Goal: Task Accomplishment & Management: Manage account settings

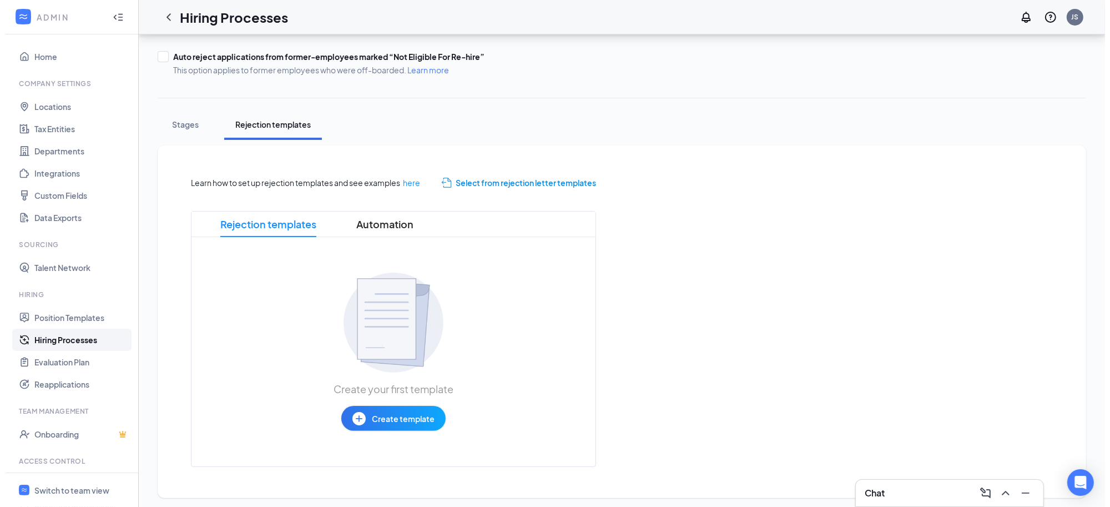
scroll to position [128, 0]
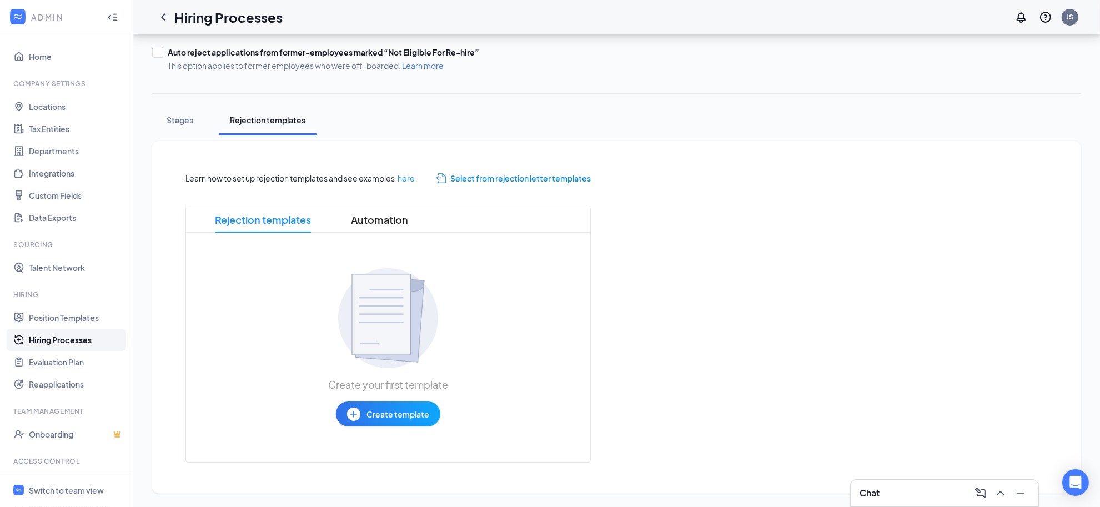
click at [546, 178] on span "Select from rejection letter templates" at bounding box center [520, 178] width 140 height 12
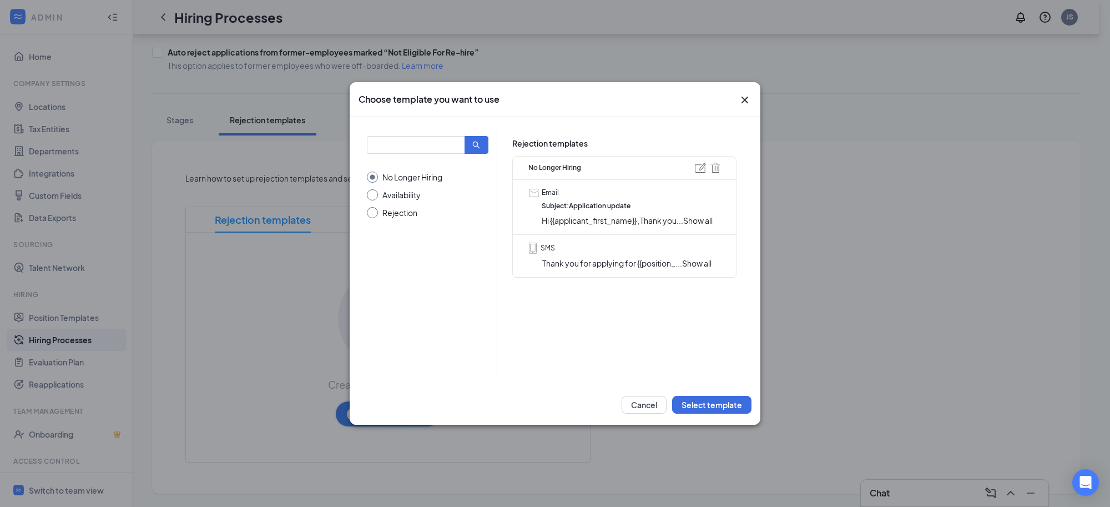
click at [373, 215] on input "Rejection" at bounding box center [428, 212] width 122 height 11
radio input "true"
radio input "false"
click at [698, 219] on span "Show all" at bounding box center [697, 220] width 29 height 10
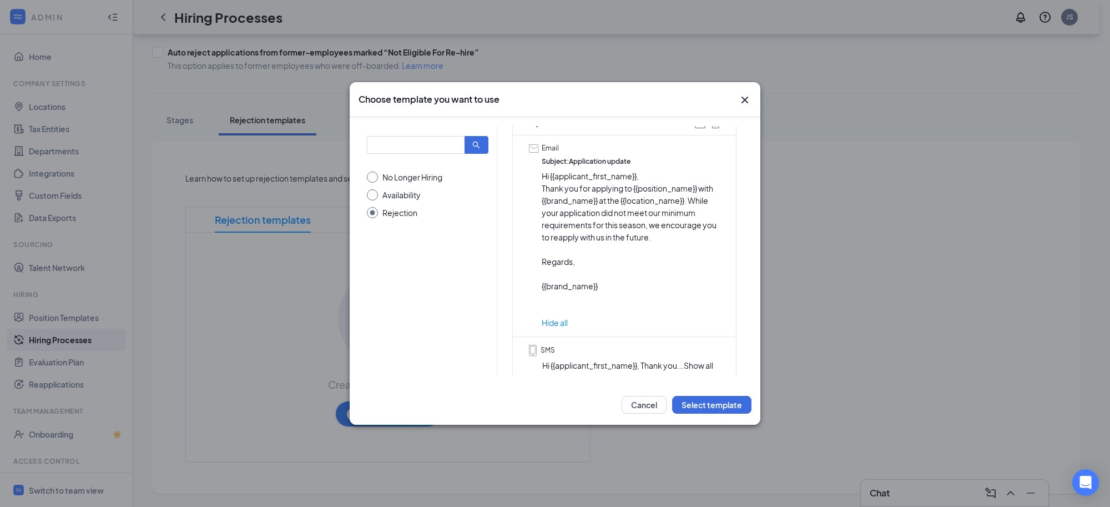
scroll to position [93, 0]
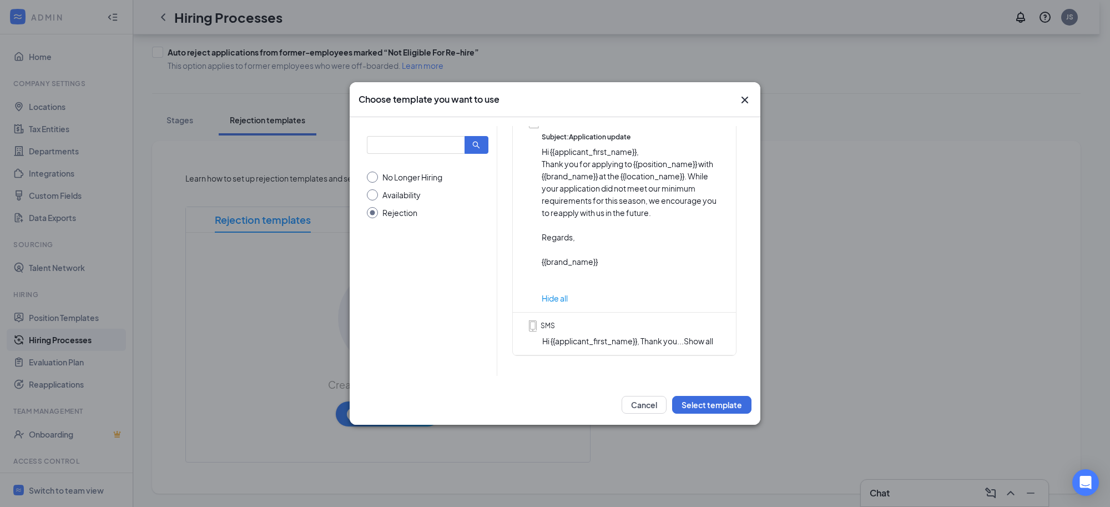
click at [700, 336] on span "Show all" at bounding box center [698, 341] width 29 height 10
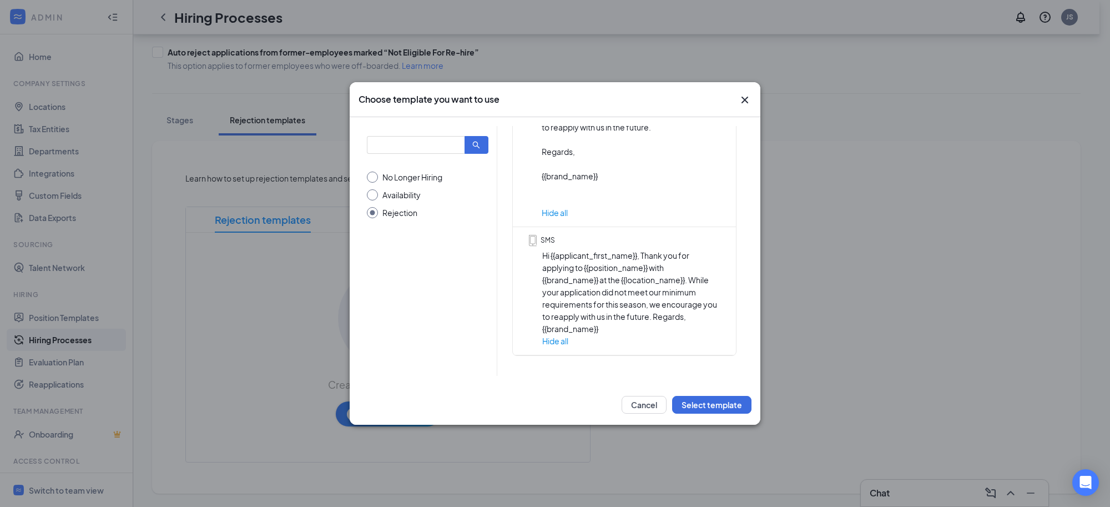
scroll to position [167, 0]
click at [715, 404] on button "Select template" at bounding box center [711, 405] width 79 height 18
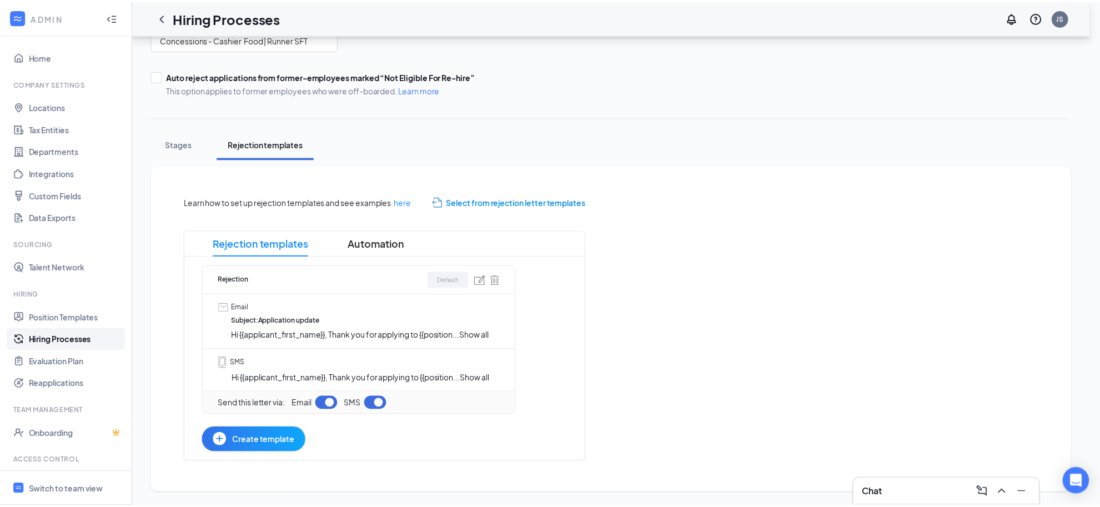
scroll to position [104, 0]
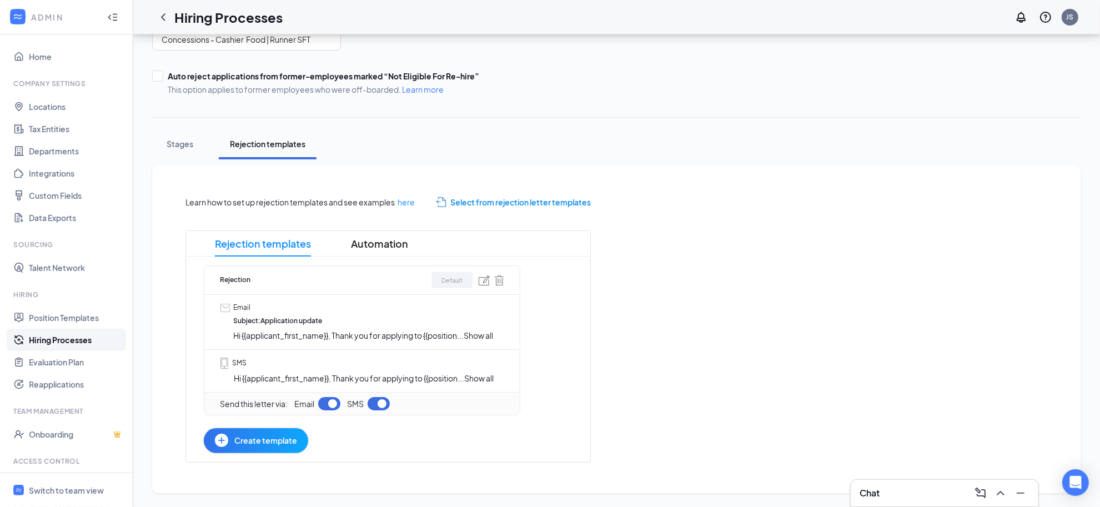
click at [275, 443] on span "Create template" at bounding box center [265, 440] width 63 height 12
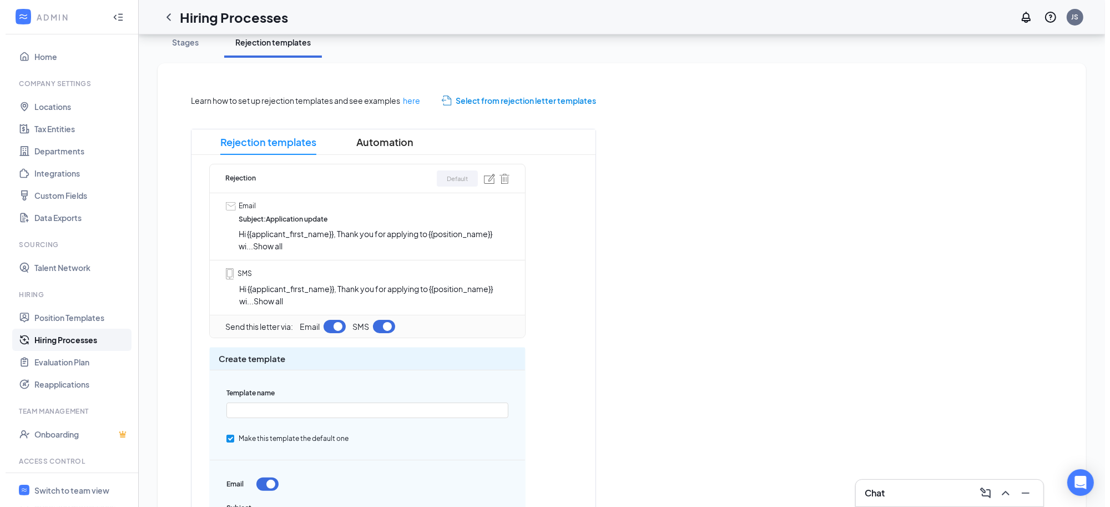
scroll to position [208, 0]
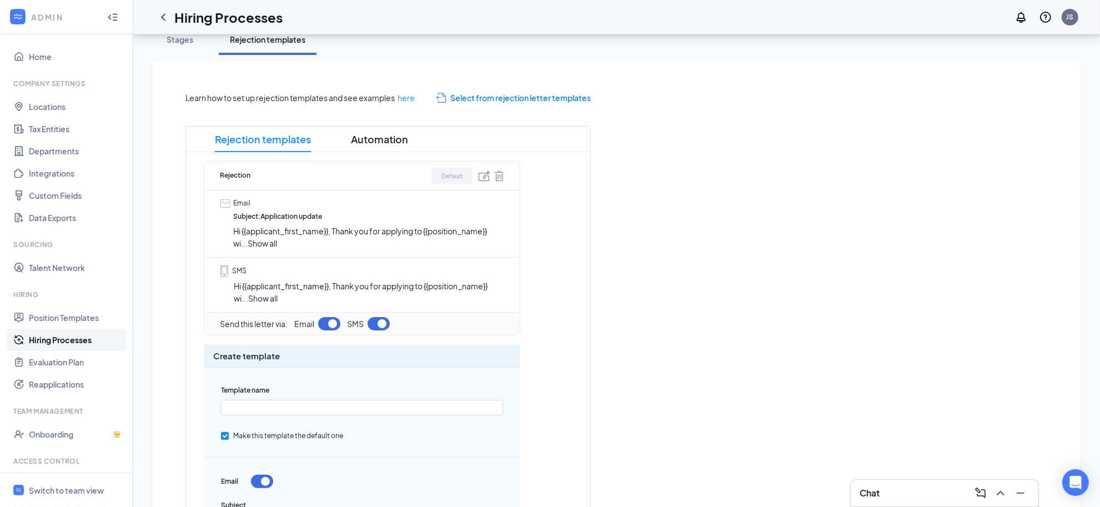
click at [530, 98] on span "Select from rejection letter templates" at bounding box center [520, 98] width 140 height 12
radio input "true"
radio input "false"
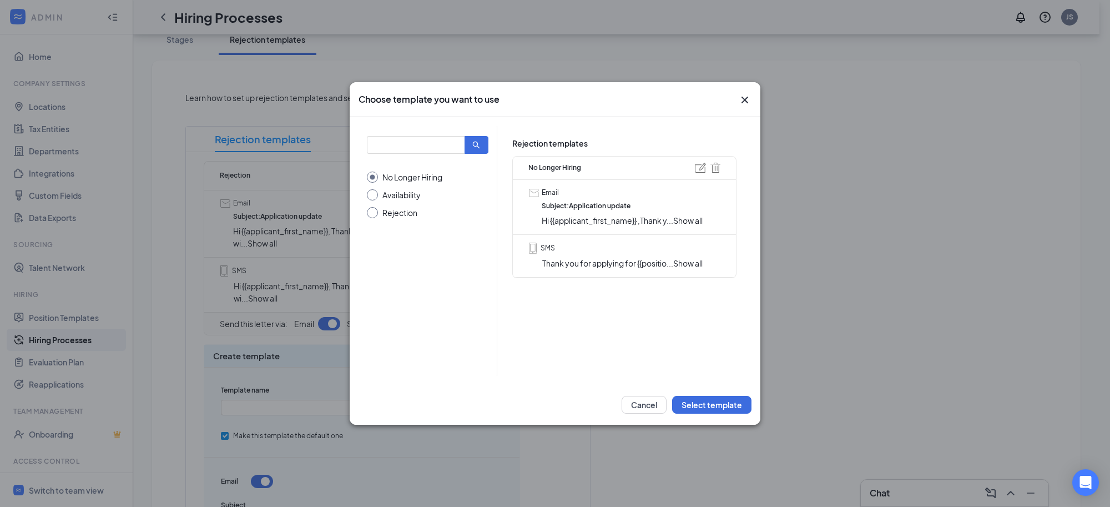
click at [417, 194] on input "Availability" at bounding box center [428, 194] width 122 height 11
radio input "true"
click at [706, 219] on span "Show all" at bounding box center [699, 220] width 29 height 10
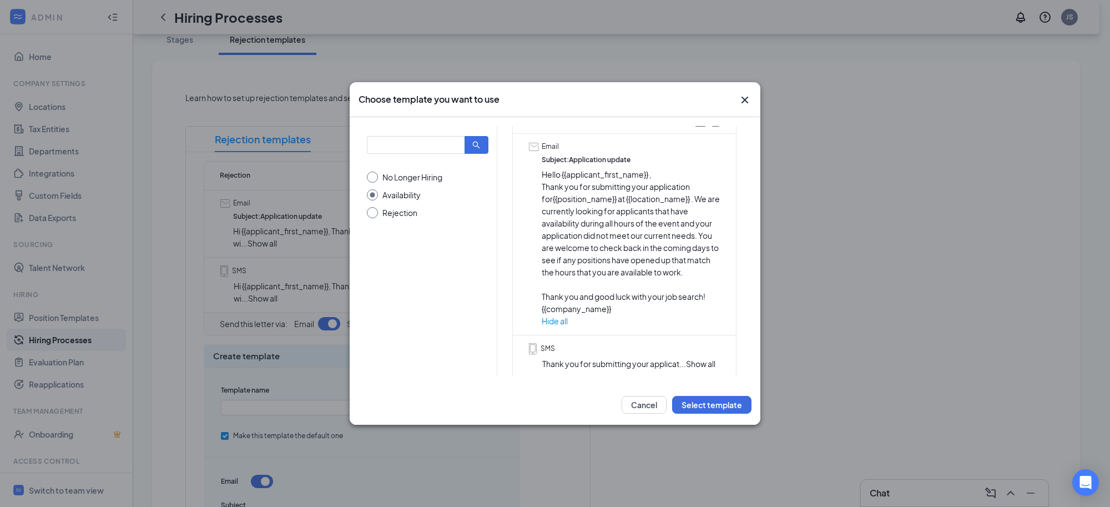
scroll to position [93, 0]
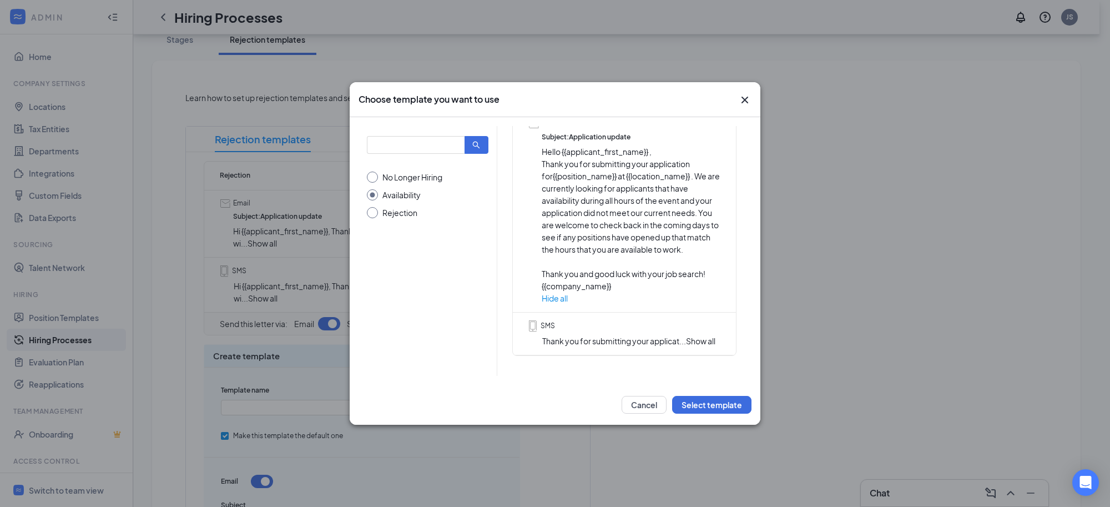
click at [698, 336] on span "Show all" at bounding box center [700, 341] width 29 height 10
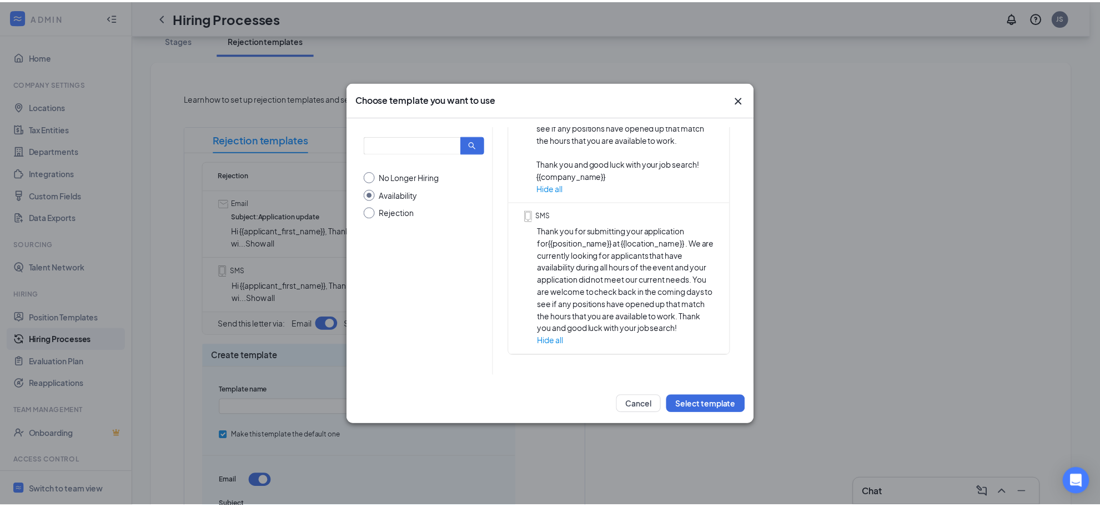
scroll to position [203, 0]
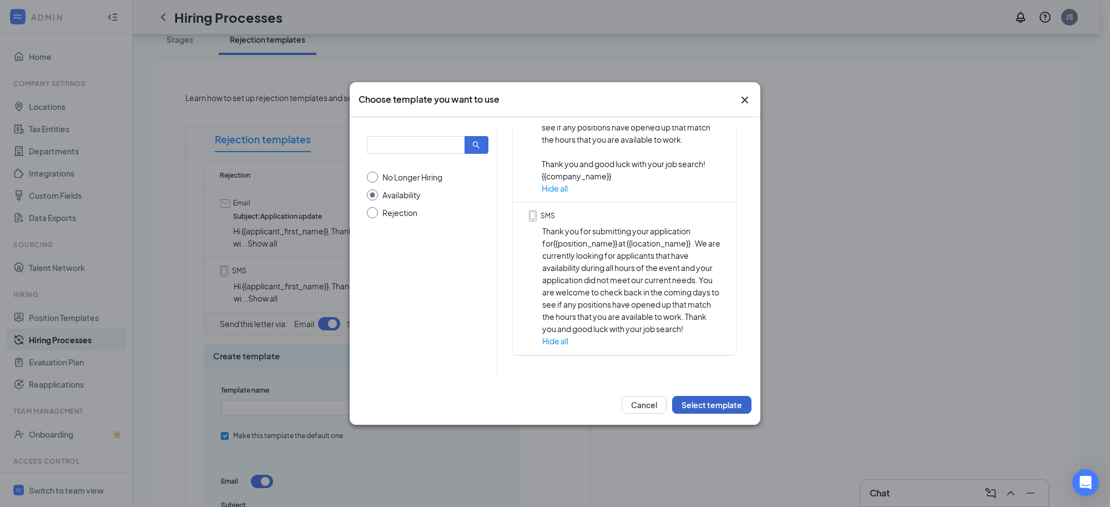
click at [717, 405] on button "Select template" at bounding box center [711, 405] width 79 height 18
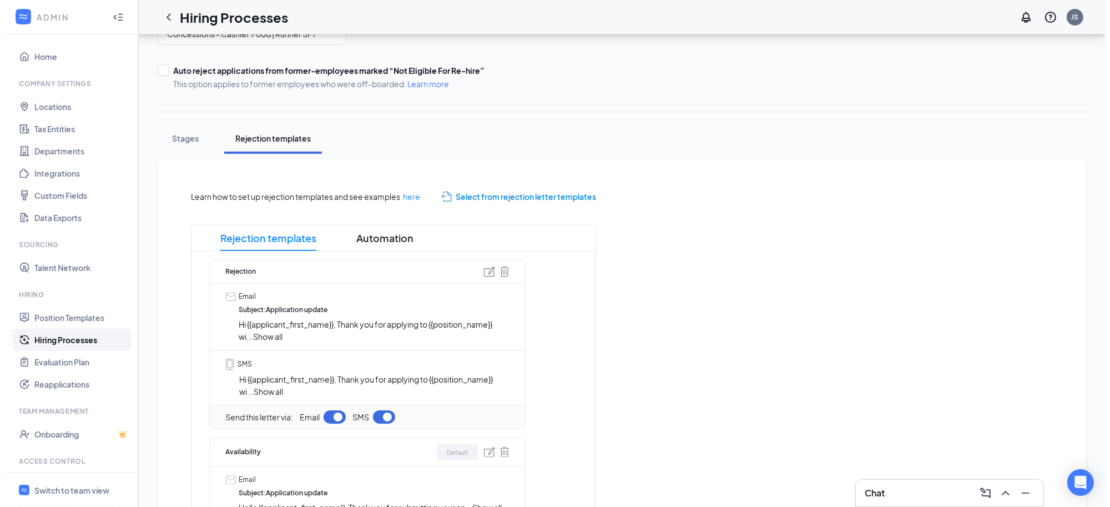
scroll to position [69, 0]
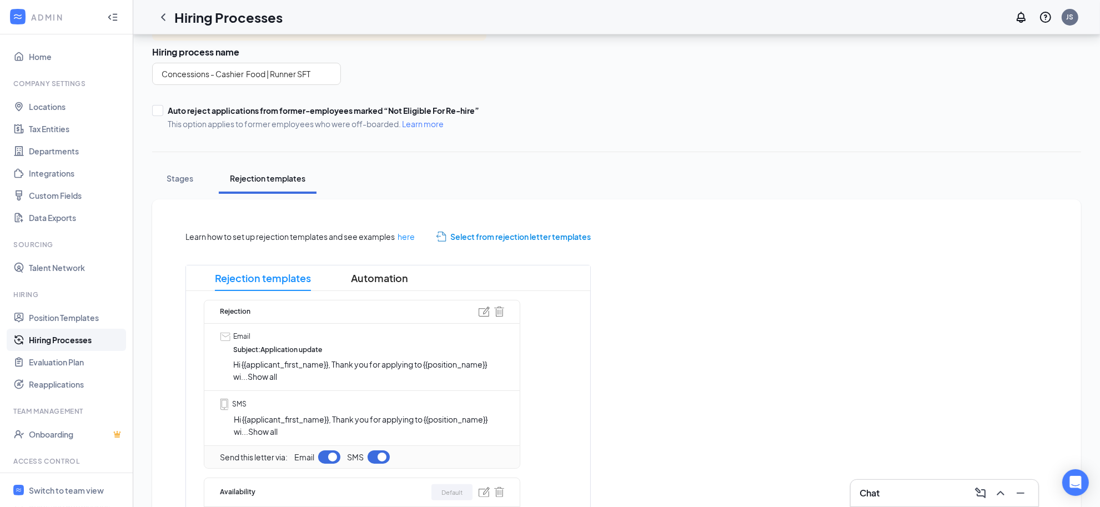
click at [539, 239] on span "Select from rejection letter templates" at bounding box center [520, 236] width 140 height 12
radio input "true"
radio input "false"
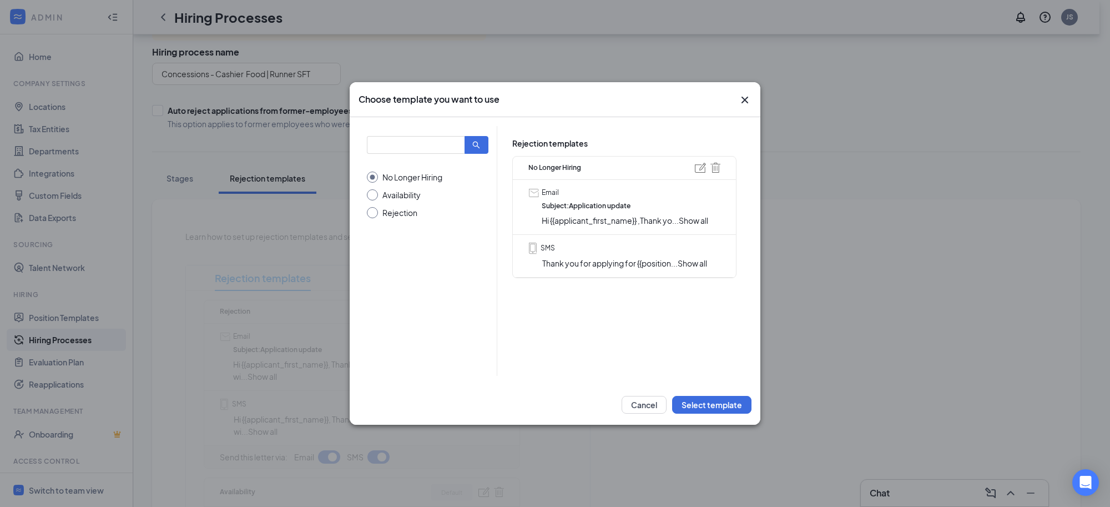
scroll to position [0, 0]
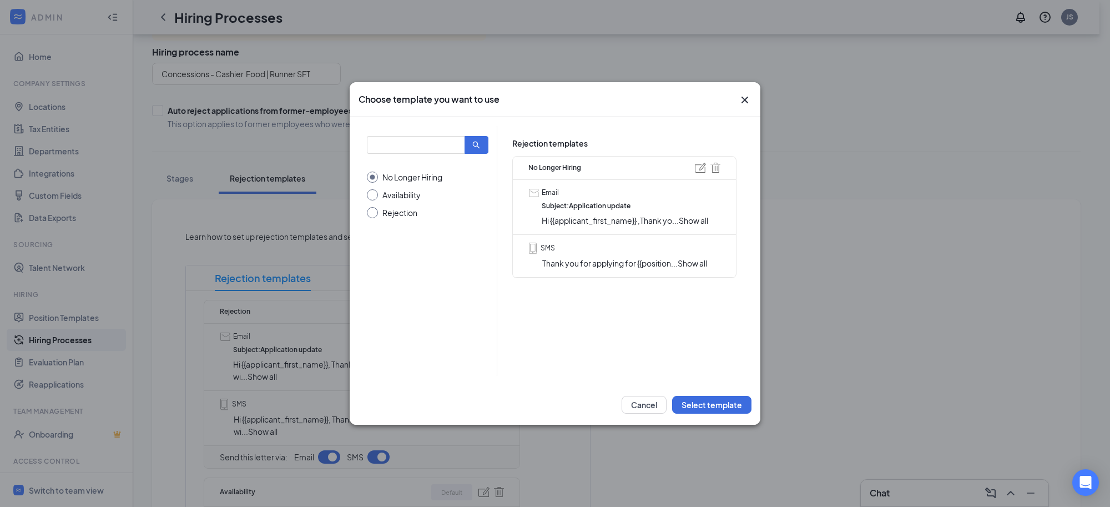
click at [698, 223] on span "Show all" at bounding box center [693, 220] width 29 height 10
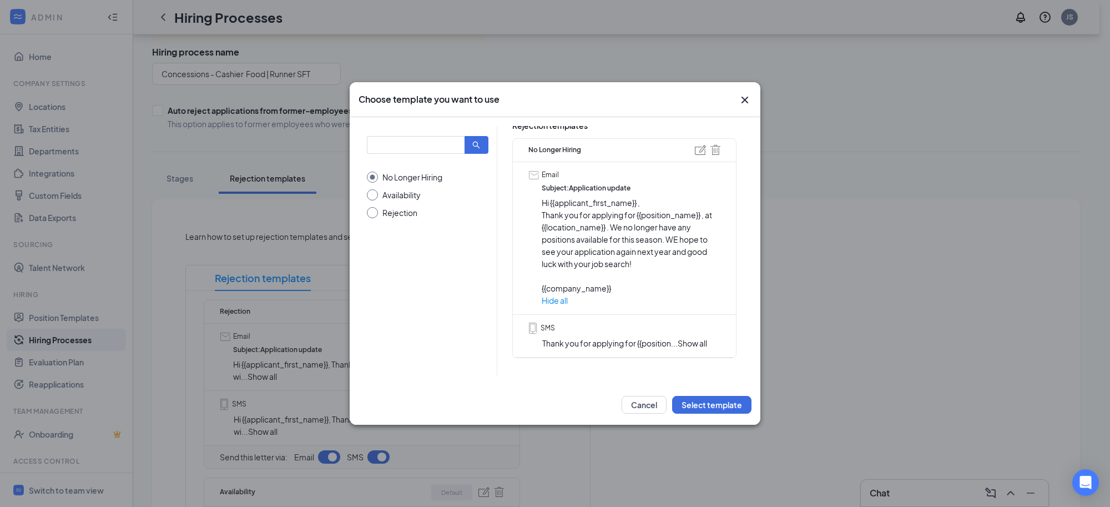
scroll to position [32, 0]
click at [679, 226] on p "Thank you for applying for {{position_name}} , at {{location_name}} . We no lon…" at bounding box center [631, 237] width 179 height 61
click at [694, 336] on span "Show all" at bounding box center [692, 341] width 29 height 10
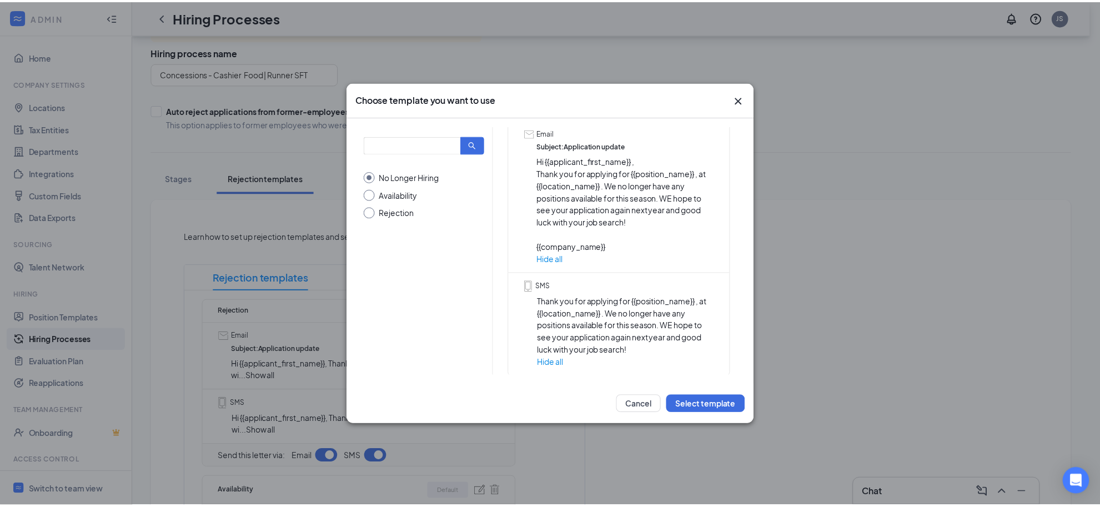
scroll to position [81, 0]
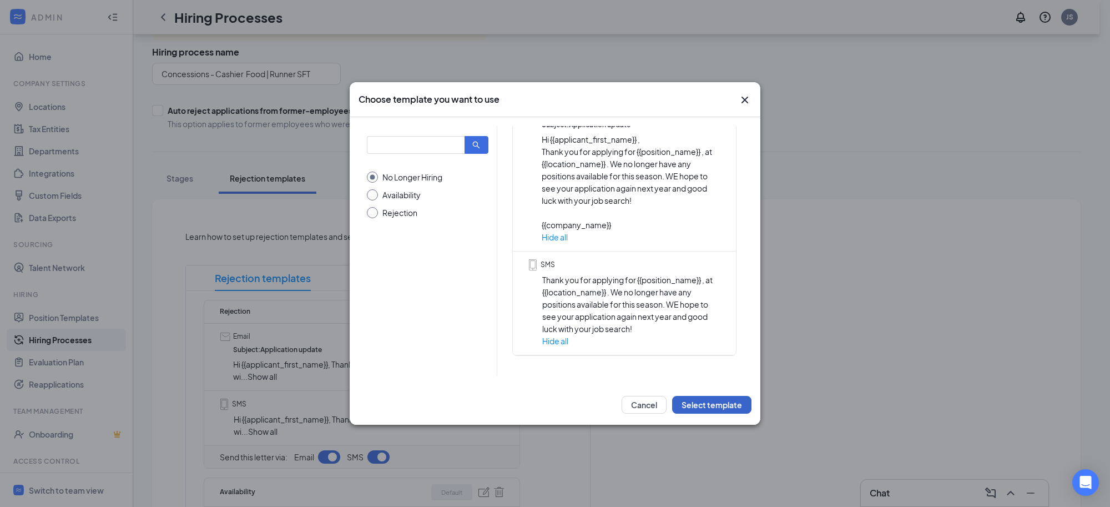
click at [714, 409] on button "Select template" at bounding box center [711, 405] width 79 height 18
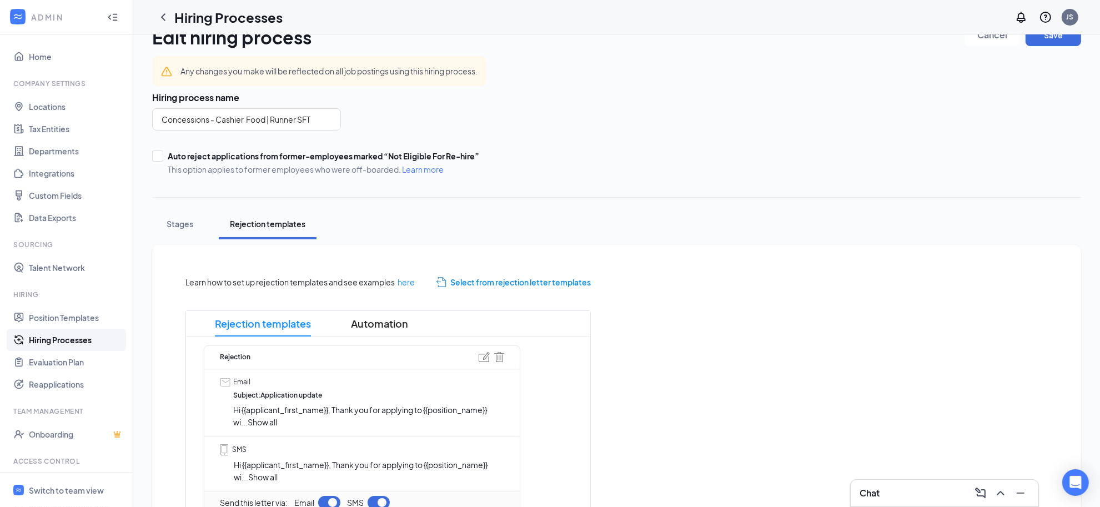
scroll to position [0, 0]
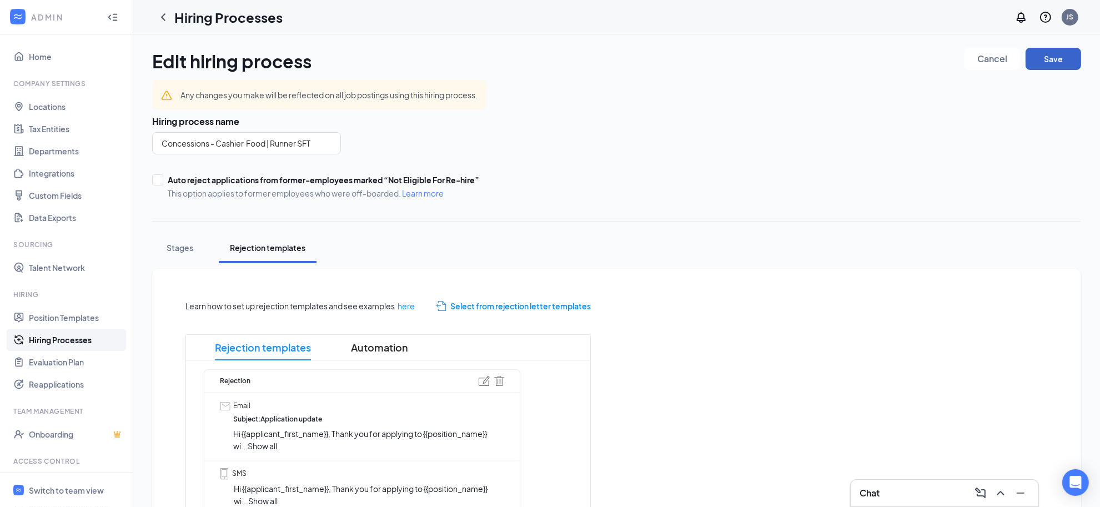
click at [1043, 64] on button "Save" at bounding box center [1053, 59] width 56 height 22
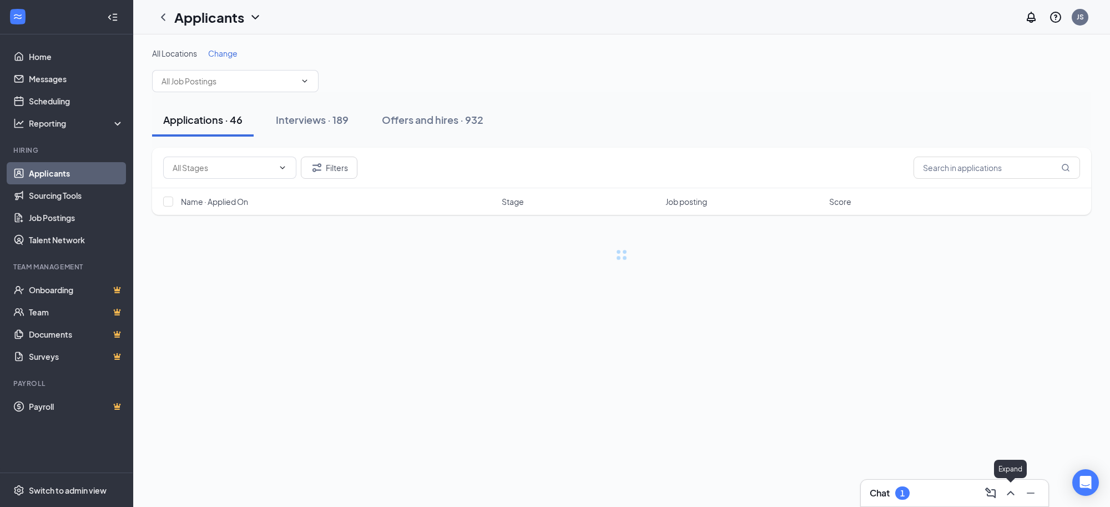
click at [1009, 492] on icon "ChevronUp" at bounding box center [1010, 492] width 13 height 13
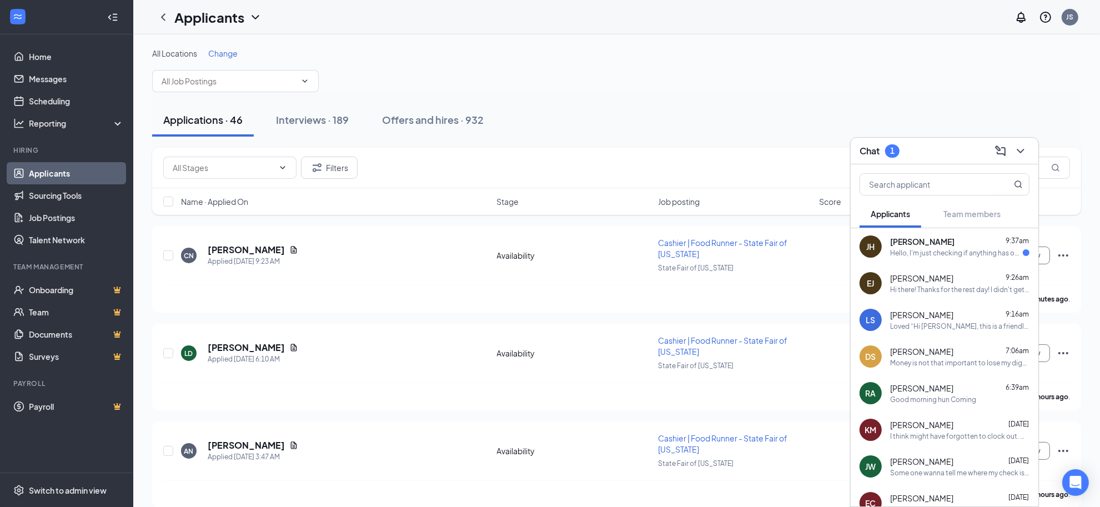
click at [917, 253] on div "Hello, I'm just checking if anything has opened up for me this week. I'd be wil…" at bounding box center [956, 252] width 133 height 9
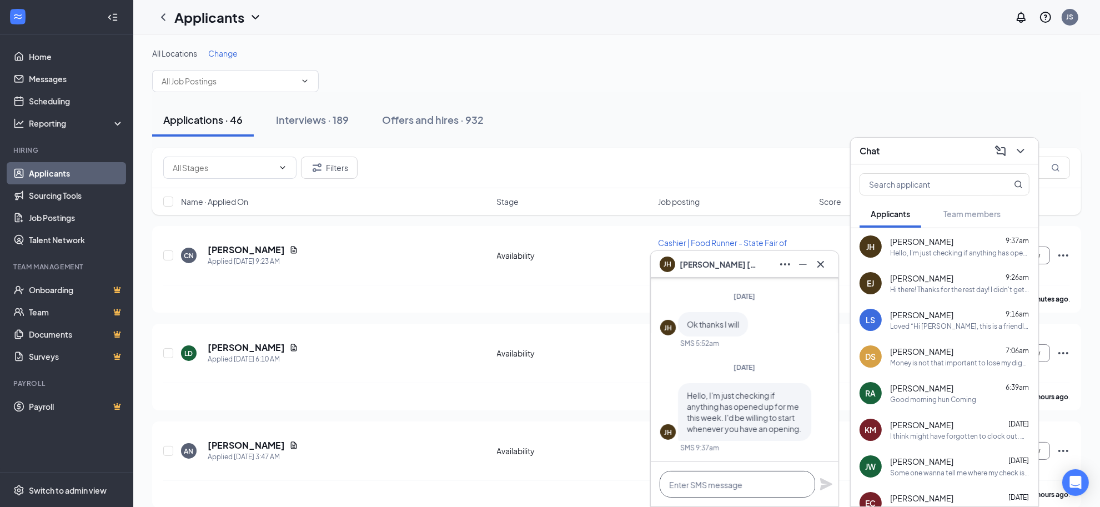
click at [731, 489] on textarea at bounding box center [737, 484] width 155 height 27
type textarea "T"
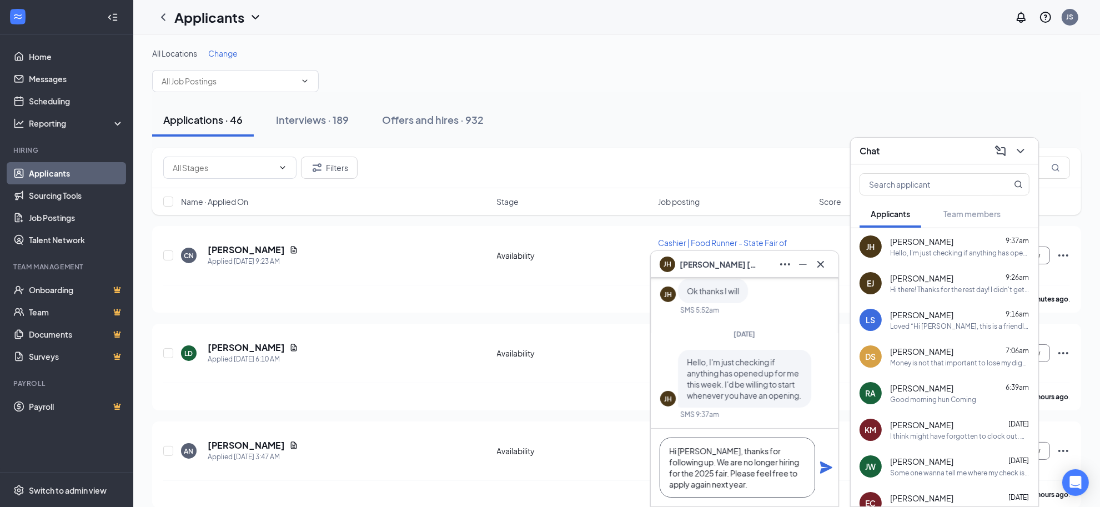
type textarea "Hi Jessica, thanks for following up. We are no longer hiring for the 2025 fair.…"
click at [828, 465] on icon "Plane" at bounding box center [826, 467] width 12 height 12
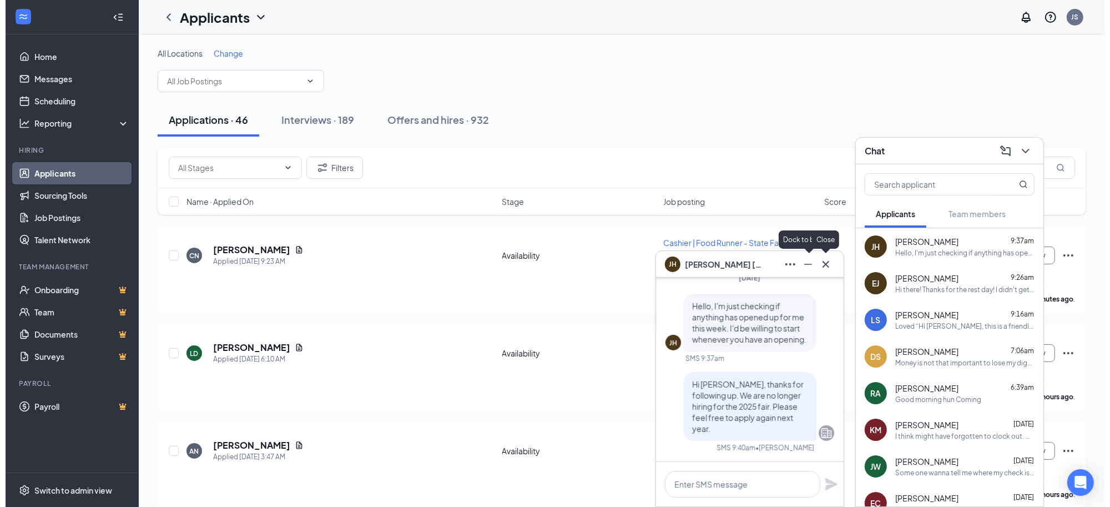
scroll to position [0, 0]
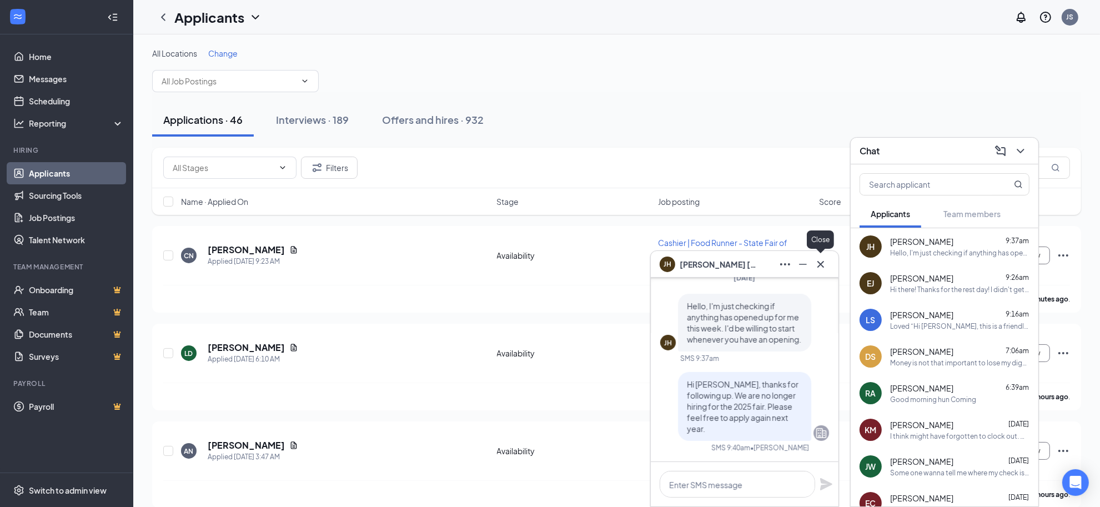
click at [819, 260] on icon "Cross" at bounding box center [820, 264] width 13 height 13
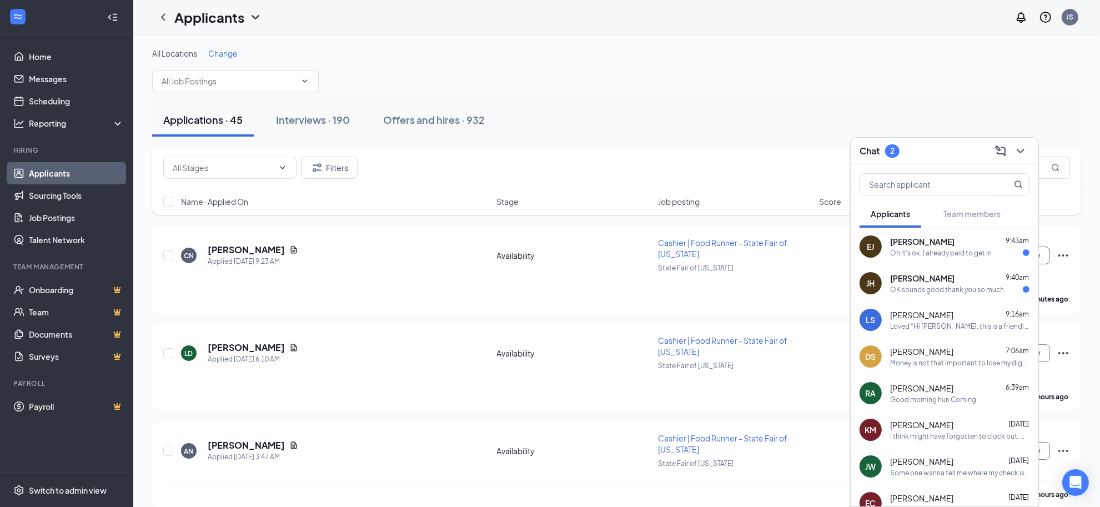
click at [926, 290] on div "OK sounds good thank you so much" at bounding box center [947, 289] width 114 height 9
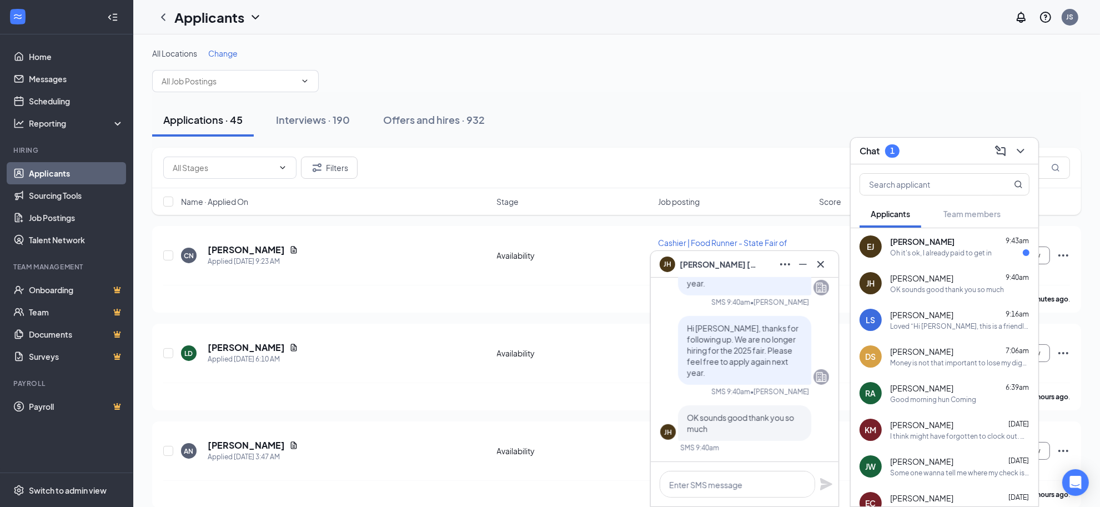
click at [944, 255] on div "Oh it's ok, I already paid to get in" at bounding box center [941, 252] width 102 height 9
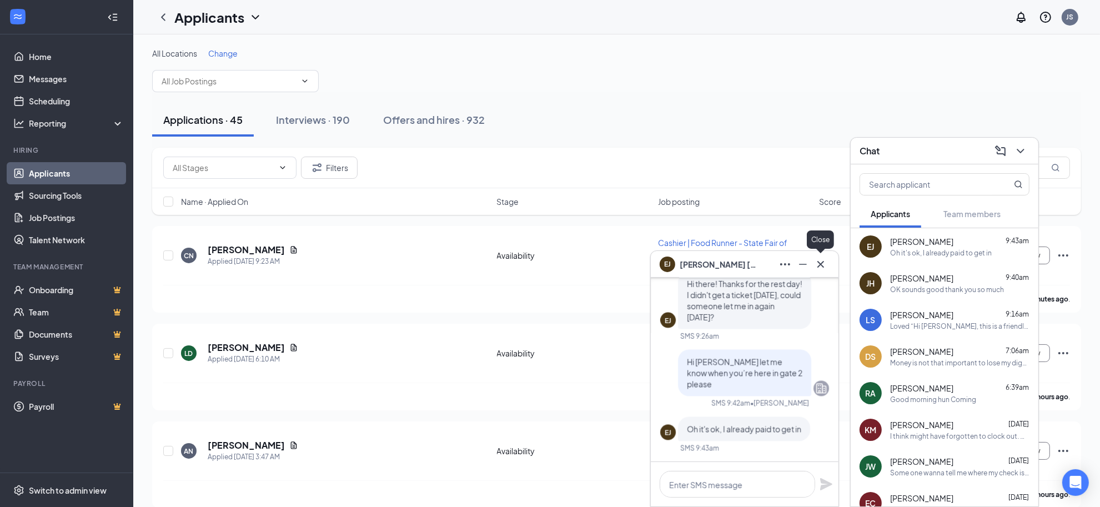
click at [821, 265] on icon "Cross" at bounding box center [820, 263] width 7 height 7
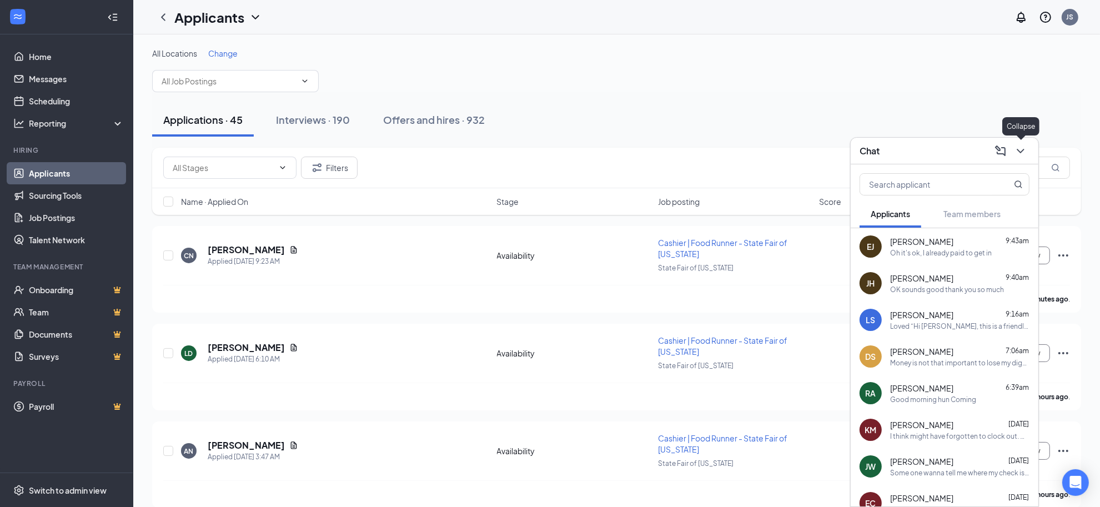
click at [1022, 155] on icon "ChevronDown" at bounding box center [1020, 150] width 13 height 13
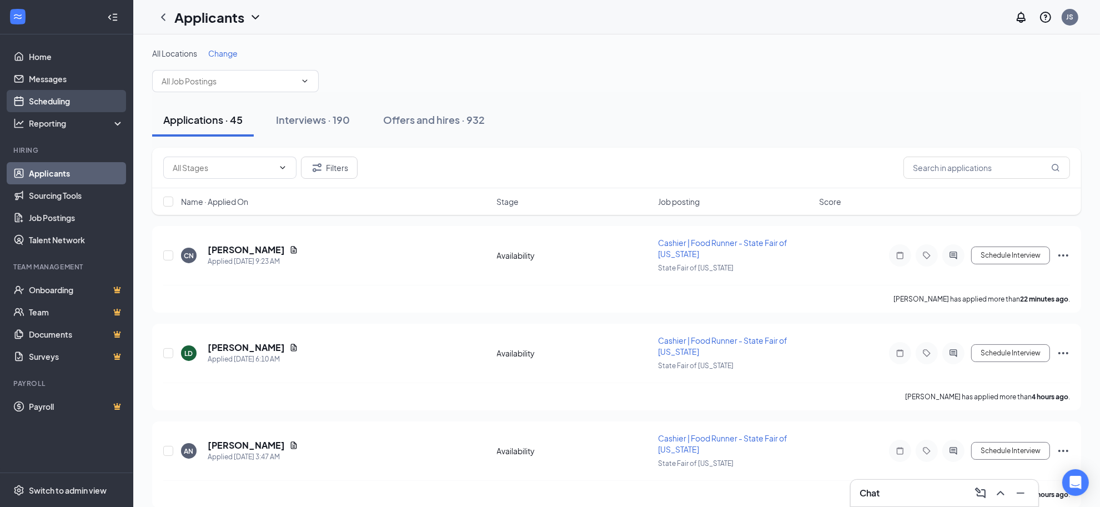
drag, startPoint x: 62, startPoint y: 109, endPoint x: 82, endPoint y: 109, distance: 20.0
click at [62, 109] on link "Scheduling" at bounding box center [76, 101] width 95 height 22
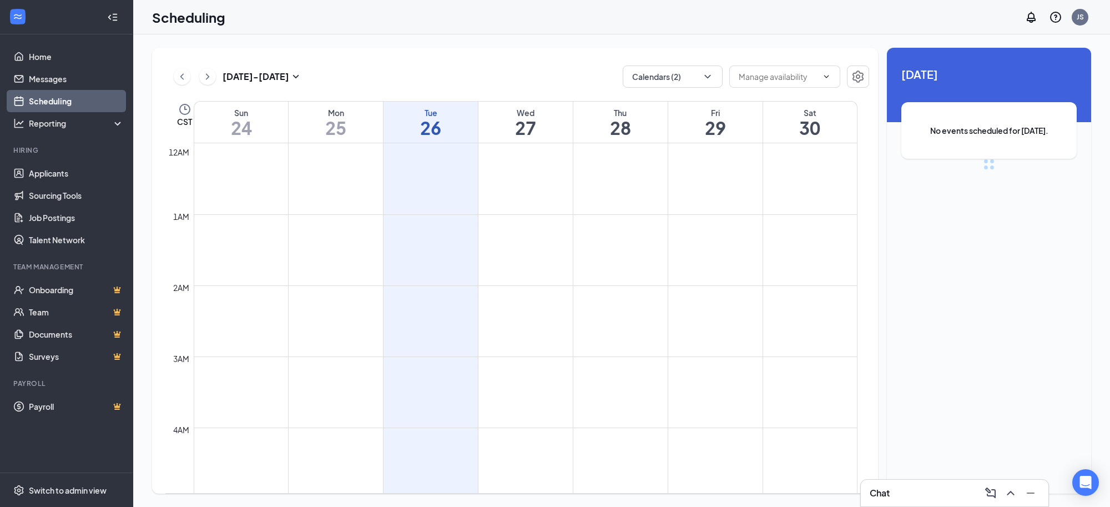
scroll to position [545, 0]
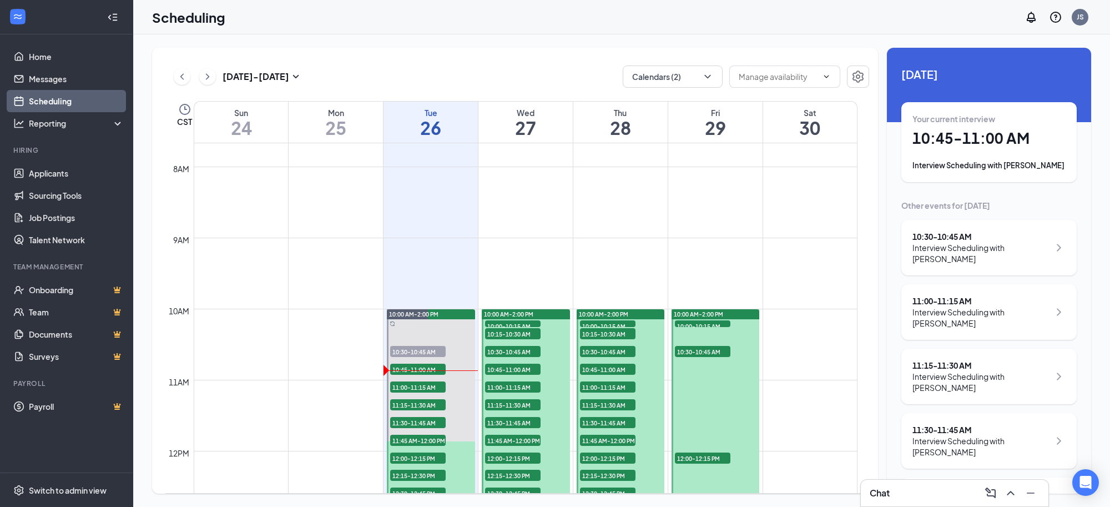
click at [978, 162] on div "Interview Scheduling with [PERSON_NAME]" at bounding box center [989, 165] width 153 height 11
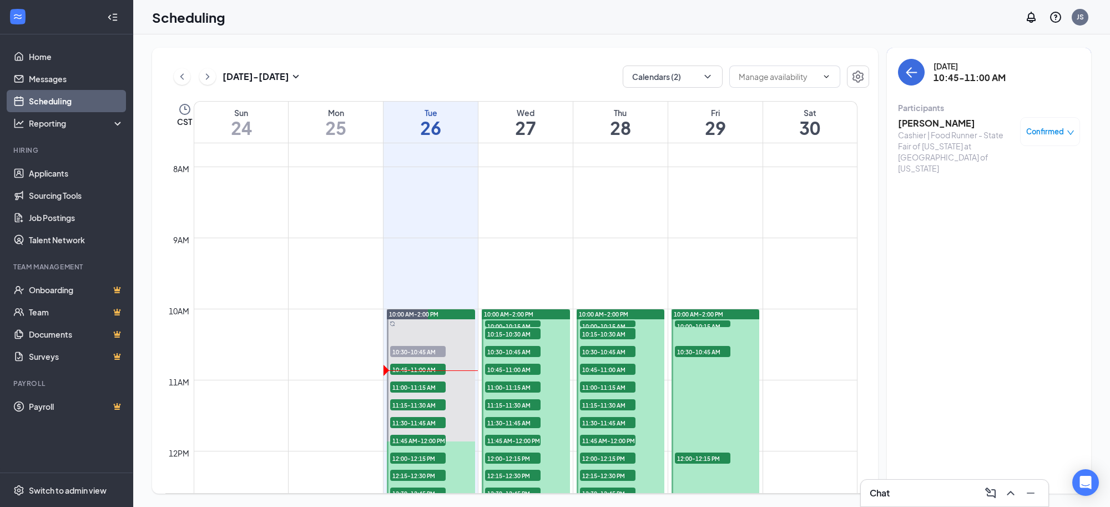
click at [942, 129] on div "Cashier | Food Runner - State Fair of [US_STATE] at [GEOGRAPHIC_DATA] of [US_ST…" at bounding box center [956, 151] width 117 height 44
click at [939, 124] on h3 "[PERSON_NAME]" at bounding box center [956, 123] width 117 height 12
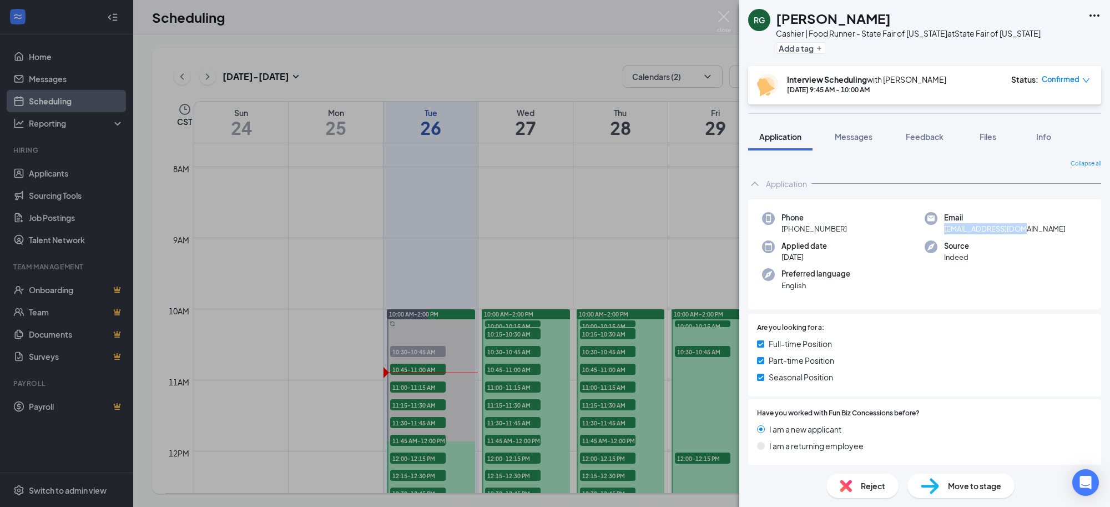
drag, startPoint x: 1019, startPoint y: 230, endPoint x: 938, endPoint y: 232, distance: 81.1
click at [938, 232] on div "Email roslyn408@gmail.com" at bounding box center [1006, 223] width 163 height 23
copy span "roslyn408@gmail.com"
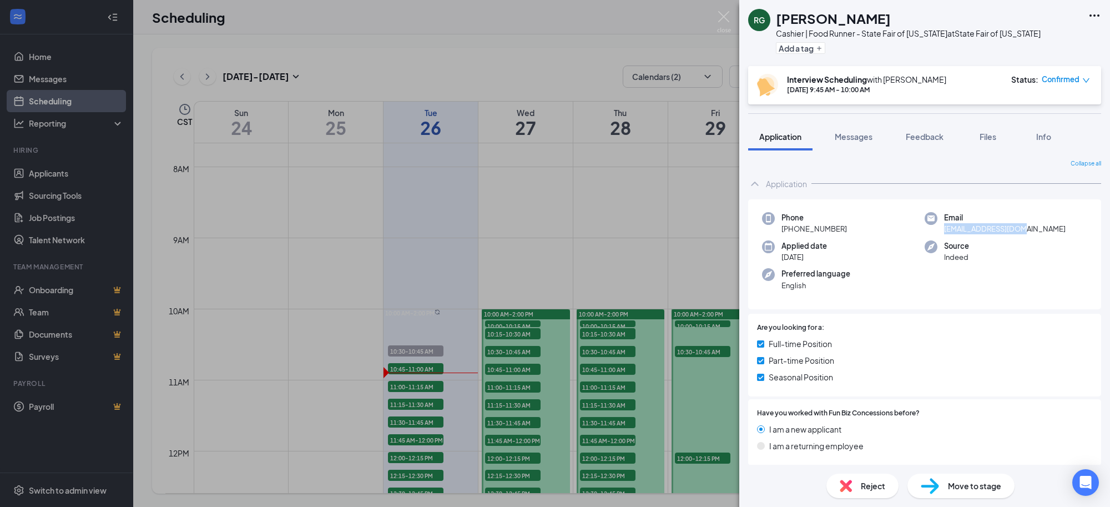
drag, startPoint x: 850, startPoint y: 229, endPoint x: 792, endPoint y: 229, distance: 58.3
click at [792, 229] on div "Phone +1 (945) 342-8115" at bounding box center [843, 223] width 163 height 23
copy span "(945) 342-8115"
click at [1095, 18] on icon "Ellipses" at bounding box center [1094, 15] width 13 height 13
click at [1030, 41] on link "View full application" at bounding box center [1010, 34] width 72 height 12
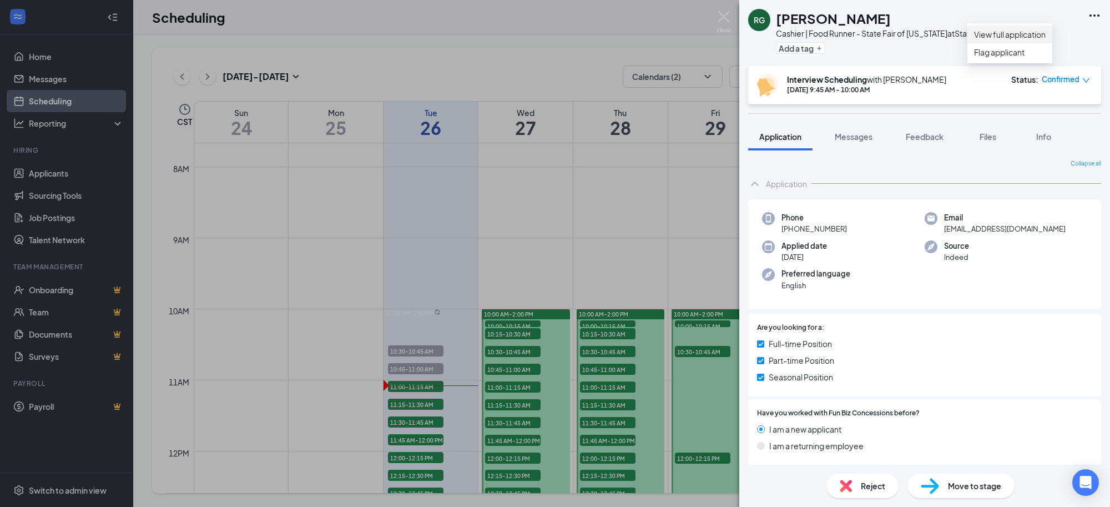
click at [1046, 41] on link "View full application" at bounding box center [1010, 34] width 72 height 12
click at [723, 22] on img at bounding box center [724, 22] width 14 height 22
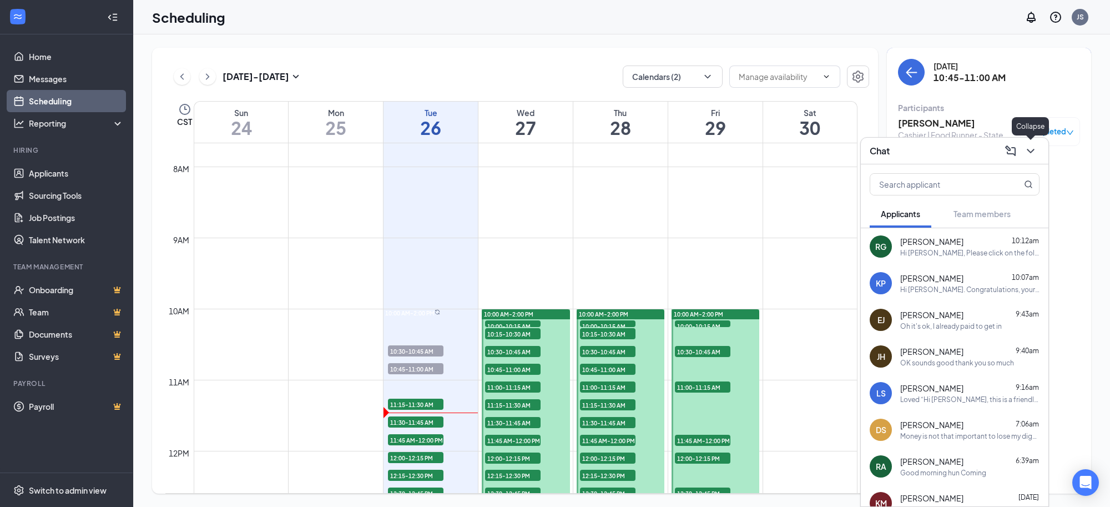
click at [1028, 147] on icon "ChevronDown" at bounding box center [1030, 150] width 13 height 13
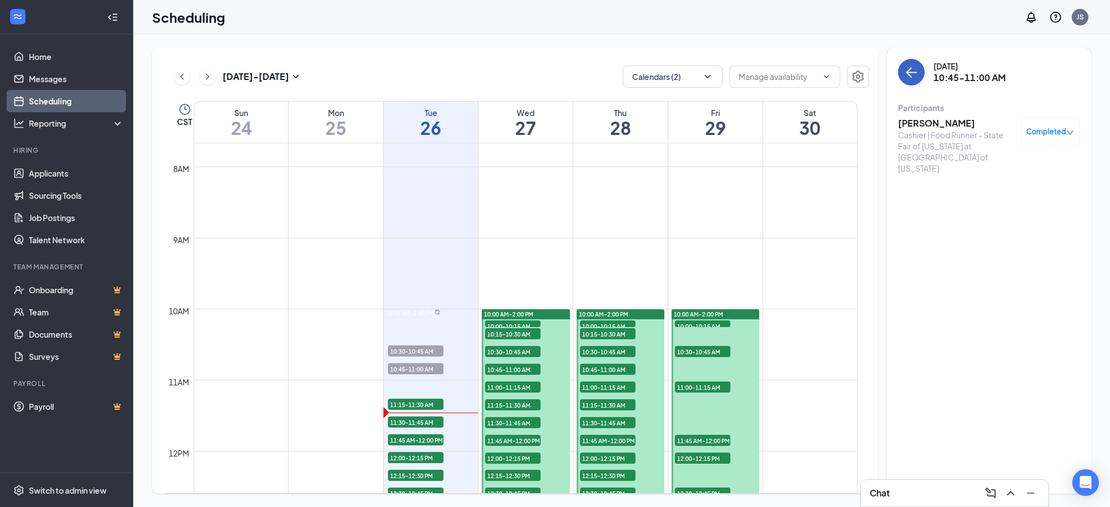
drag, startPoint x: 904, startPoint y: 76, endPoint x: 959, endPoint y: 76, distance: 55.5
click at [904, 77] on button "back-button" at bounding box center [911, 72] width 27 height 27
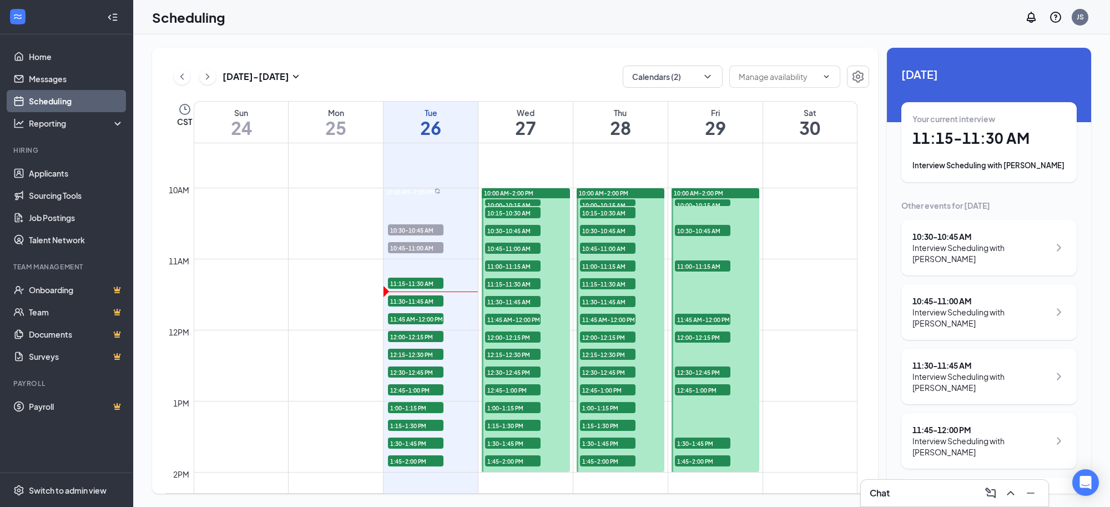
scroll to position [684, 0]
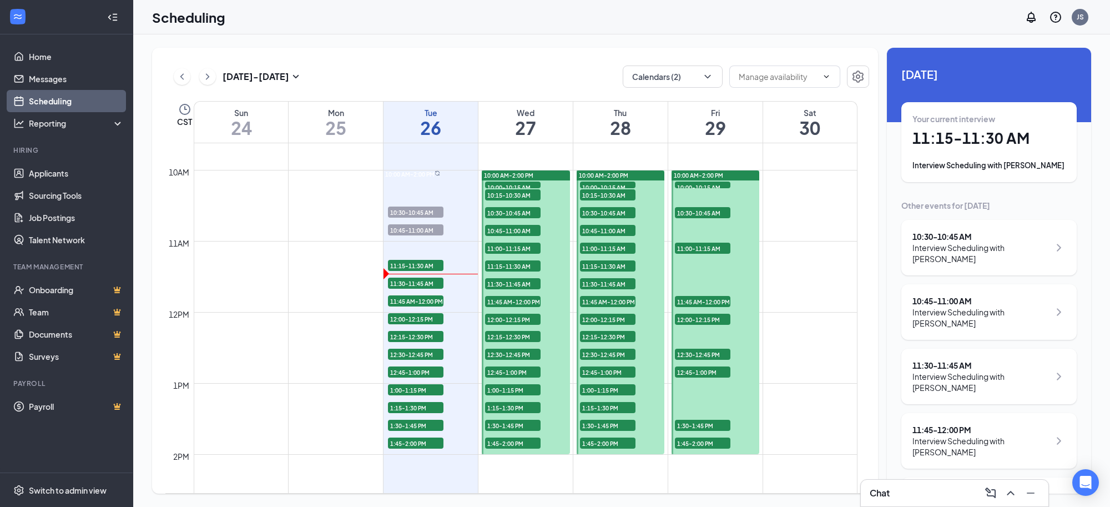
click at [957, 391] on div "Interview Scheduling with Roashanne Willis" at bounding box center [981, 382] width 137 height 22
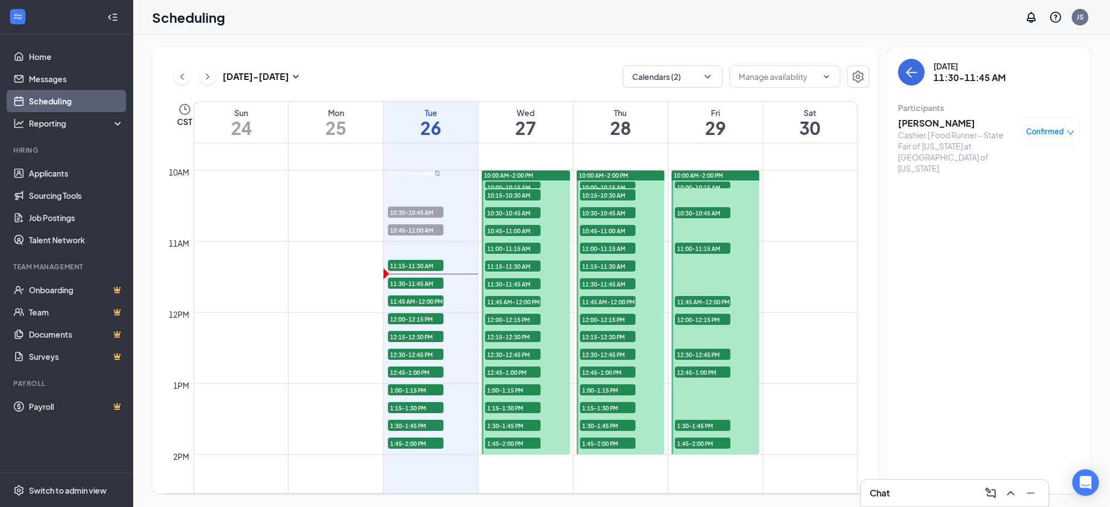
click at [928, 123] on h3 "Roashanne Willis" at bounding box center [956, 123] width 117 height 12
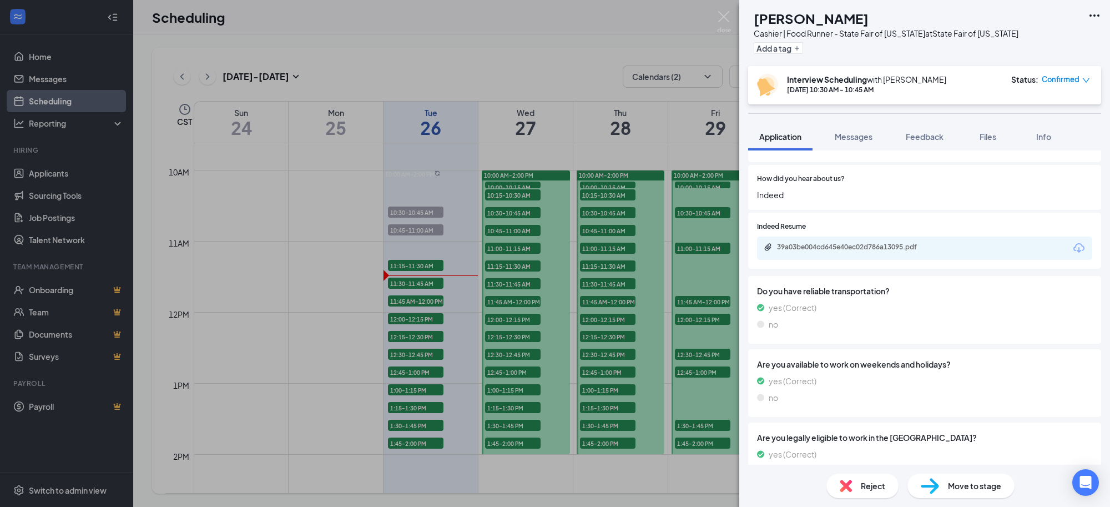
scroll to position [347, 0]
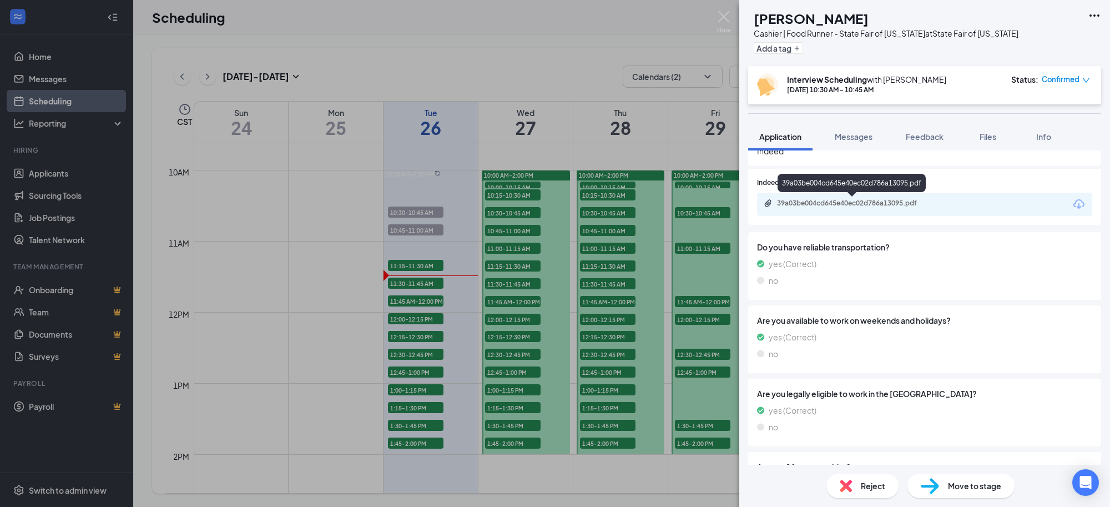
click at [907, 202] on div "39a03be004cd645e40ec02d786a13095.pdf" at bounding box center [854, 203] width 155 height 9
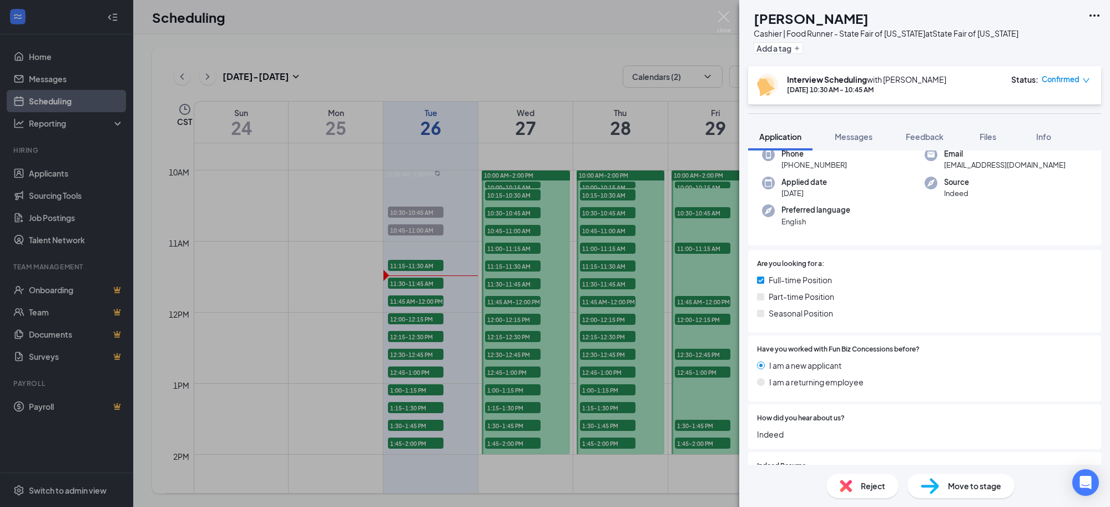
scroll to position [0, 0]
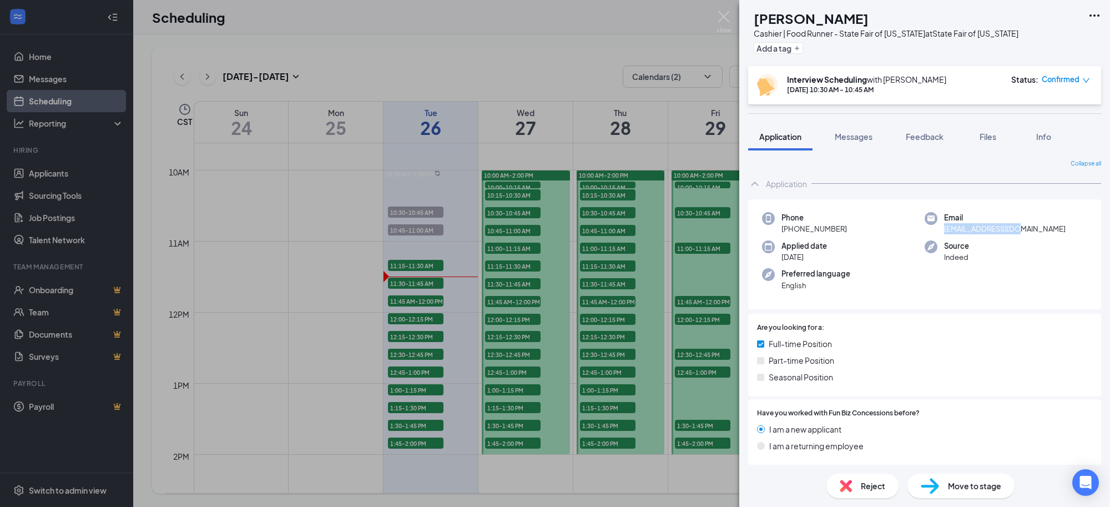
drag, startPoint x: 1014, startPoint y: 228, endPoint x: 937, endPoint y: 232, distance: 77.8
click at [937, 232] on div "Email lashon58@gmail.com" at bounding box center [1006, 223] width 163 height 23
copy span "lashon58@gmail.com"
drag, startPoint x: 851, startPoint y: 232, endPoint x: 790, endPoint y: 234, distance: 61.1
click at [790, 234] on div "Phone +1 (214) 899-7563" at bounding box center [843, 223] width 163 height 23
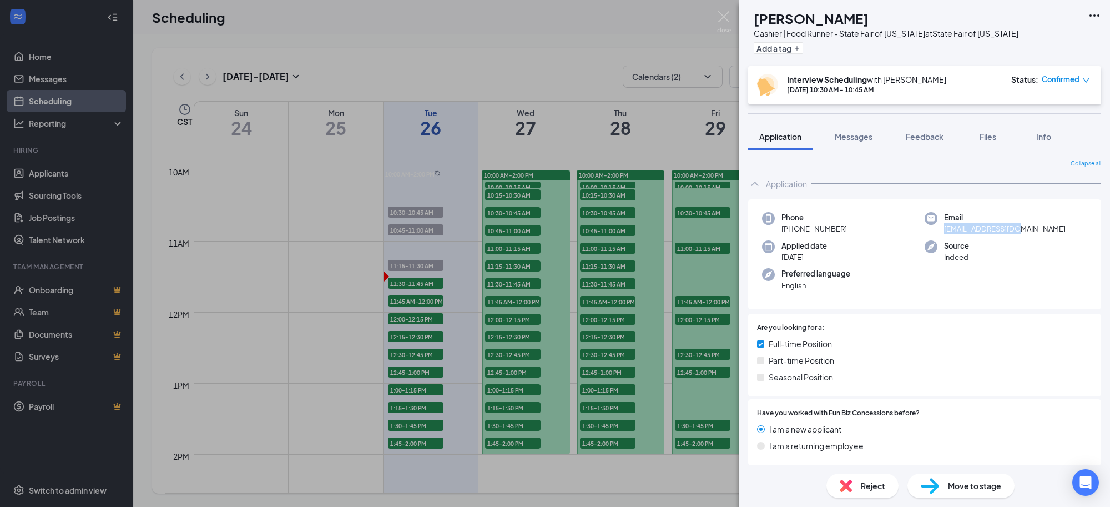
copy span "(214) 899-7563"
click at [1094, 15] on icon "Ellipses" at bounding box center [1095, 15] width 10 height 2
click at [1037, 37] on div "RW Roashanne Willis Cashier | Food Runner - State Fair of Texas at State Fair o…" at bounding box center [925, 33] width 371 height 66
click at [1101, 17] on icon "Ellipses" at bounding box center [1094, 15] width 13 height 13
click at [1046, 39] on link "View full application" at bounding box center [1010, 34] width 72 height 12
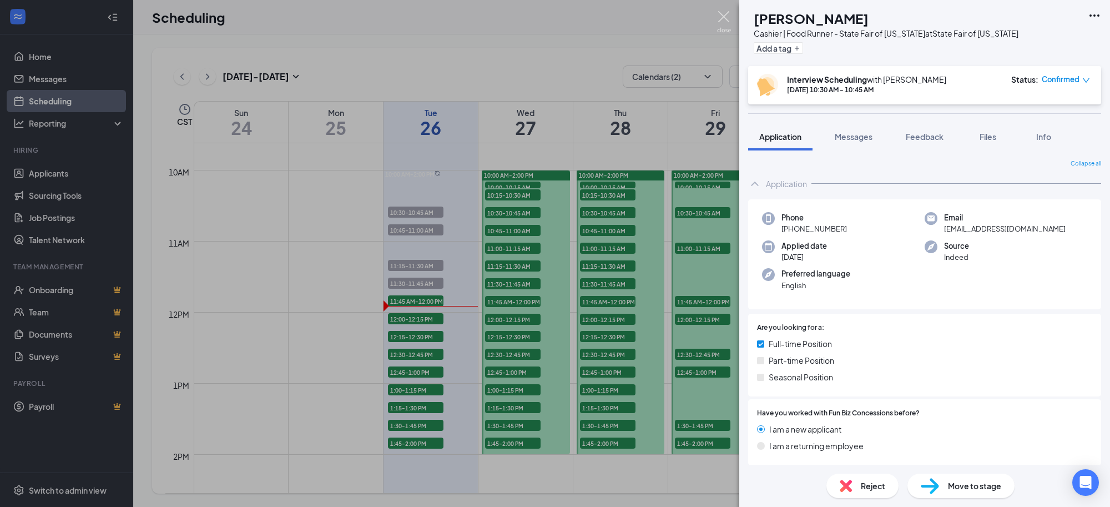
click at [726, 17] on img at bounding box center [724, 22] width 14 height 22
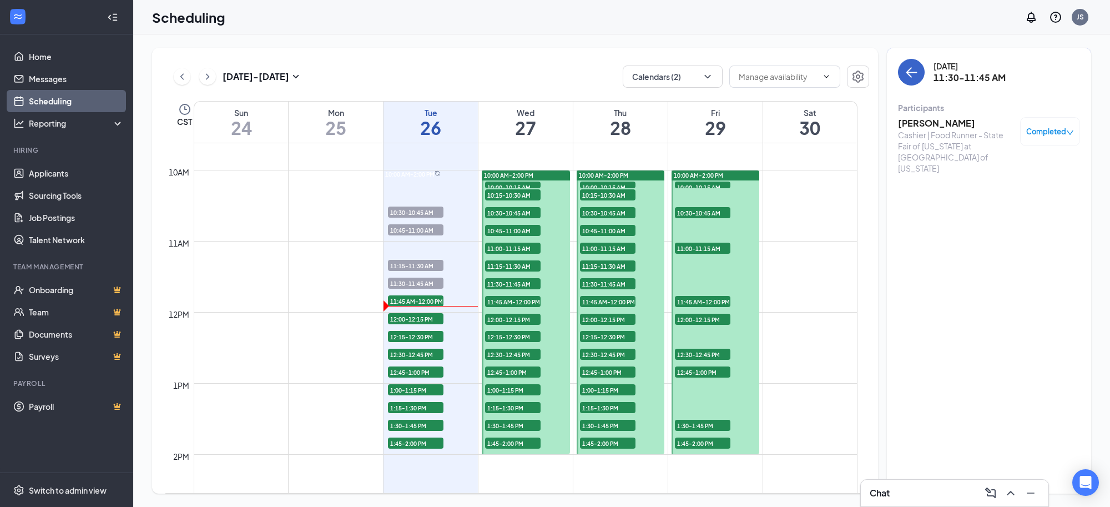
click at [914, 68] on icon "ArrowLeft" at bounding box center [911, 72] width 13 height 13
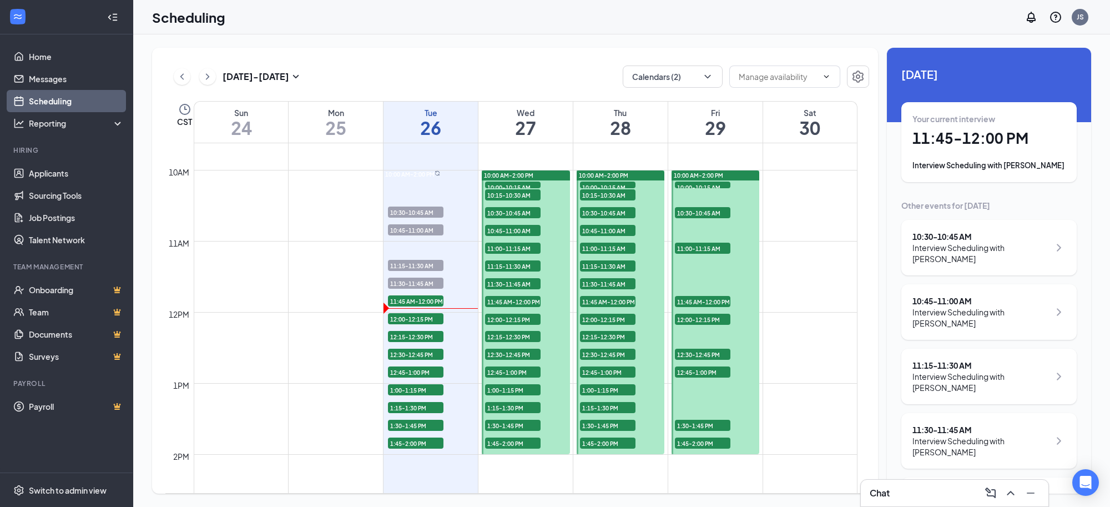
click at [980, 139] on h1 "11:45 - 12:00 PM" at bounding box center [989, 138] width 153 height 19
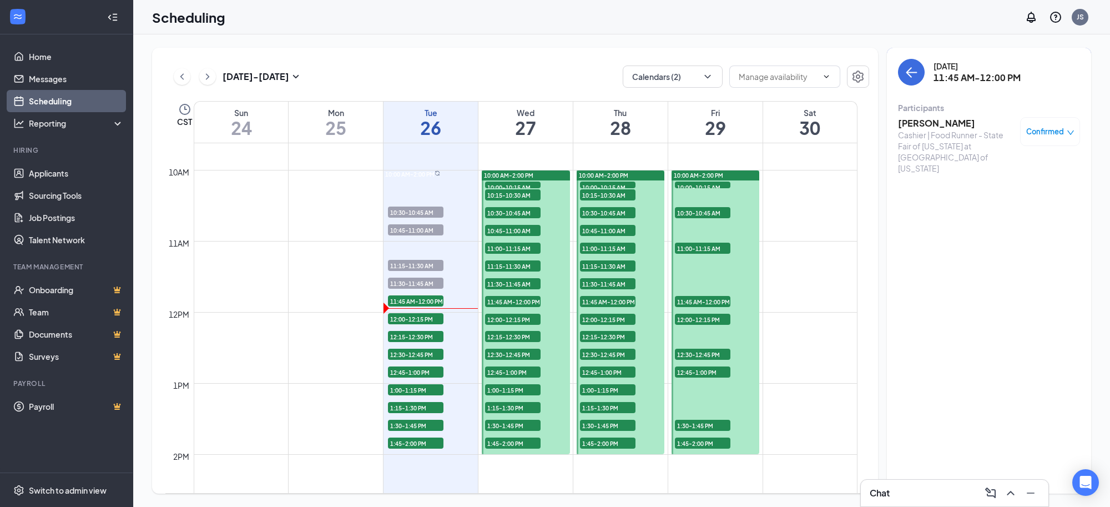
click at [939, 120] on h3 "[PERSON_NAME]" at bounding box center [956, 123] width 117 height 12
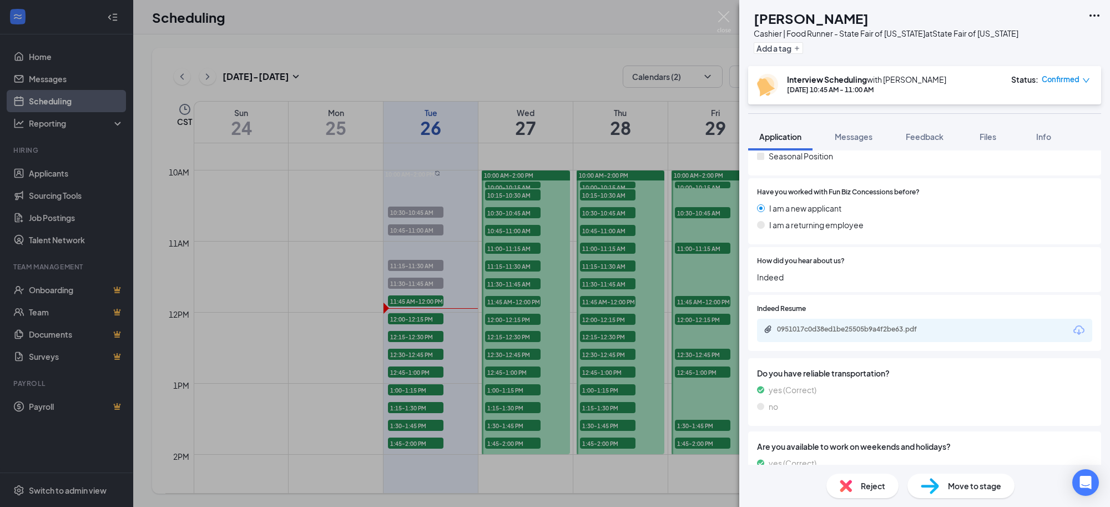
scroll to position [220, 0]
click at [898, 326] on div "0951017c0d38ed1be25505b9a4f2be63.pdf" at bounding box center [854, 330] width 155 height 9
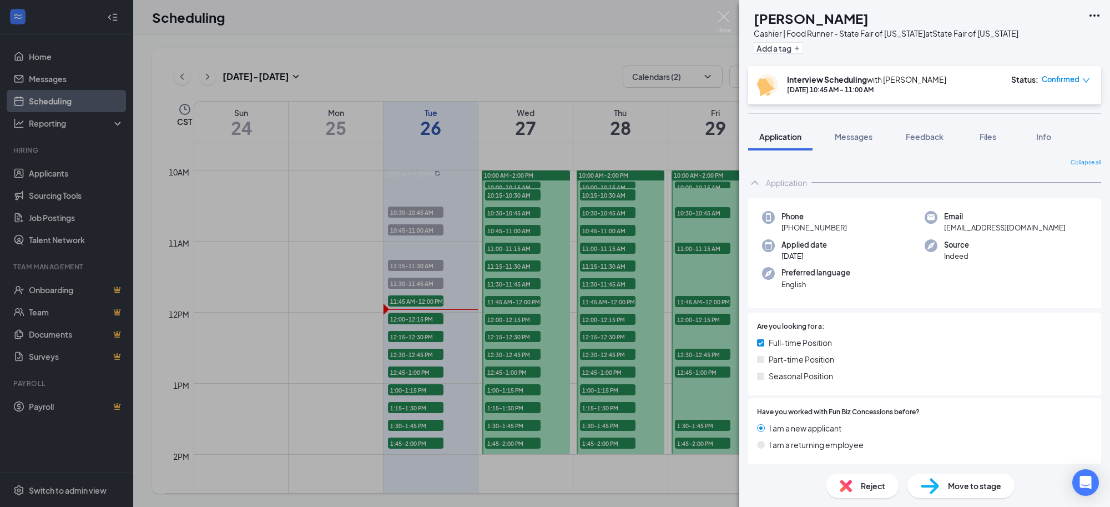
scroll to position [0, 0]
drag, startPoint x: 1014, startPoint y: 230, endPoint x: 937, endPoint y: 229, distance: 77.2
click at [937, 229] on div "Email lillee601@gmail.com" at bounding box center [1006, 223] width 163 height 23
copy span "lillee601@gmail.com"
click at [1092, 16] on icon "Ellipses" at bounding box center [1094, 15] width 13 height 13
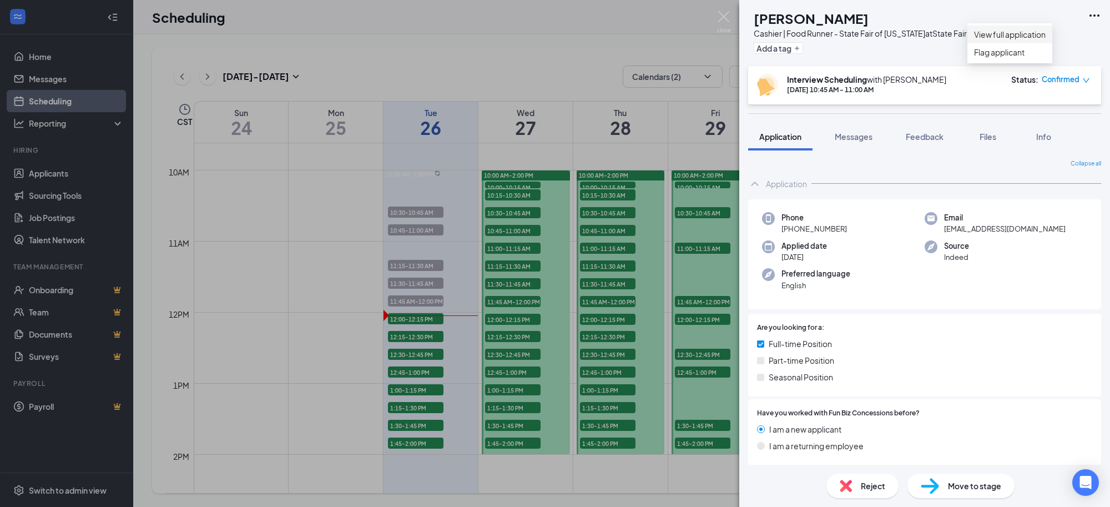
click at [1026, 41] on link "View full application" at bounding box center [1010, 34] width 72 height 12
click at [863, 140] on span "Messages" at bounding box center [854, 137] width 38 height 10
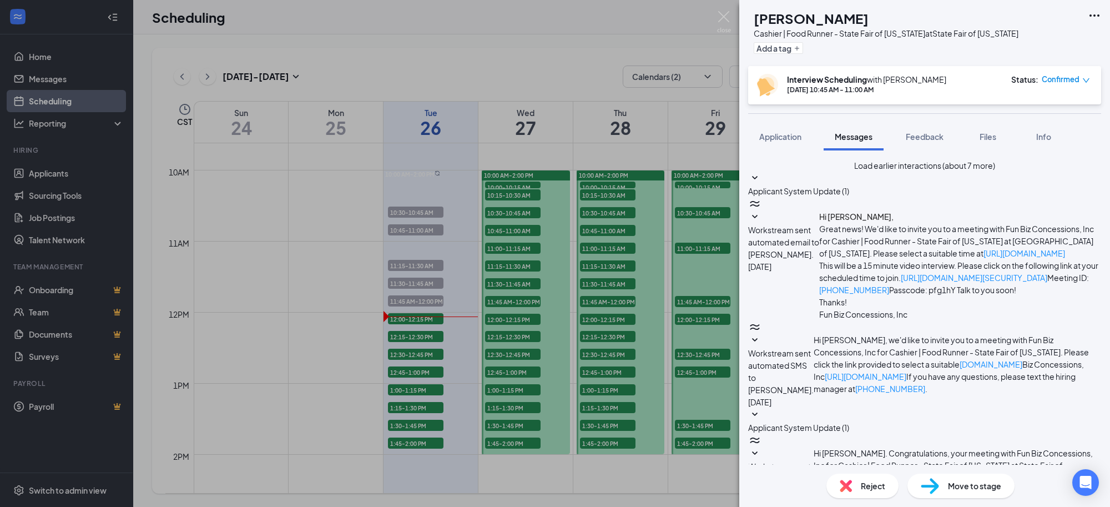
paste textarea "[URL][DOMAIN_NAME][US_STATE]"
type textarea "[URL][DOMAIN_NAME][US_STATE]"
drag, startPoint x: 1070, startPoint y: 390, endPoint x: 750, endPoint y: 372, distance: 320.8
paste textarea "[URL][DOMAIN_NAME][US_STATE]"
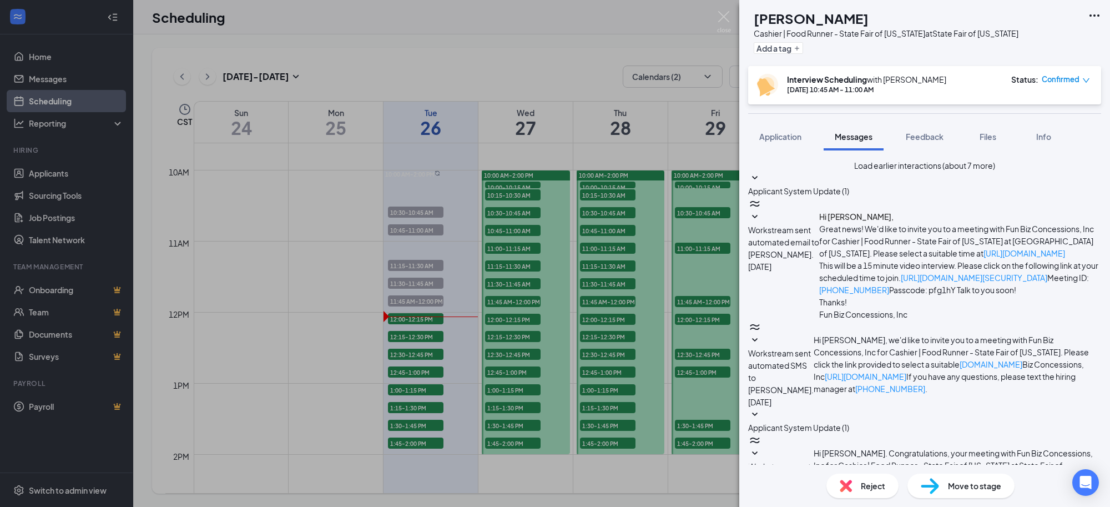
type textarea "[URL][DOMAIN_NAME][US_STATE]"
click at [725, 17] on img at bounding box center [724, 22] width 14 height 22
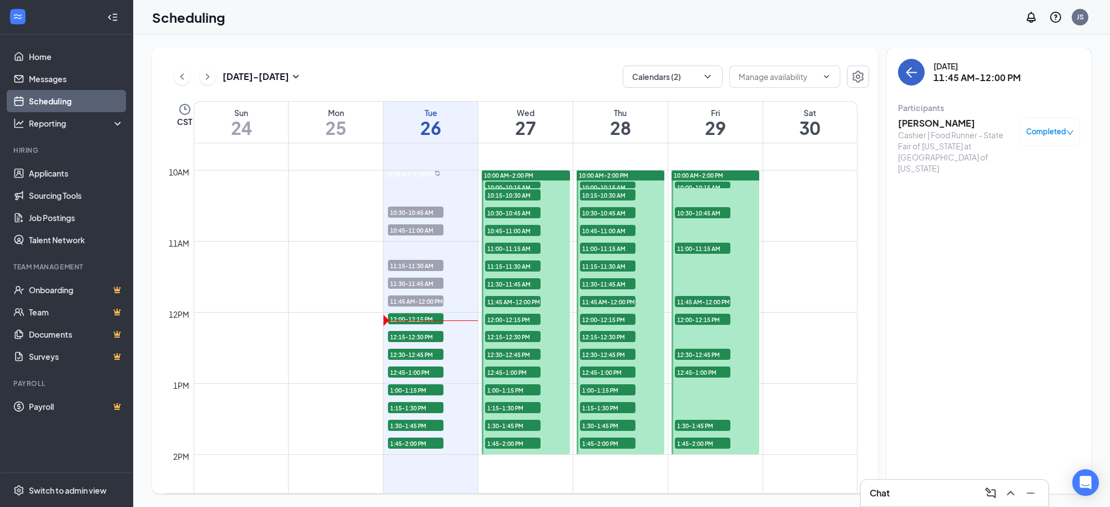
click at [909, 69] on icon "ArrowLeft" at bounding box center [910, 72] width 6 height 11
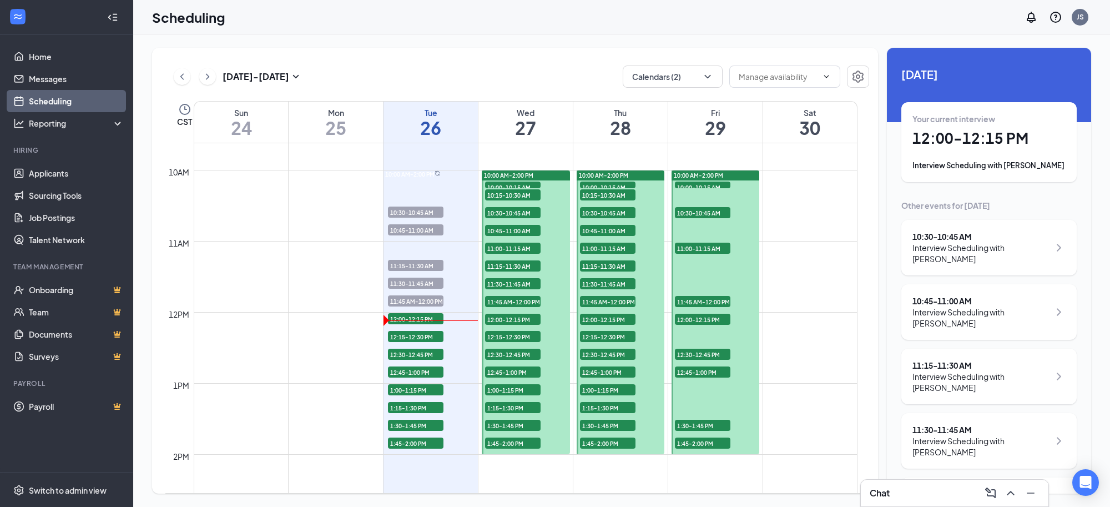
click at [992, 150] on div "Your current interview 12:00 - 12:15 PM Interview Scheduling with Roshell LaCaze" at bounding box center [989, 142] width 153 height 58
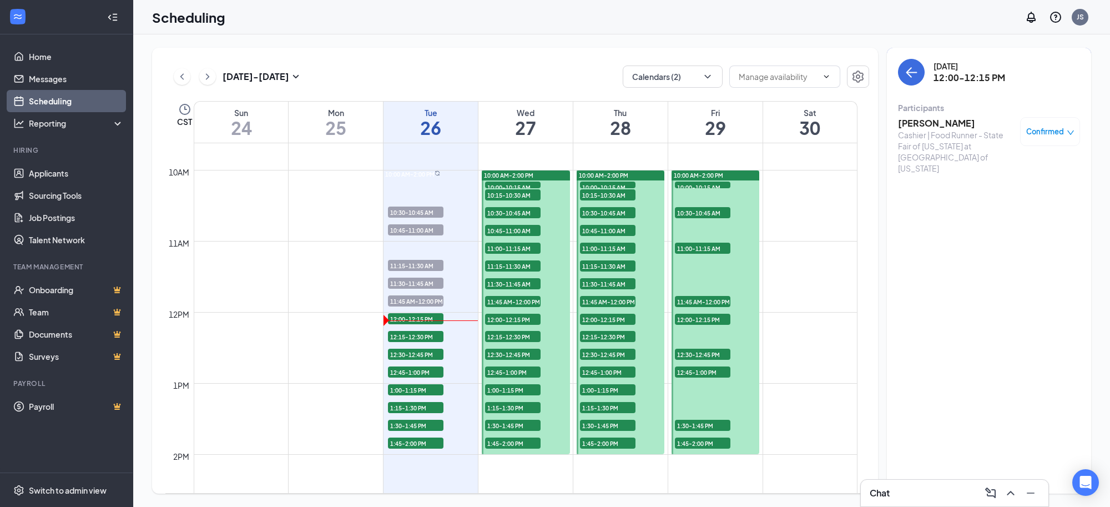
click at [943, 120] on h3 "[PERSON_NAME]" at bounding box center [956, 123] width 117 height 12
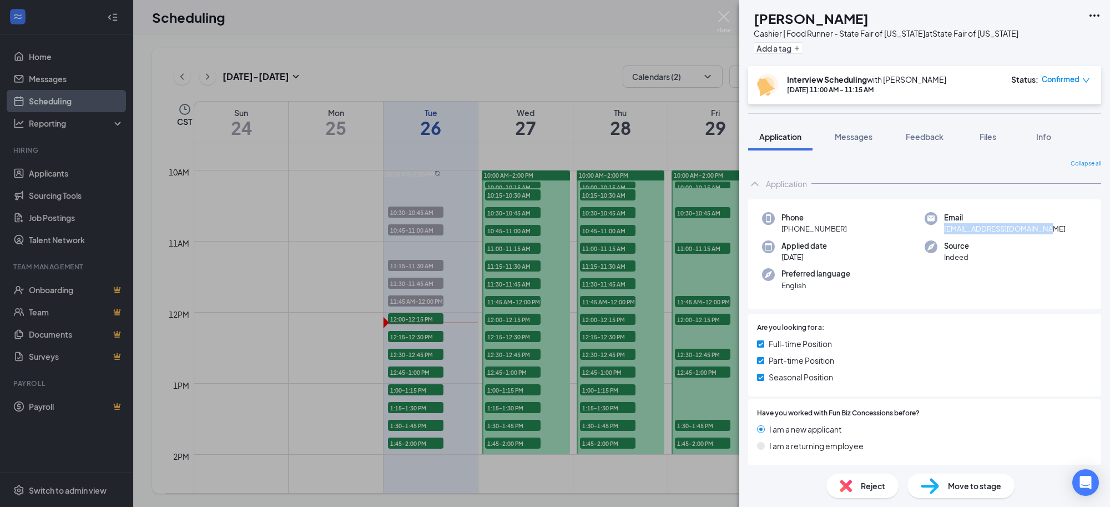
drag, startPoint x: 1037, startPoint y: 230, endPoint x: 939, endPoint y: 231, distance: 97.2
click at [939, 231] on div "Email roshelllacaze88@gmail.com" at bounding box center [1006, 223] width 163 height 23
copy span "roshelllacaze88@gmail.com"
drag, startPoint x: 843, startPoint y: 229, endPoint x: 791, endPoint y: 232, distance: 51.7
click at [791, 232] on span "+1 (972) 352-7209" at bounding box center [815, 228] width 66 height 11
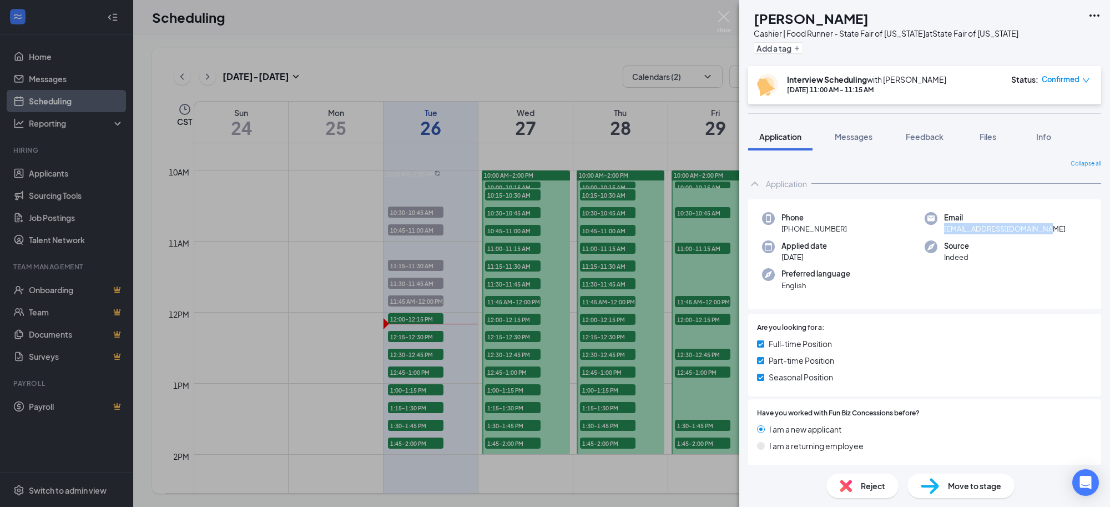
copy span "(972) 352-7209"
click at [1095, 14] on icon "Ellipses" at bounding box center [1094, 15] width 13 height 13
click at [1046, 37] on link "View full application" at bounding box center [1010, 34] width 72 height 12
drag, startPoint x: 725, startPoint y: 12, endPoint x: 763, endPoint y: 26, distance: 40.6
click at [725, 13] on img at bounding box center [724, 22] width 14 height 22
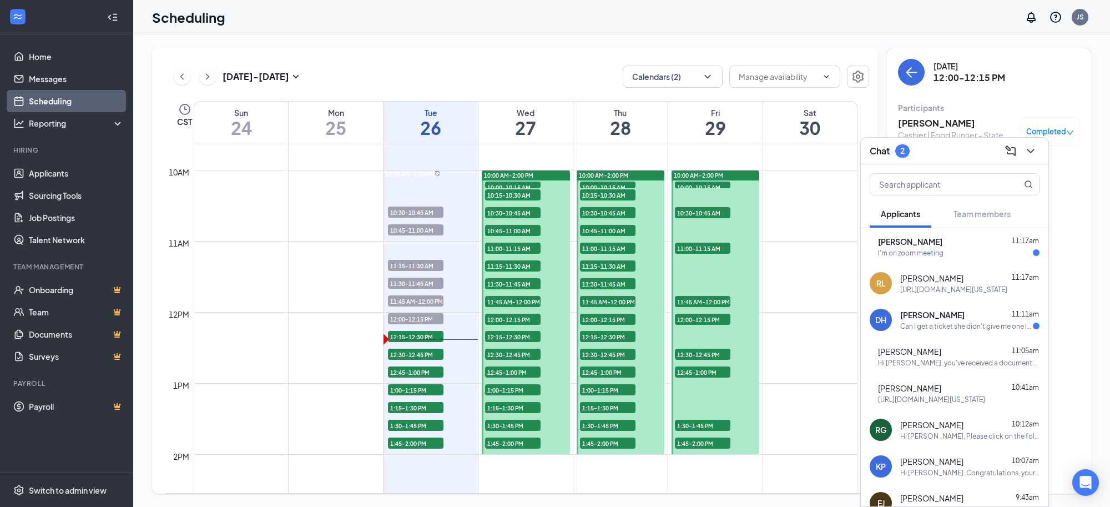
click at [972, 251] on div "I'm on zoom meeting" at bounding box center [959, 252] width 162 height 9
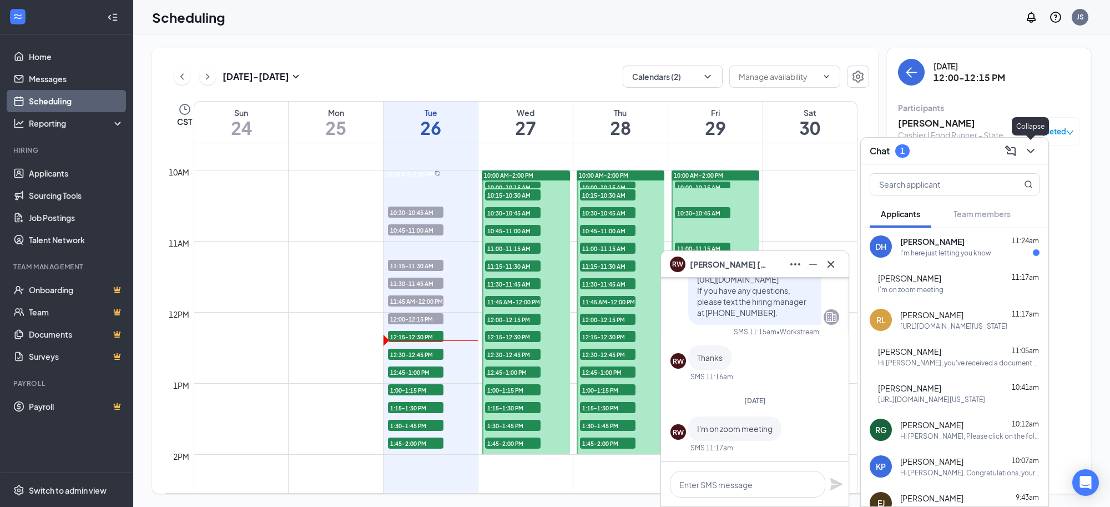
click at [1033, 152] on icon "ChevronDown" at bounding box center [1030, 150] width 13 height 13
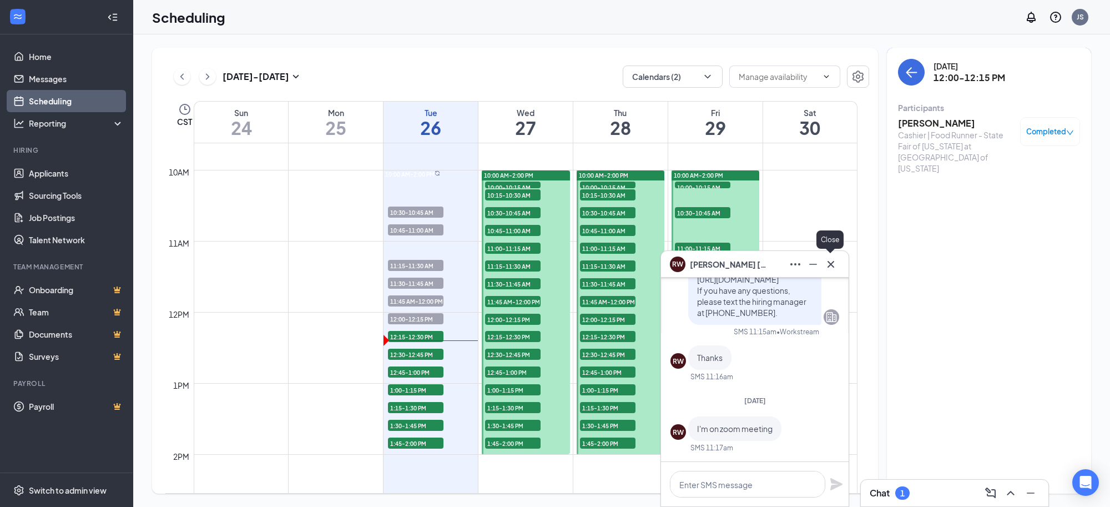
click at [827, 264] on icon "Cross" at bounding box center [830, 264] width 13 height 13
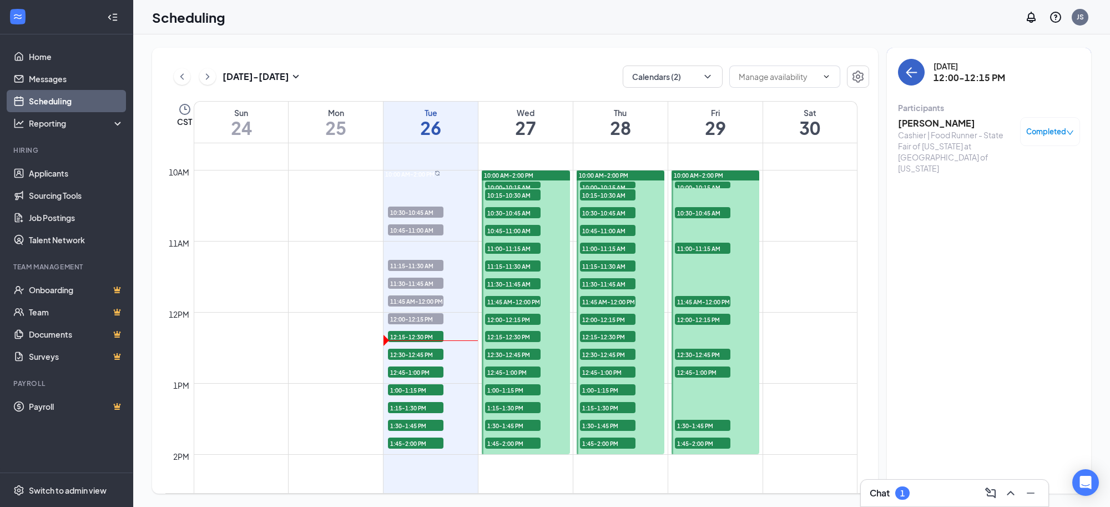
click at [914, 75] on icon "ArrowLeft" at bounding box center [911, 72] width 13 height 13
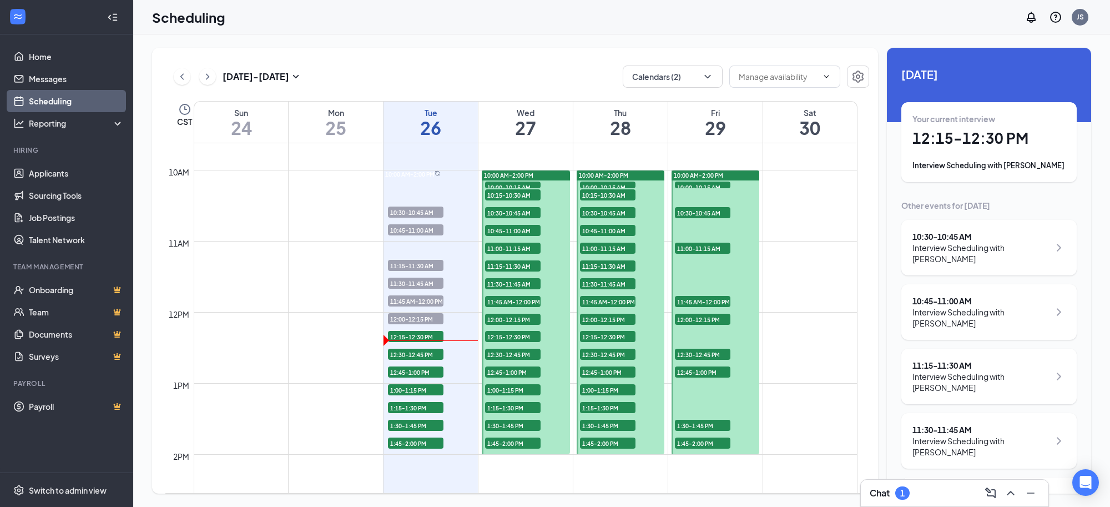
drag, startPoint x: 985, startPoint y: 160, endPoint x: 994, endPoint y: 151, distance: 12.2
click at [987, 161] on div "Interview Scheduling with [PERSON_NAME]" at bounding box center [989, 165] width 153 height 11
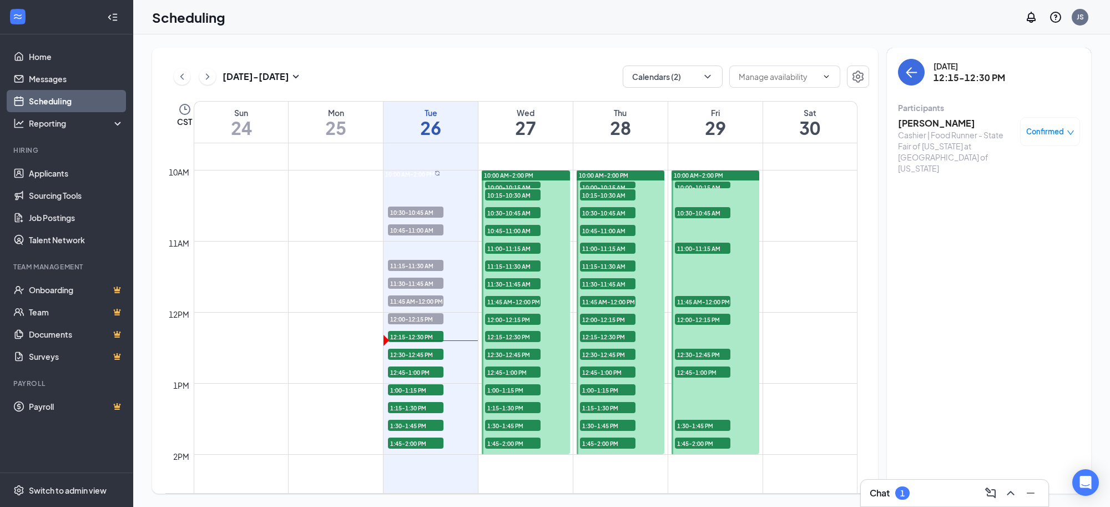
click at [943, 121] on h3 "[PERSON_NAME]" at bounding box center [956, 123] width 117 height 12
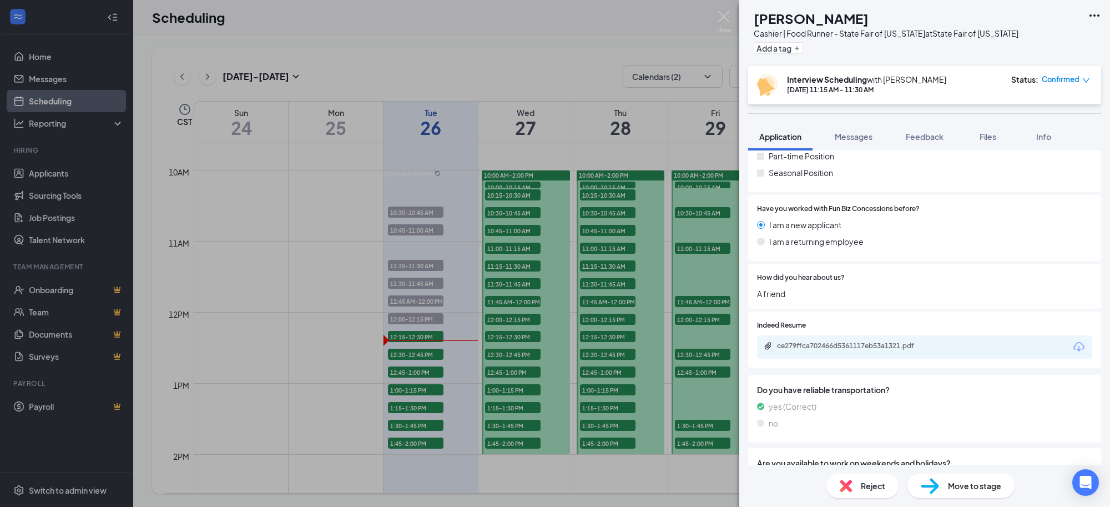
scroll to position [208, 0]
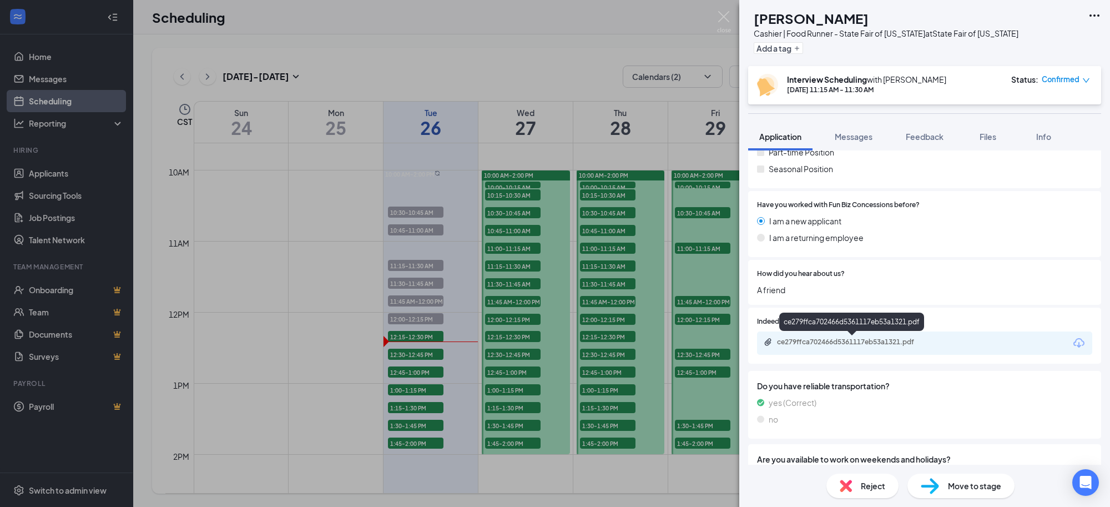
click at [889, 344] on div "ce279ffca702466d5361117eb53a1321.pdf" at bounding box center [854, 342] width 155 height 9
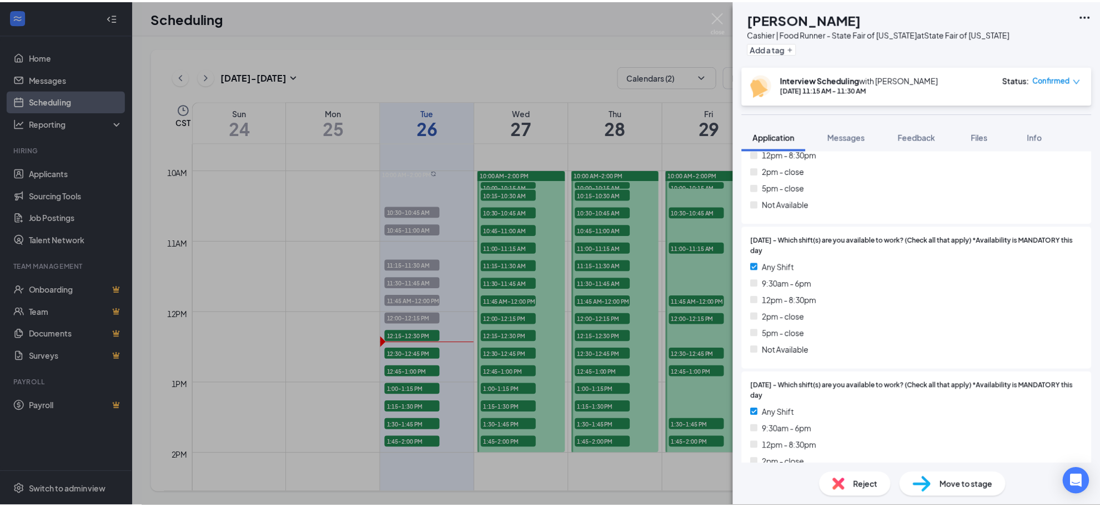
scroll to position [833, 0]
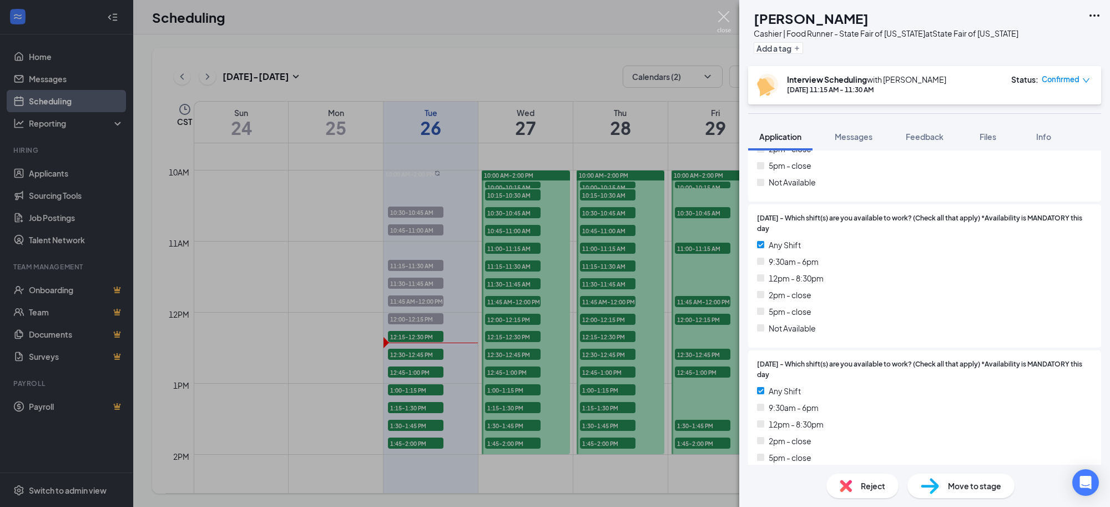
click at [720, 18] on img at bounding box center [724, 22] width 14 height 22
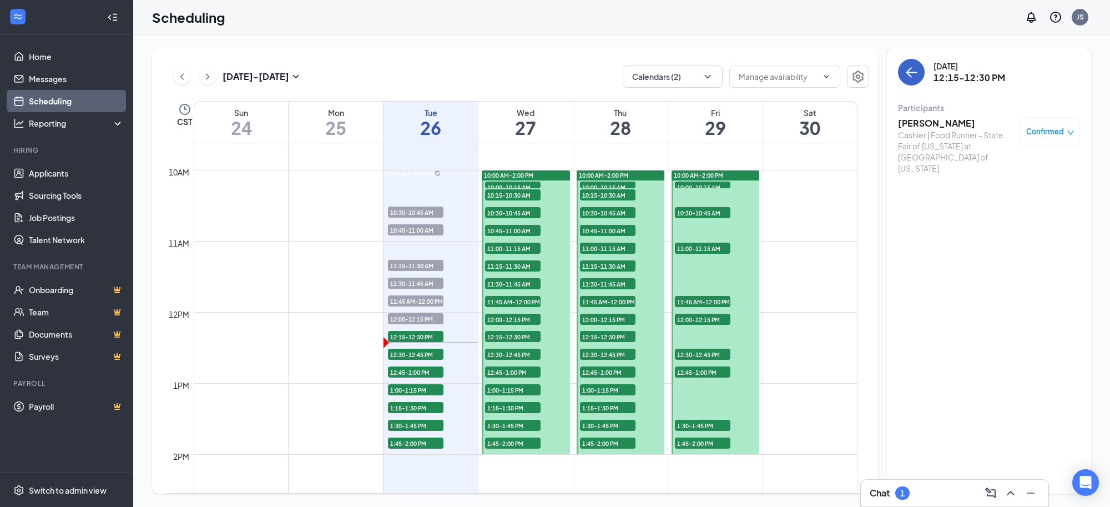
click at [907, 79] on button "back-button" at bounding box center [911, 72] width 27 height 27
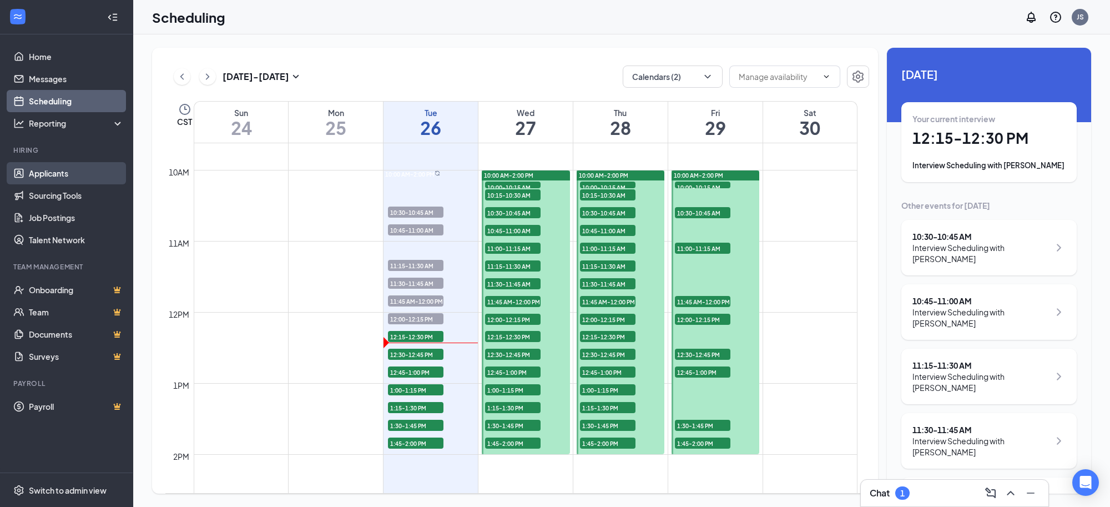
click at [43, 173] on link "Applicants" at bounding box center [76, 173] width 95 height 22
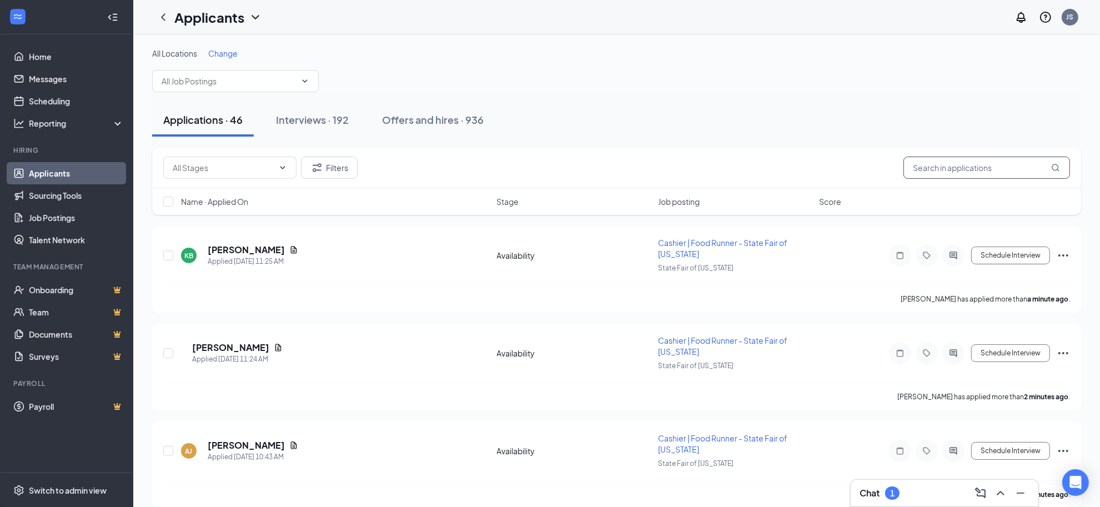
click at [943, 168] on input "text" at bounding box center [986, 168] width 167 height 22
type input "williams"
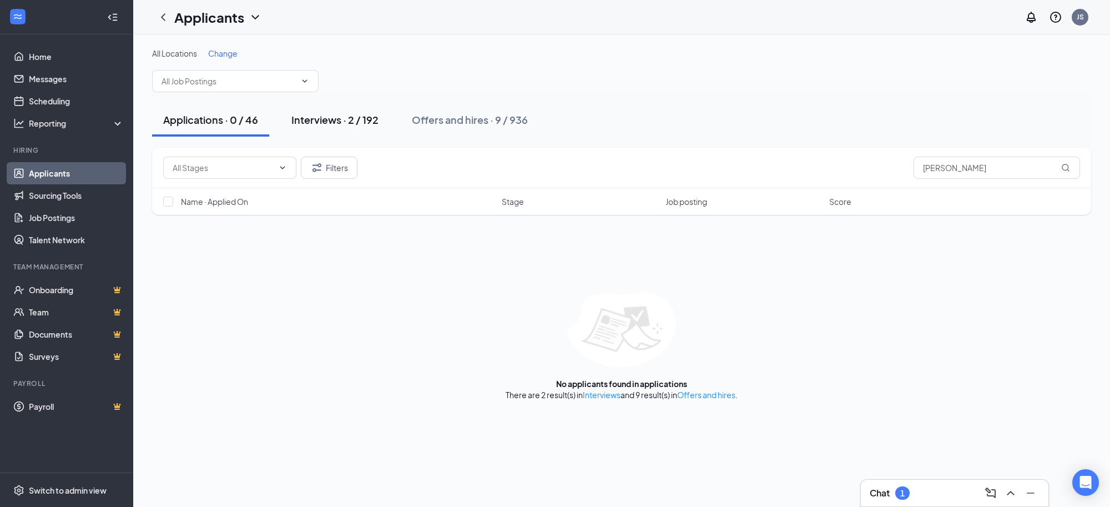
click at [343, 123] on div "Interviews · 2 / 192" at bounding box center [334, 120] width 87 height 14
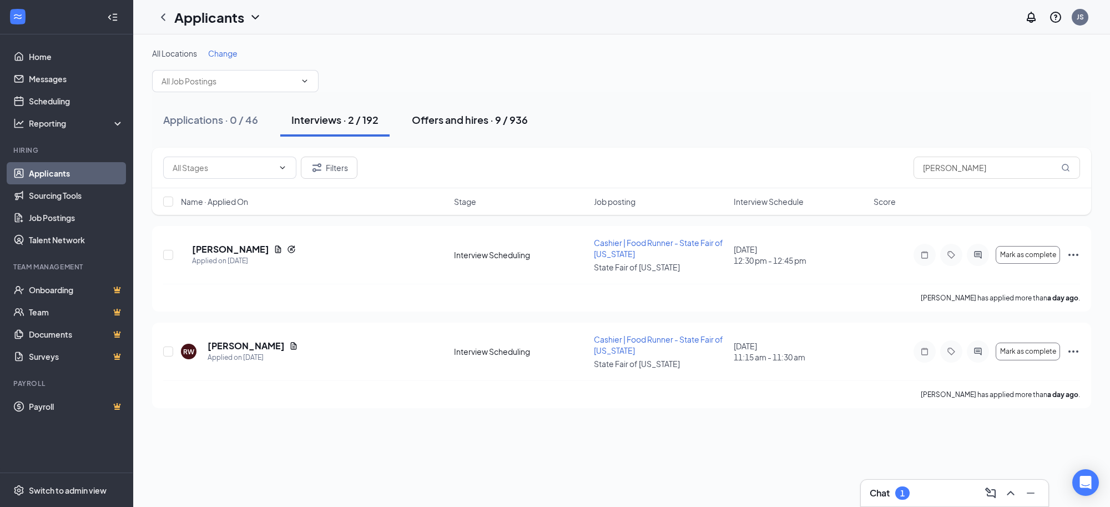
click at [454, 123] on div "Offers and hires · 9 / 936" at bounding box center [470, 120] width 116 height 14
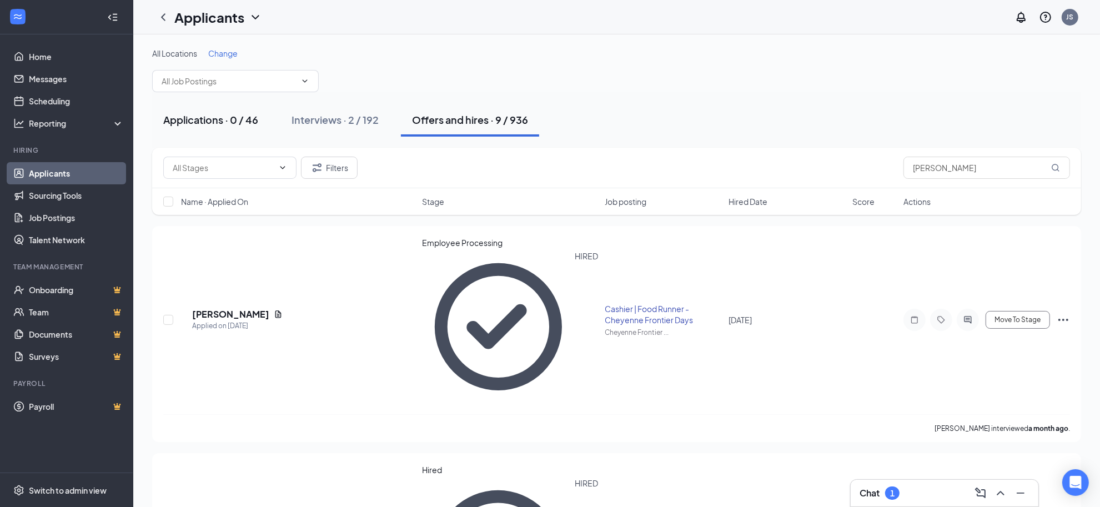
click at [245, 124] on div "Applications · 0 / 46" at bounding box center [210, 120] width 95 height 14
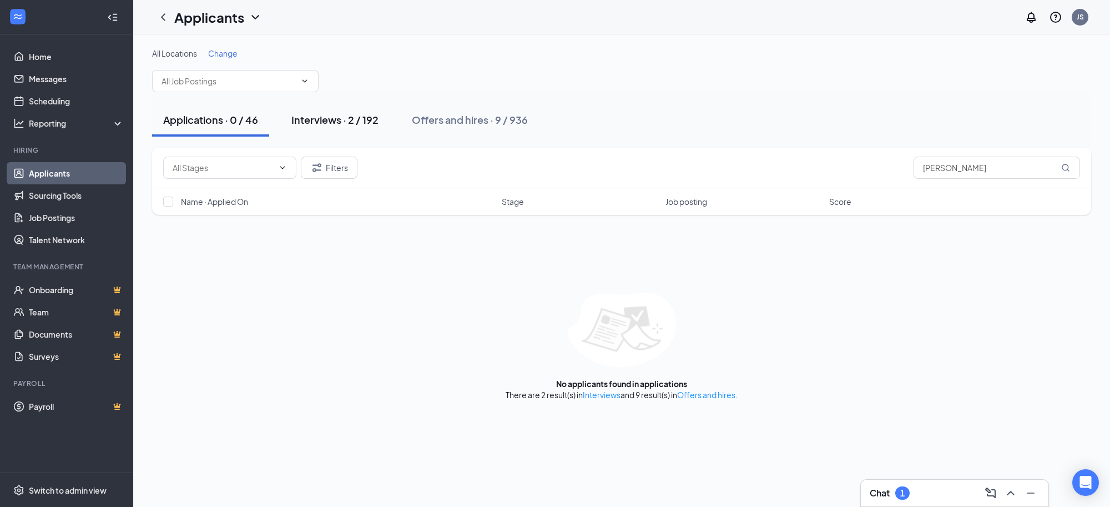
click at [359, 119] on div "Interviews · 2 / 192" at bounding box center [334, 120] width 87 height 14
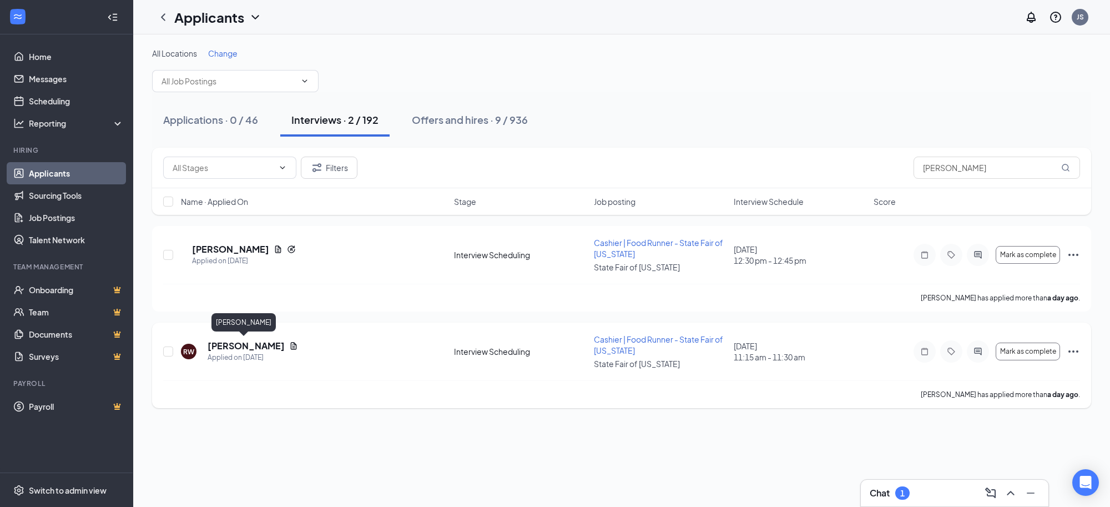
click at [245, 342] on h5 "[PERSON_NAME]" at bounding box center [246, 346] width 77 height 12
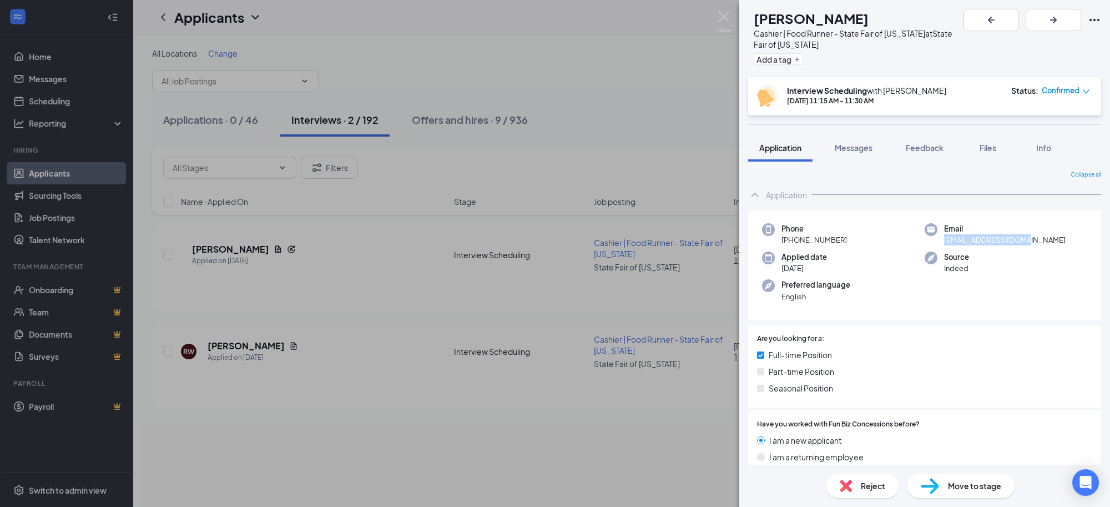
drag, startPoint x: 1029, startPoint y: 231, endPoint x: 935, endPoint y: 233, distance: 93.3
click at [935, 233] on div "Email cocoaw2026@gmail.com" at bounding box center [1006, 234] width 163 height 23
drag, startPoint x: 983, startPoint y: 227, endPoint x: 1053, endPoint y: 284, distance: 90.4
click at [1053, 284] on div "Phone +1 (214) 434-5524 Email cocoaw2026@gmail.com Applied date Aug 25 Source I…" at bounding box center [924, 265] width 353 height 110
click at [1092, 17] on icon "Ellipses" at bounding box center [1094, 19] width 13 height 13
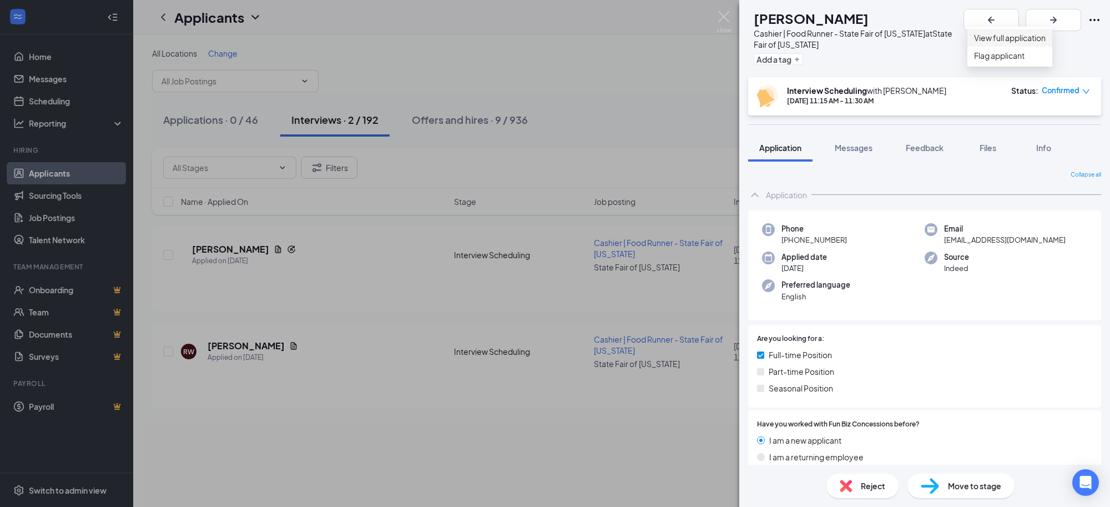
click at [1029, 39] on link "View full application" at bounding box center [1010, 38] width 72 height 12
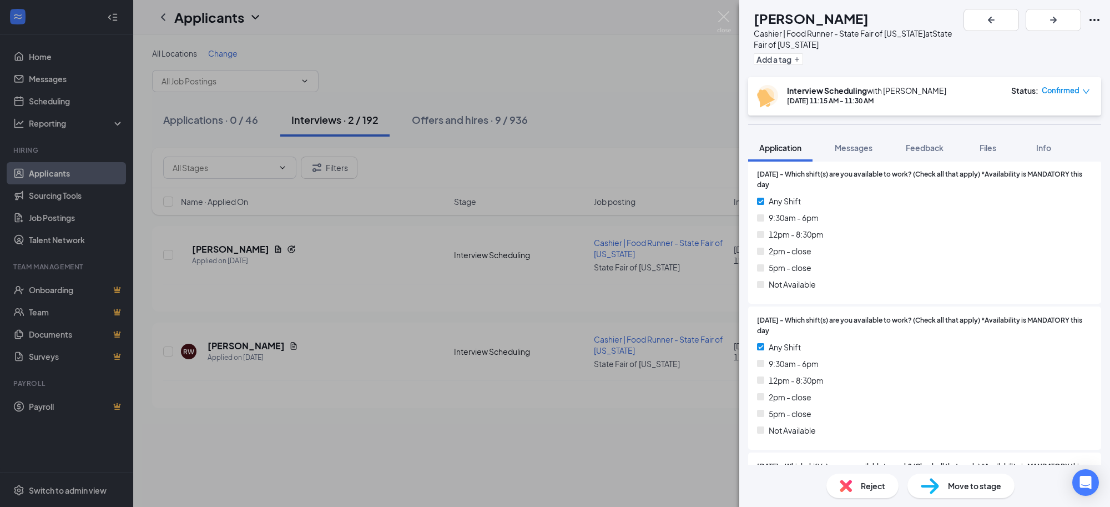
scroll to position [3135, 0]
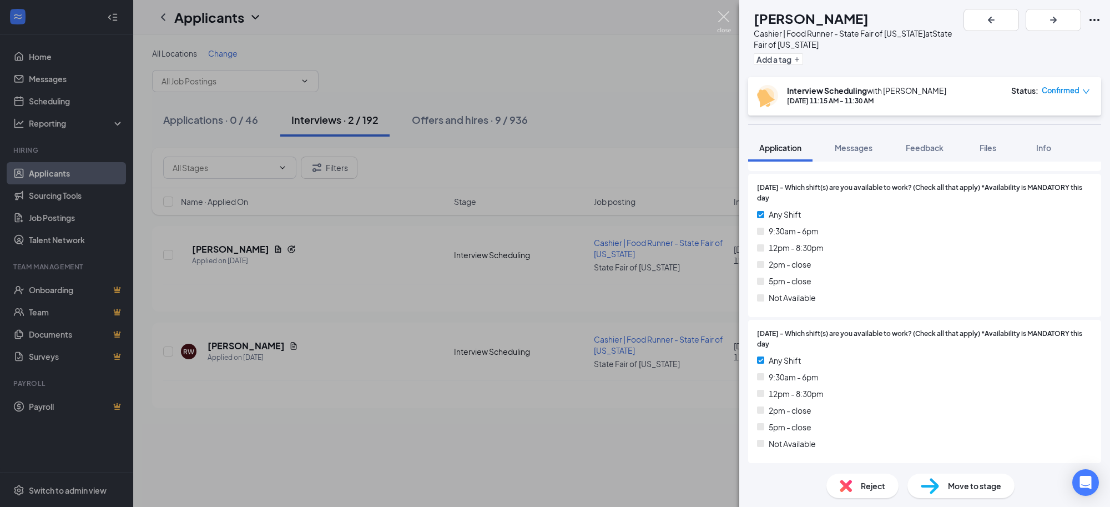
click at [720, 18] on img at bounding box center [724, 22] width 14 height 22
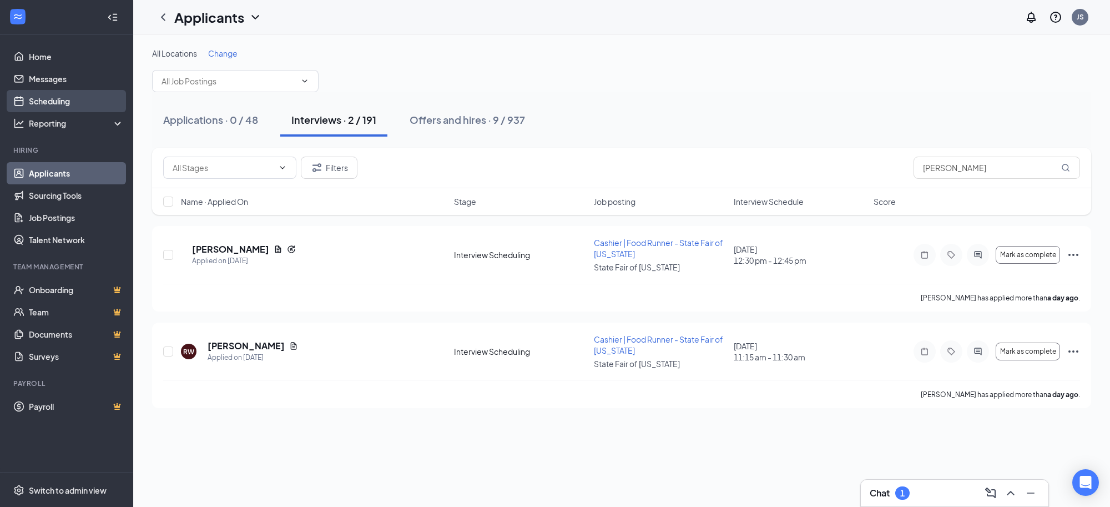
click at [60, 105] on link "Scheduling" at bounding box center [76, 101] width 95 height 22
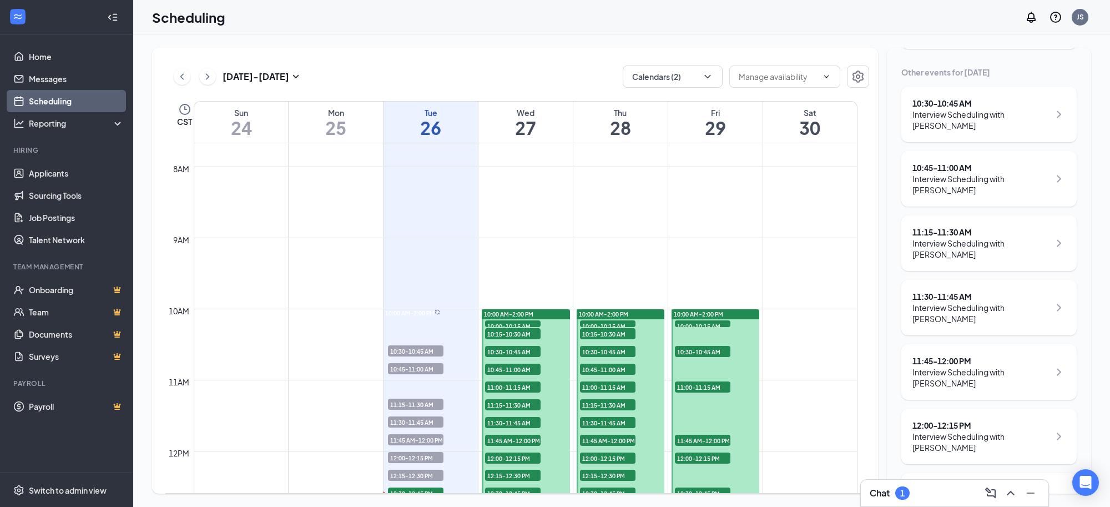
scroll to position [139, 0]
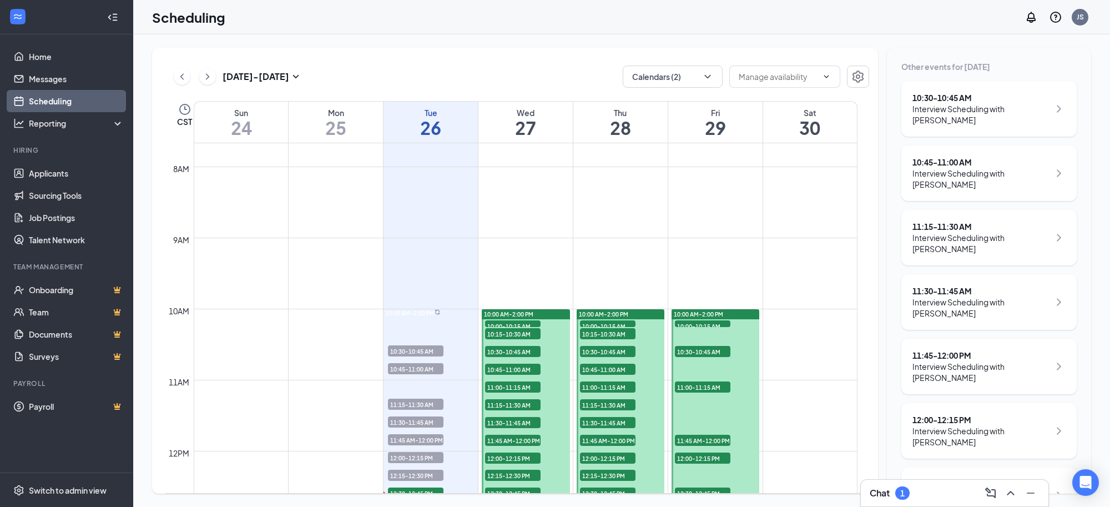
click at [992, 376] on div "Interview Scheduling with [PERSON_NAME]" at bounding box center [981, 372] width 137 height 22
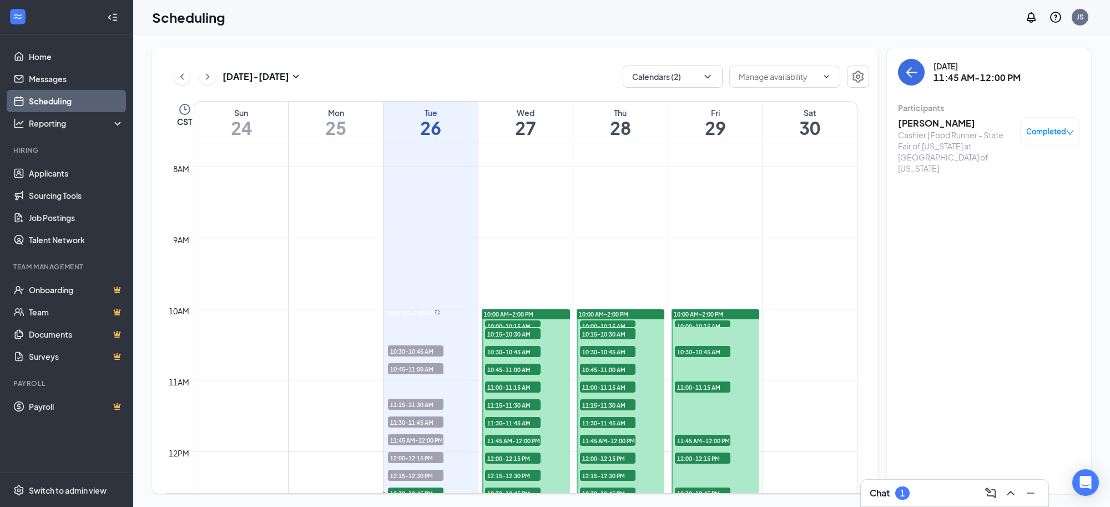
click at [934, 123] on h3 "[PERSON_NAME]" at bounding box center [956, 123] width 117 height 12
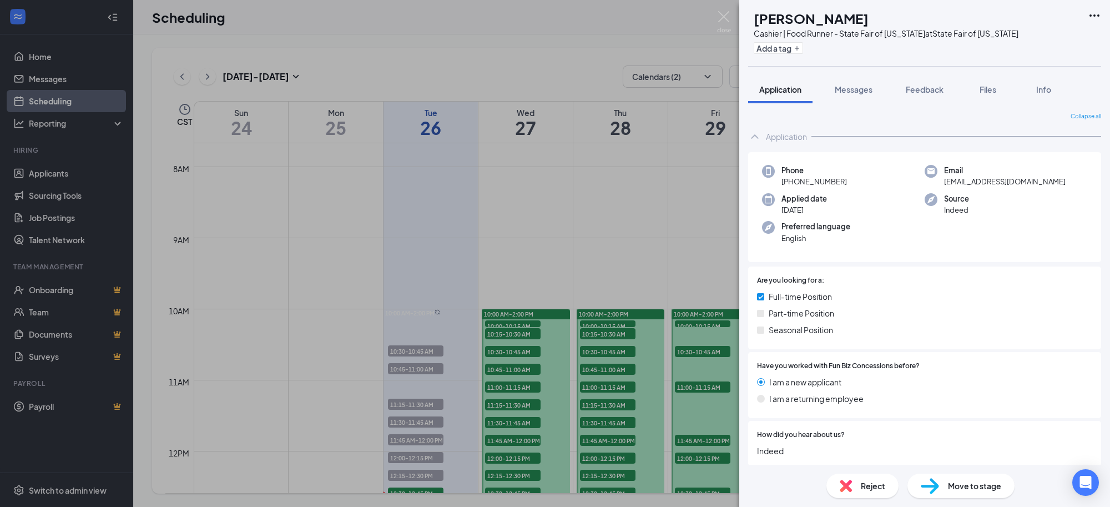
drag, startPoint x: 844, startPoint y: 183, endPoint x: 792, endPoint y: 188, distance: 52.4
click at [792, 188] on div "Phone +1 (469) 502-8482 Email lillee601@gmail.com Applied date Aug 25 Source In…" at bounding box center [924, 207] width 353 height 110
copy span "(469) 502-8482"
click at [720, 20] on img at bounding box center [724, 22] width 14 height 22
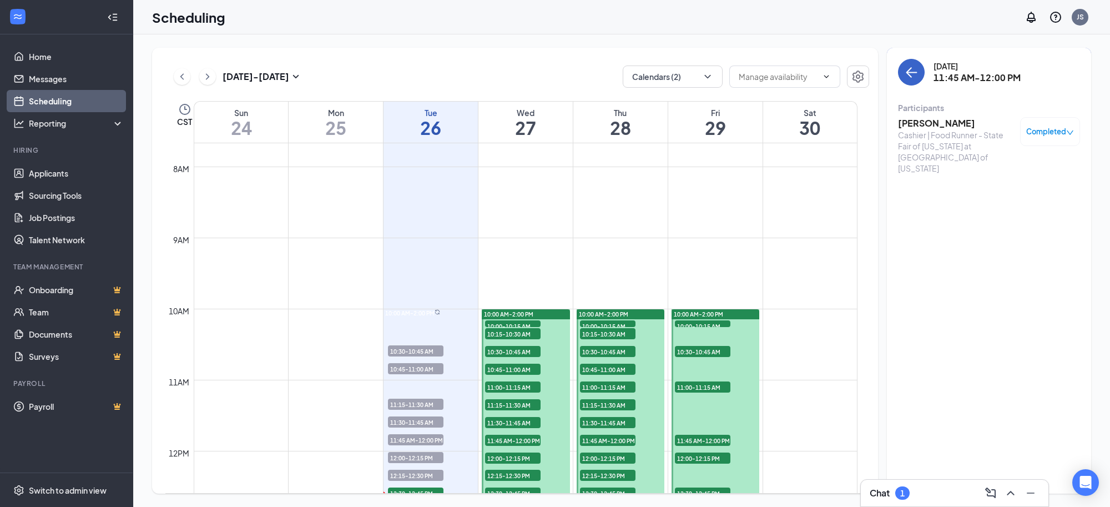
click at [909, 77] on icon "ArrowLeft" at bounding box center [911, 72] width 13 height 13
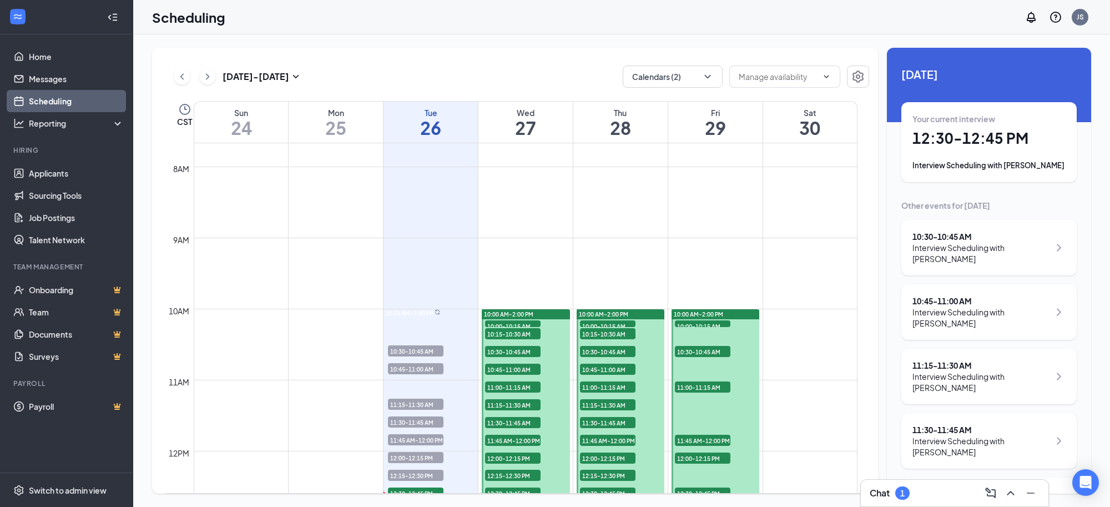
click at [1008, 318] on div "Interview Scheduling with [PERSON_NAME]" at bounding box center [981, 317] width 137 height 22
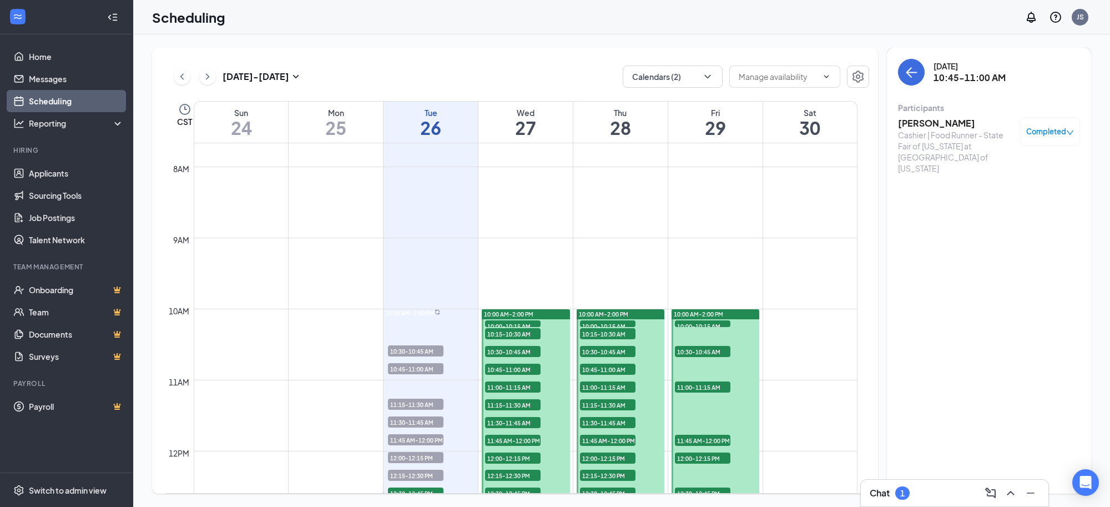
click at [943, 127] on h3 "[PERSON_NAME]" at bounding box center [956, 123] width 117 height 12
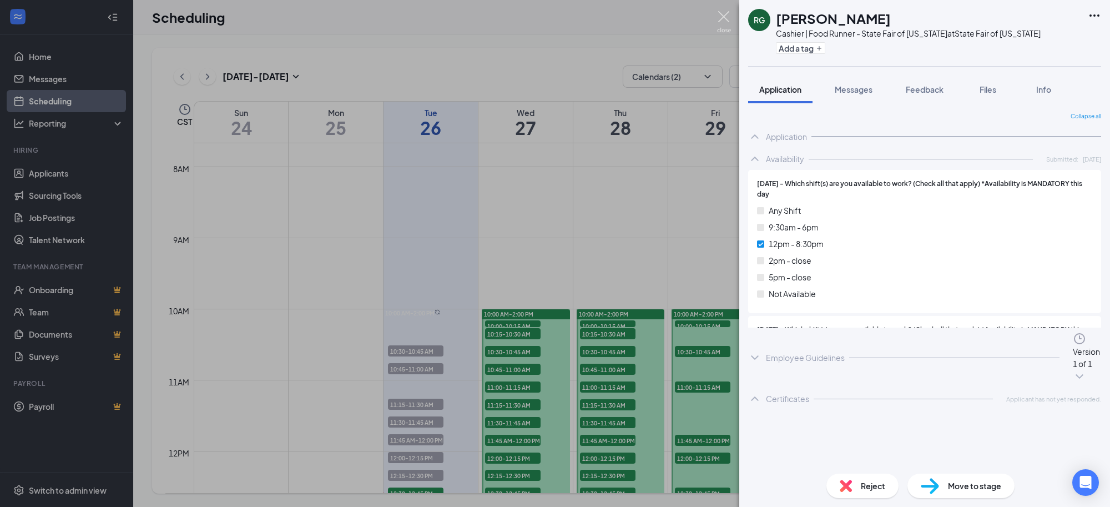
click at [726, 19] on img at bounding box center [724, 22] width 14 height 22
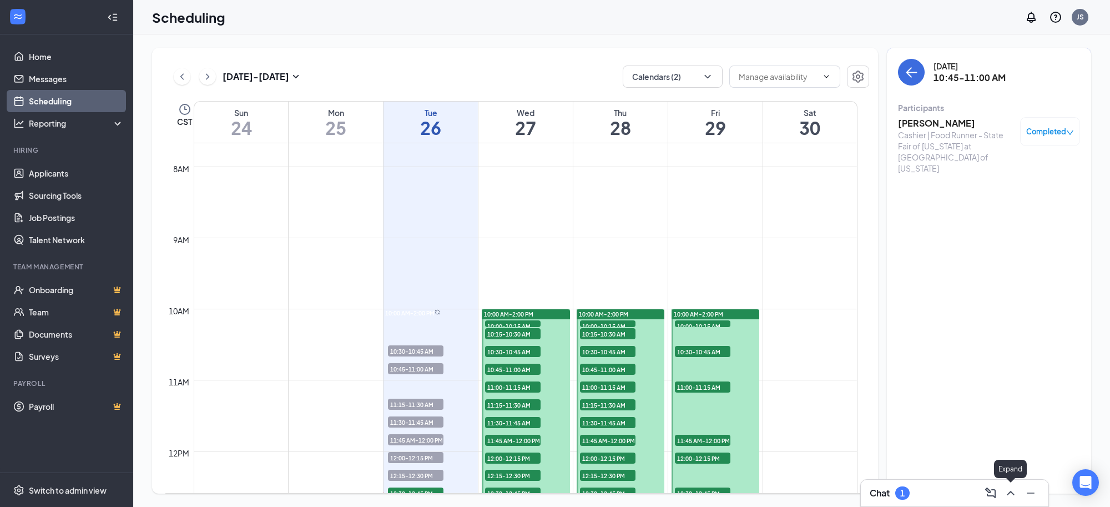
click at [1006, 490] on icon "ChevronUp" at bounding box center [1010, 492] width 13 height 13
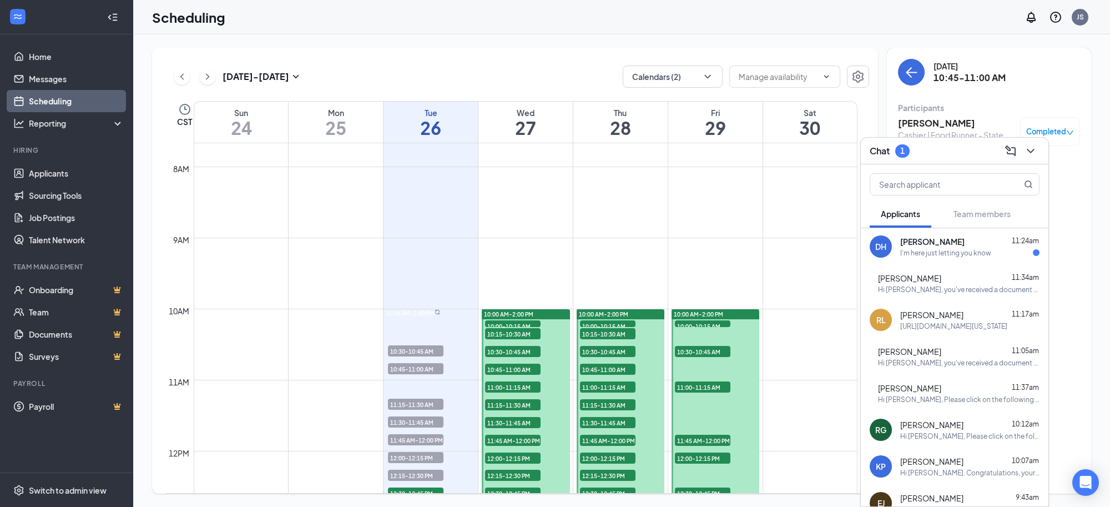
click at [952, 253] on div "I'm here just letting you know" at bounding box center [946, 252] width 91 height 9
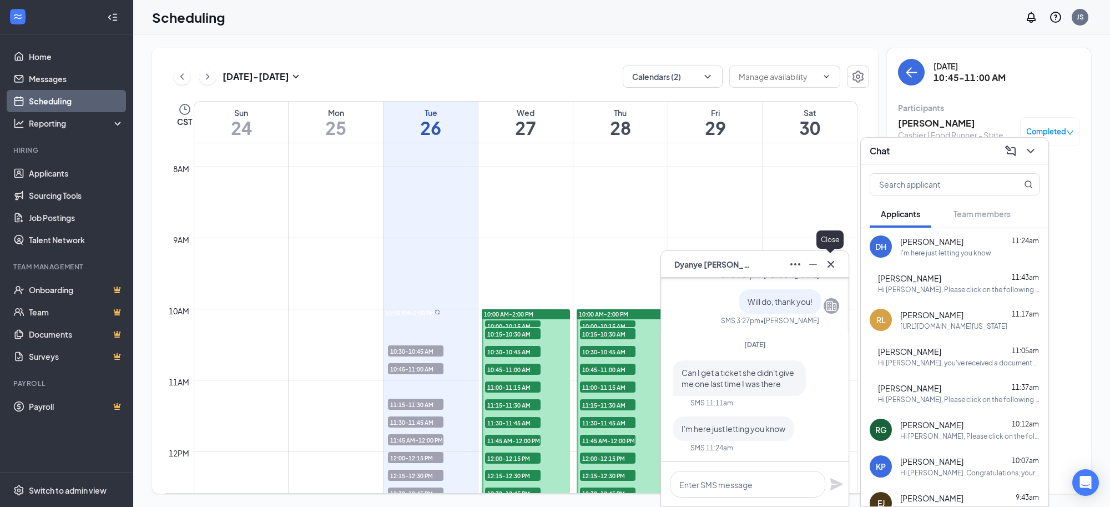
drag, startPoint x: 833, startPoint y: 268, endPoint x: 1074, endPoint y: 137, distance: 274.8
click at [833, 268] on icon "Cross" at bounding box center [830, 264] width 13 height 13
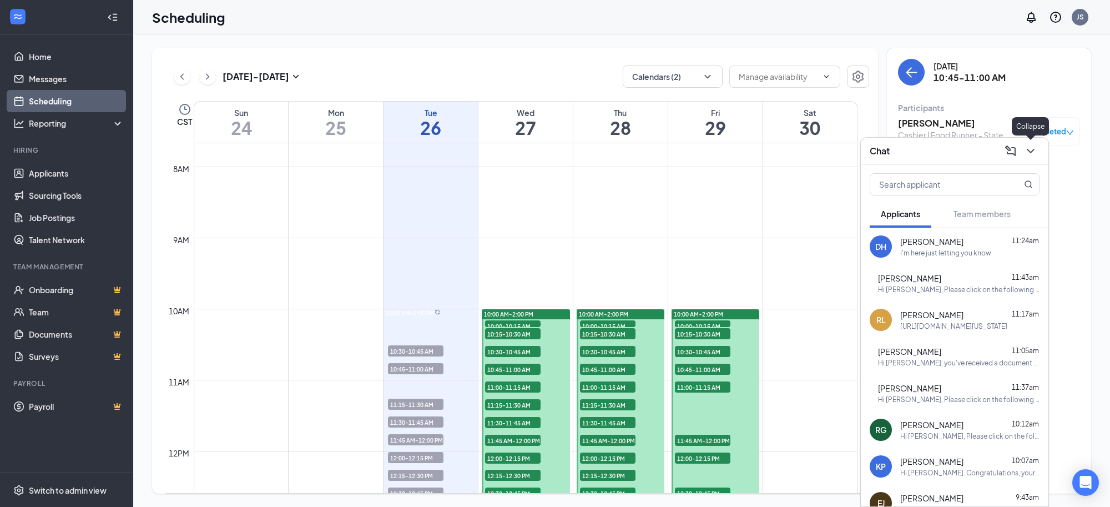
click at [1031, 150] on icon "ChevronDown" at bounding box center [1030, 150] width 13 height 13
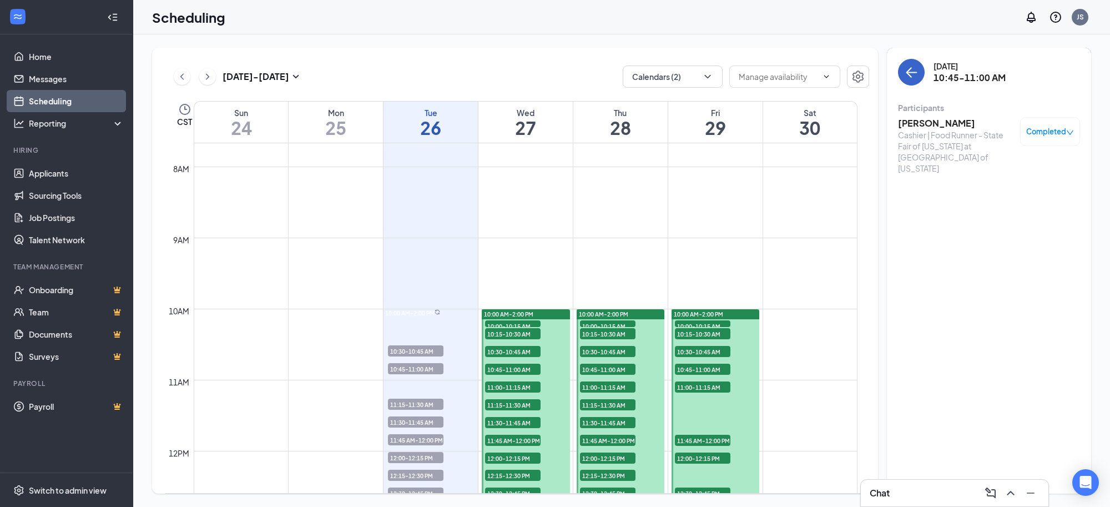
click at [912, 73] on icon "ArrowLeft" at bounding box center [912, 72] width 11 height 1
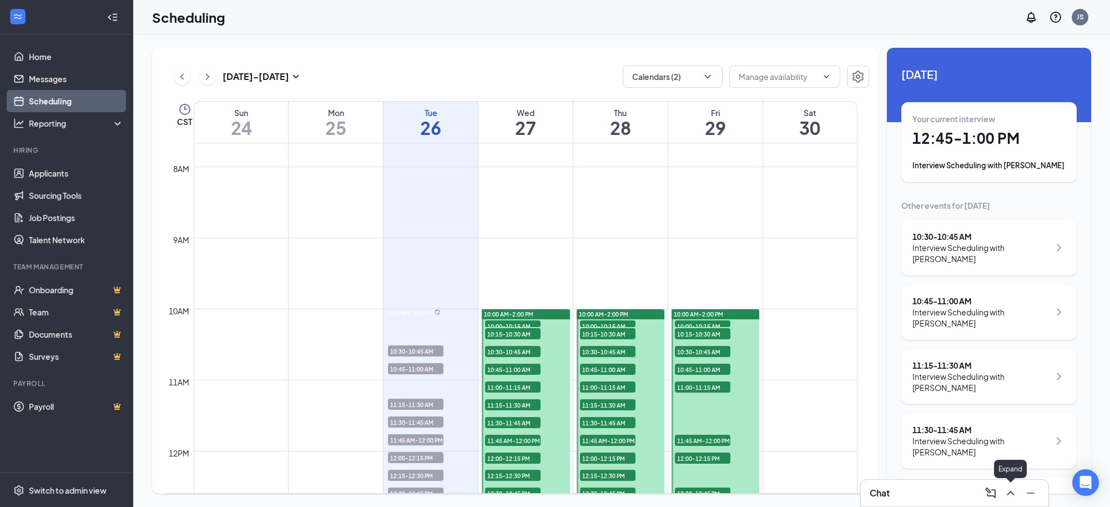
click at [1010, 498] on icon "ChevronUp" at bounding box center [1010, 492] width 13 height 13
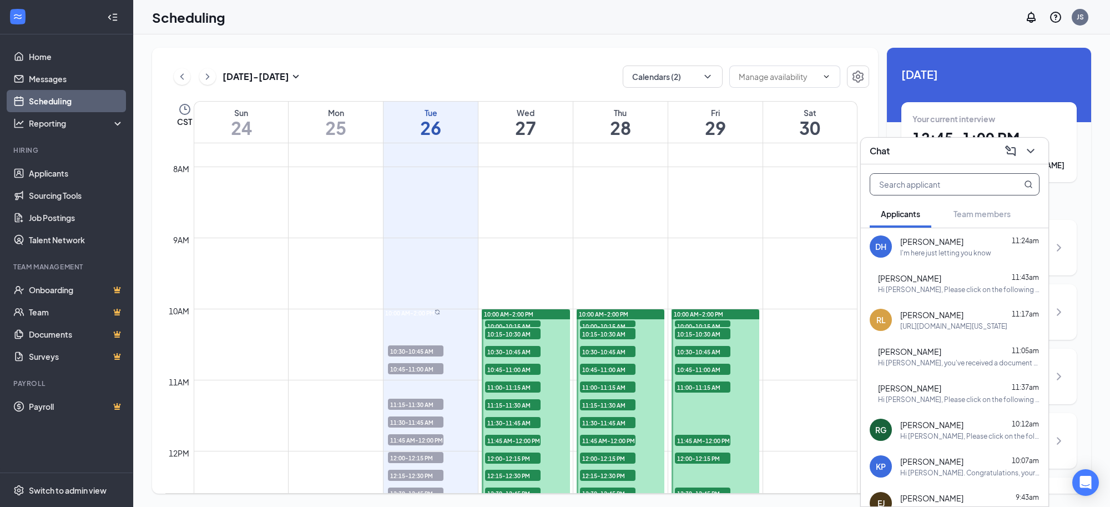
click at [922, 184] on input "text" at bounding box center [937, 184] width 132 height 21
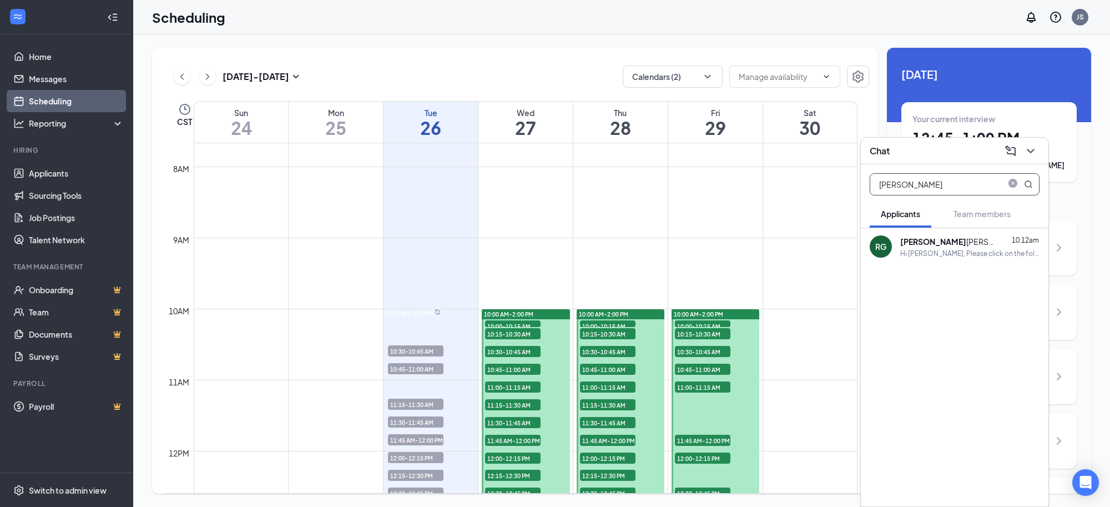
type input "roslyn"
click at [930, 243] on div "Roslyn Grigsby" at bounding box center [951, 241] width 100 height 12
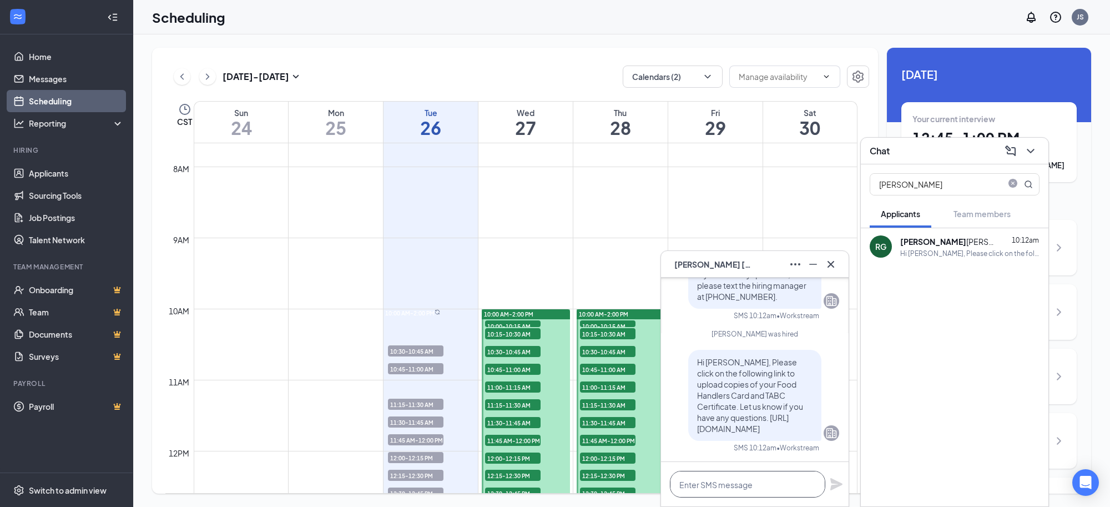
click at [748, 490] on textarea at bounding box center [747, 484] width 155 height 27
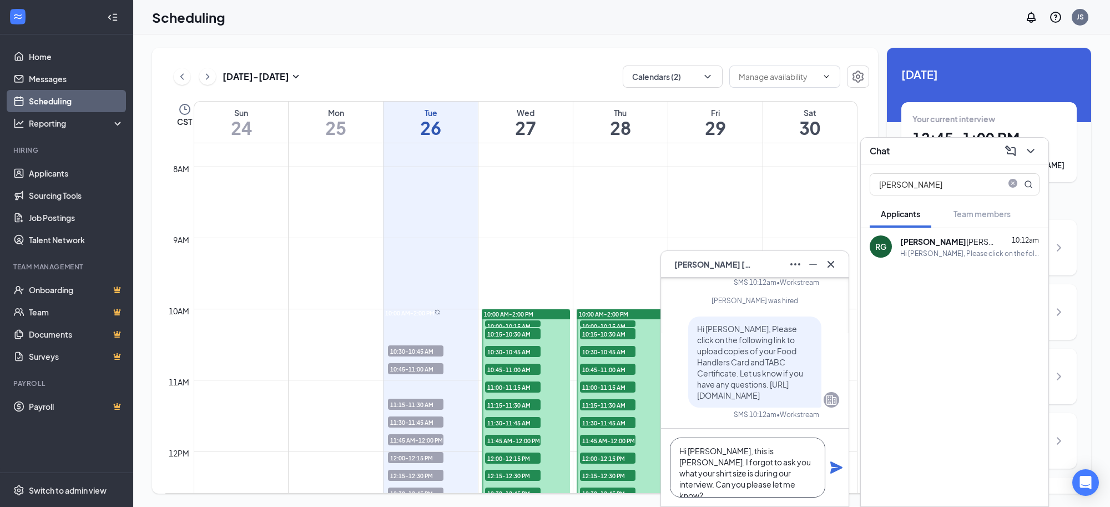
type textarea "Hi [PERSON_NAME], this is [PERSON_NAME]. I forgot to ask you what your shirt si…"
click at [831, 466] on icon "Plane" at bounding box center [836, 467] width 13 height 13
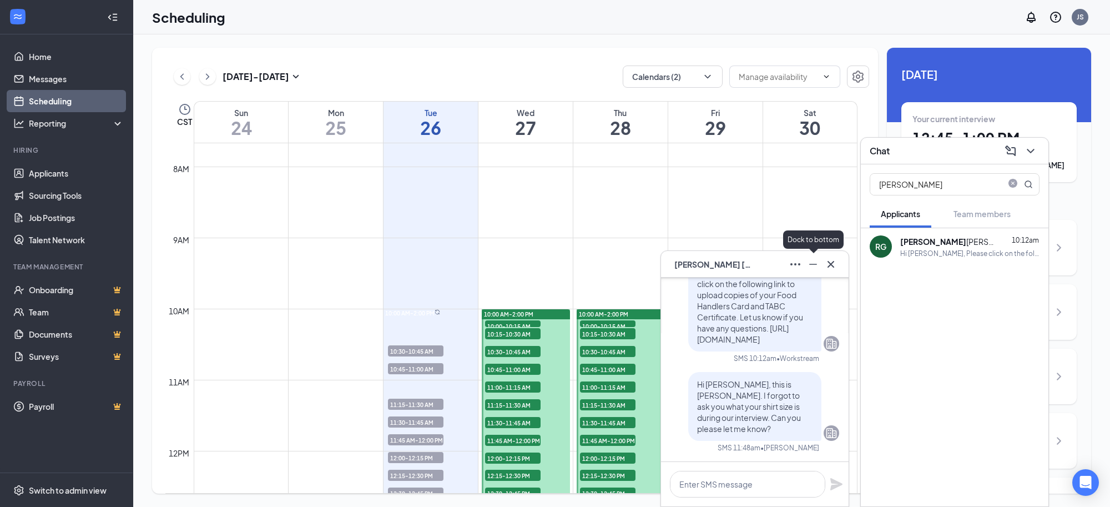
scroll to position [0, 0]
click at [829, 265] on icon "Cross" at bounding box center [831, 263] width 7 height 7
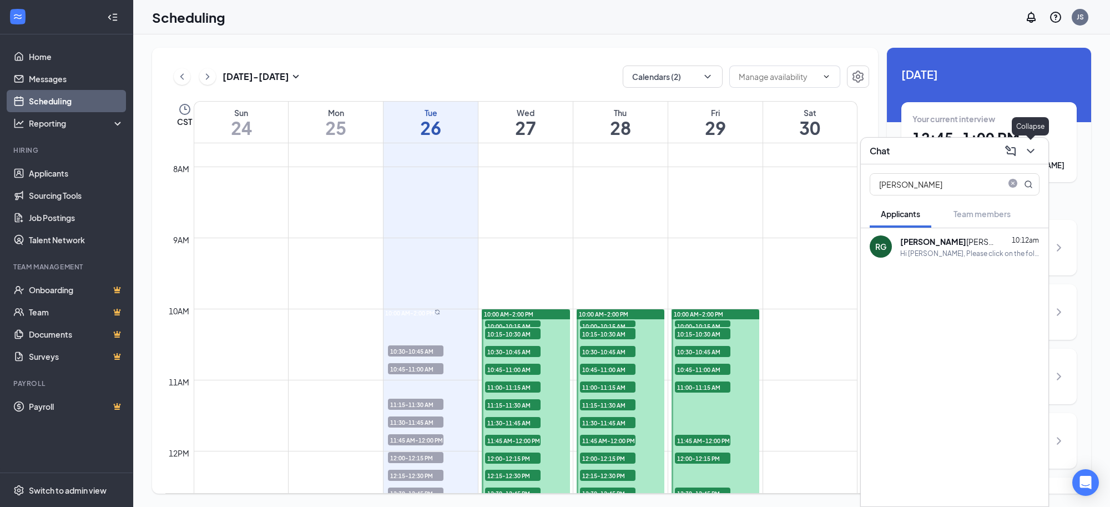
click at [1039, 154] on div at bounding box center [1030, 151] width 20 height 18
click at [1028, 151] on icon "ChevronDown" at bounding box center [1030, 150] width 13 height 13
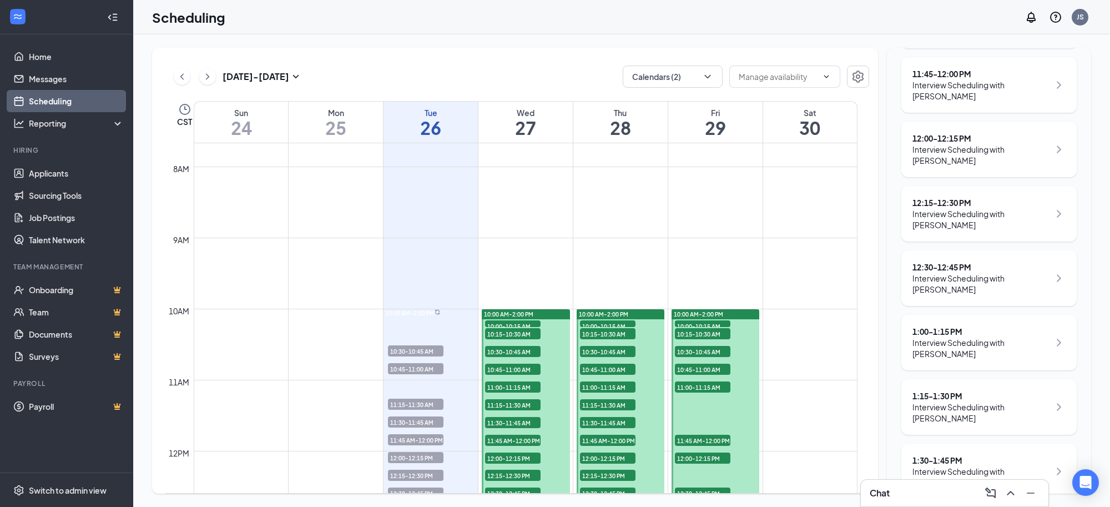
scroll to position [518, 0]
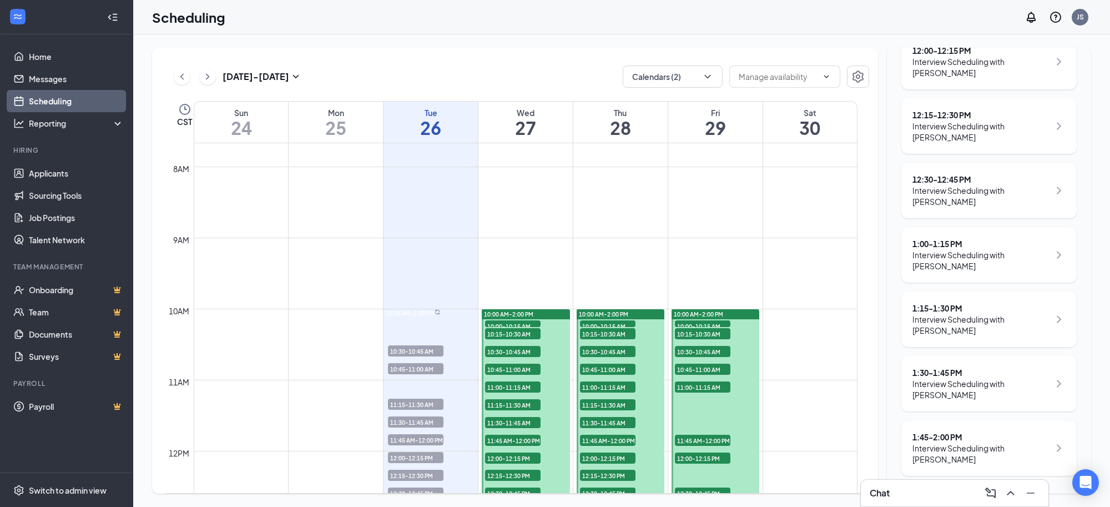
click at [973, 393] on div "Interview Scheduling with Samquecia Williams" at bounding box center [981, 389] width 137 height 22
click at [1053, 379] on icon "ChevronRight" at bounding box center [1059, 383] width 13 height 13
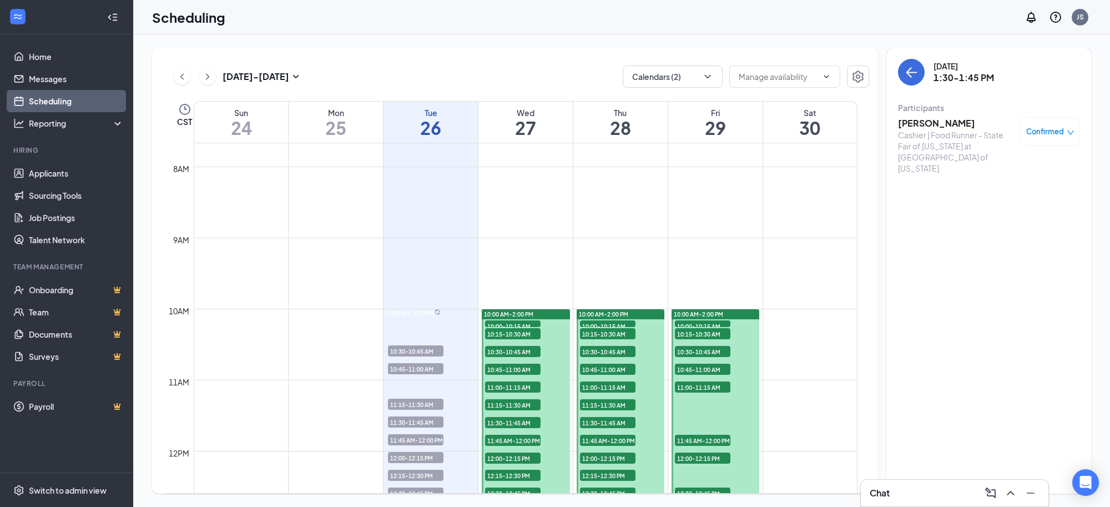
click at [950, 118] on h3 "[PERSON_NAME]" at bounding box center [956, 123] width 117 height 12
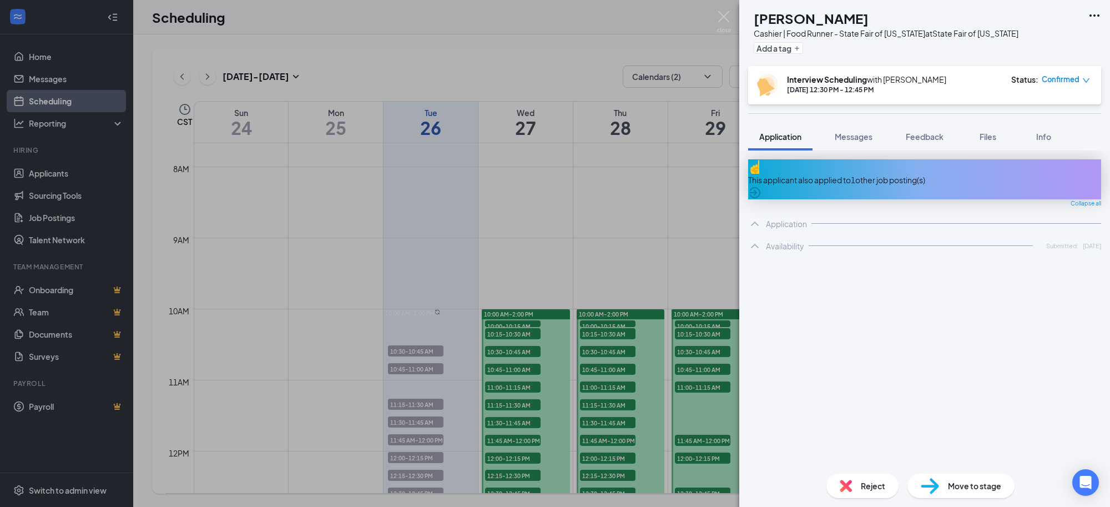
click at [1081, 76] on div "Confirmed" at bounding box center [1066, 79] width 48 height 11
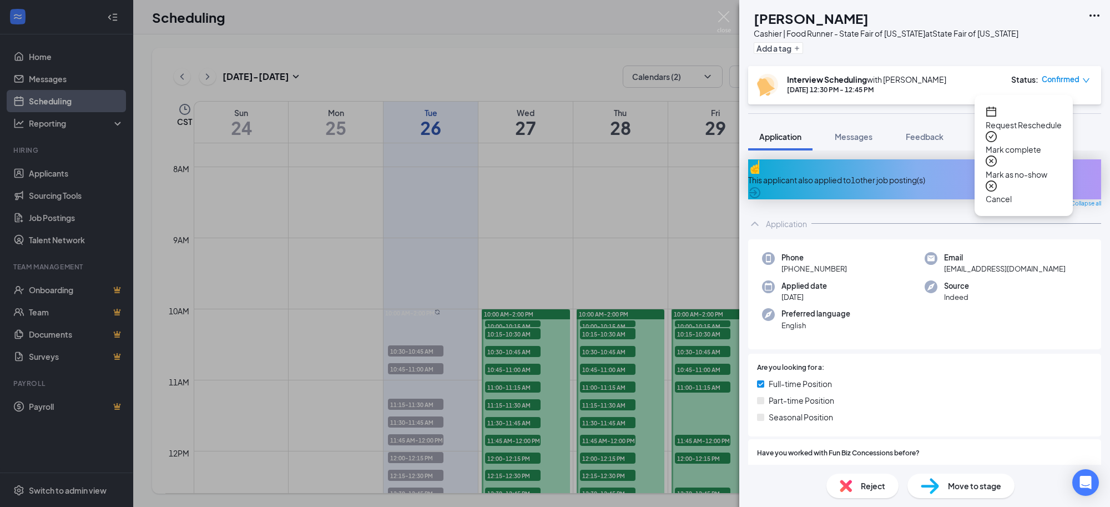
click at [1023, 193] on span "Cancel" at bounding box center [1024, 199] width 76 height 12
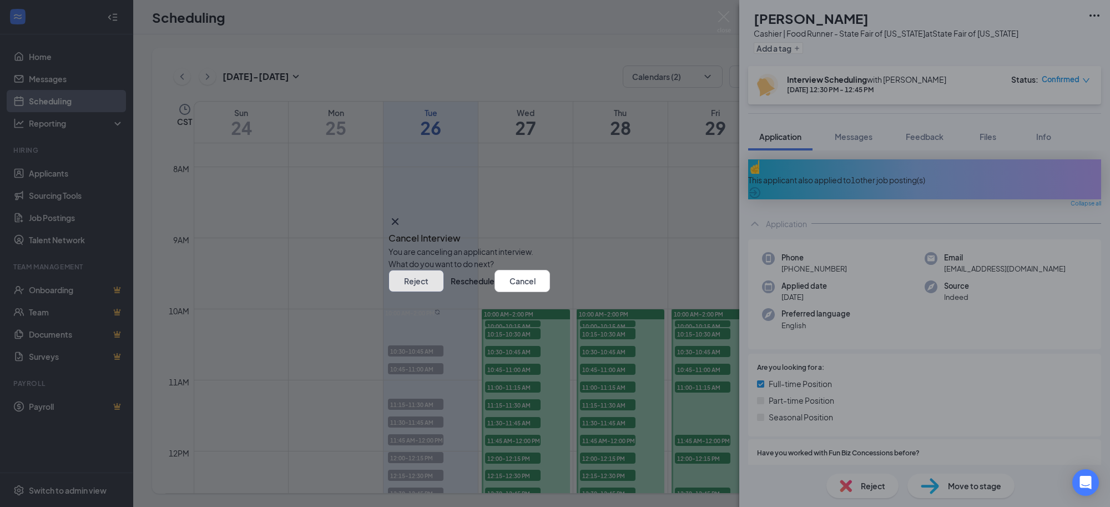
click at [444, 292] on button "Reject" at bounding box center [417, 281] width 56 height 22
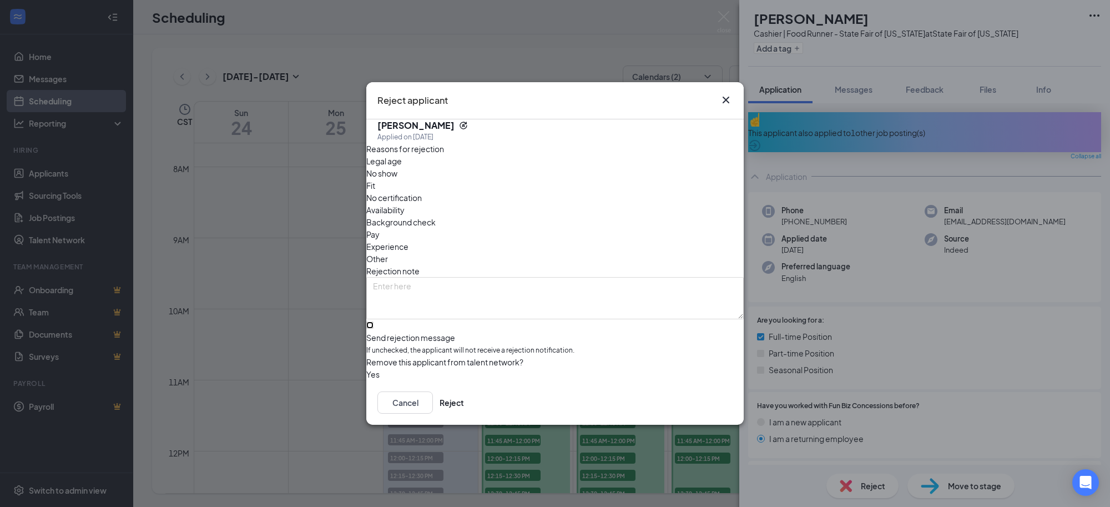
click at [374, 321] on input "Send rejection message If unchecked, the applicant will not receive a rejection…" at bounding box center [369, 324] width 7 height 7
checkbox input "true"
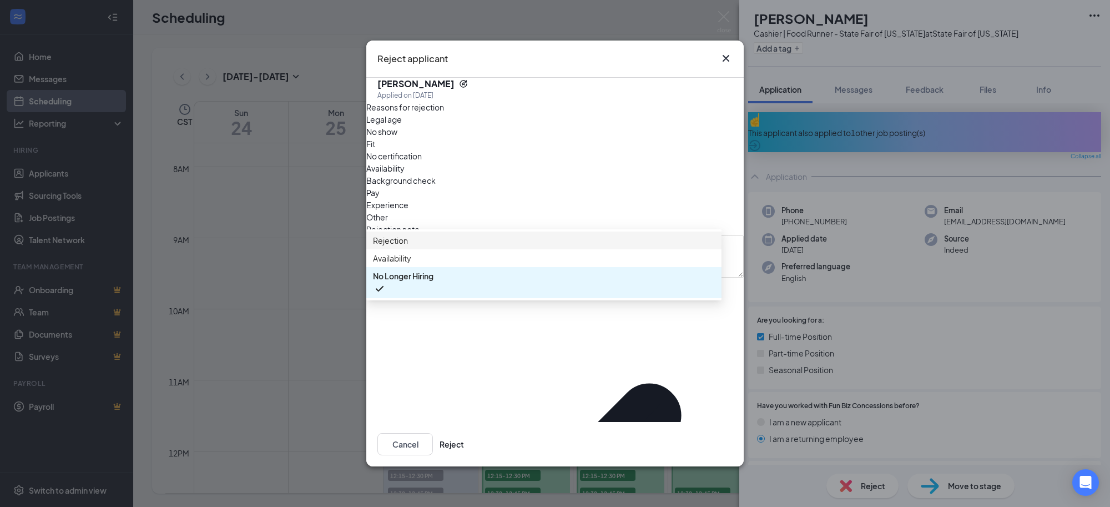
click at [439, 247] on span "Rejection" at bounding box center [544, 240] width 342 height 12
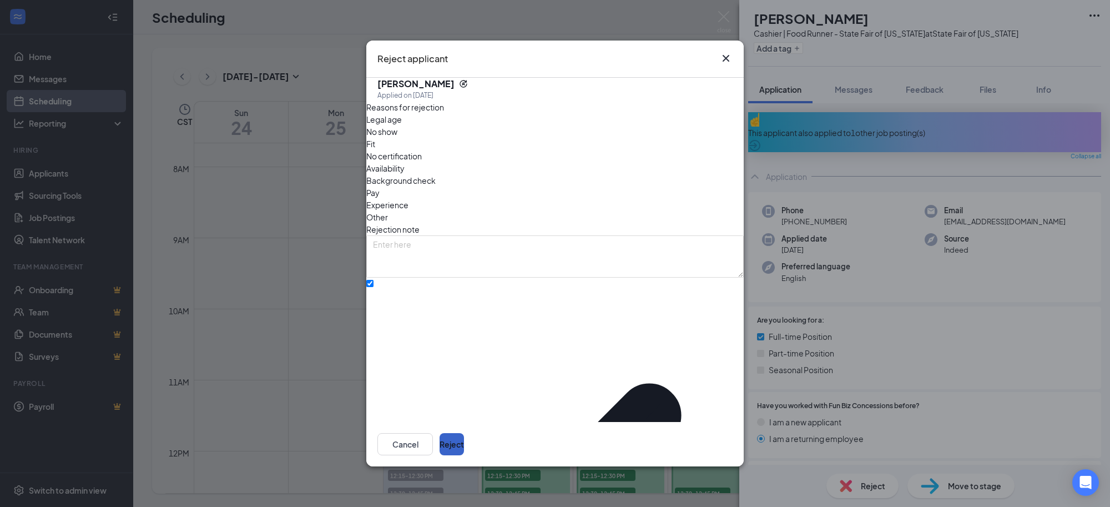
click at [464, 442] on button "Reject" at bounding box center [452, 444] width 24 height 22
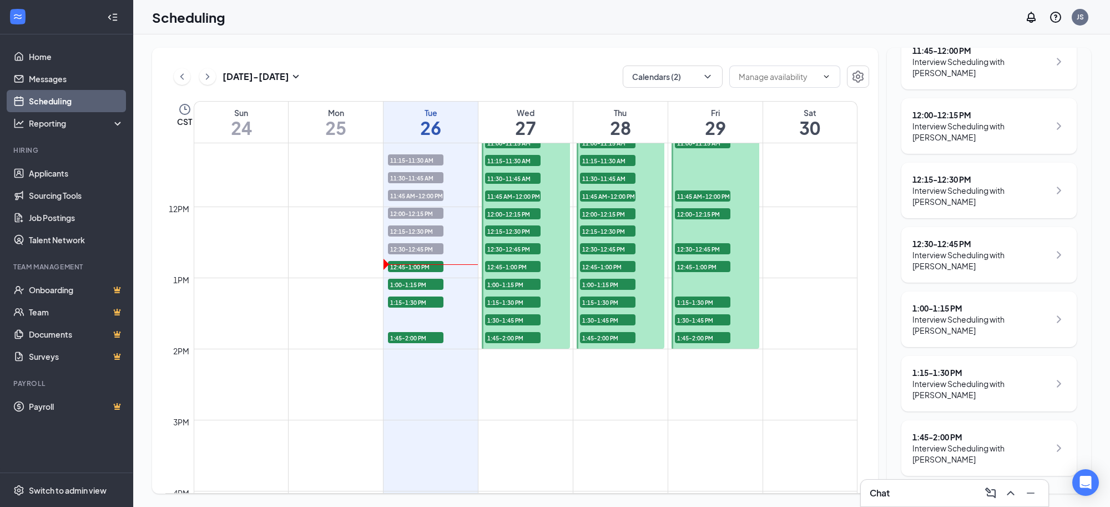
scroll to position [823, 0]
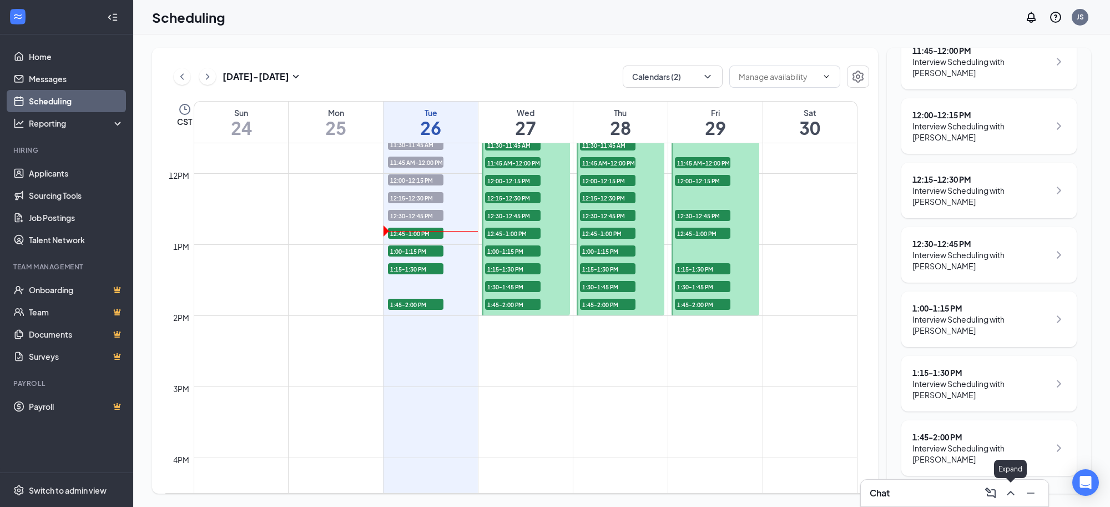
click at [1009, 491] on icon "ChevronUp" at bounding box center [1010, 492] width 13 height 13
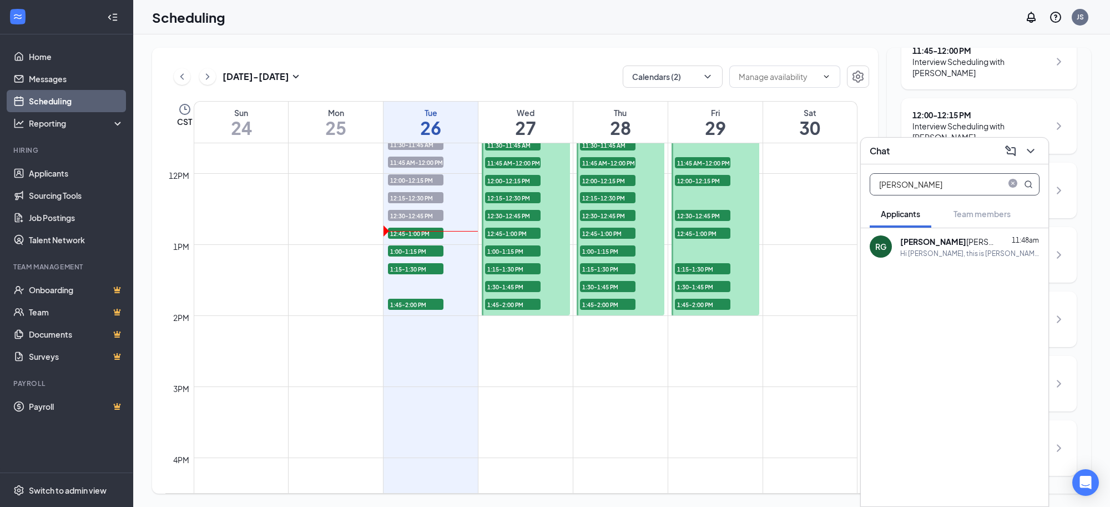
drag, startPoint x: 911, startPoint y: 185, endPoint x: 863, endPoint y: 185, distance: 47.7
click at [863, 185] on div "roslyn" at bounding box center [955, 182] width 188 height 36
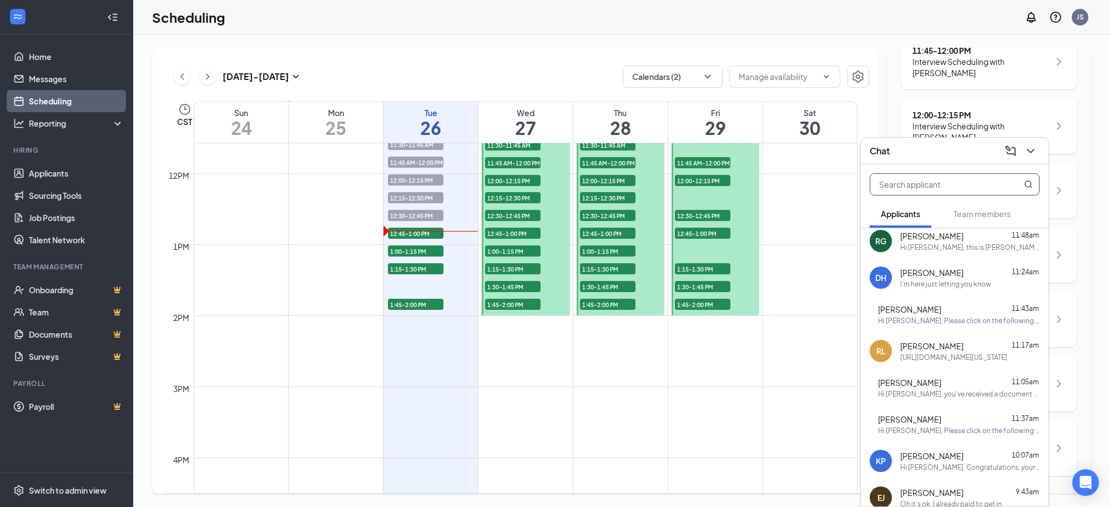
scroll to position [0, 0]
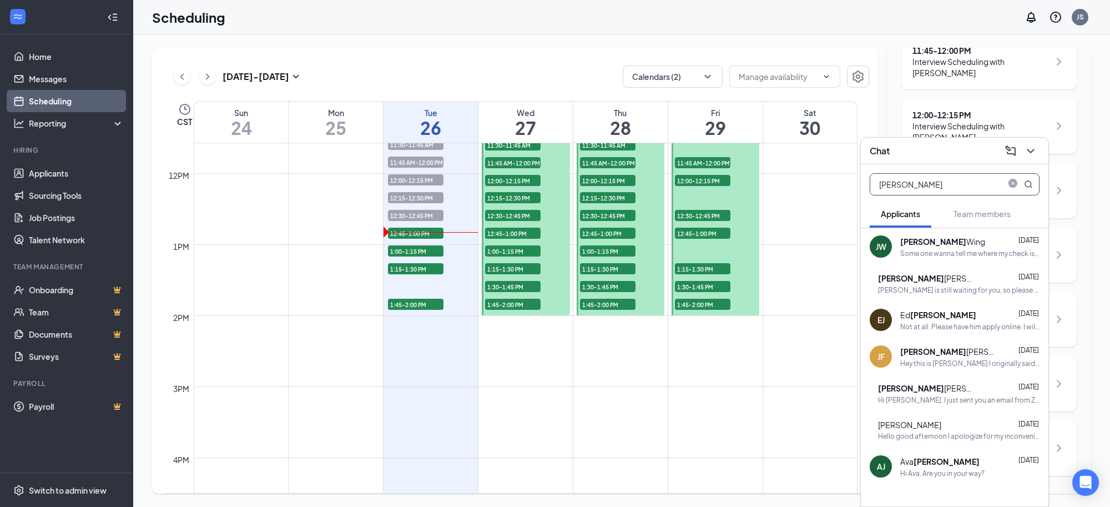
type input "james"
click at [943, 246] on div "James Wing" at bounding box center [943, 241] width 85 height 12
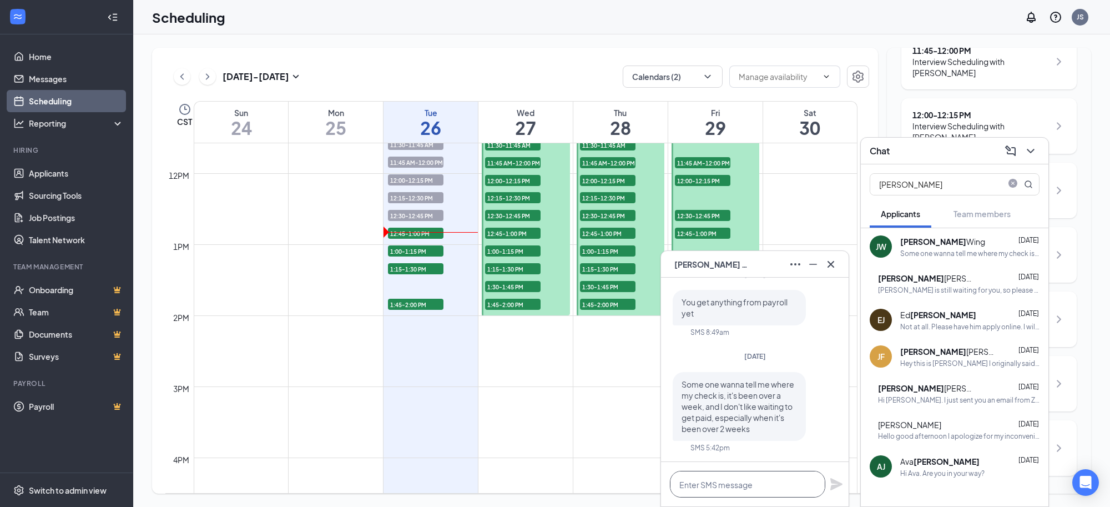
click at [762, 477] on textarea at bounding box center [747, 484] width 155 height 27
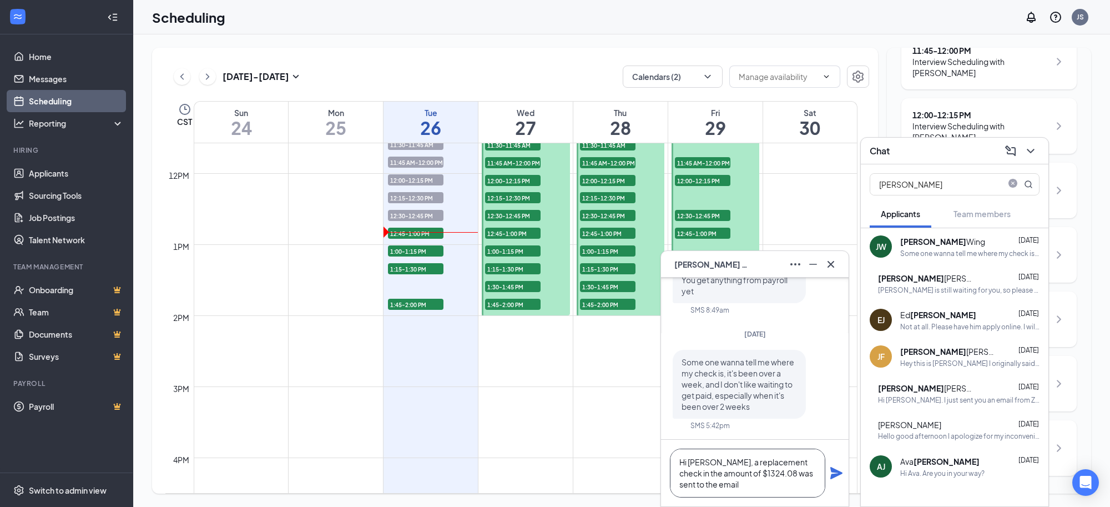
click at [788, 475] on textarea "Hi James, a replacement check in the amount of $1324.08 was sent to the email" at bounding box center [747, 473] width 155 height 49
click at [775, 483] on textarea "Hi James, a replacement check in the amount of $1324.08 was sent last night to …" at bounding box center [747, 473] width 155 height 49
paste textarea "james.wing1231@gmail.com"
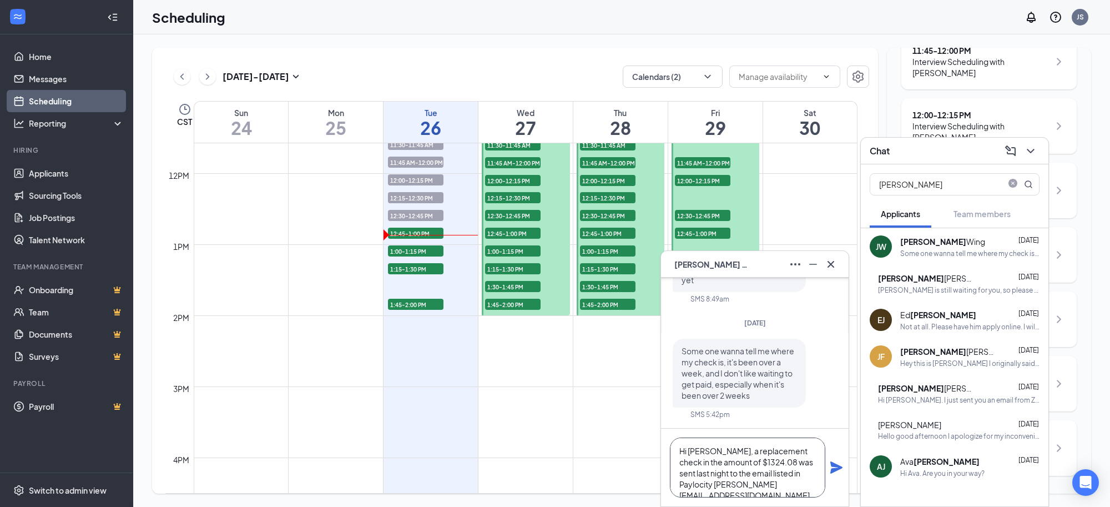
scroll to position [12, 0]
type textarea "Hi [PERSON_NAME], a replacement check in the amount of $1324.08 was sent last n…"
click at [834, 467] on icon "Plane" at bounding box center [837, 467] width 12 height 12
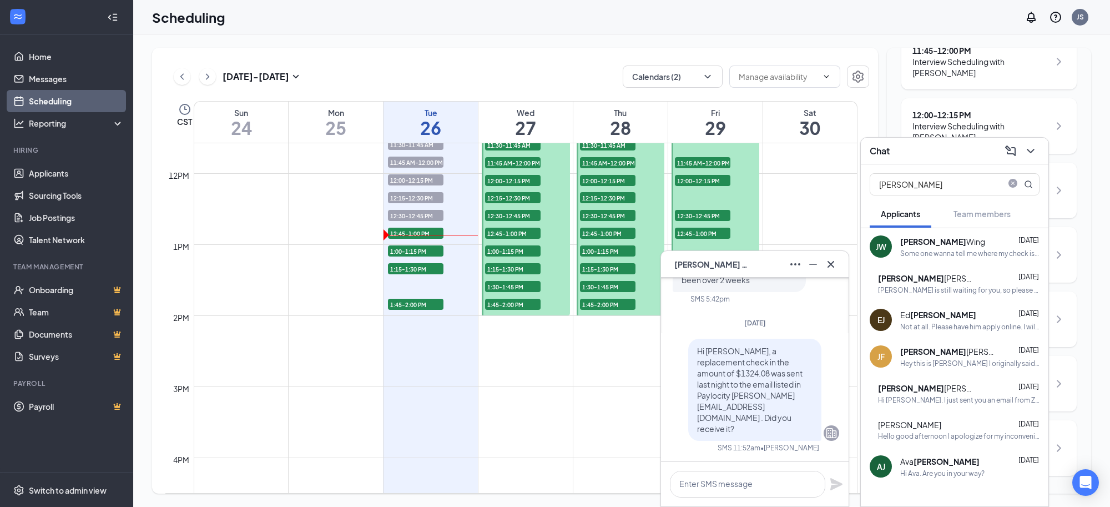
scroll to position [0, 0]
click at [834, 268] on icon "Cross" at bounding box center [830, 264] width 13 height 13
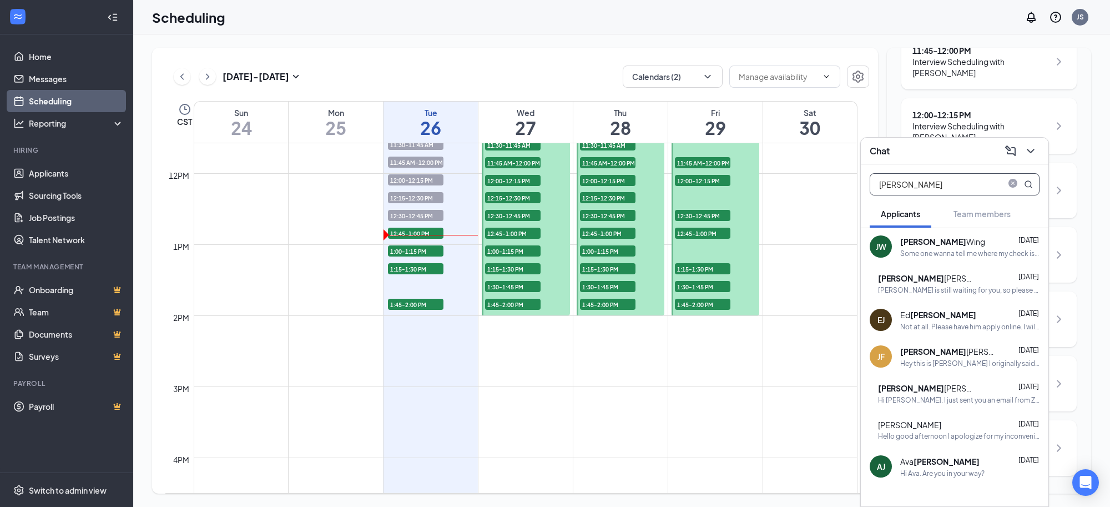
click at [935, 189] on input "james" at bounding box center [937, 184] width 132 height 21
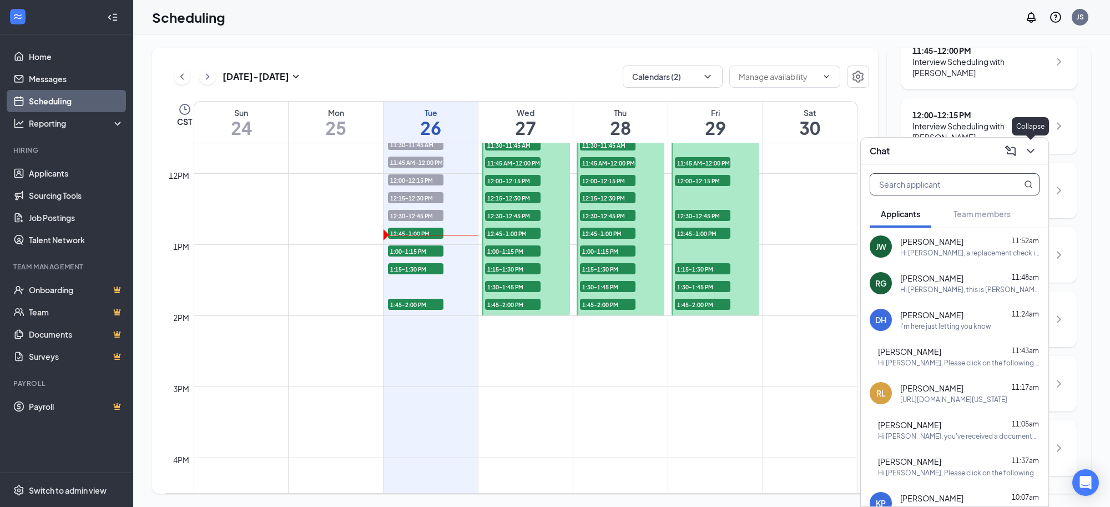
click at [1029, 149] on icon "ChevronDown" at bounding box center [1030, 150] width 13 height 13
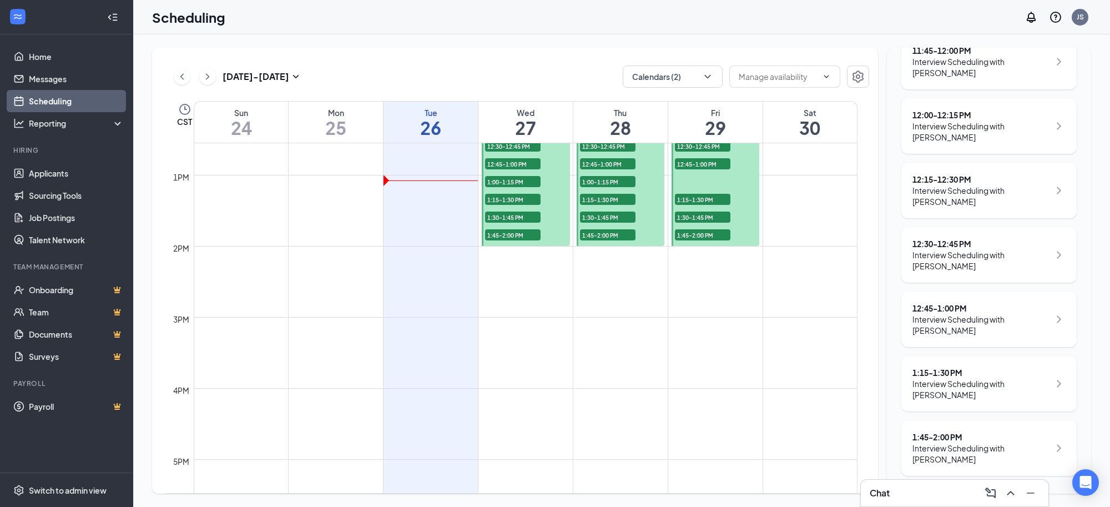
scroll to position [443, 0]
click at [1009, 494] on icon "ChevronUp" at bounding box center [1010, 492] width 13 height 13
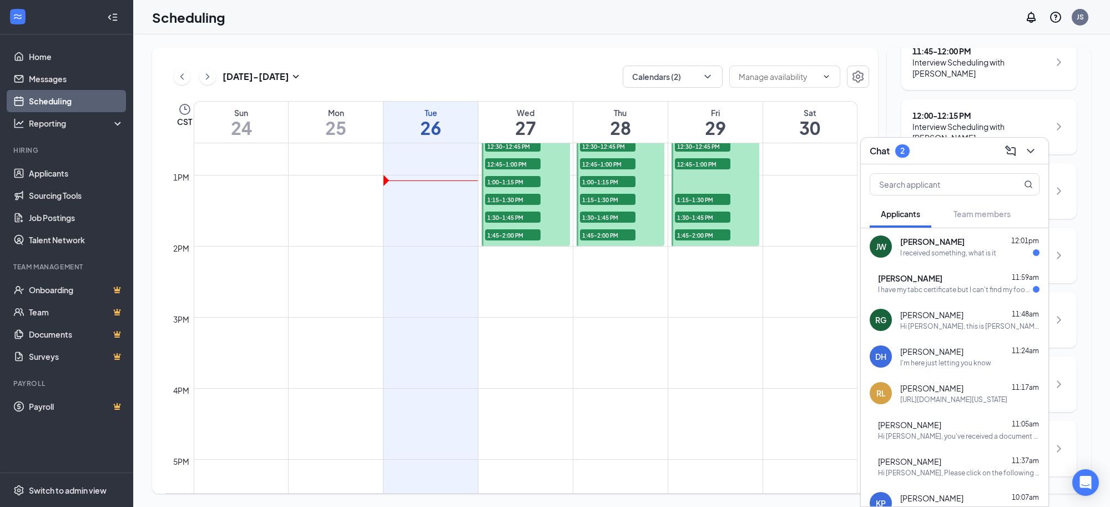
click at [941, 289] on div "I have my tabc certificate but I can't find my food handlers card" at bounding box center [955, 289] width 155 height 9
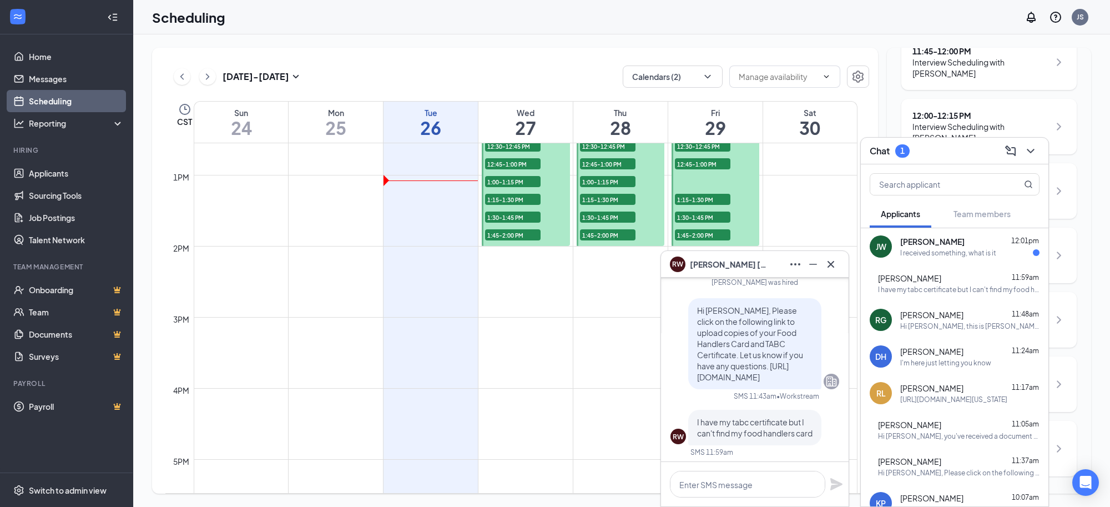
scroll to position [1, 0]
paste textarea "[URL][DOMAIN_NAME][US_STATE]"
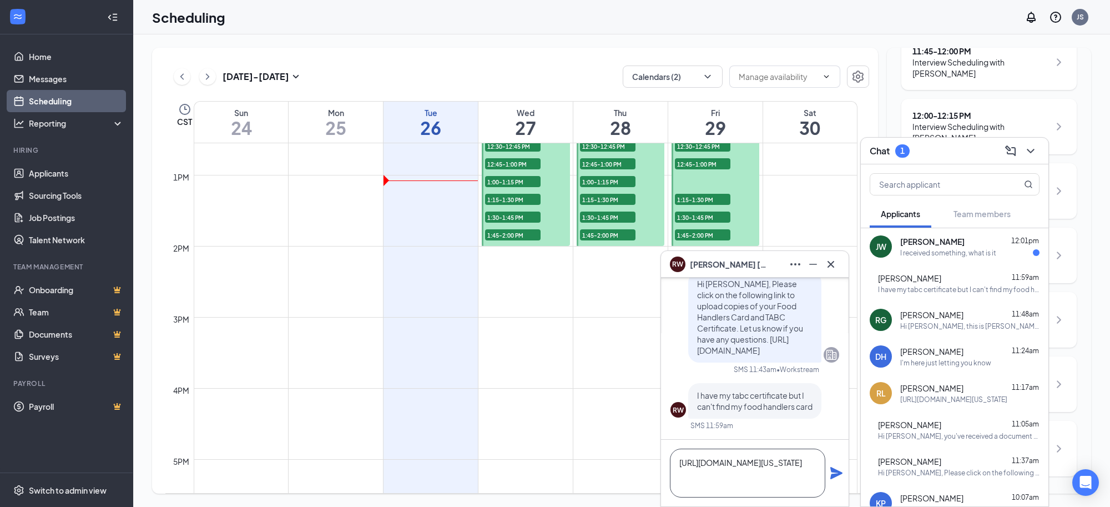
scroll to position [-21, 0]
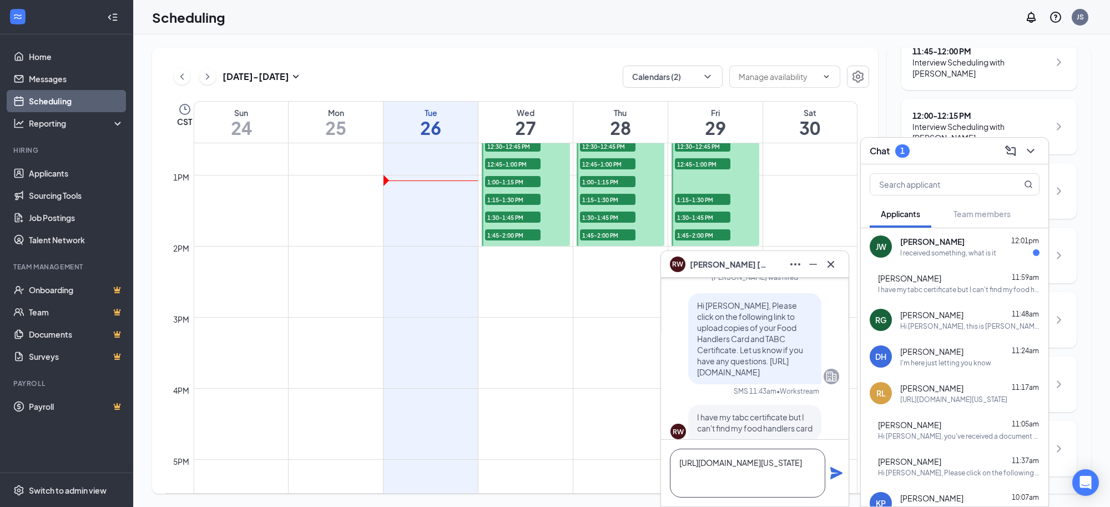
type textarea "[URL][DOMAIN_NAME][US_STATE]"
click at [836, 472] on icon "Plane" at bounding box center [837, 473] width 12 height 12
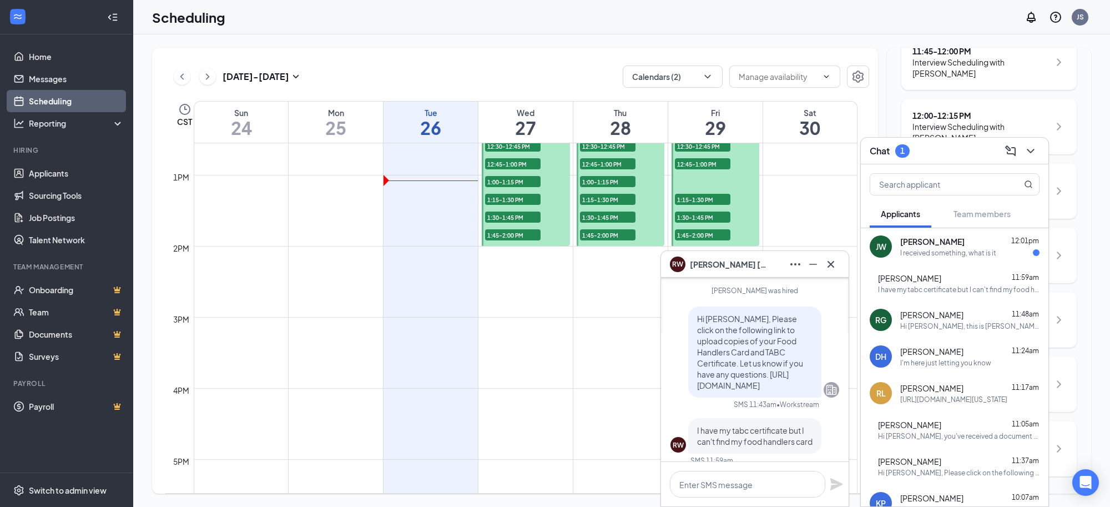
scroll to position [0, 0]
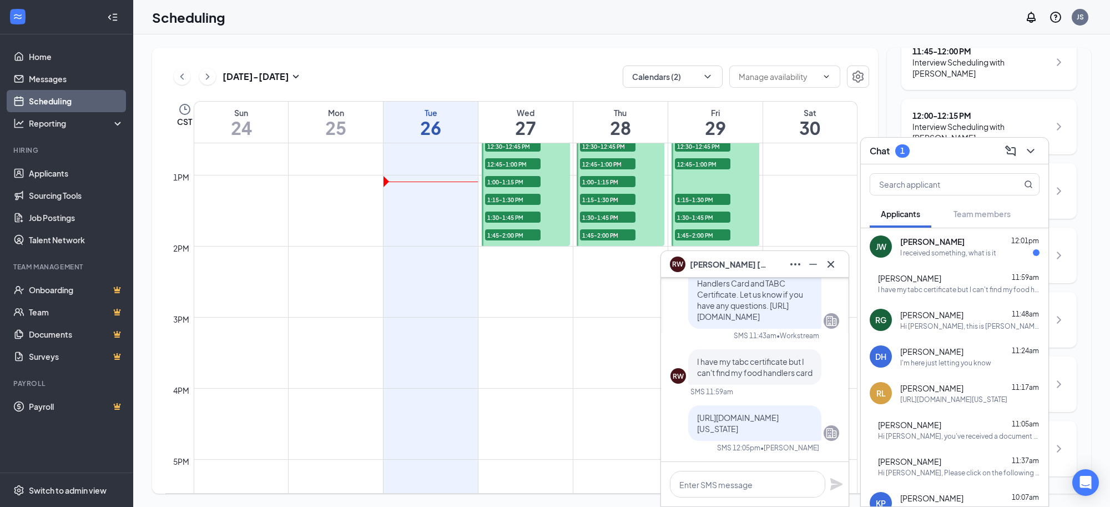
click at [925, 243] on span "[PERSON_NAME]" at bounding box center [933, 241] width 64 height 11
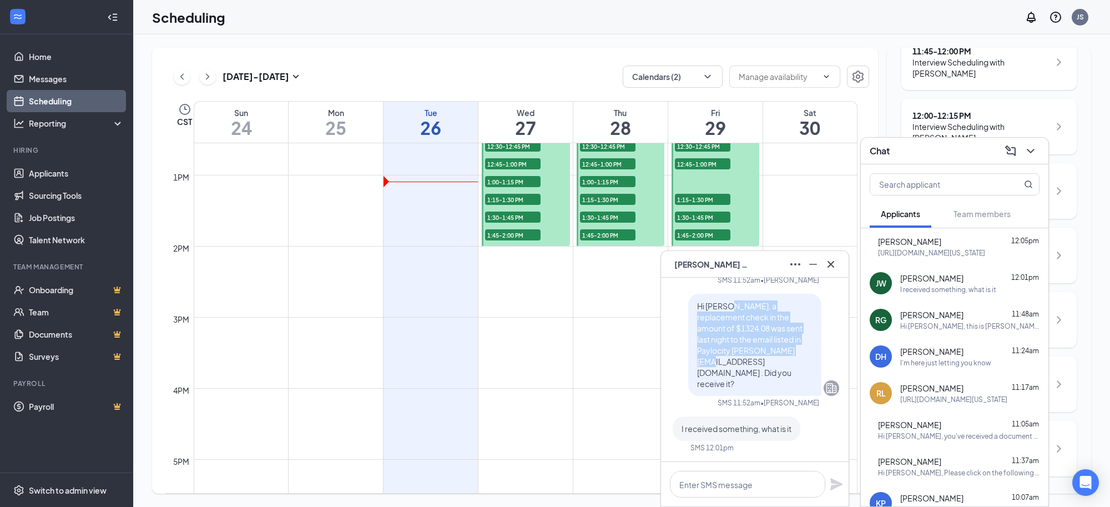
drag, startPoint x: 720, startPoint y: 329, endPoint x: 796, endPoint y: 374, distance: 87.9
click at [796, 374] on span "Hi [PERSON_NAME], a replacement check in the amount of $1324.08 was sent last n…" at bounding box center [749, 345] width 105 height 88
copy span "a replacement check in the amount of $1324.08 was sent last night to the email …"
click at [703, 489] on textarea at bounding box center [747, 484] width 155 height 27
paste textarea "a replacement check in the amount of $1324.08 was sent last night to the email …"
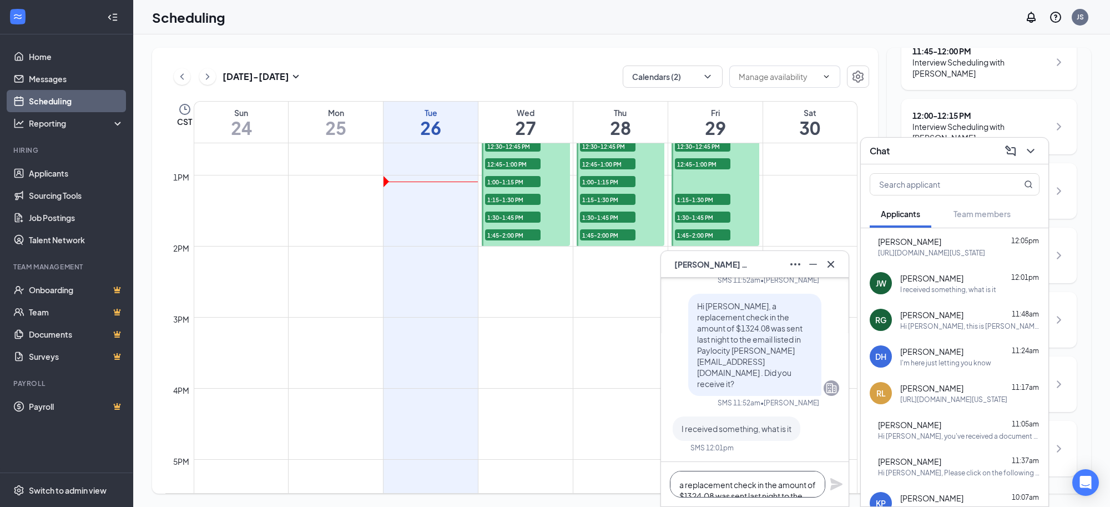
scroll to position [1, 0]
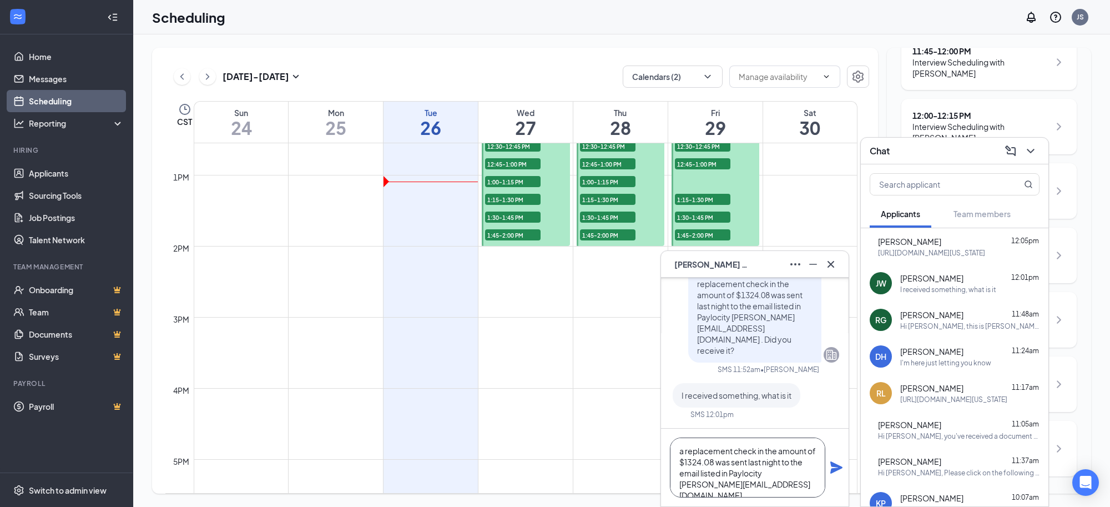
click at [688, 454] on textarea "a replacement check in the amount of $1324.08 was sent last night to the email …" at bounding box center [747, 467] width 155 height 60
type textarea "A replacement check in the amount of $1324.08 was sent last night to the email …"
click at [834, 469] on icon "Plane" at bounding box center [837, 467] width 12 height 12
click at [799, 489] on textarea "A replacement check in the amount of $1324.08 was sent last night to the email …" at bounding box center [747, 467] width 155 height 60
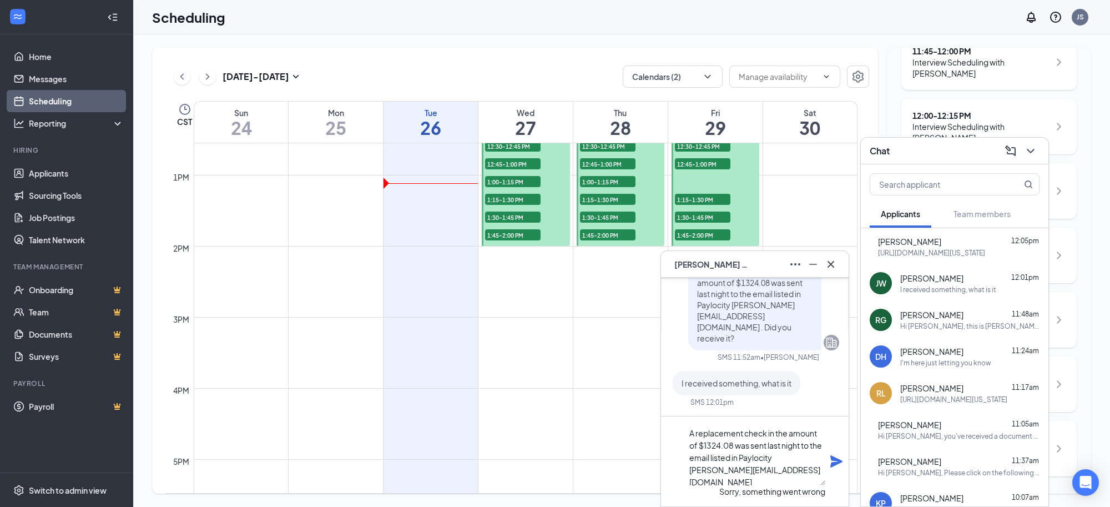
scroll to position [1, 0]
click at [836, 462] on icon "Plane" at bounding box center [837, 461] width 12 height 12
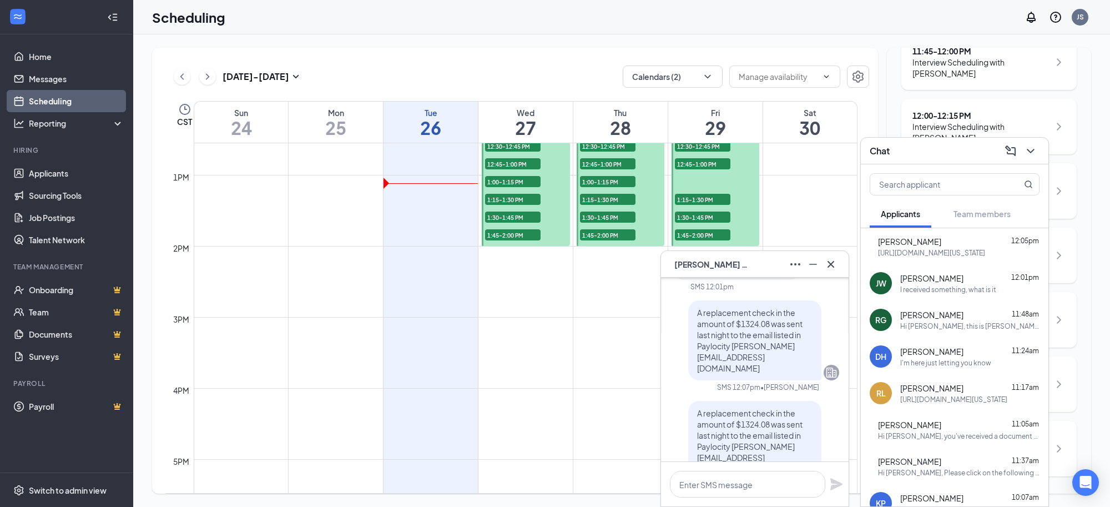
scroll to position [0, 0]
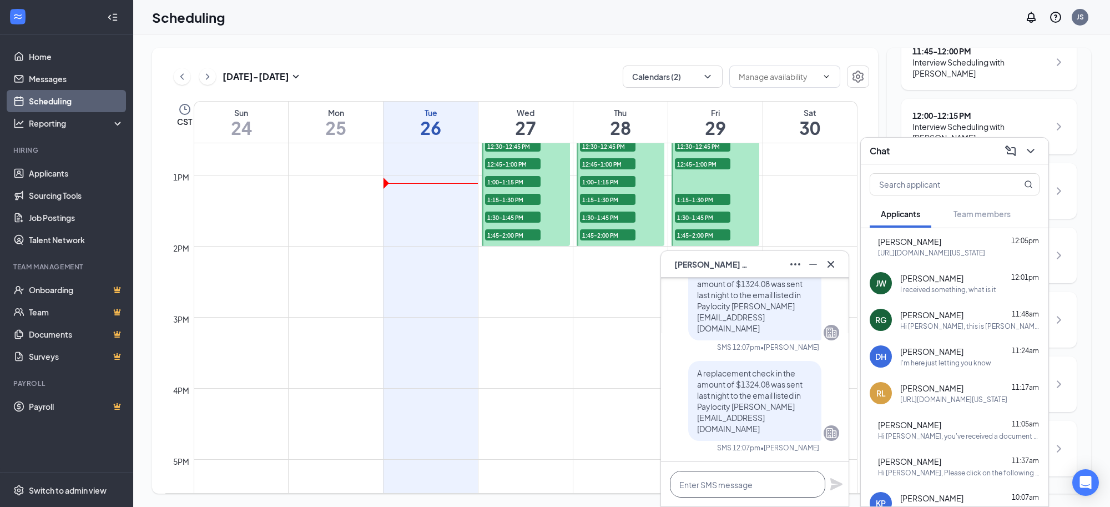
click at [750, 483] on textarea at bounding box center [747, 484] width 155 height 27
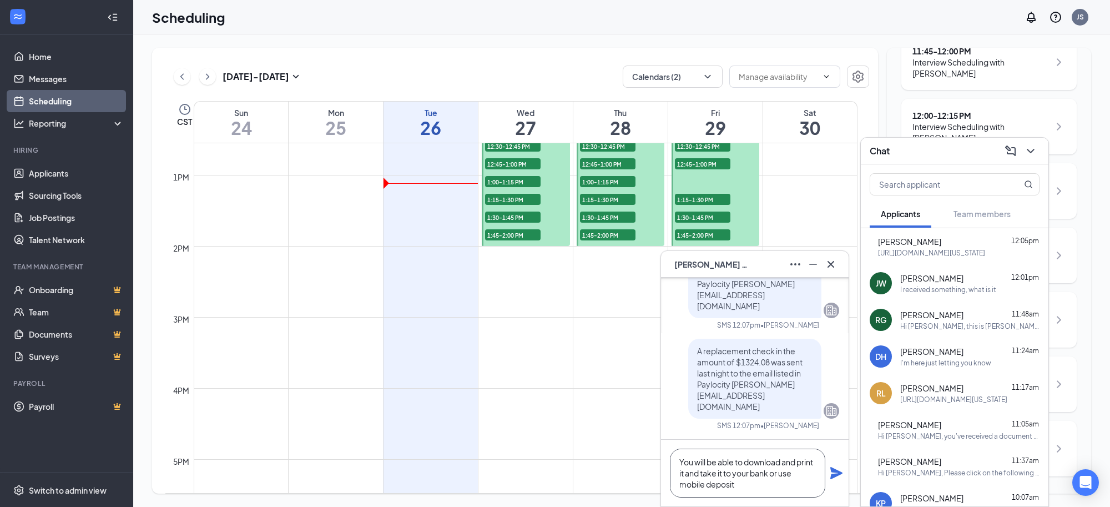
type textarea "You will be able to download and print it and take it to your bank or use mobil…"
click at [832, 472] on icon "Plane" at bounding box center [836, 472] width 13 height 13
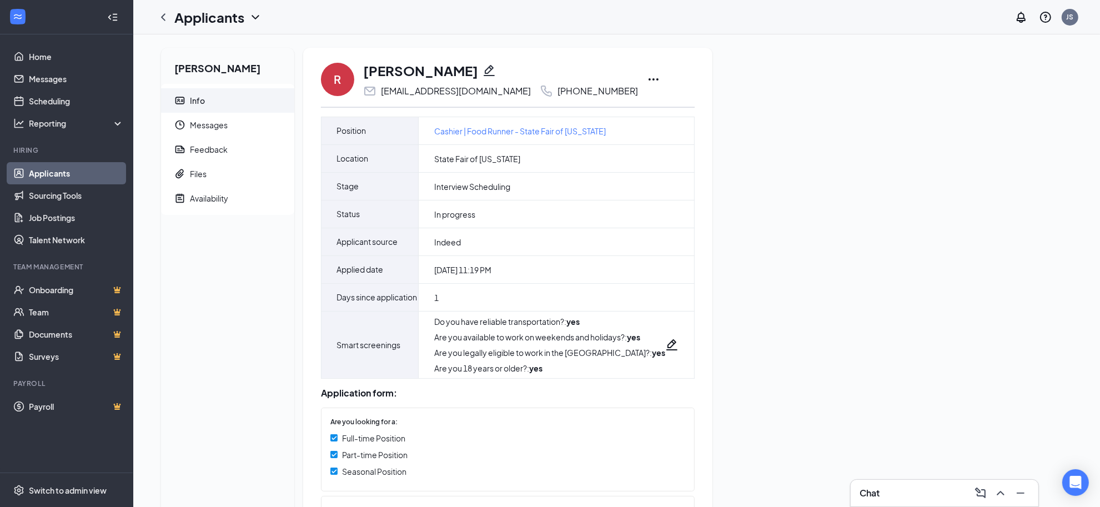
click at [647, 77] on icon "Ellipses" at bounding box center [653, 79] width 13 height 13
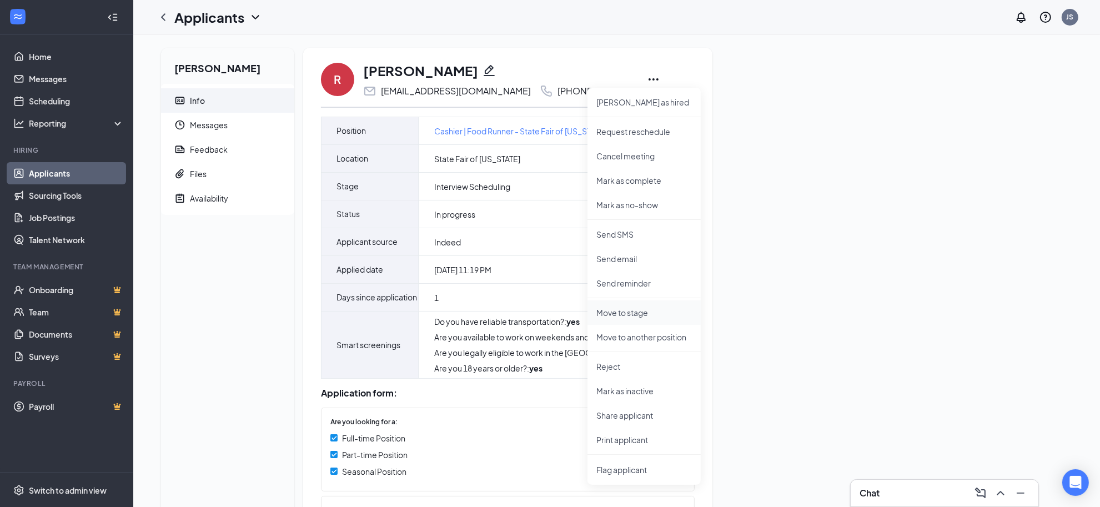
click at [628, 311] on p "Move to stage" at bounding box center [643, 312] width 95 height 11
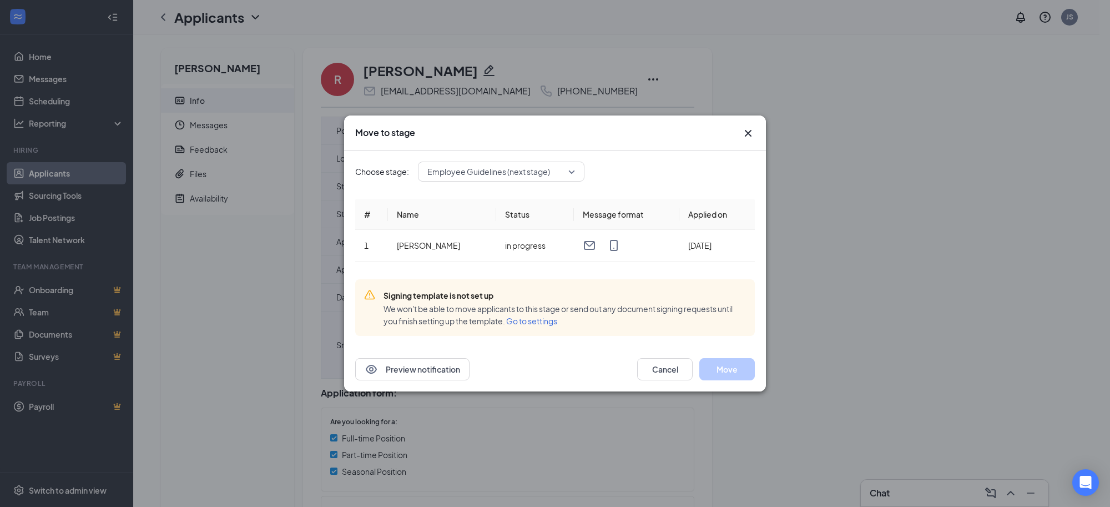
click at [750, 132] on icon "Cross" at bounding box center [748, 133] width 7 height 7
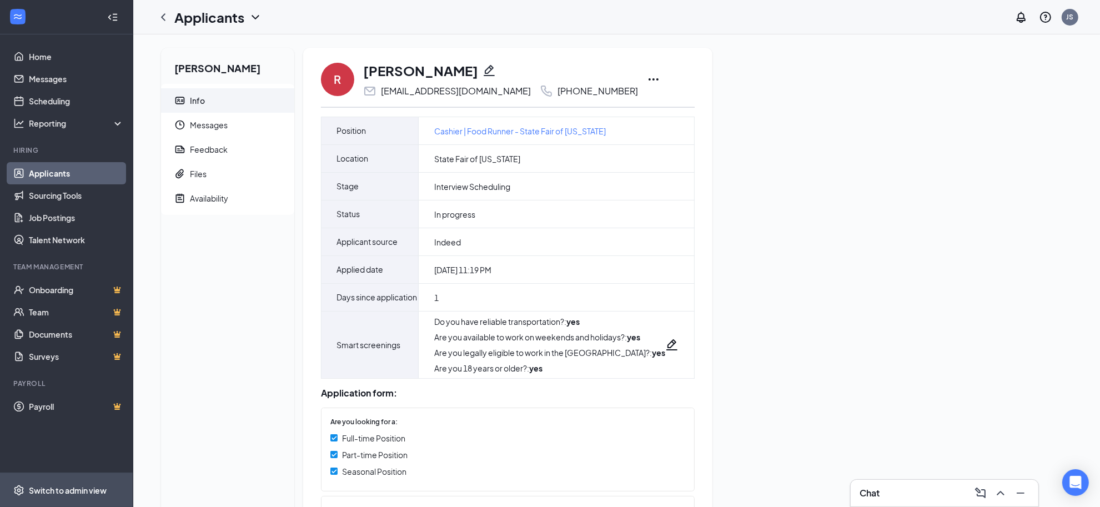
drag, startPoint x: 59, startPoint y: 485, endPoint x: 70, endPoint y: 475, distance: 14.9
click at [59, 485] on div "Switch to admin view" at bounding box center [68, 490] width 78 height 11
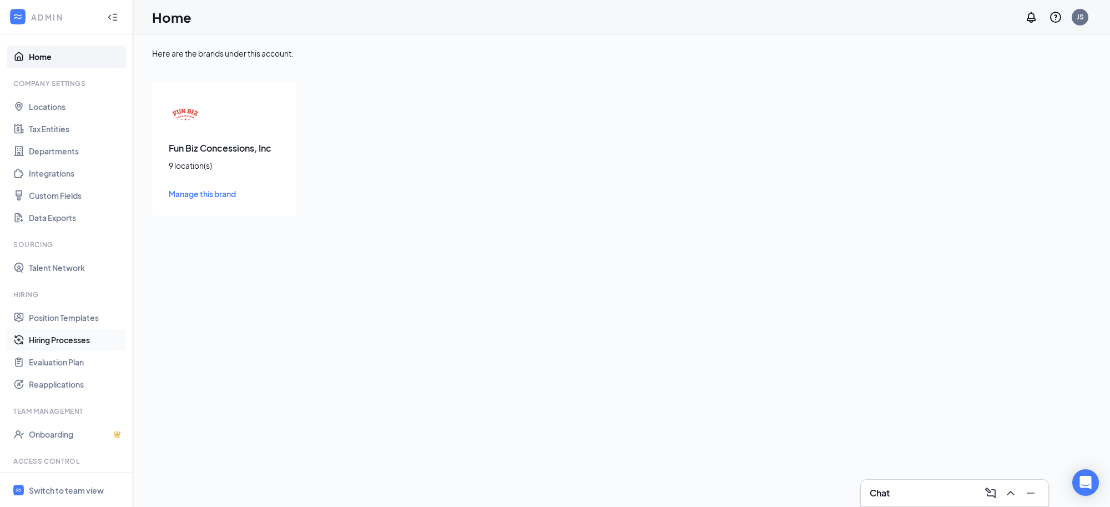
click at [59, 340] on link "Hiring Processes" at bounding box center [76, 340] width 95 height 22
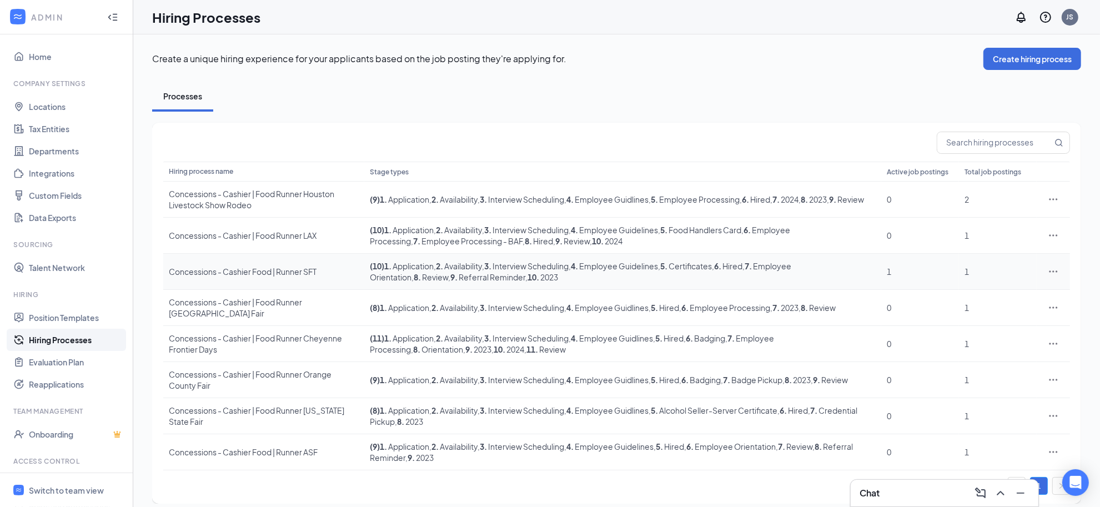
click at [256, 271] on div "Concessions - Cashier Food | Runner SFT" at bounding box center [264, 271] width 190 height 11
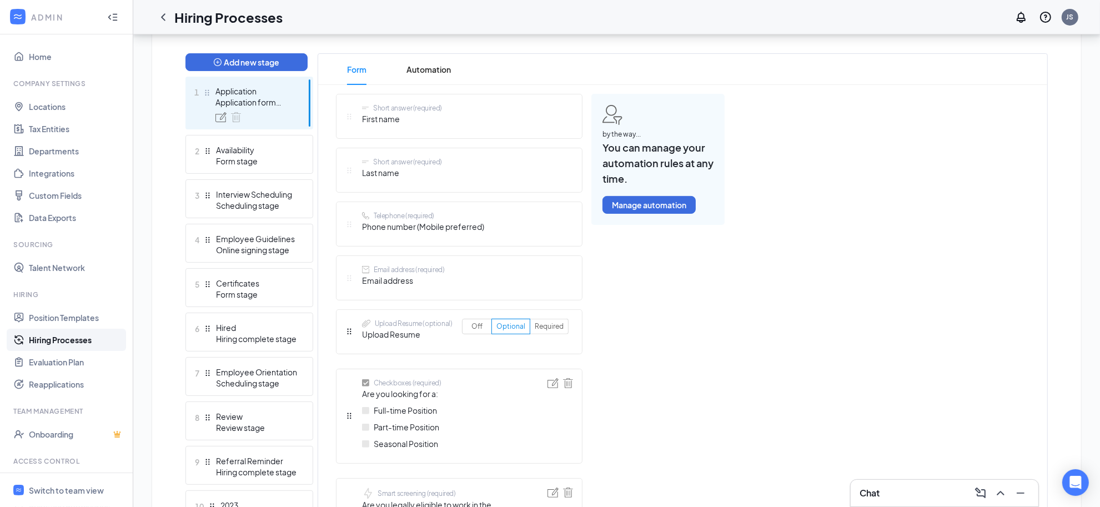
scroll to position [278, 0]
click at [261, 245] on div "Online signing stage" at bounding box center [256, 248] width 81 height 11
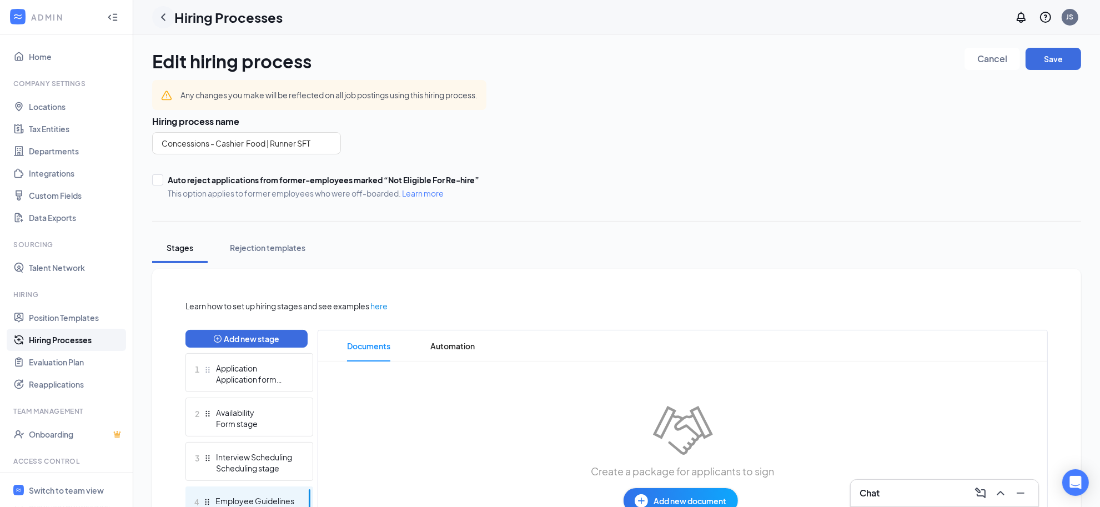
click at [163, 16] on icon "ChevronLeft" at bounding box center [163, 16] width 4 height 7
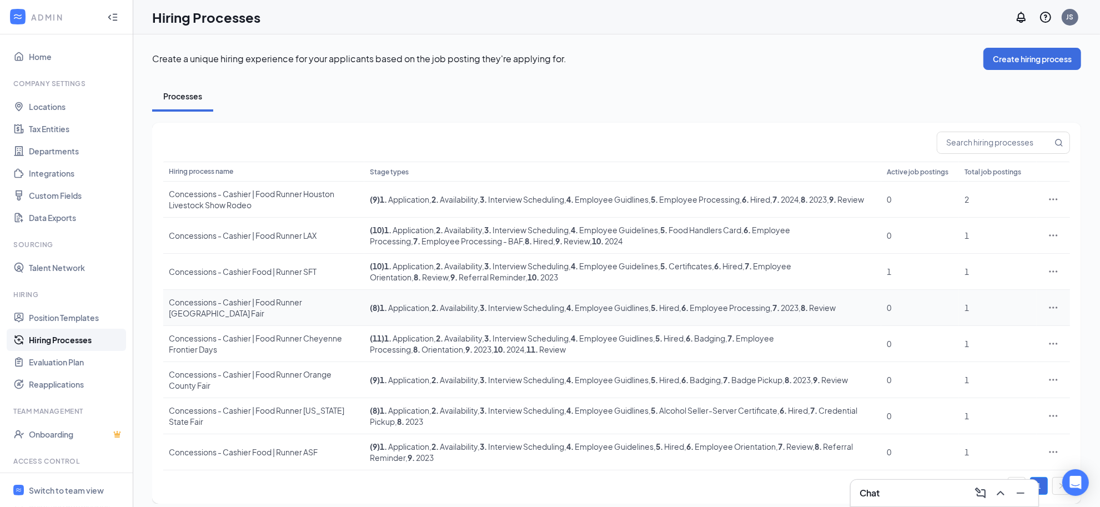
scroll to position [11, 0]
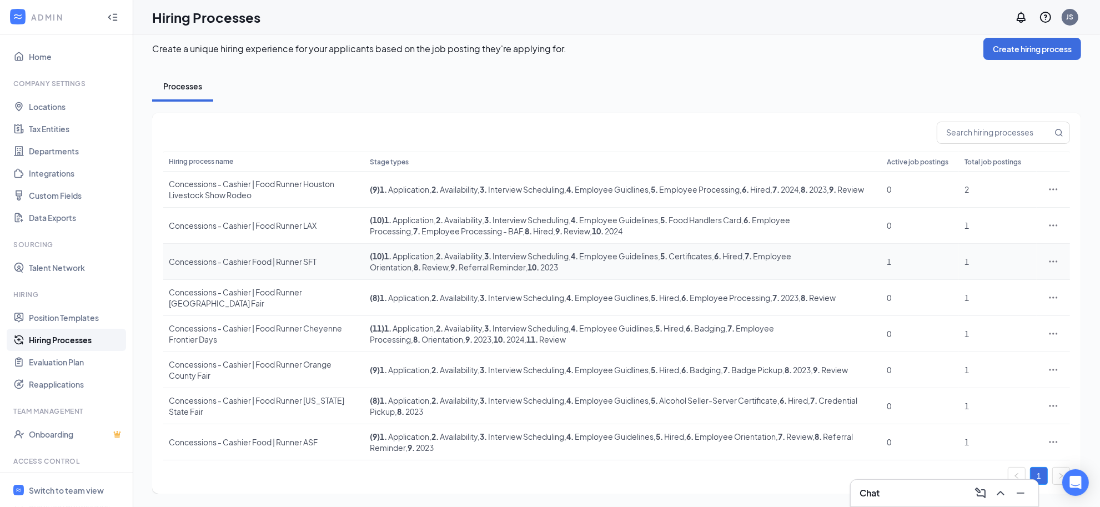
click at [293, 263] on div "Concessions - Cashier Food | Runner SFT" at bounding box center [264, 261] width 190 height 11
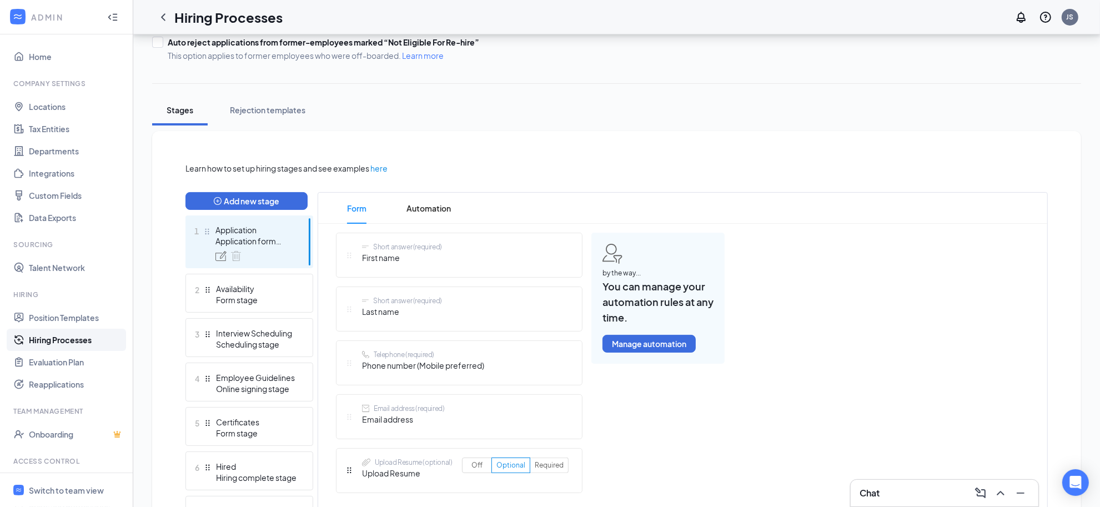
scroll to position [139, 0]
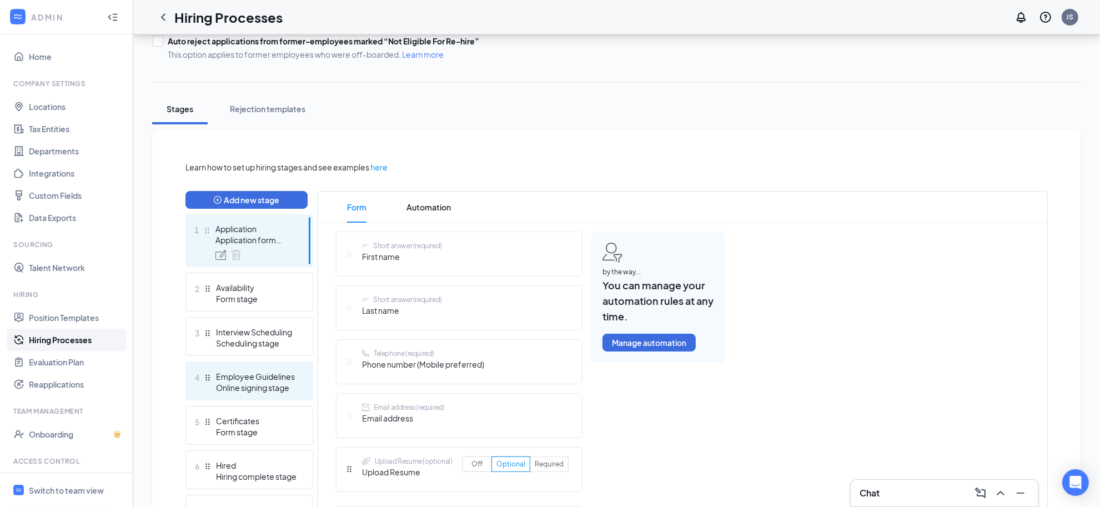
click at [232, 382] on div "Online signing stage" at bounding box center [256, 387] width 81 height 11
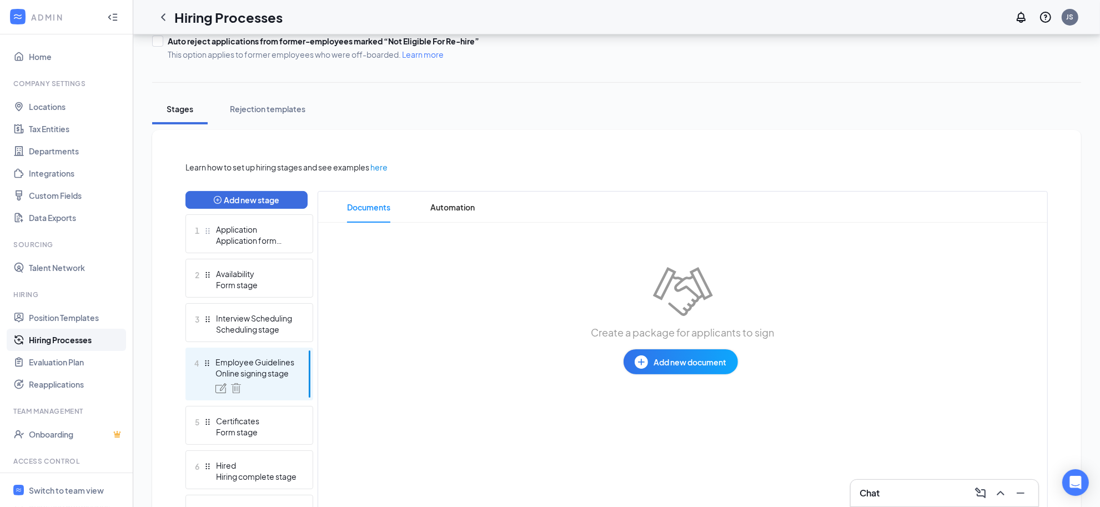
click at [660, 359] on span "Add new document" at bounding box center [690, 362] width 73 height 12
click at [658, 426] on div "Upload file" at bounding box center [641, 430] width 39 height 11
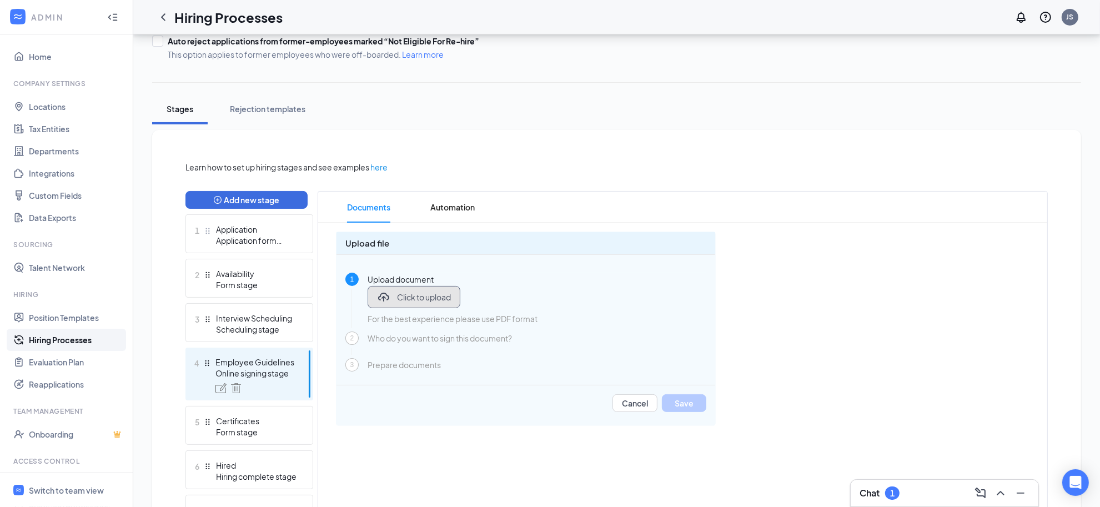
click at [433, 293] on span "Click to upload" at bounding box center [424, 296] width 54 height 11
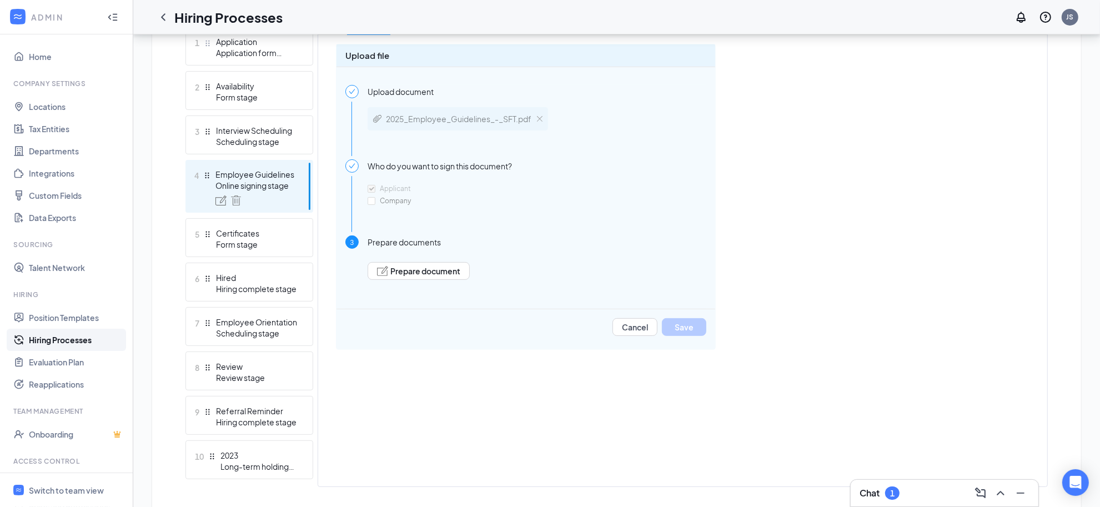
scroll to position [347, 0]
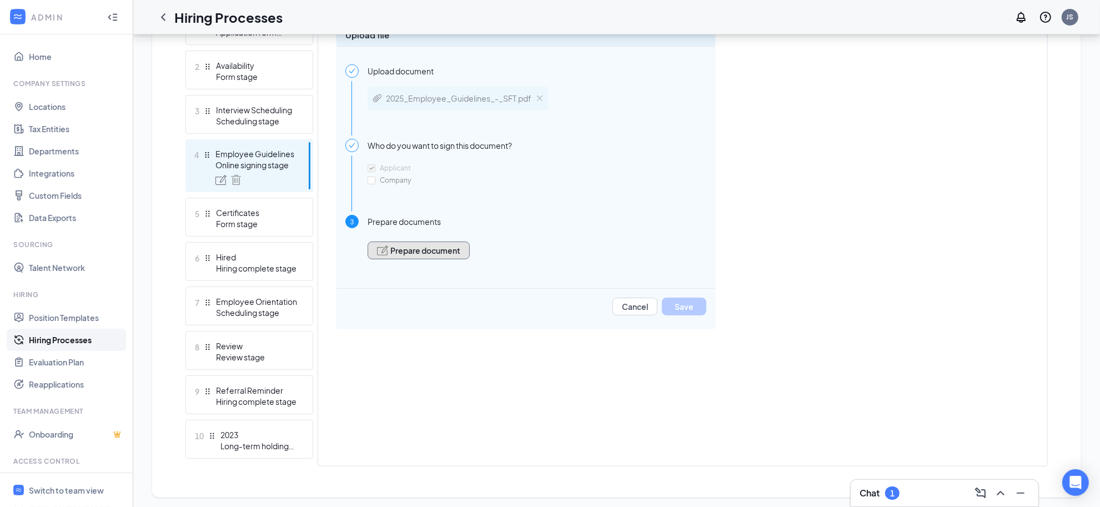
click at [425, 248] on span "Prepare document" at bounding box center [425, 251] width 70 height 8
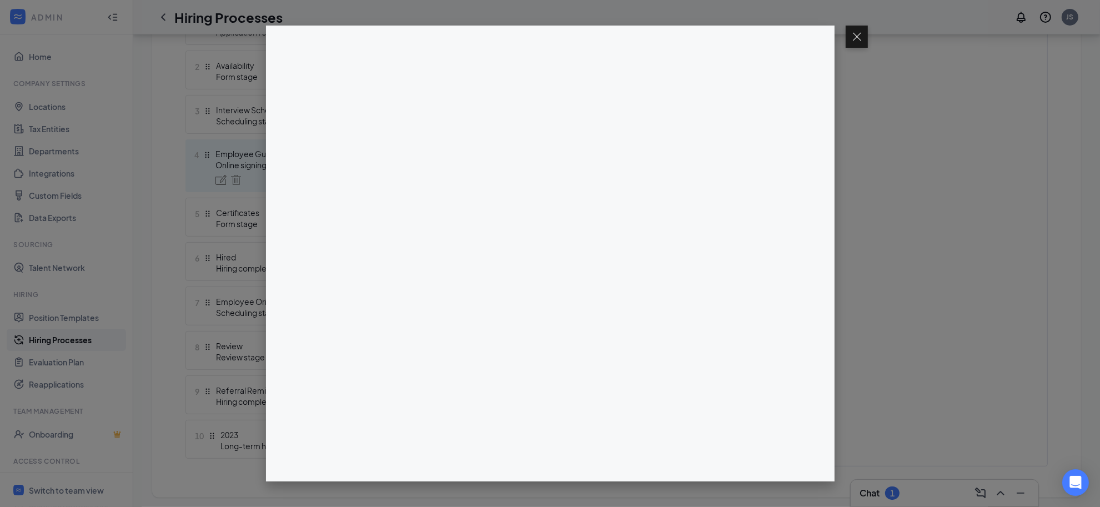
scroll to position [350, 0]
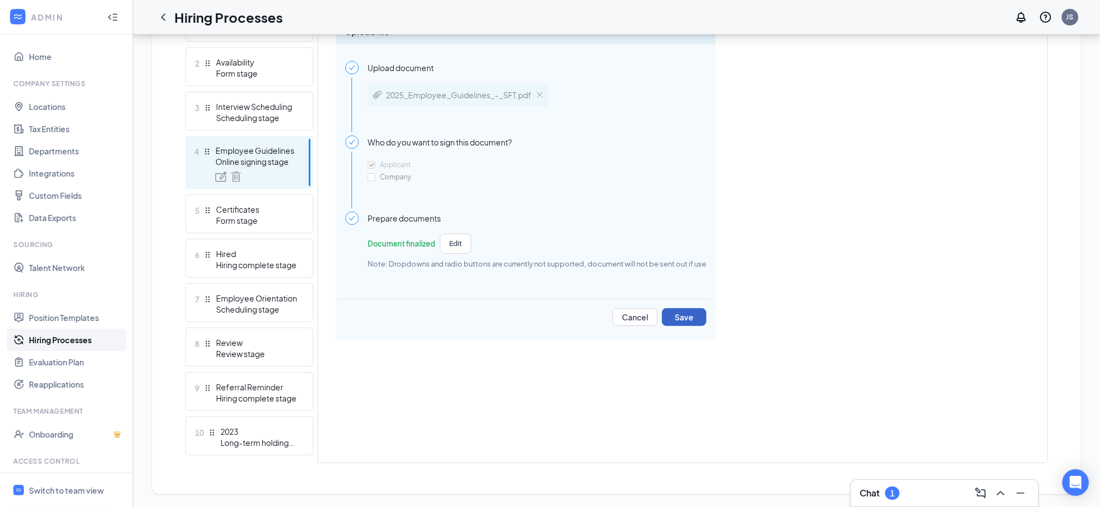
click at [677, 318] on div "Learn how to set up hiring stages and see examples here Add new stage 1 Applica…" at bounding box center [616, 206] width 862 height 514
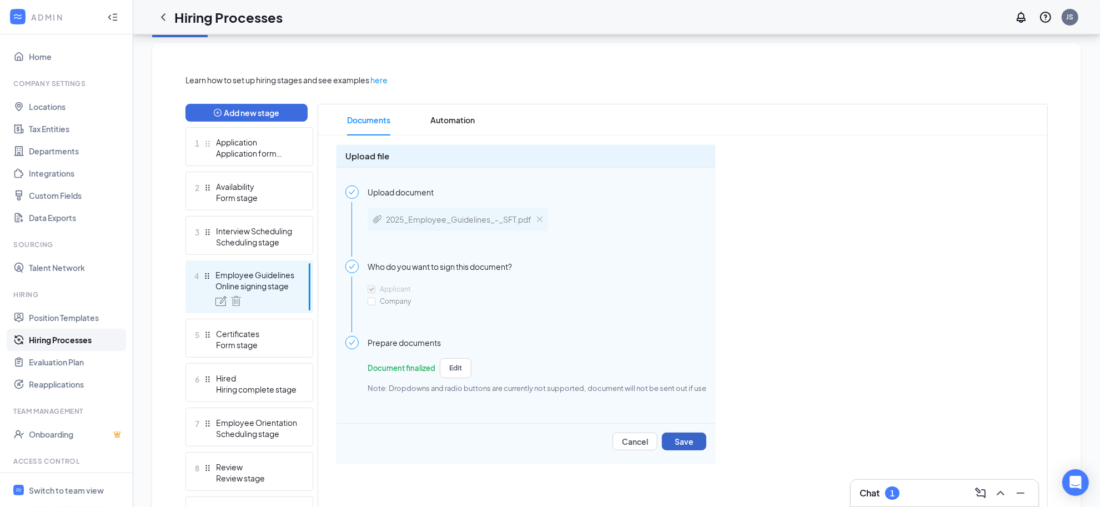
scroll to position [0, 0]
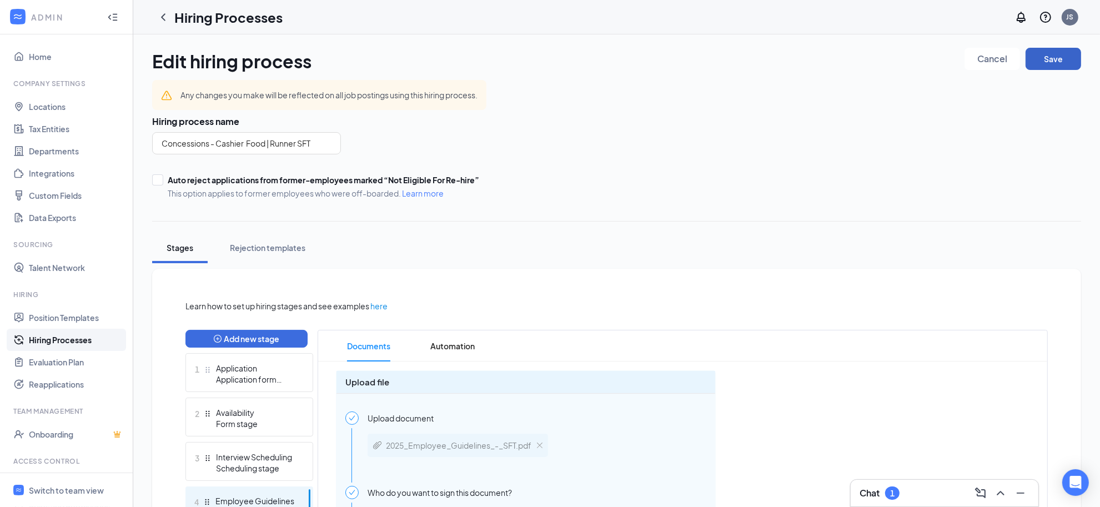
click at [1057, 57] on button "Save" at bounding box center [1053, 59] width 56 height 22
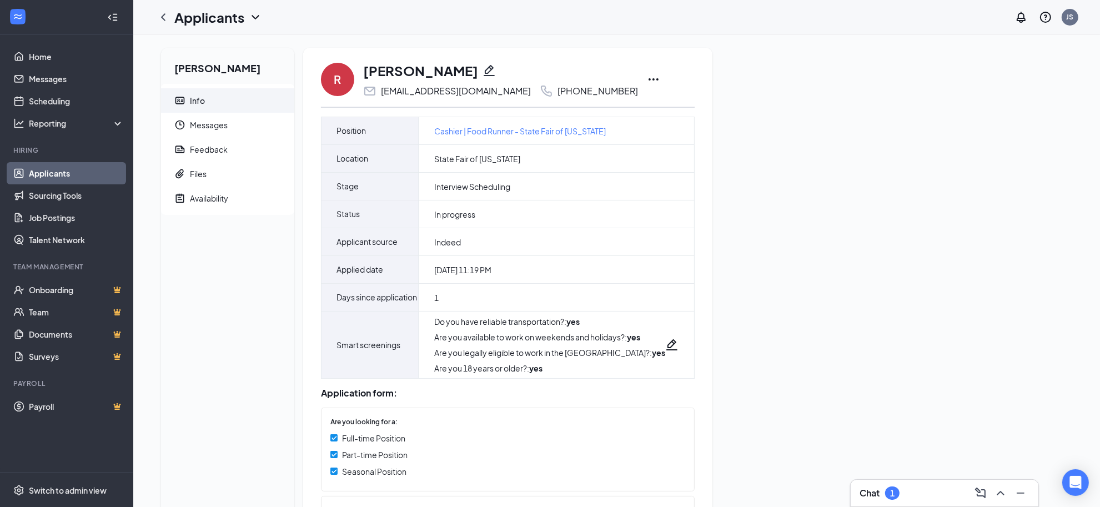
click at [647, 82] on icon "Ellipses" at bounding box center [653, 79] width 13 height 13
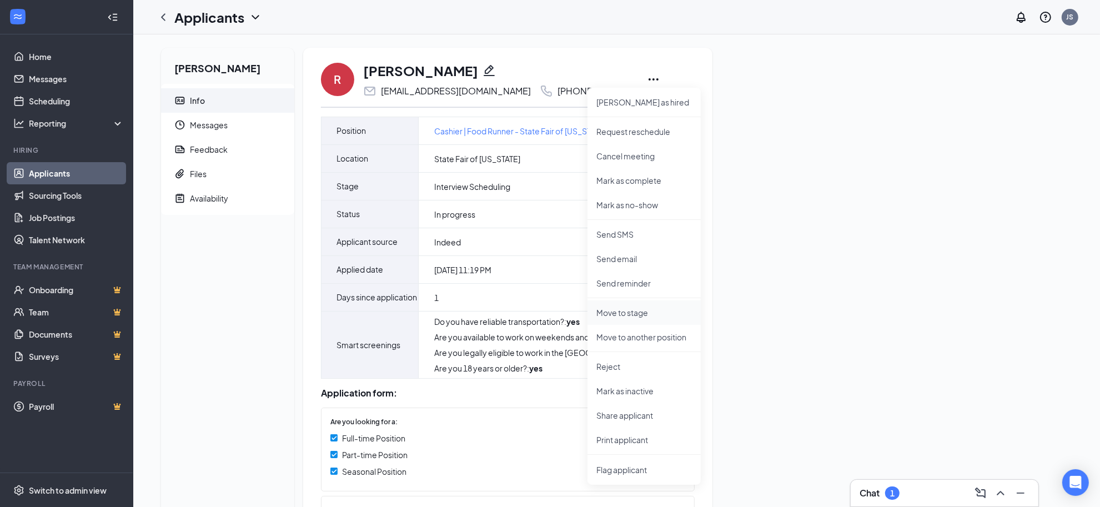
click at [625, 309] on p "Move to stage" at bounding box center [643, 312] width 95 height 11
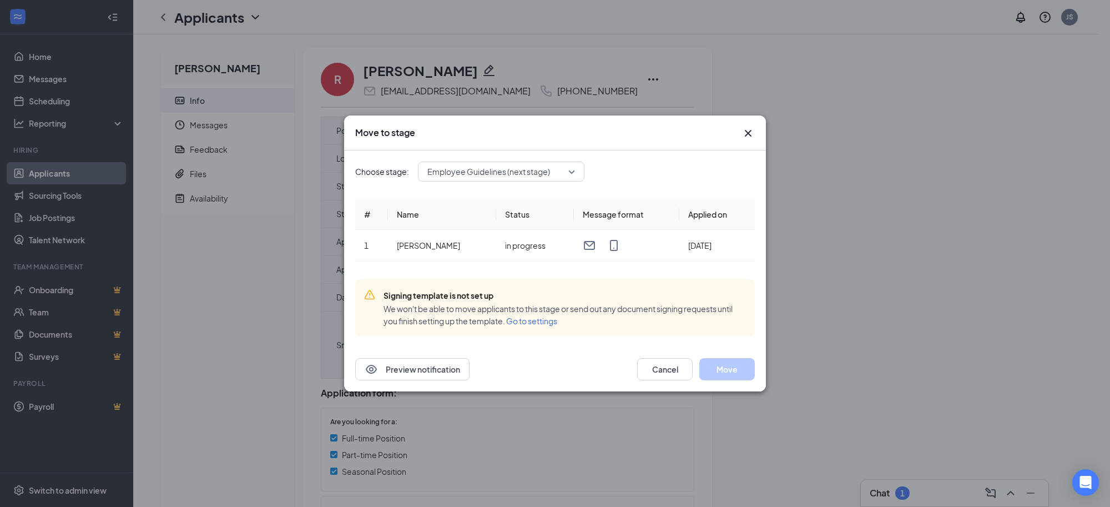
drag, startPoint x: 744, startPoint y: 132, endPoint x: 731, endPoint y: 131, distance: 13.3
click at [745, 131] on icon "Cross" at bounding box center [748, 133] width 13 height 13
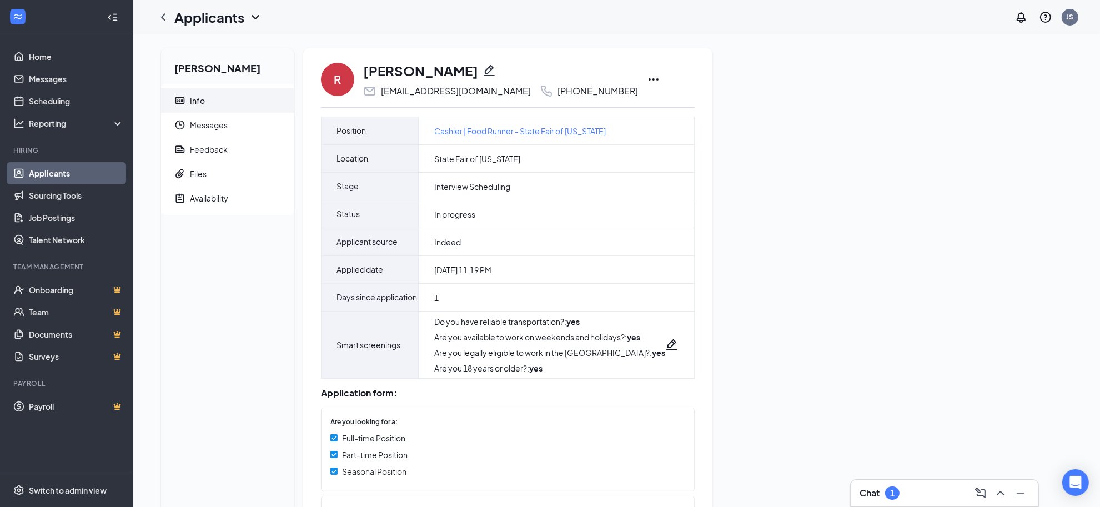
click at [647, 75] on icon "Ellipses" at bounding box center [653, 79] width 13 height 13
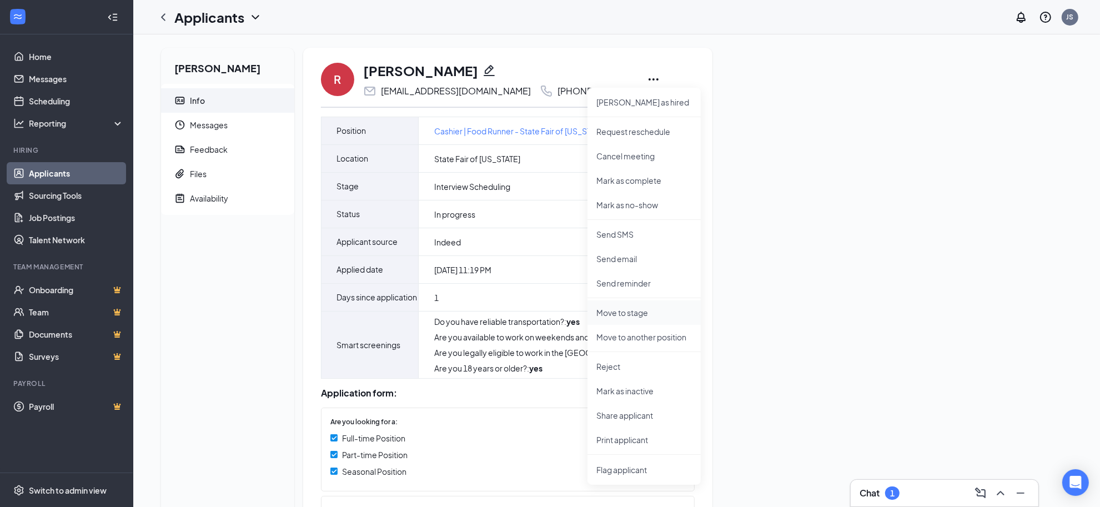
click at [626, 309] on p "Move to stage" at bounding box center [643, 312] width 95 height 11
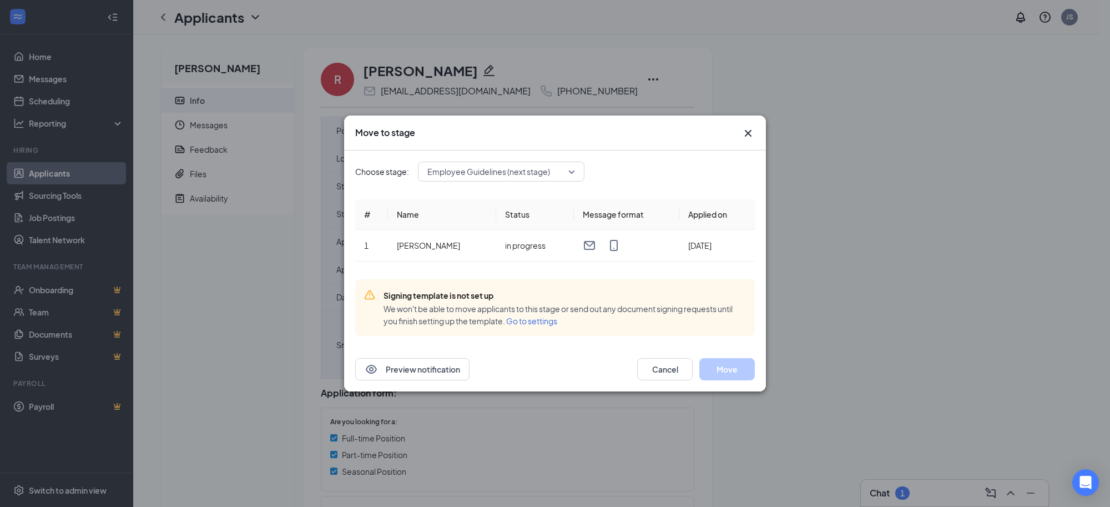
click at [573, 173] on span "Employee Guidelines (next stage)" at bounding box center [501, 171] width 148 height 17
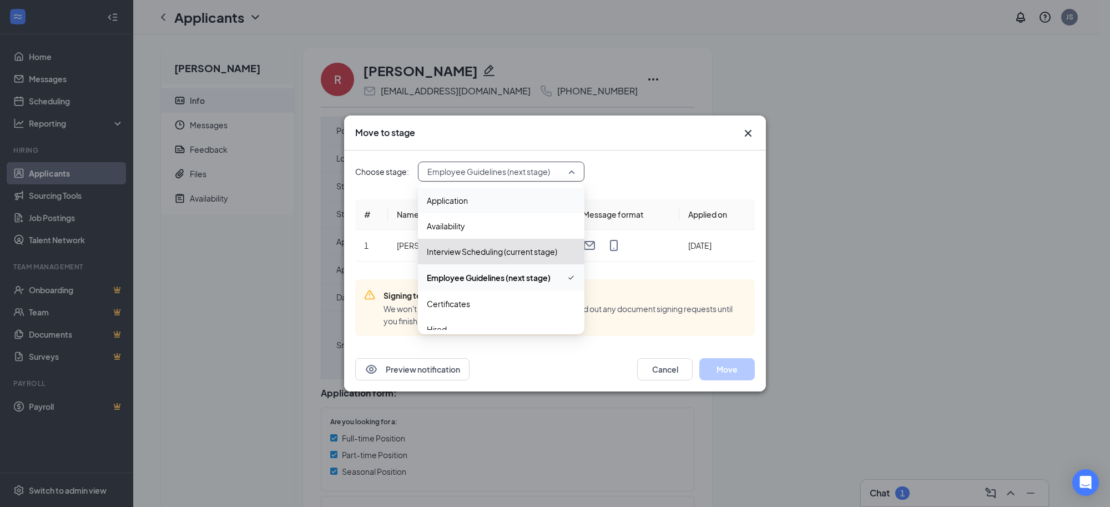
click at [551, 204] on span "Application" at bounding box center [501, 200] width 149 height 12
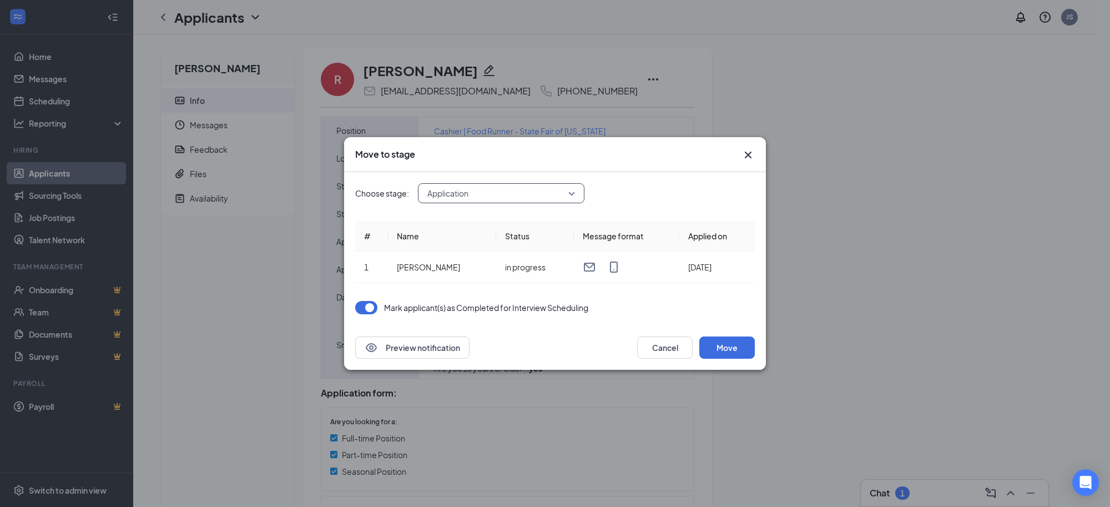
click at [568, 189] on span "Application" at bounding box center [501, 193] width 148 height 17
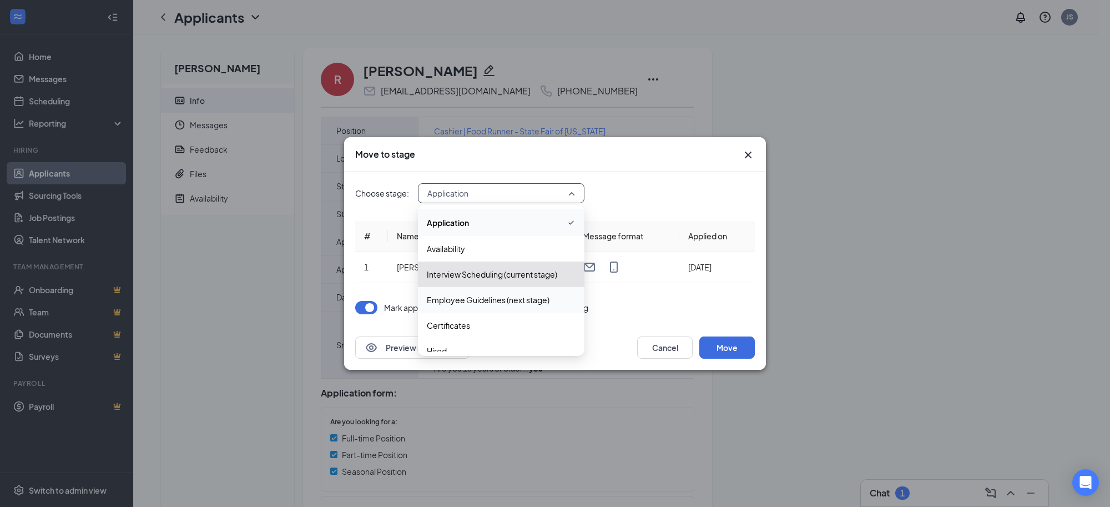
click at [512, 303] on span "Employee Guidelines (next stage)" at bounding box center [488, 300] width 123 height 12
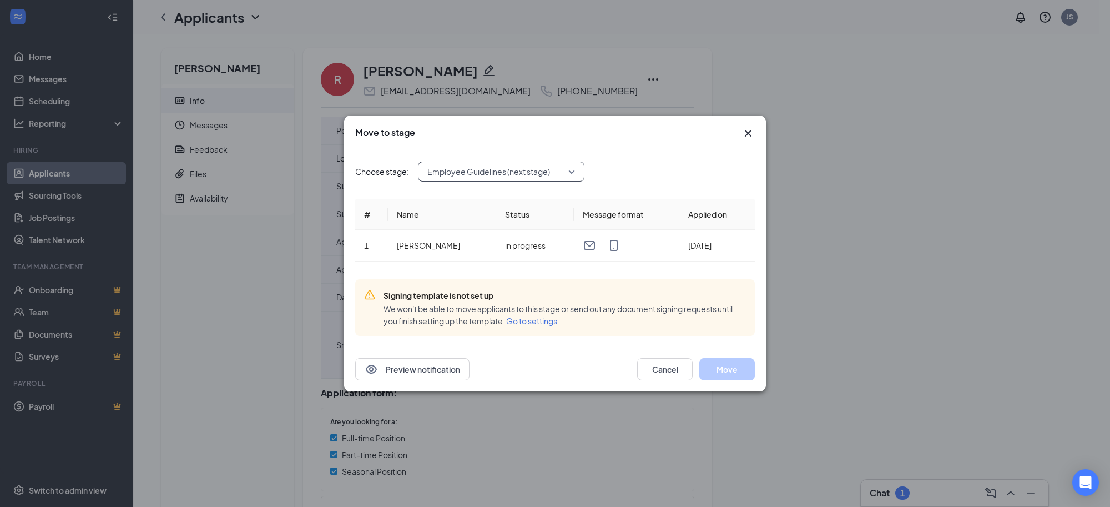
click at [542, 320] on span "Go to settings" at bounding box center [531, 321] width 51 height 10
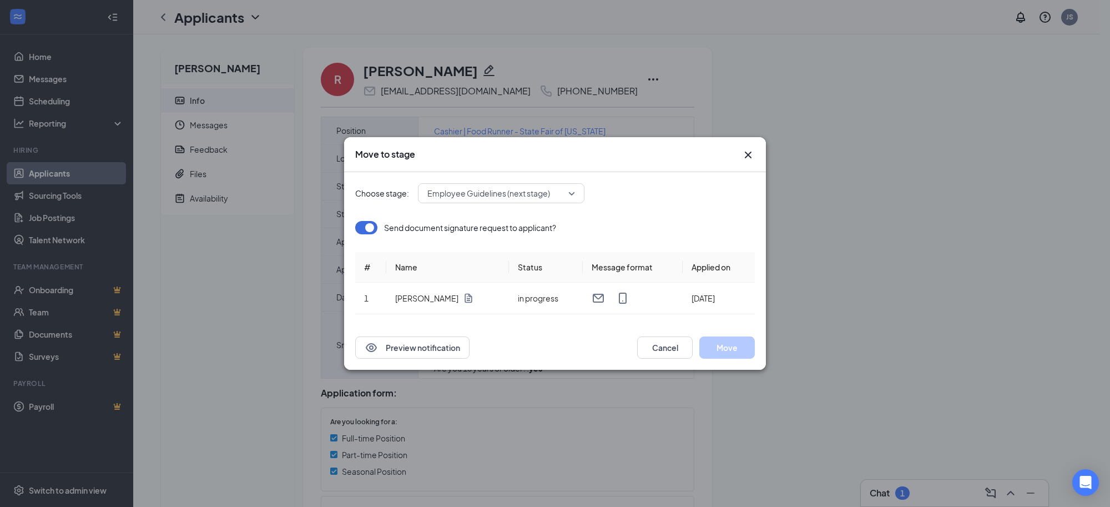
click at [576, 195] on div "Employee Guidelines (next stage)" at bounding box center [501, 193] width 167 height 20
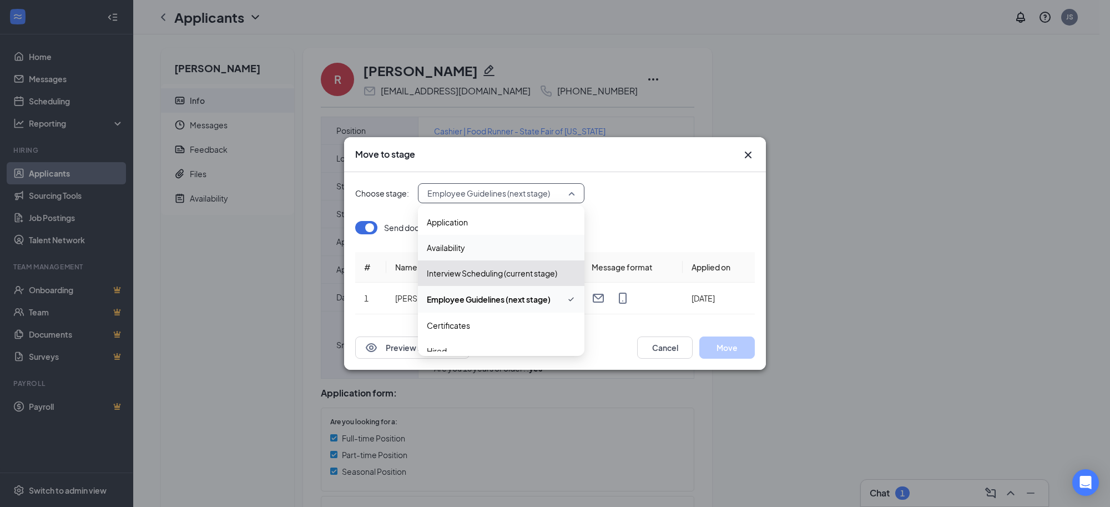
click at [511, 251] on span "Availability" at bounding box center [501, 248] width 149 height 12
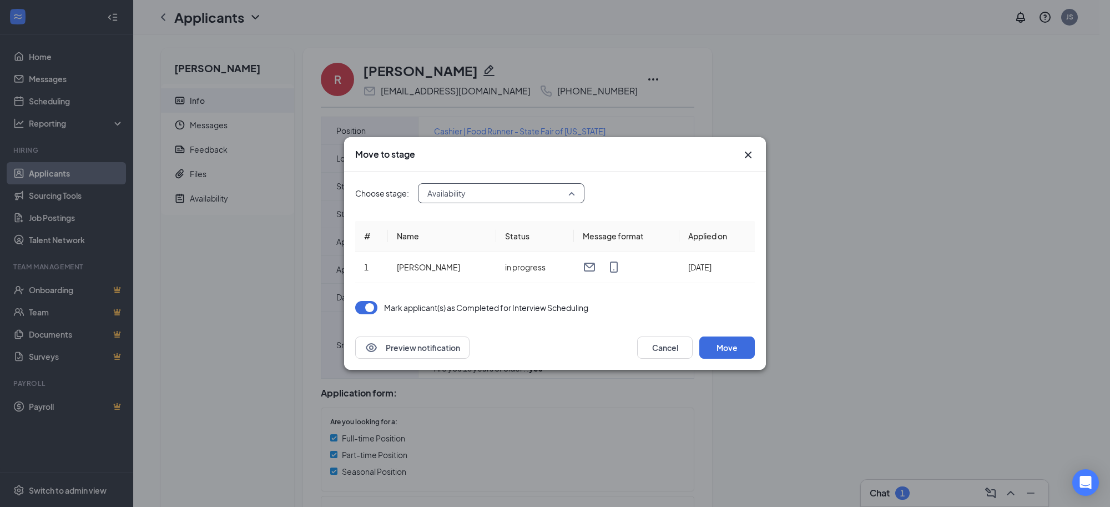
click at [565, 195] on span "Availability" at bounding box center [501, 193] width 148 height 17
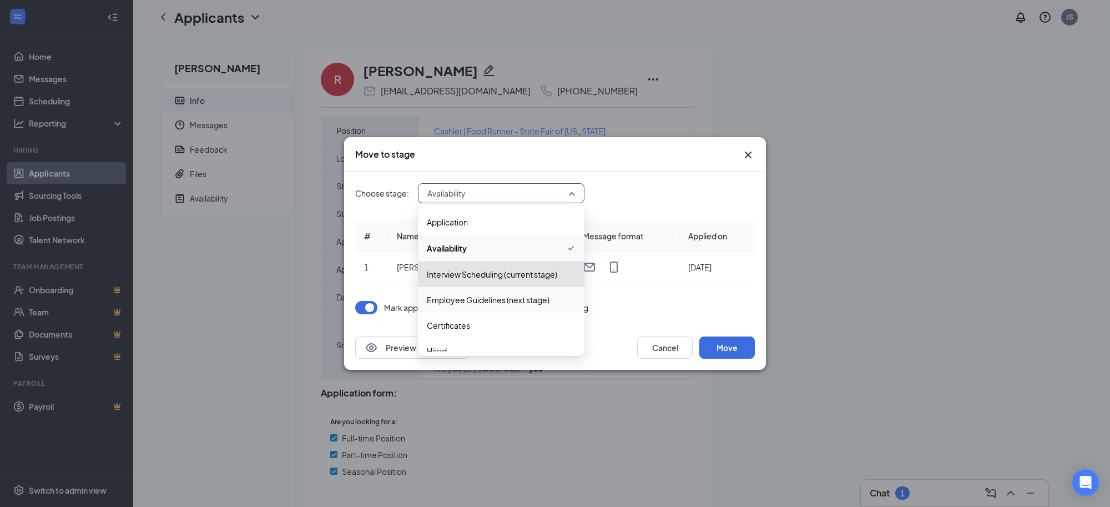
click at [510, 304] on span "Employee Guidelines (next stage)" at bounding box center [488, 300] width 123 height 12
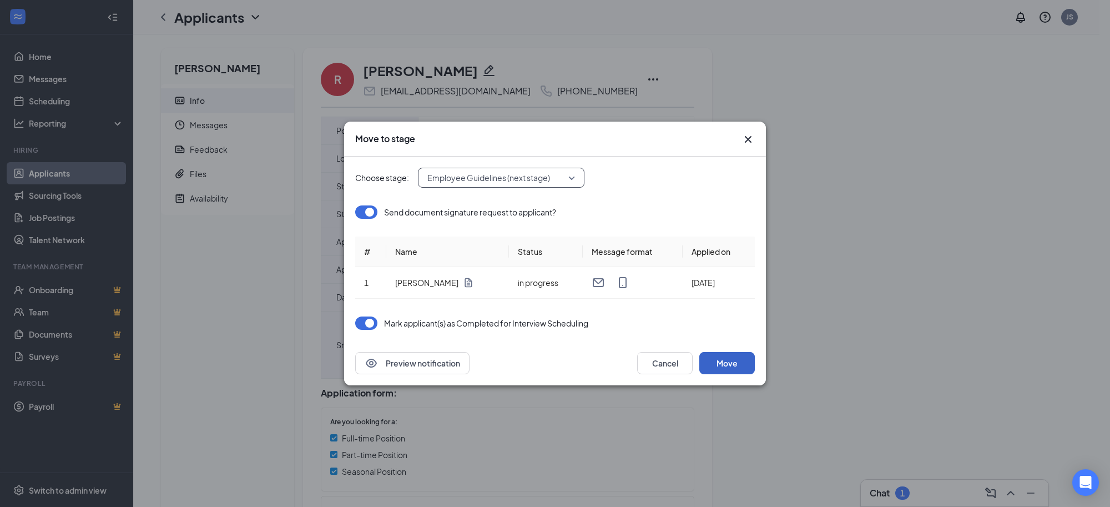
click at [723, 367] on button "Move" at bounding box center [728, 363] width 56 height 22
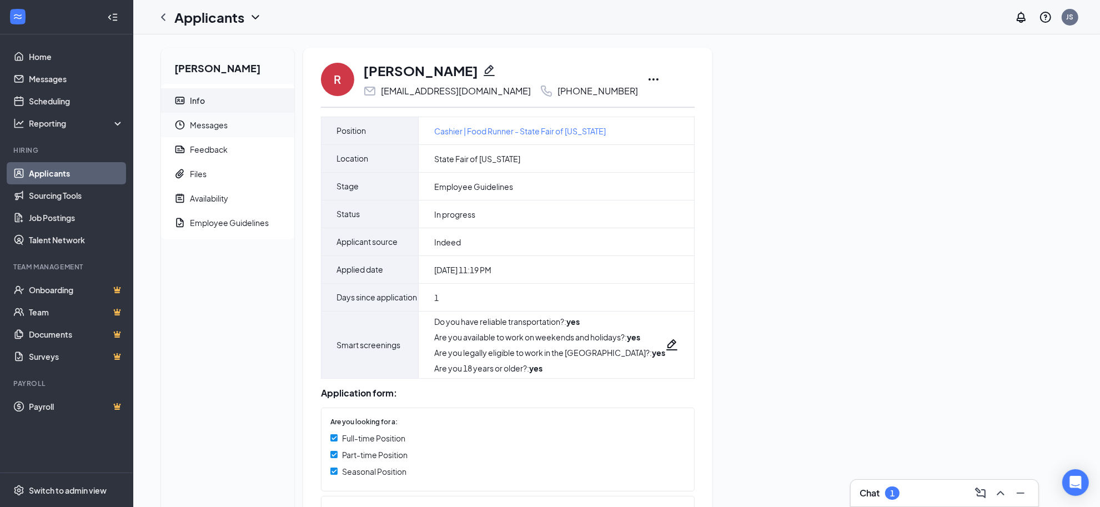
click at [224, 123] on span "Messages" at bounding box center [237, 125] width 95 height 24
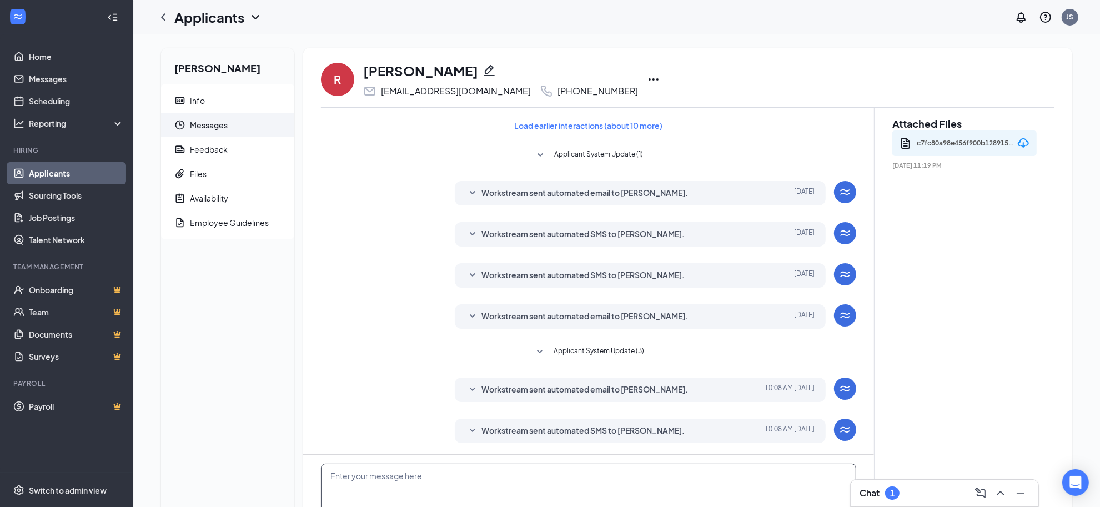
paste textarea "[URL][DOMAIN_NAME][US_STATE]"
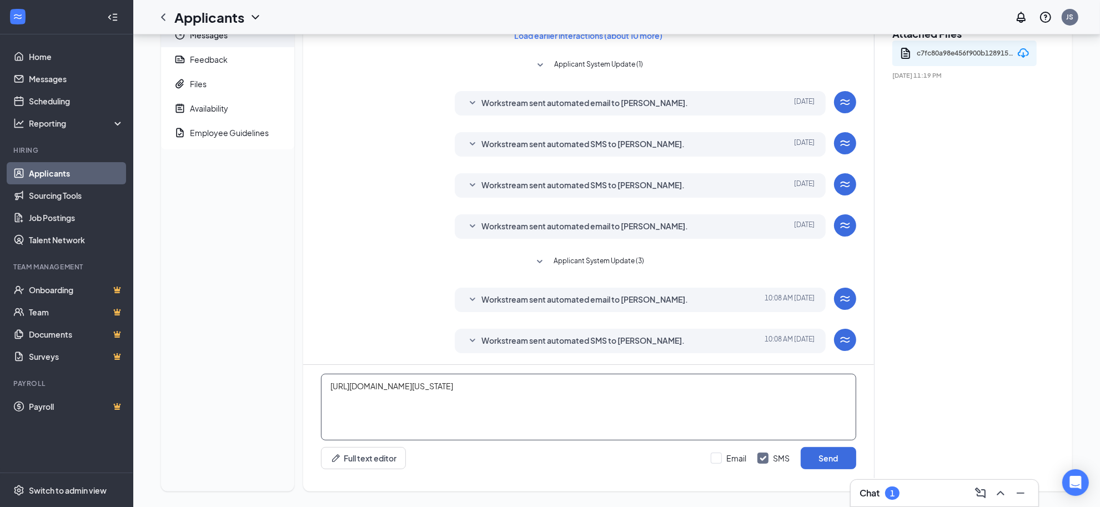
scroll to position [96, 0]
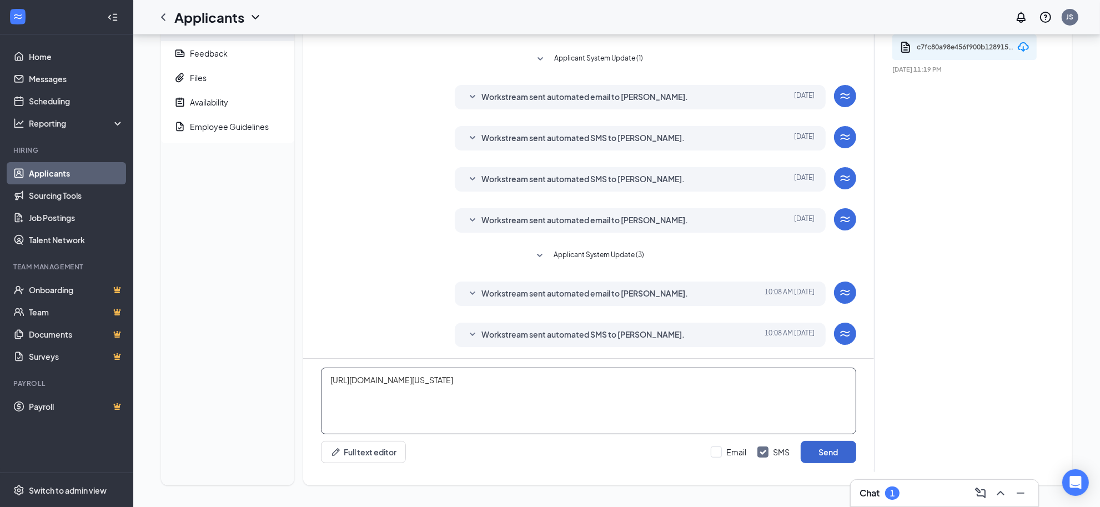
type textarea "https://www.360training.com/learn2serve/search?keys=Texas+Food+Handlers+%2B+TAB…"
click at [826, 461] on button "Send" at bounding box center [829, 452] width 56 height 22
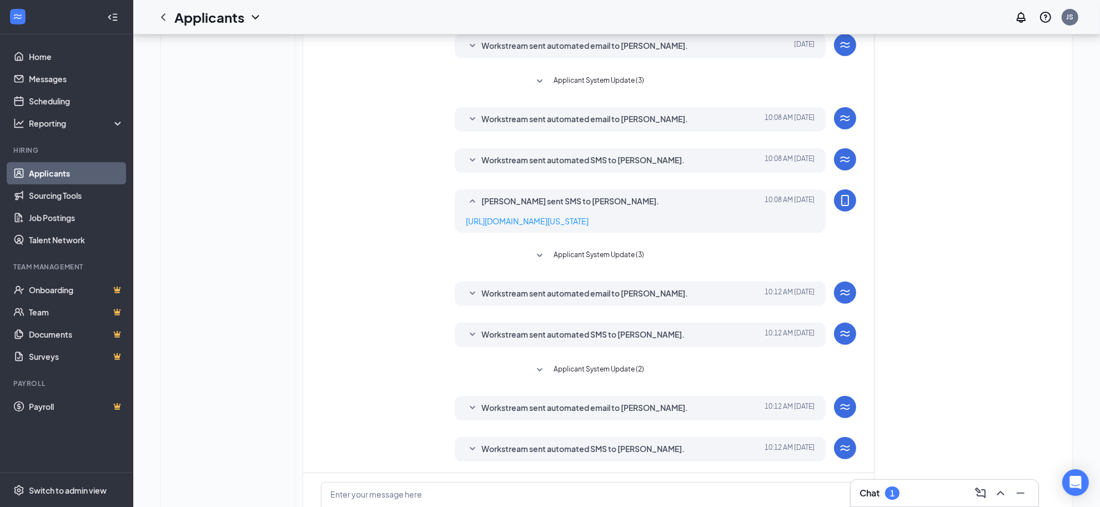
scroll to position [397, 0]
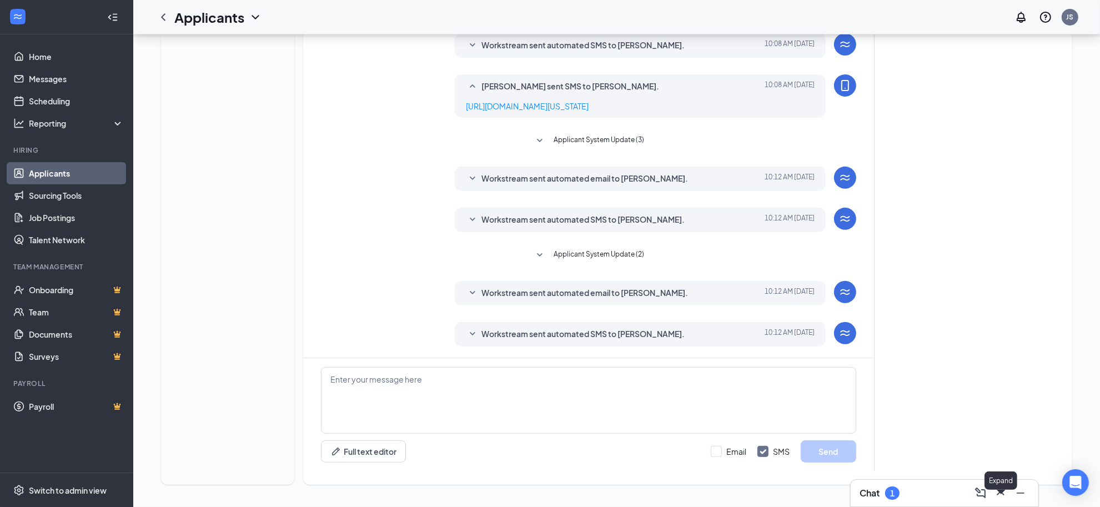
click at [1000, 495] on icon "ChevronUp" at bounding box center [1000, 492] width 13 height 13
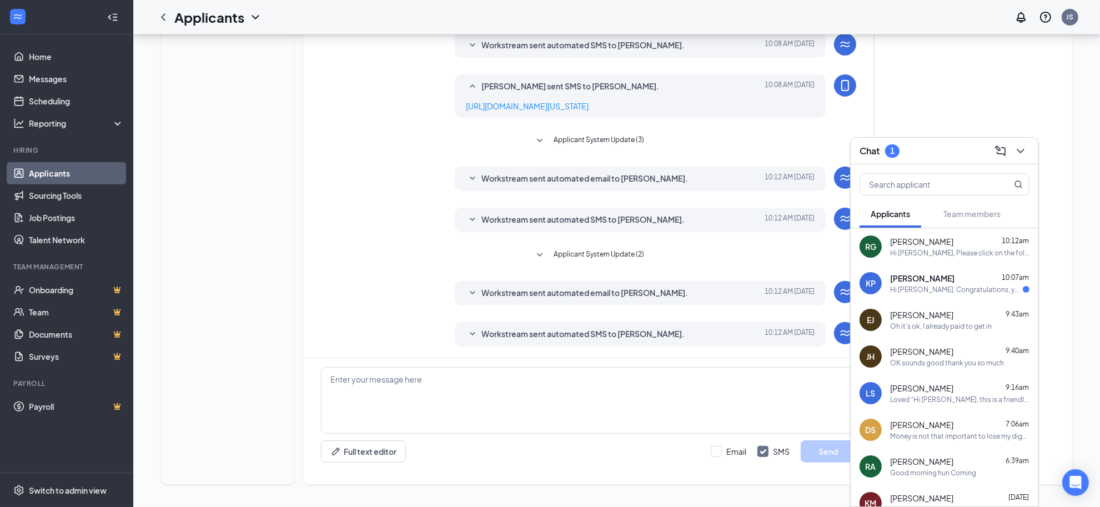
click at [942, 290] on div "Hi [PERSON_NAME]. Congratulations, your meeting with Fun Biz Concessions, Inc f…" at bounding box center [956, 289] width 133 height 9
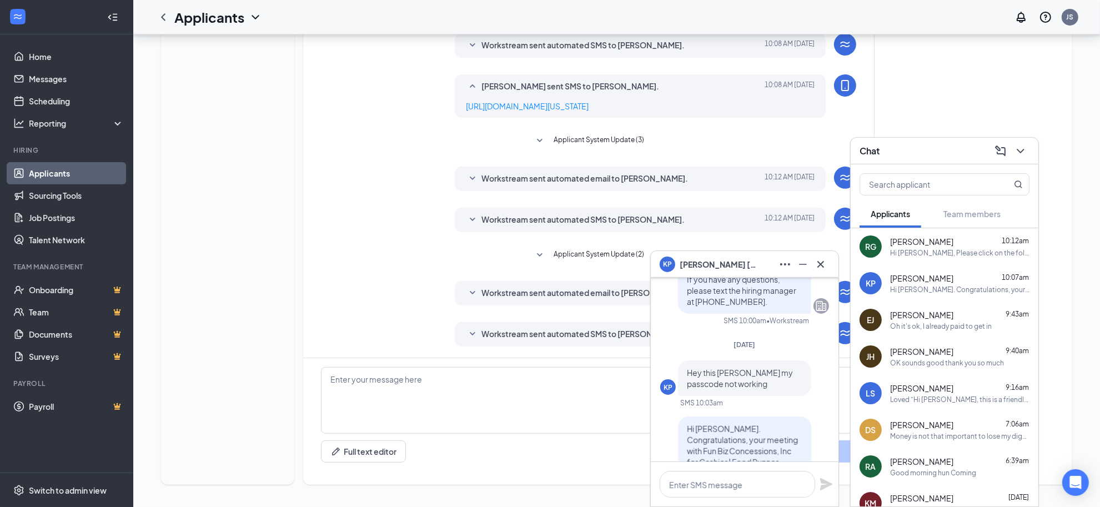
scroll to position [-208, 0]
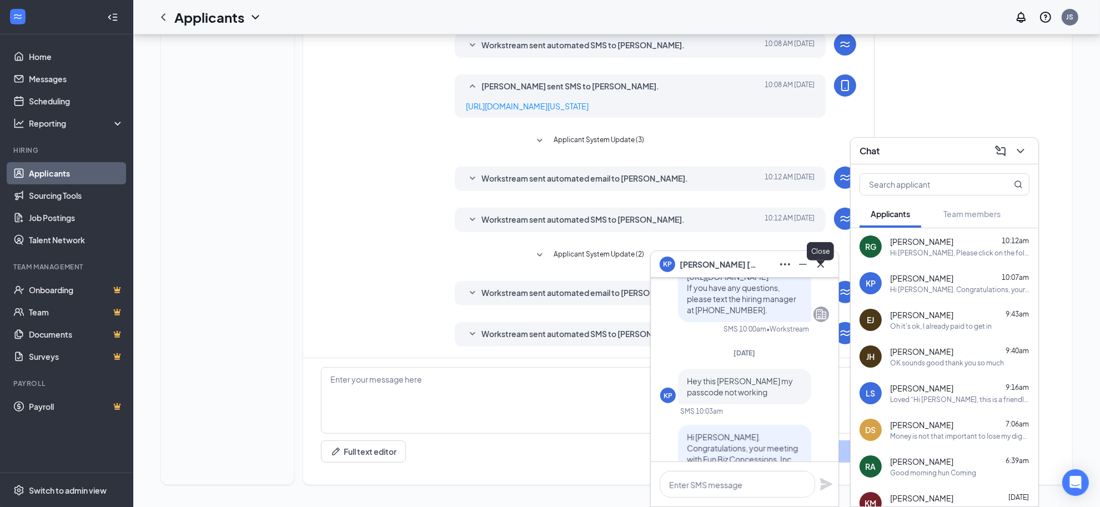
click at [814, 268] on icon "Cross" at bounding box center [820, 264] width 13 height 13
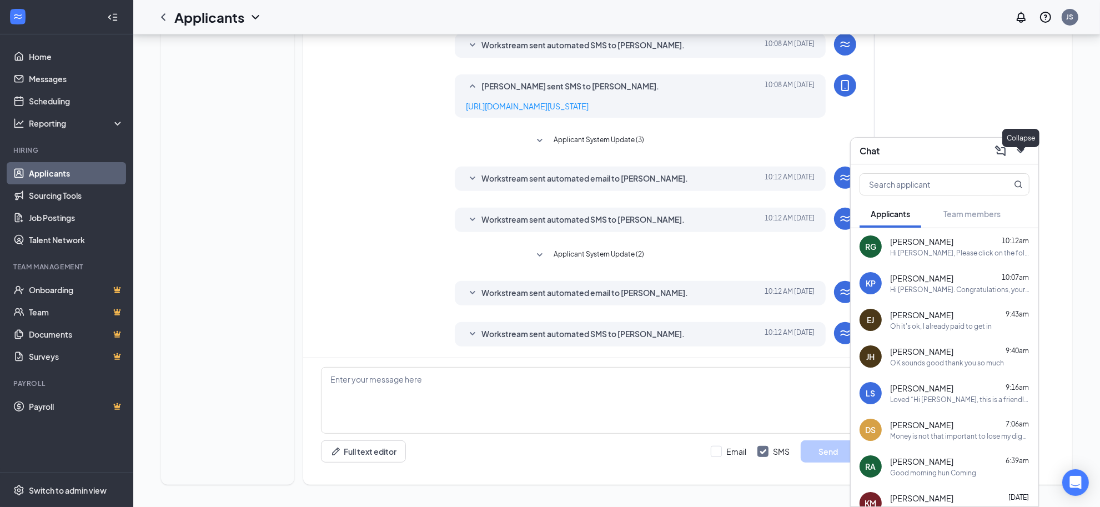
click at [1022, 152] on icon "ChevronDown" at bounding box center [1020, 151] width 7 height 4
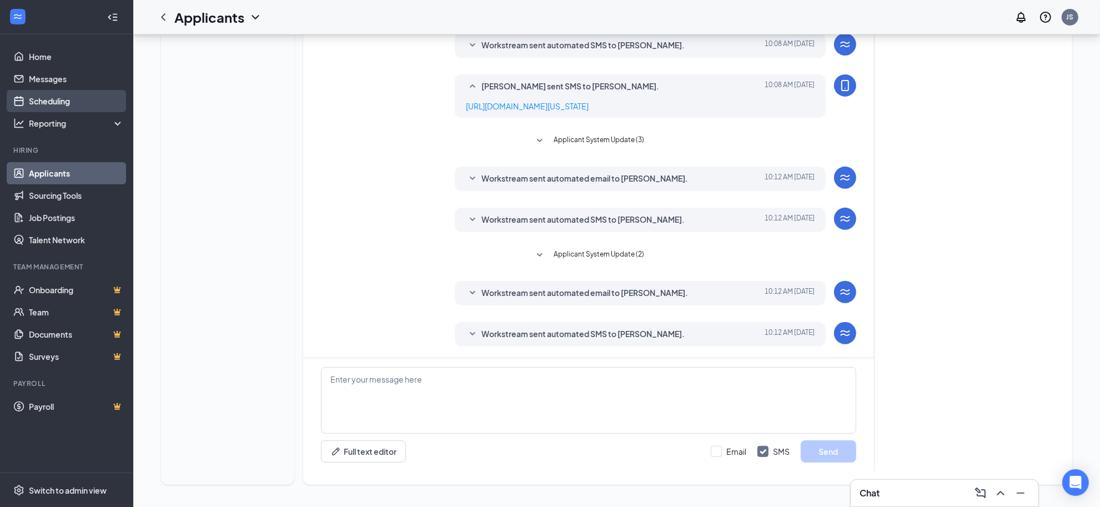
drag, startPoint x: 54, startPoint y: 102, endPoint x: 63, endPoint y: 102, distance: 8.3
click at [54, 102] on link "Scheduling" at bounding box center [76, 101] width 95 height 22
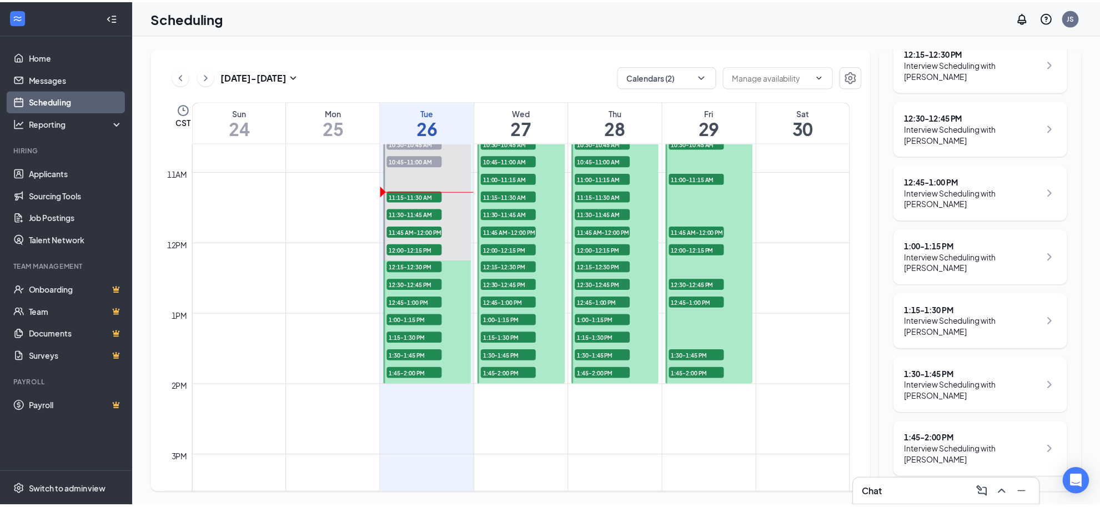
scroll to position [507, 0]
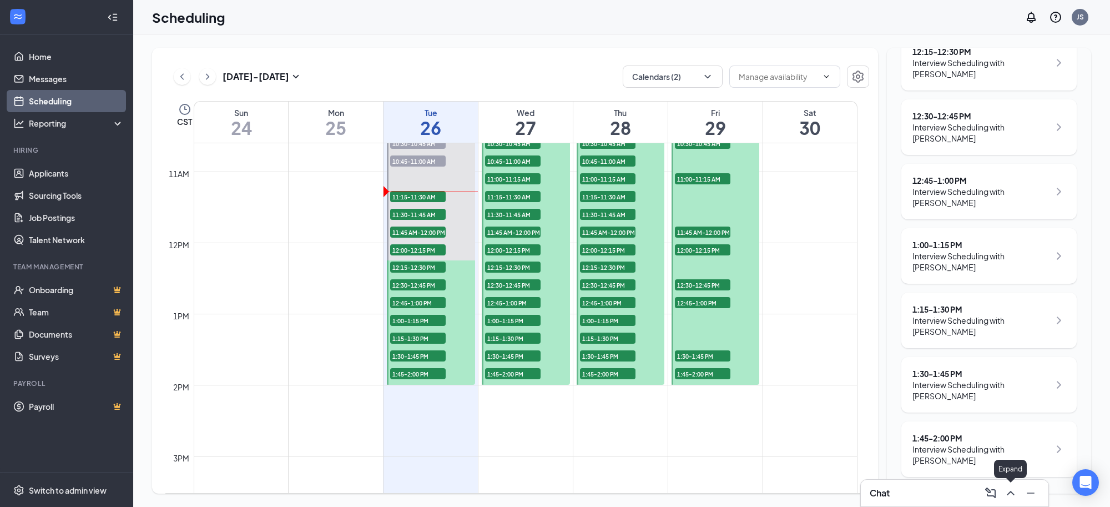
click at [1014, 491] on icon "ChevronUp" at bounding box center [1010, 492] width 13 height 13
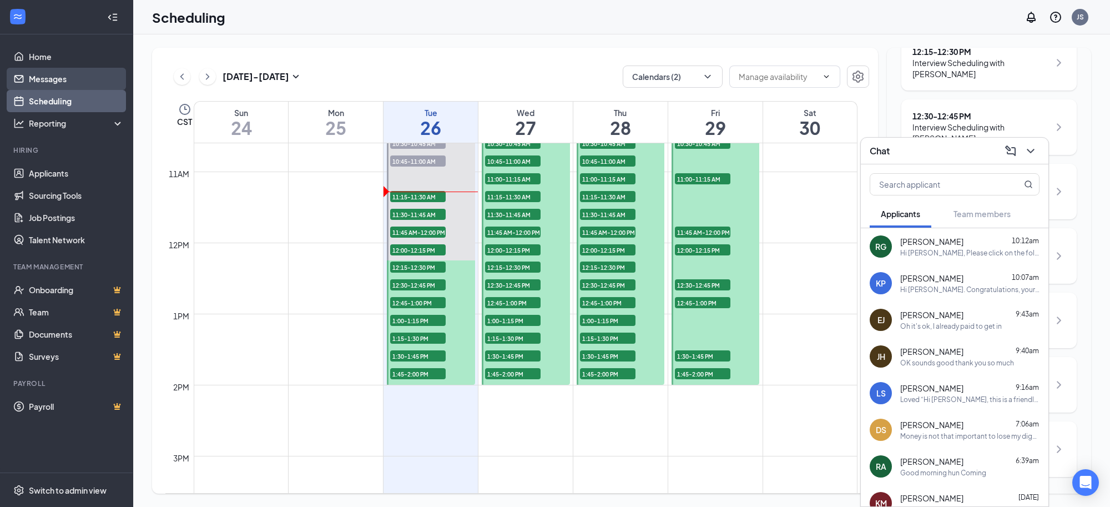
drag, startPoint x: 41, startPoint y: 75, endPoint x: 48, endPoint y: 76, distance: 7.2
click at [42, 76] on link "Messages" at bounding box center [76, 79] width 95 height 22
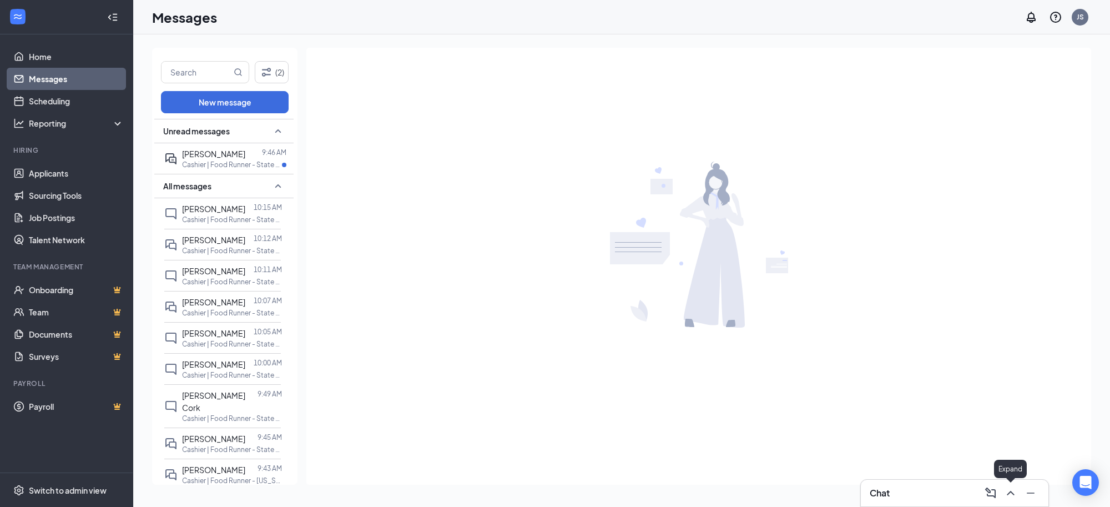
click at [1012, 497] on icon "ChevronUp" at bounding box center [1010, 492] width 13 height 13
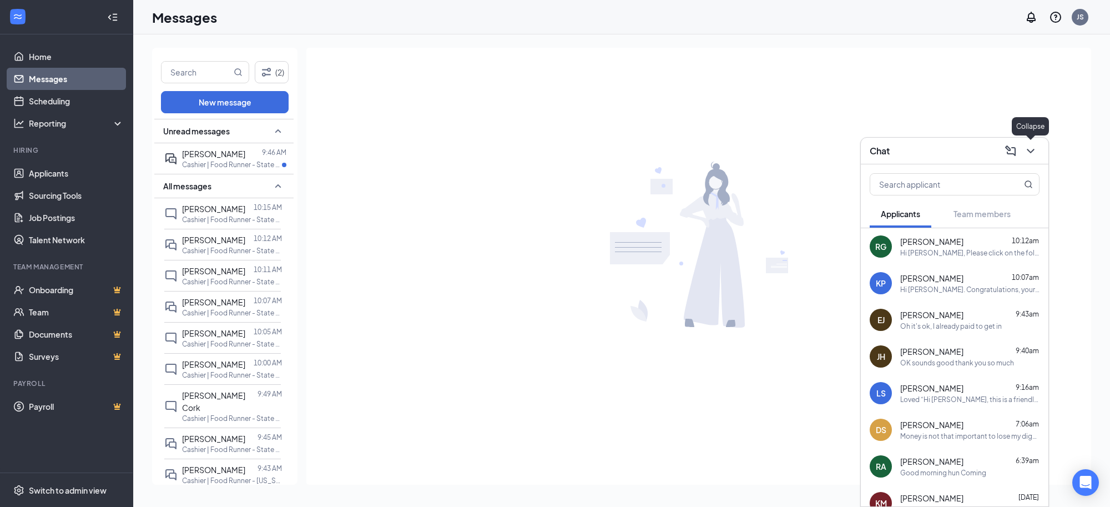
click at [1028, 154] on icon "ChevronDown" at bounding box center [1030, 150] width 13 height 13
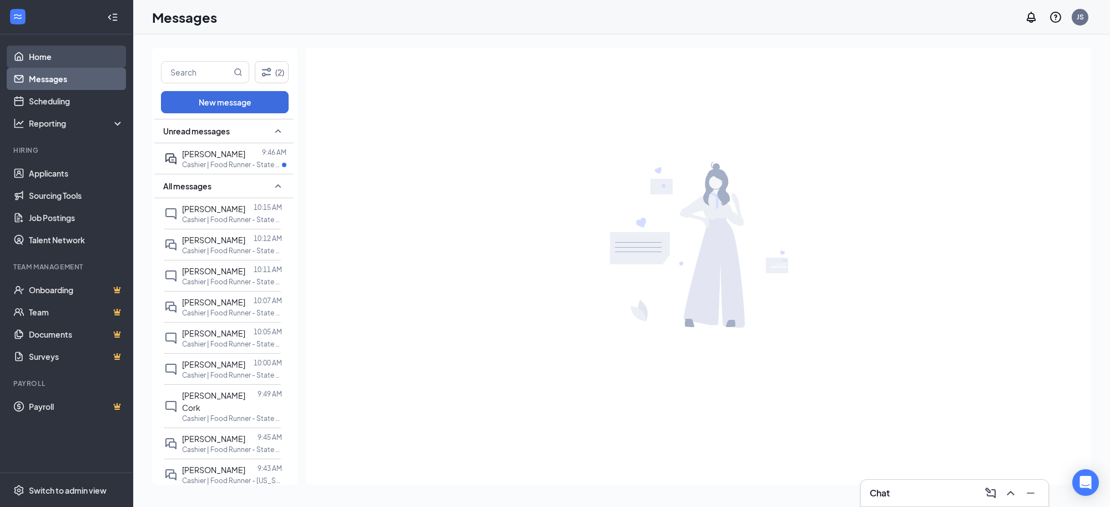
drag, startPoint x: 47, startPoint y: 58, endPoint x: 64, endPoint y: 57, distance: 16.7
click at [47, 58] on link "Home" at bounding box center [76, 57] width 95 height 22
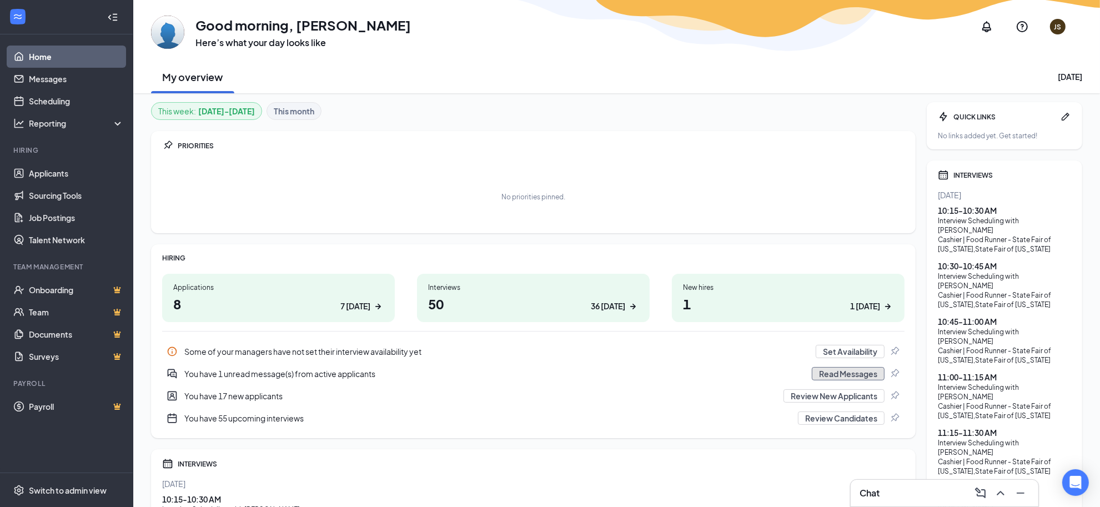
click at [832, 375] on button "Read Messages" at bounding box center [848, 373] width 73 height 13
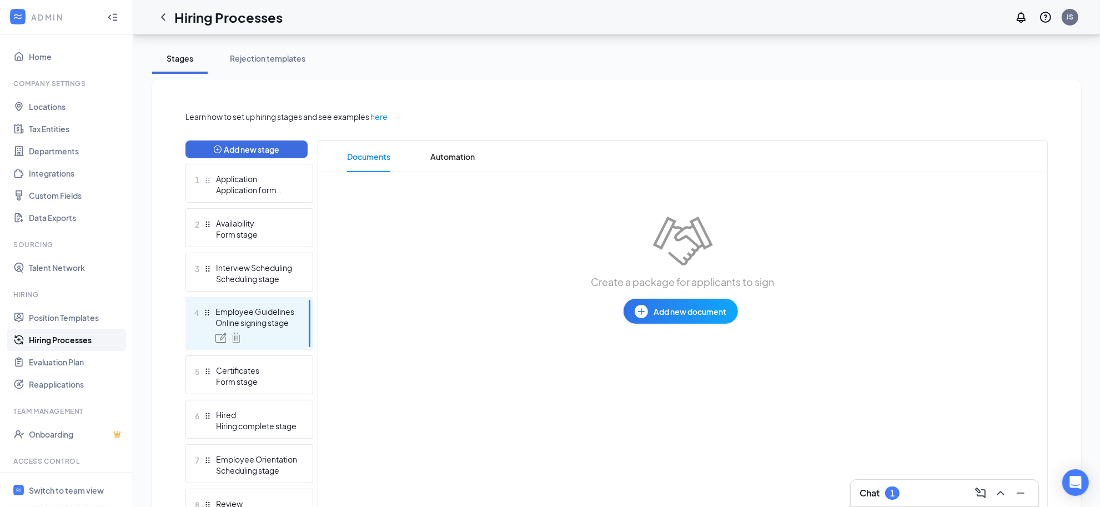
scroll to position [208, 0]
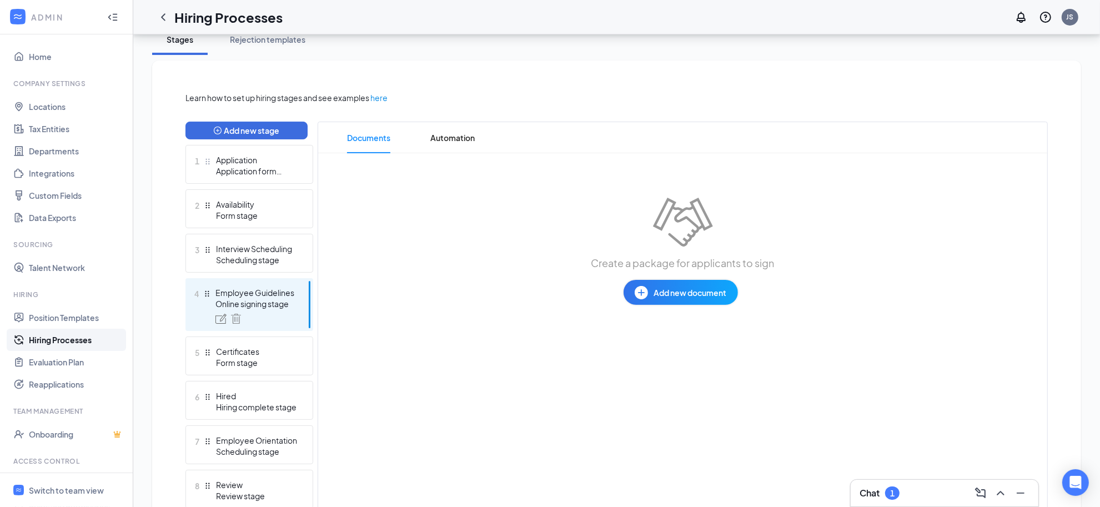
click at [683, 294] on span "Add new document" at bounding box center [690, 292] width 73 height 12
click at [650, 357] on div "Upload file" at bounding box center [641, 360] width 39 height 11
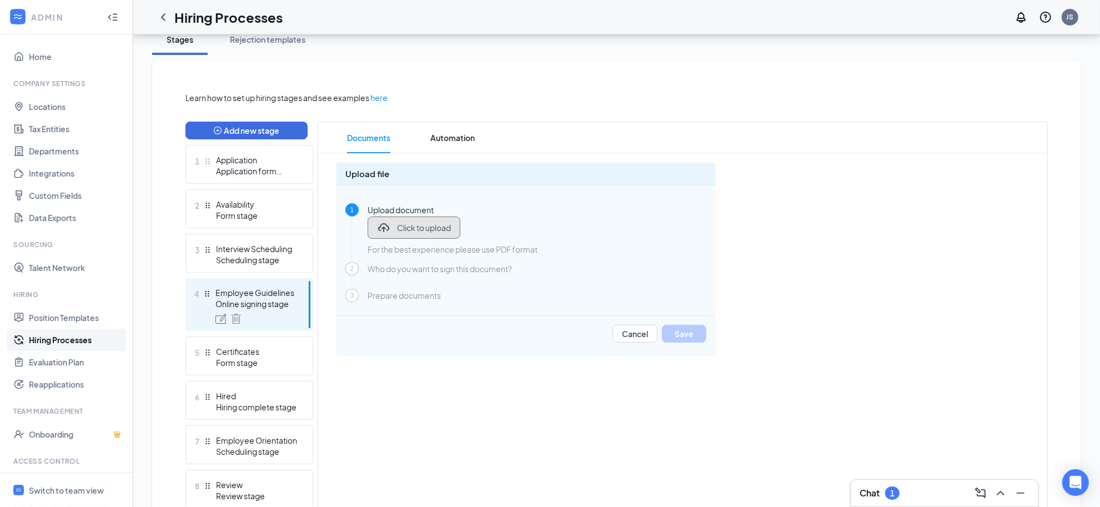
click at [428, 231] on span "Click to upload" at bounding box center [424, 227] width 54 height 11
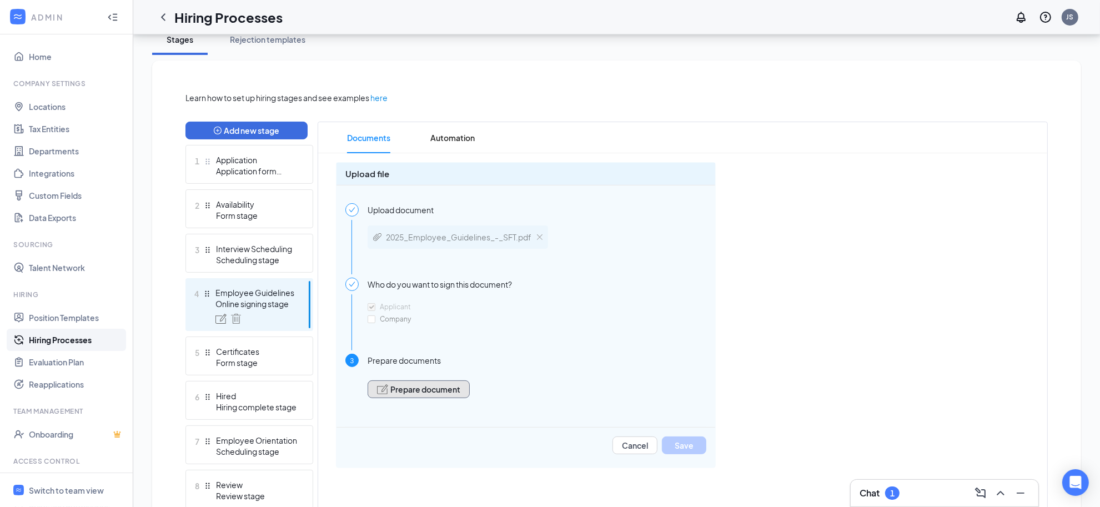
click at [436, 385] on span "Prepare document" at bounding box center [425, 389] width 70 height 8
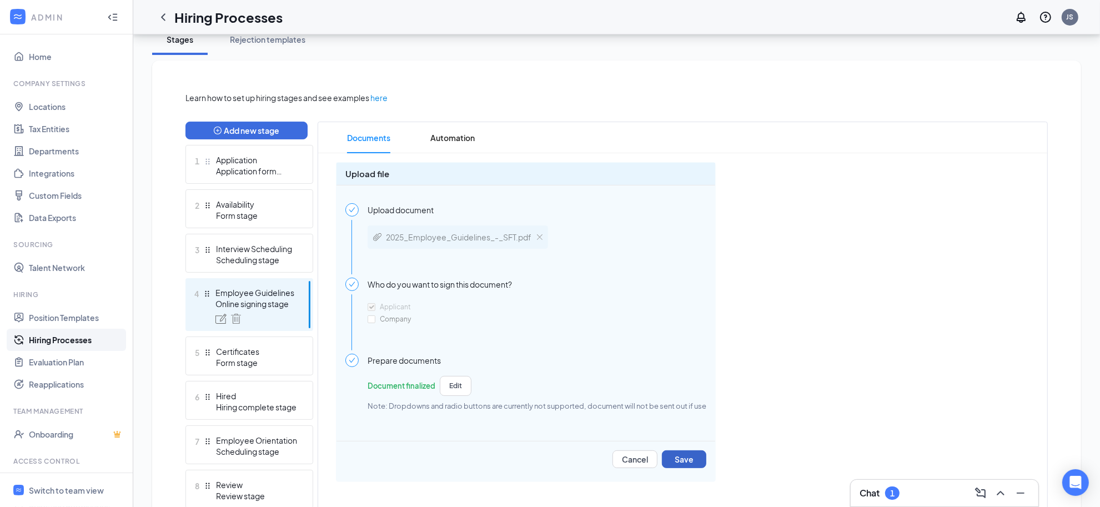
click at [676, 454] on div "Learn how to set up hiring stages and see examples here Add new stage 1 Applica…" at bounding box center [616, 349] width 862 height 514
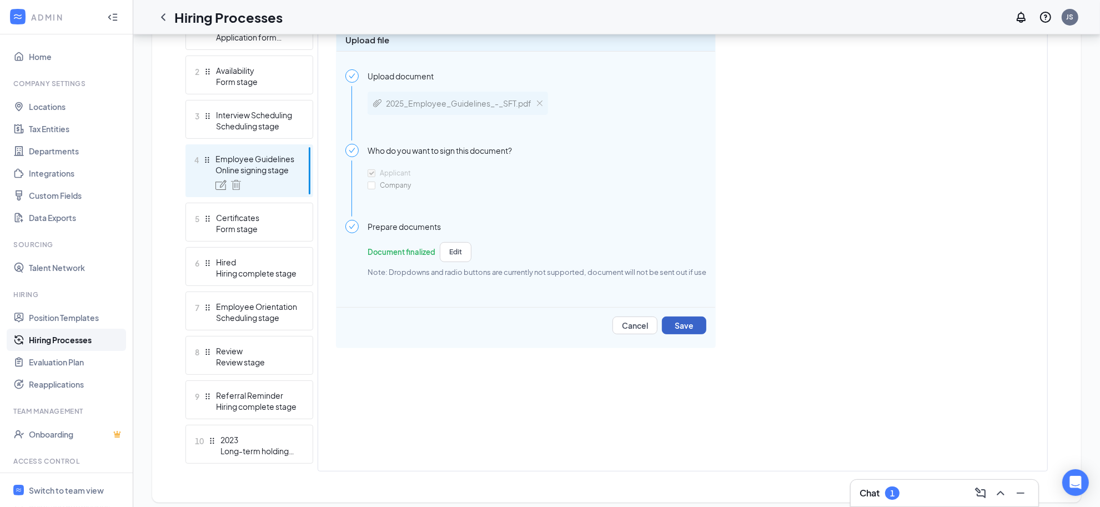
scroll to position [350, 0]
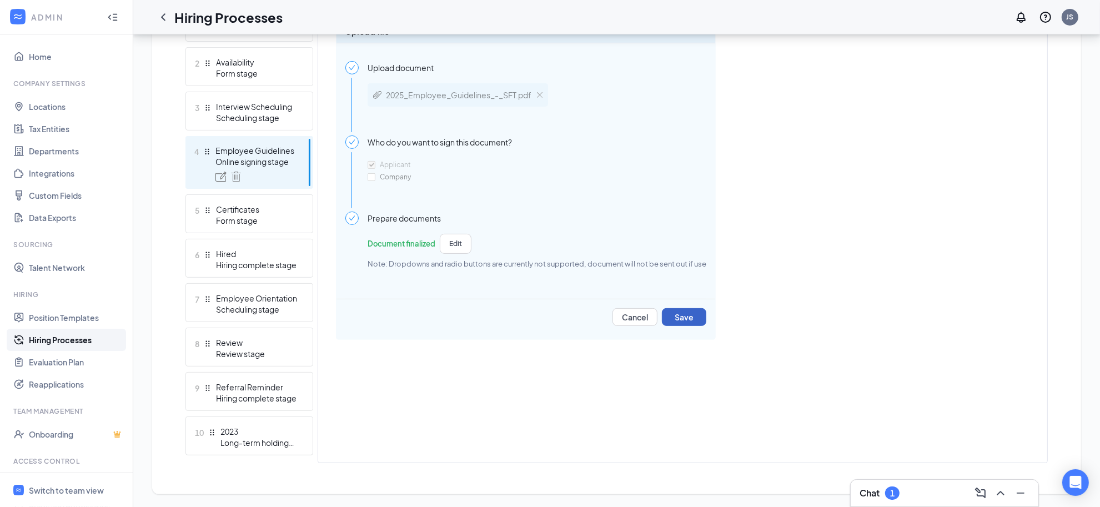
click at [673, 315] on button "Save" at bounding box center [684, 317] width 44 height 18
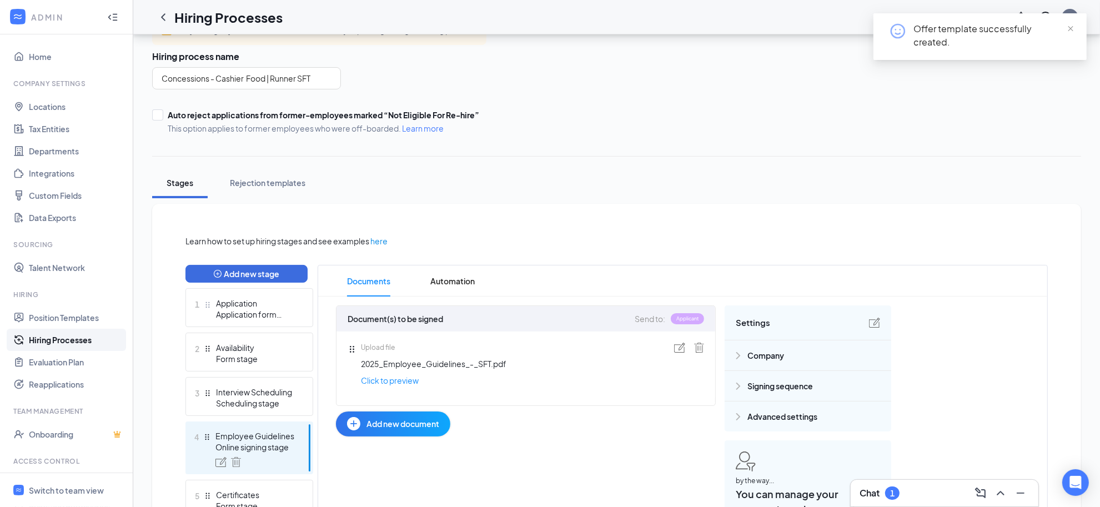
scroll to position [0, 0]
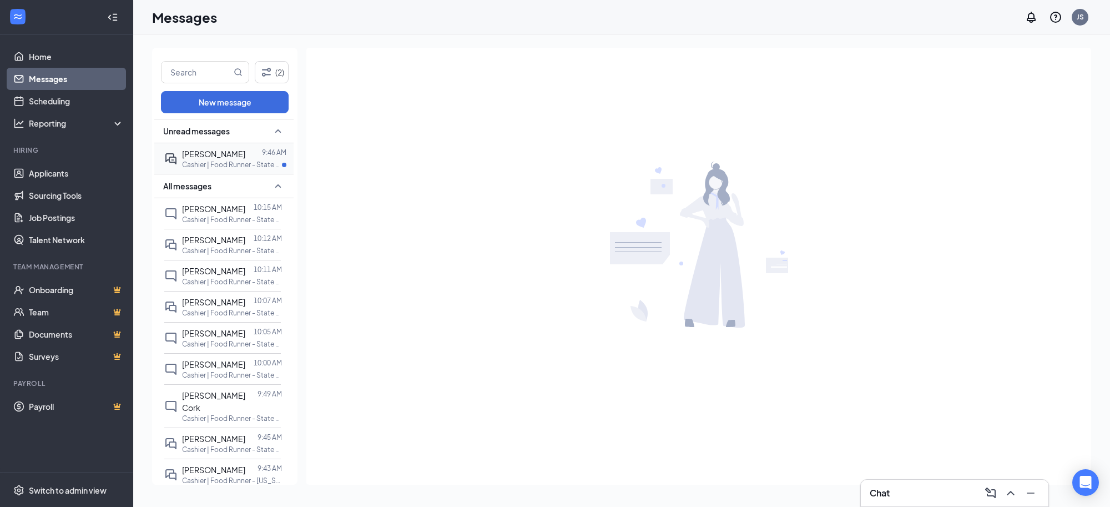
click at [212, 157] on span "[PERSON_NAME]" at bounding box center [213, 154] width 63 height 10
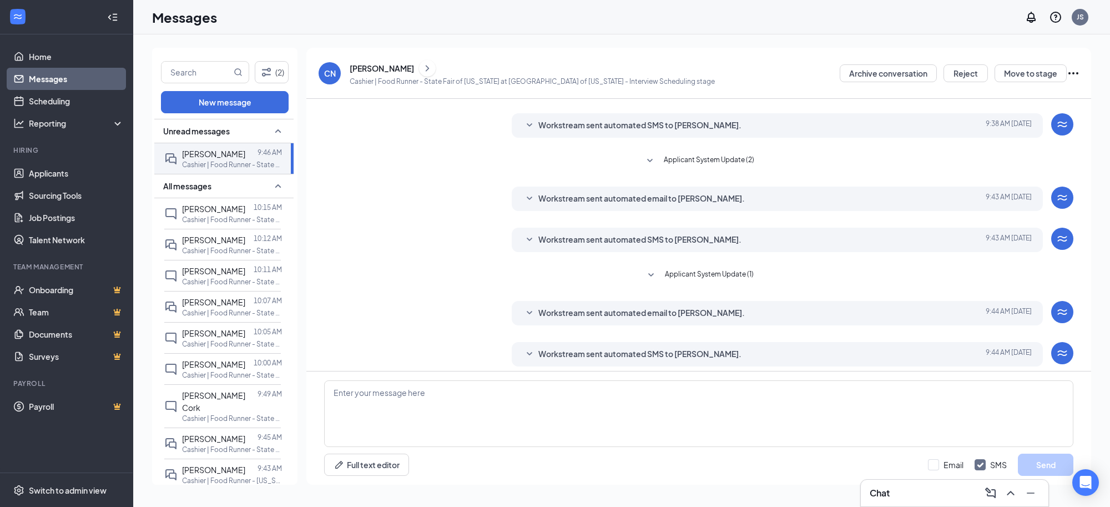
scroll to position [134, 0]
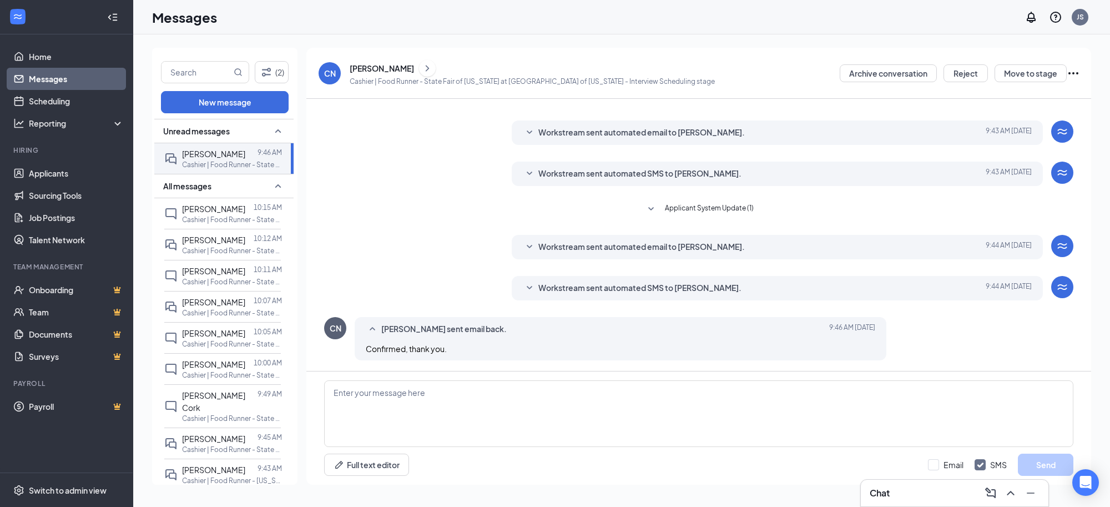
click at [271, 131] on icon "SmallChevronUp" at bounding box center [277, 130] width 13 height 13
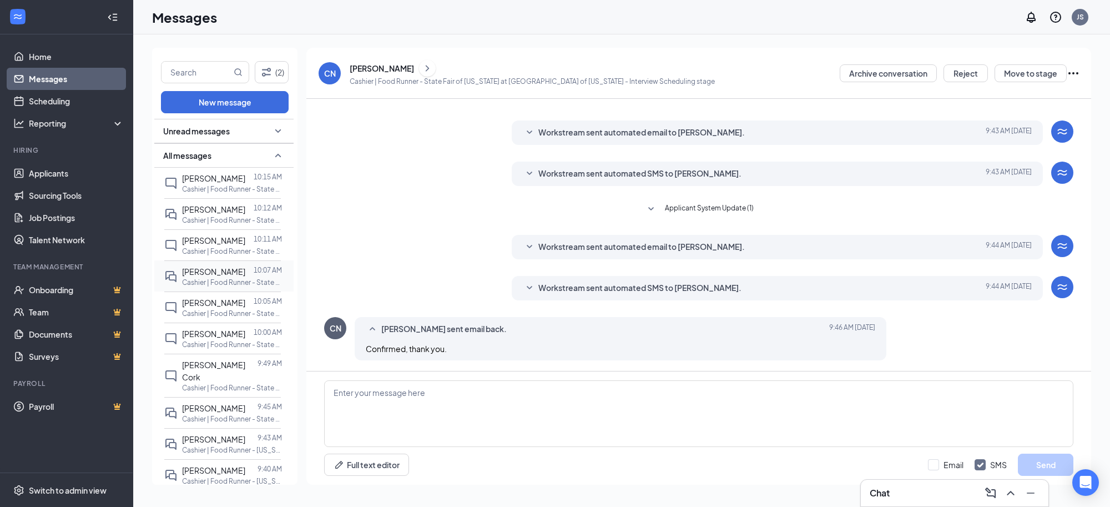
scroll to position [127, 0]
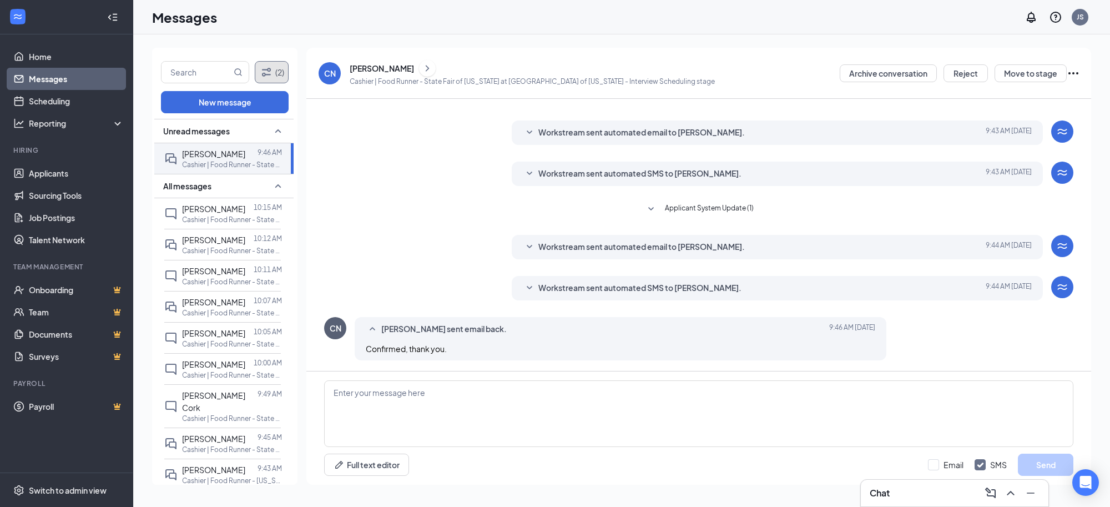
click at [270, 74] on icon "Filter" at bounding box center [266, 72] width 13 height 13
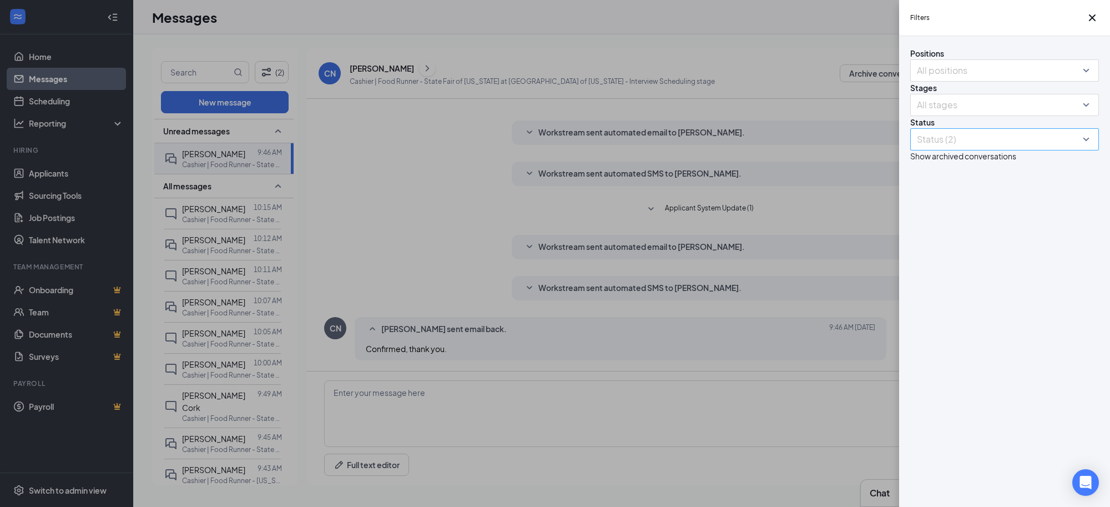
click at [1086, 150] on div "Status (2)" at bounding box center [1004, 139] width 189 height 22
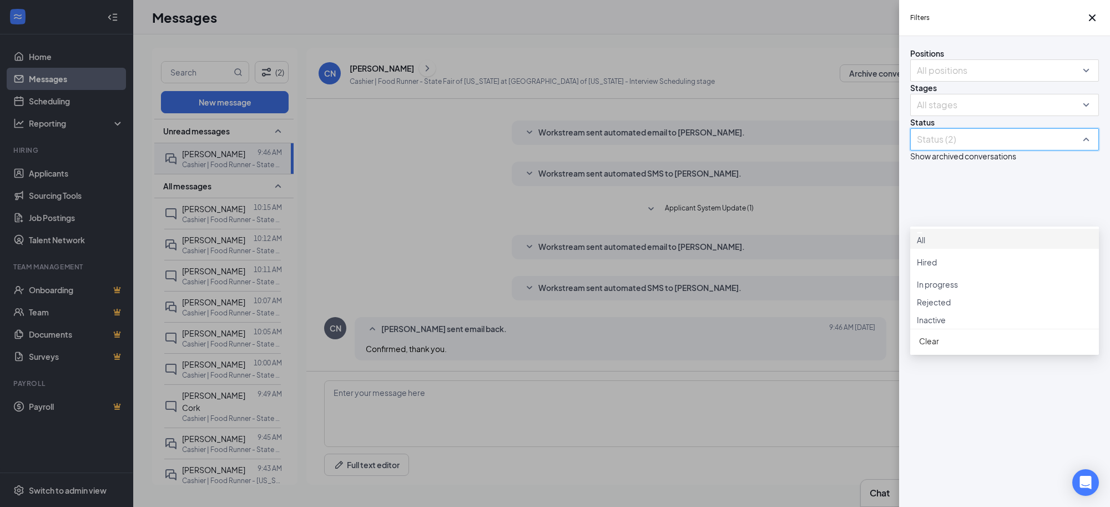
click at [927, 234] on div at bounding box center [1004, 233] width 175 height 2
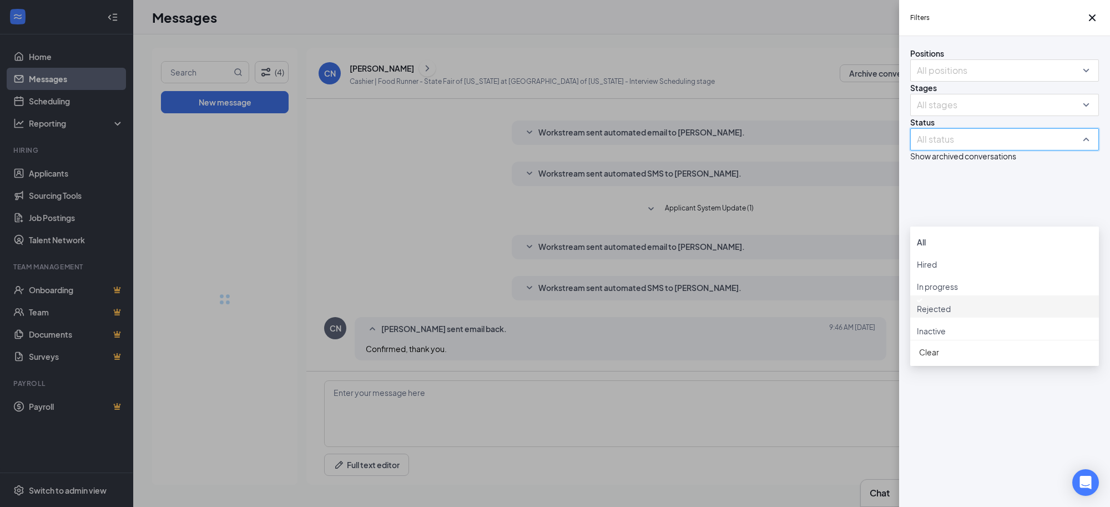
click at [1018, 422] on div "Positions All positions Stages All stages Status All status Show archived conve…" at bounding box center [1004, 271] width 211 height 471
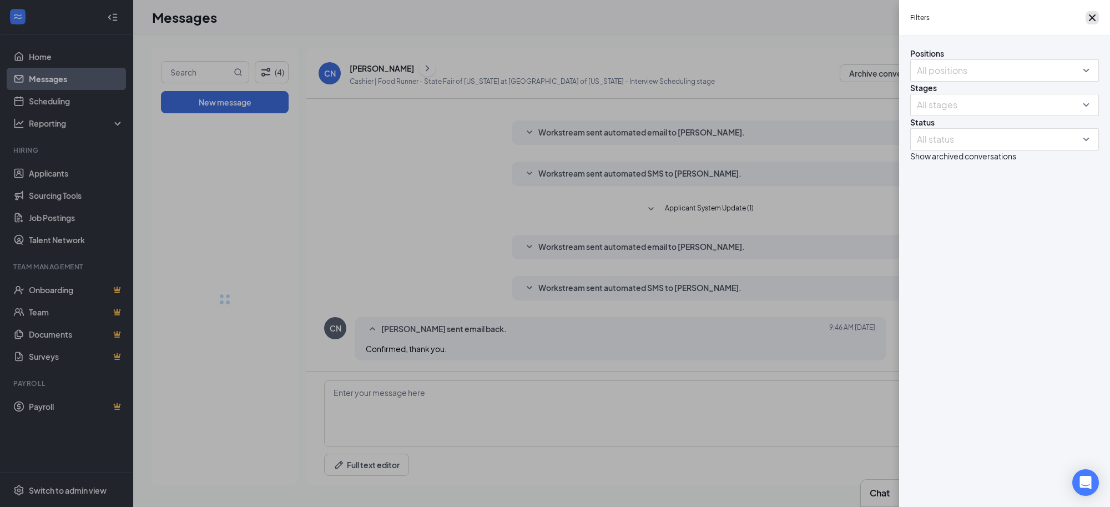
click at [1086, 22] on icon "Cross" at bounding box center [1092, 17] width 13 height 13
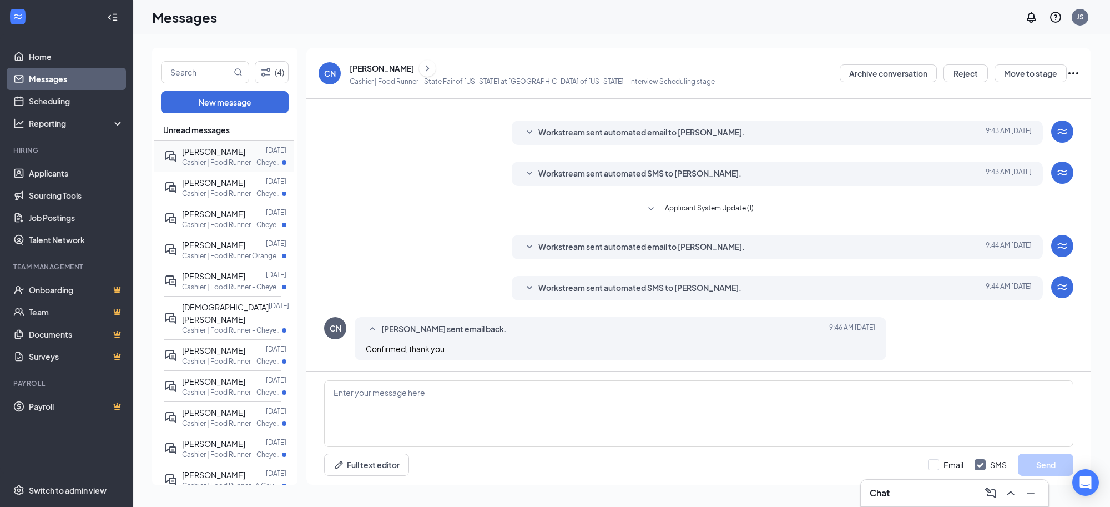
click at [208, 154] on span "Fionna Burns" at bounding box center [213, 152] width 63 height 10
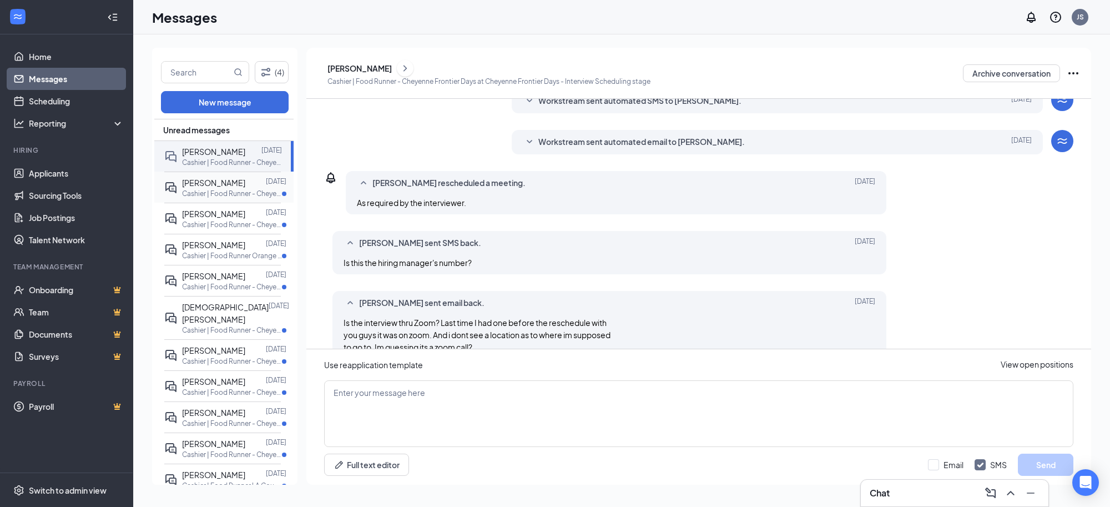
scroll to position [278, 0]
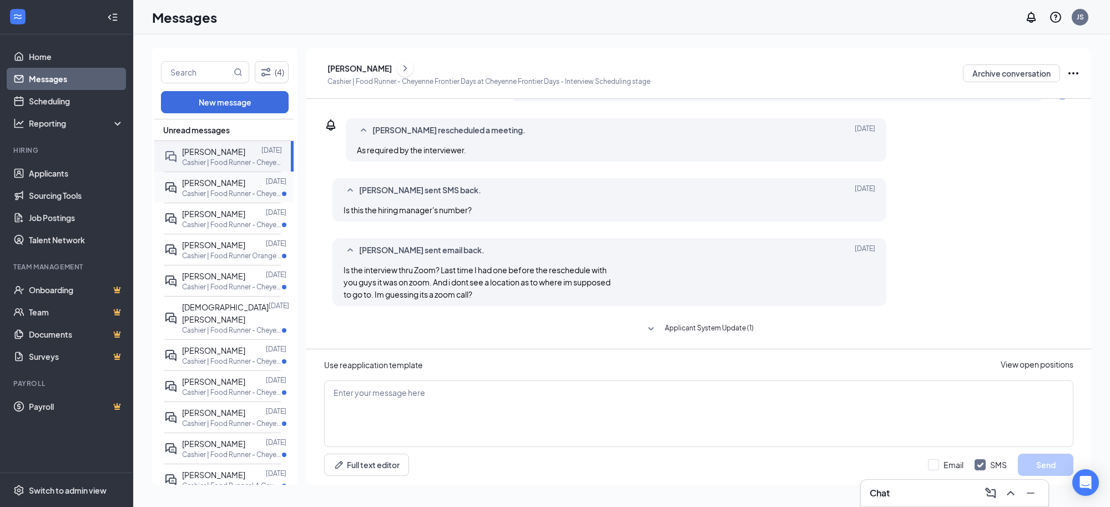
click at [212, 185] on span "Lisa French" at bounding box center [213, 183] width 63 height 10
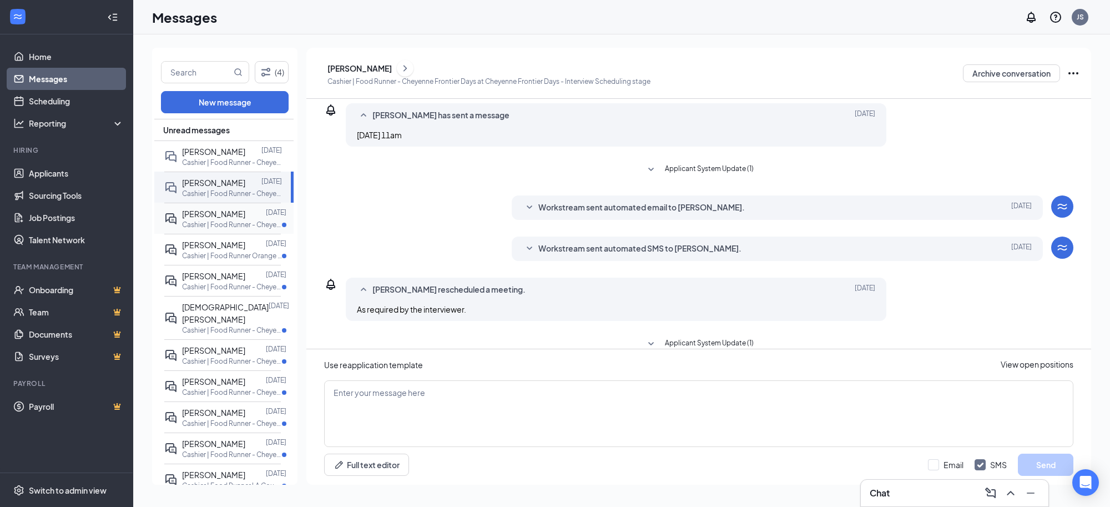
scroll to position [207, 0]
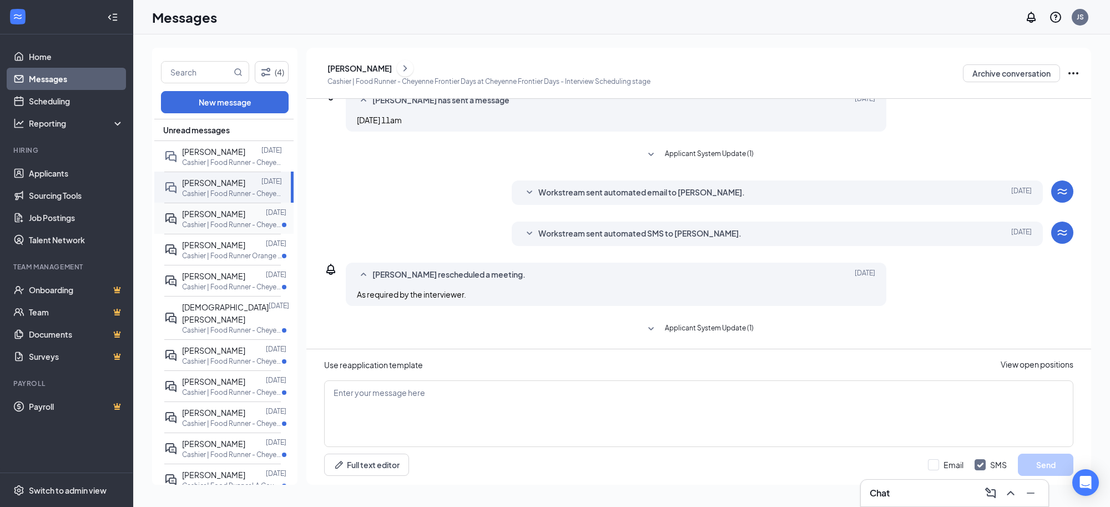
click at [211, 215] on span "Aubrey Lawson" at bounding box center [213, 214] width 63 height 10
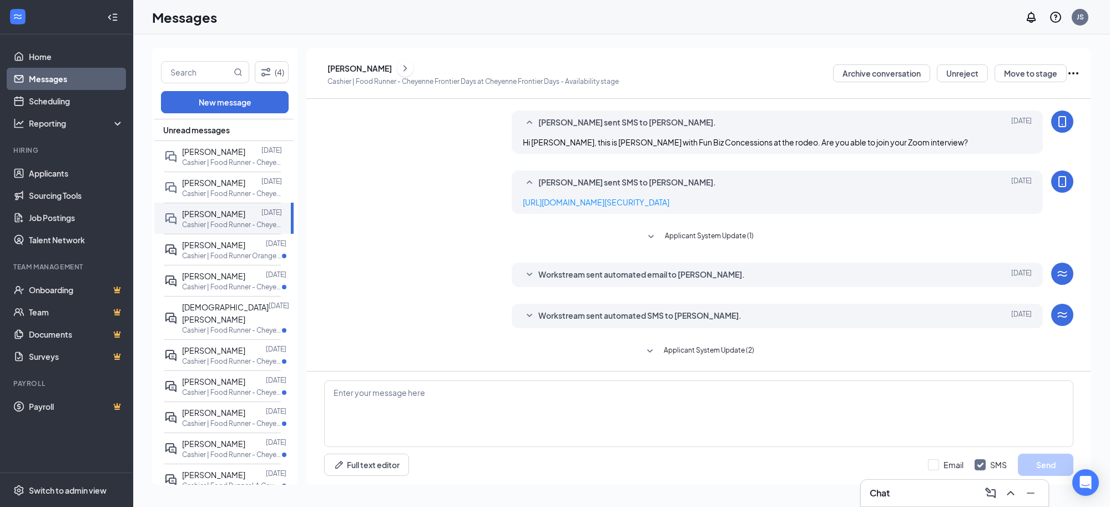
scroll to position [139, 0]
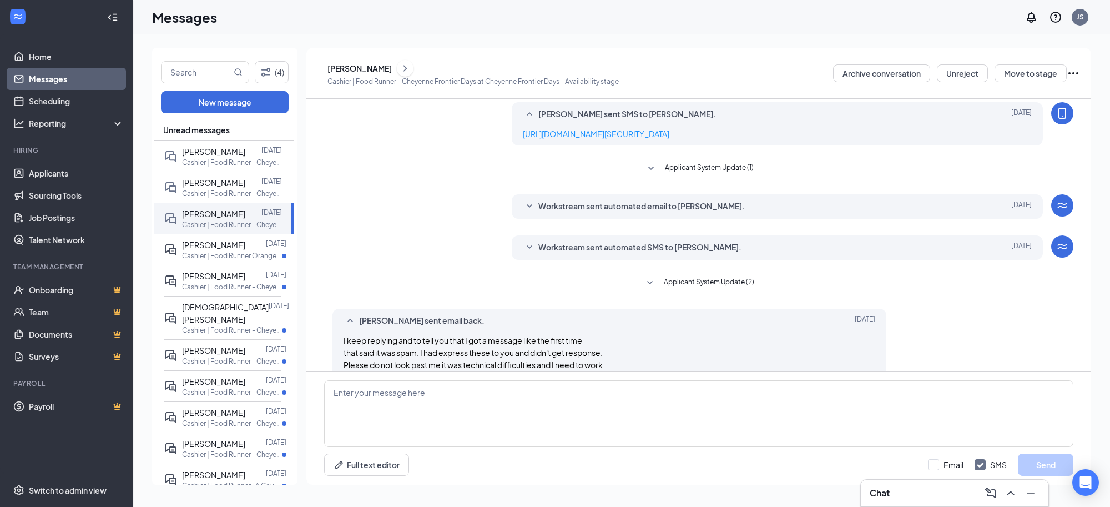
click at [529, 206] on icon "SmallChevronDown" at bounding box center [529, 206] width 13 height 13
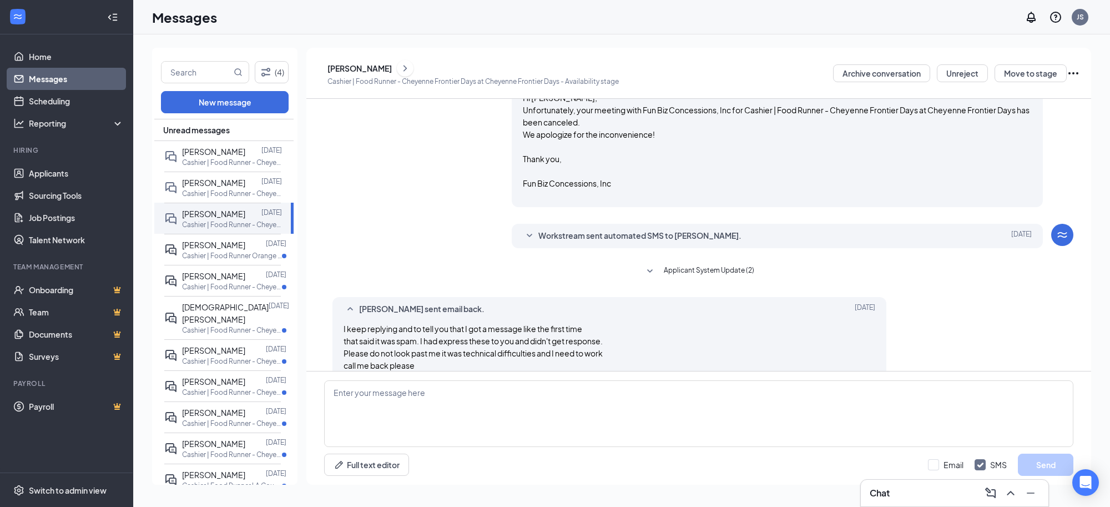
scroll to position [380, 0]
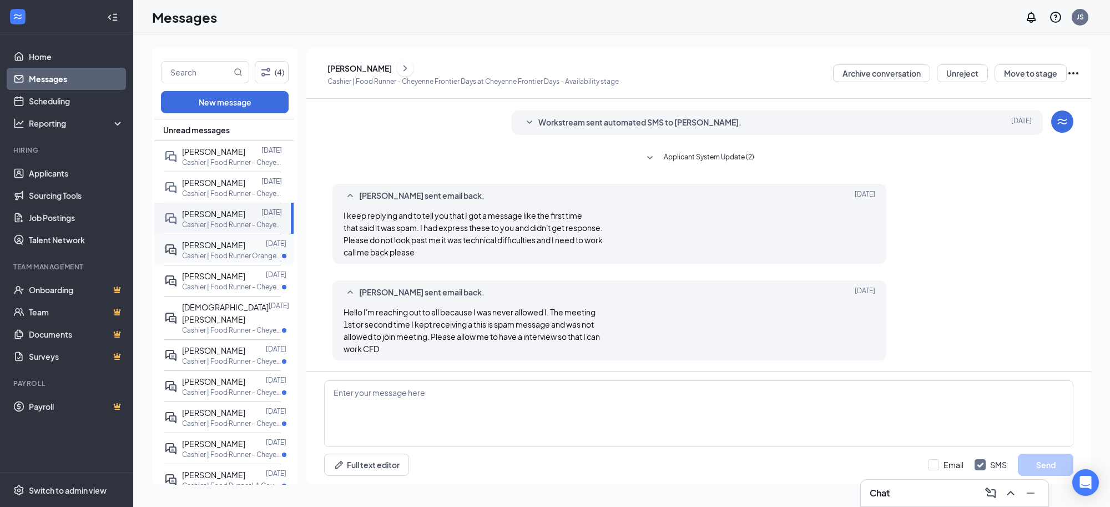
click at [225, 244] on span "Yesenia Hernandez" at bounding box center [213, 245] width 63 height 10
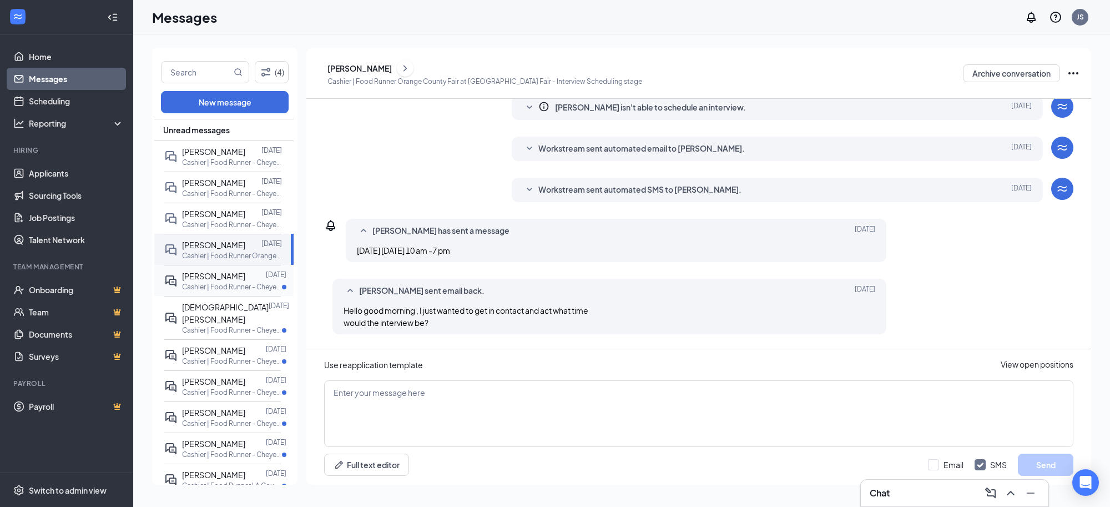
scroll to position [187, 0]
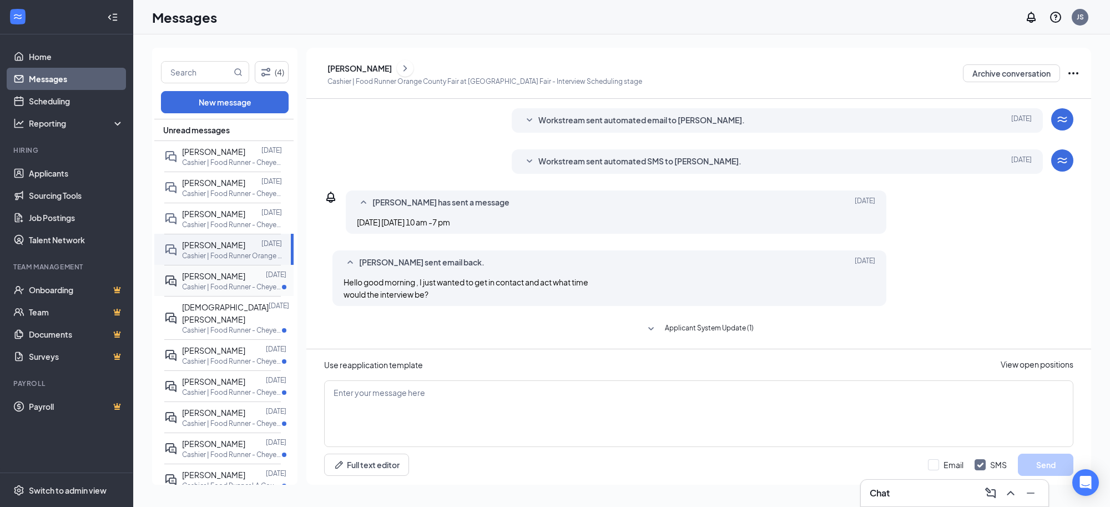
click at [245, 278] on div at bounding box center [255, 276] width 21 height 12
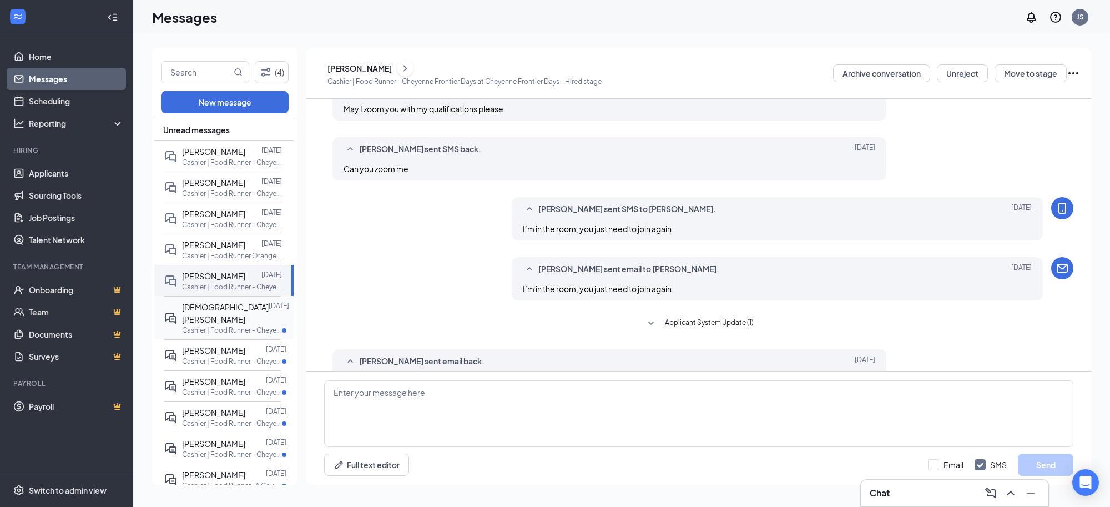
scroll to position [335, 0]
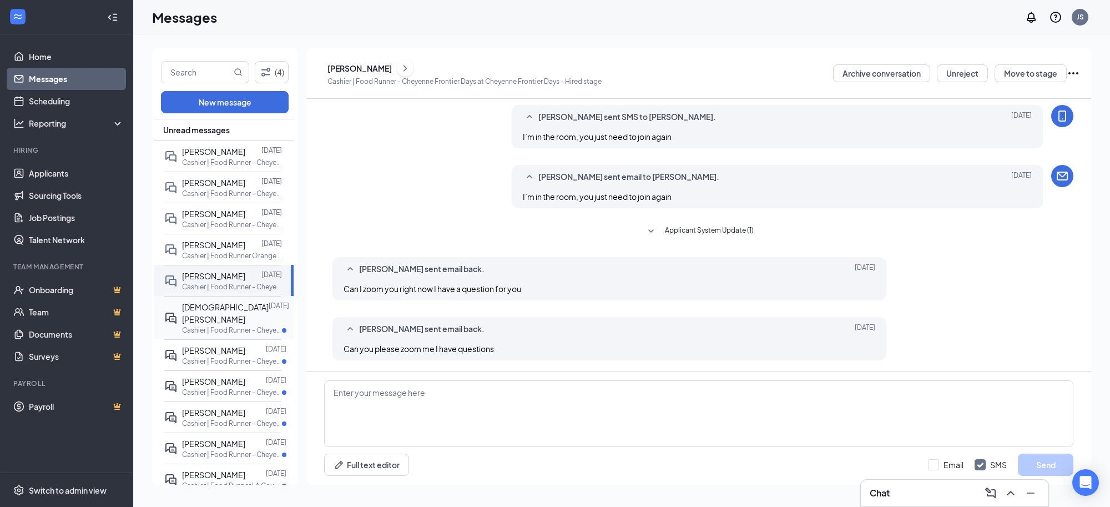
click at [233, 310] on span "Christian Sanchez" at bounding box center [225, 313] width 87 height 22
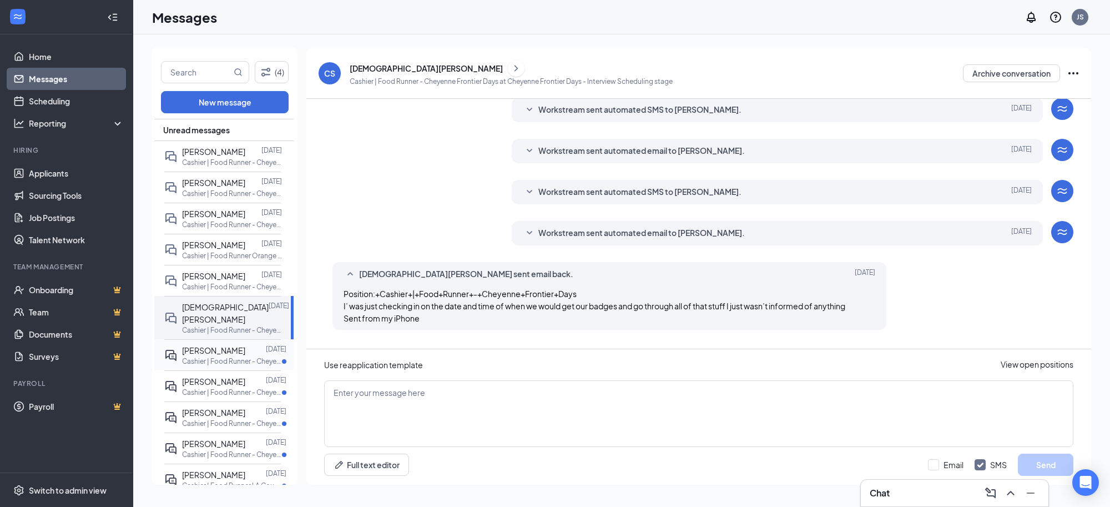
scroll to position [225, 0]
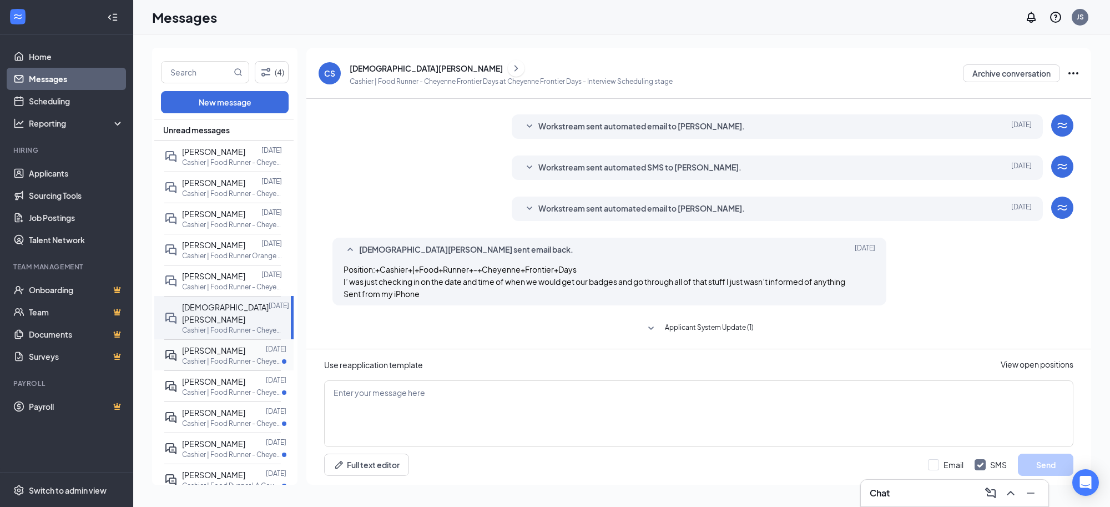
click at [230, 356] on p "Cashier | Food Runner - Cheyenne Frontier Days at Cheyenne Frontier Days" at bounding box center [232, 360] width 100 height 9
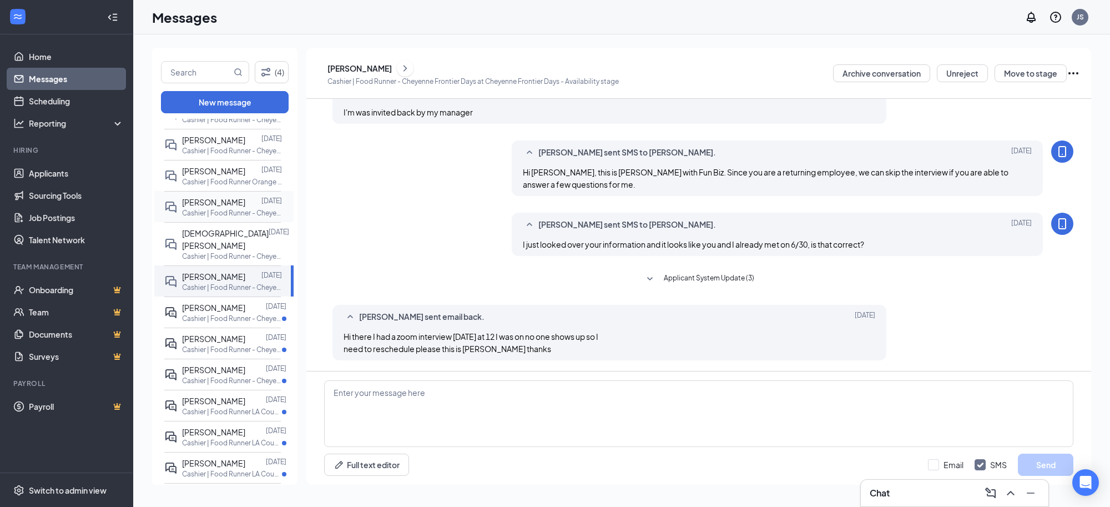
scroll to position [139, 0]
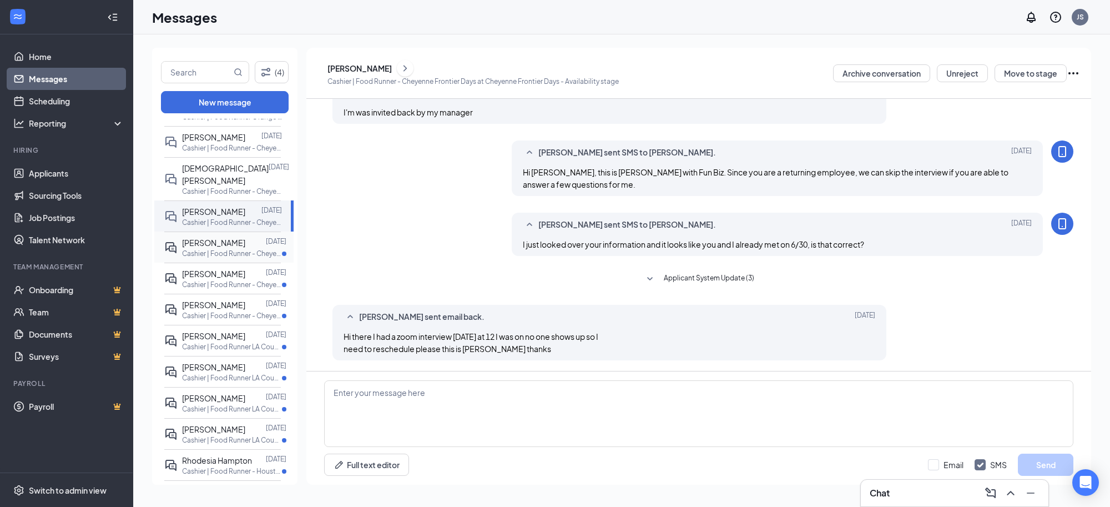
click at [217, 237] on div "Aruna Lewis" at bounding box center [213, 243] width 63 height 12
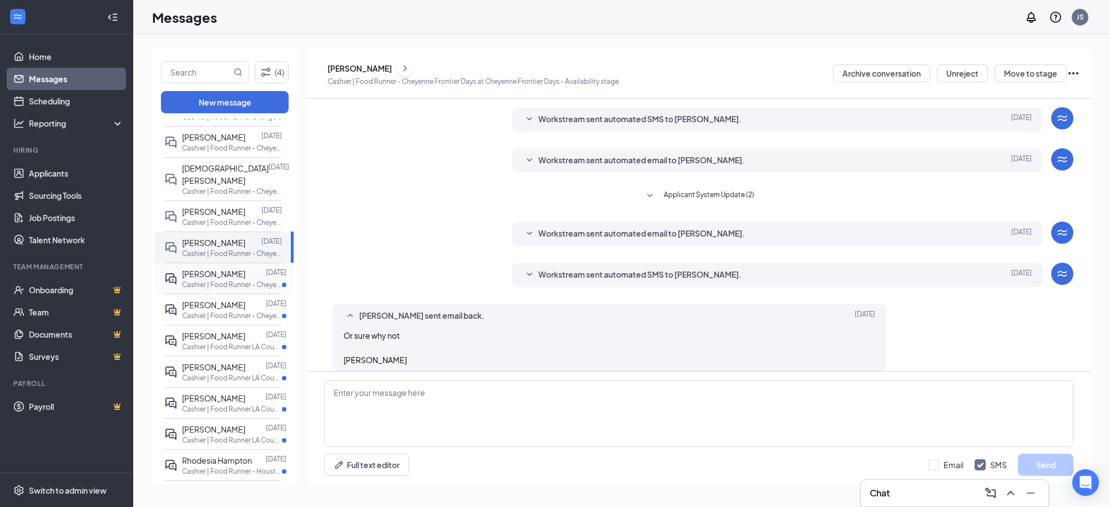
scroll to position [196, 0]
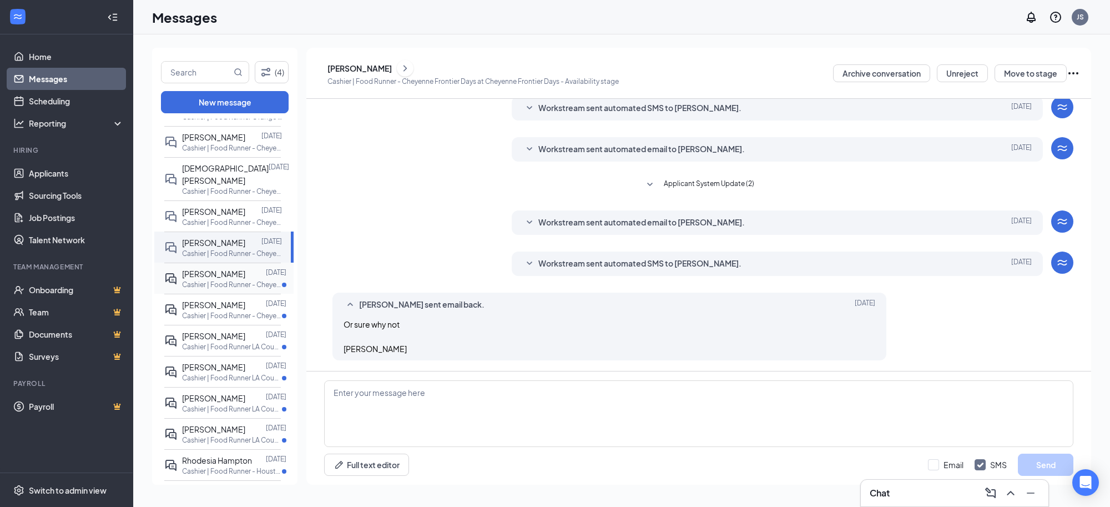
click at [221, 269] on span "Sadell Johnson" at bounding box center [213, 274] width 63 height 10
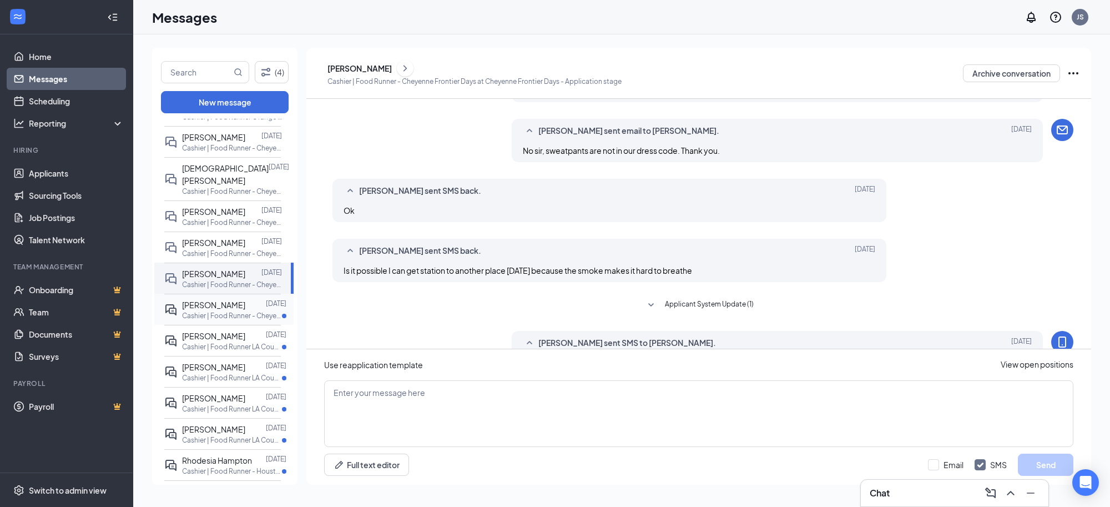
scroll to position [431, 0]
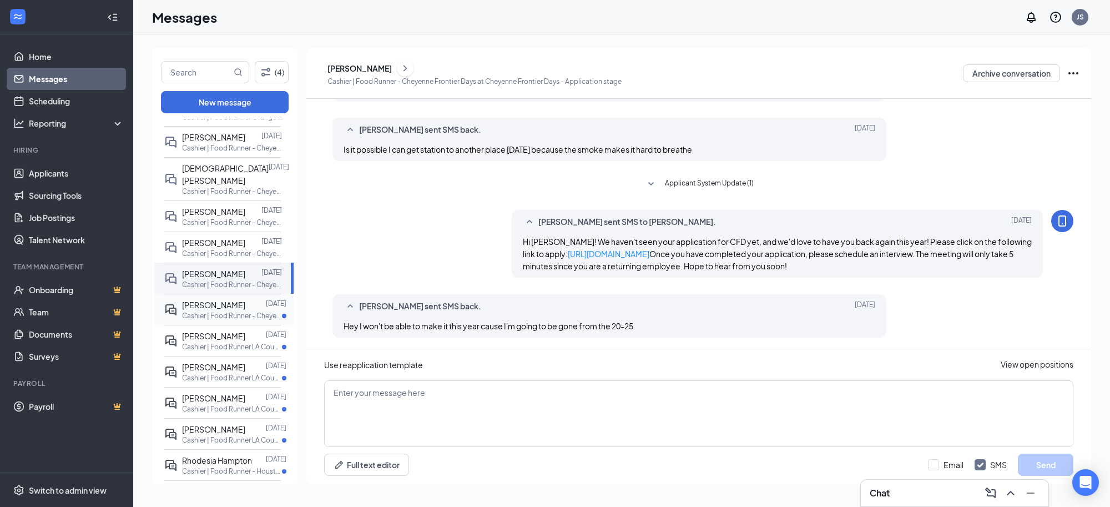
click at [223, 300] on span "Amiyah Munoz" at bounding box center [213, 305] width 63 height 10
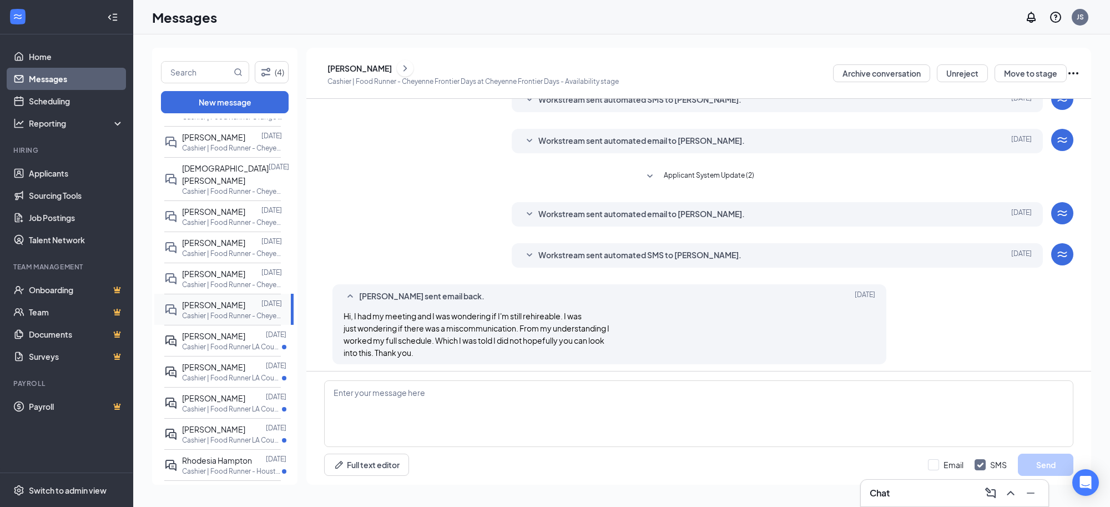
scroll to position [170, 0]
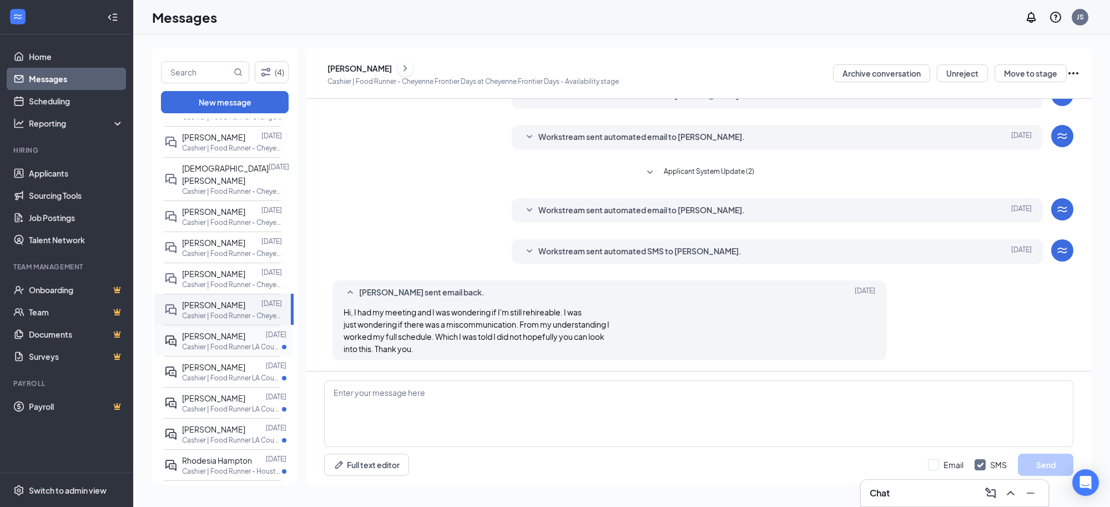
click at [222, 331] on span "Joseph Alacio" at bounding box center [213, 336] width 63 height 10
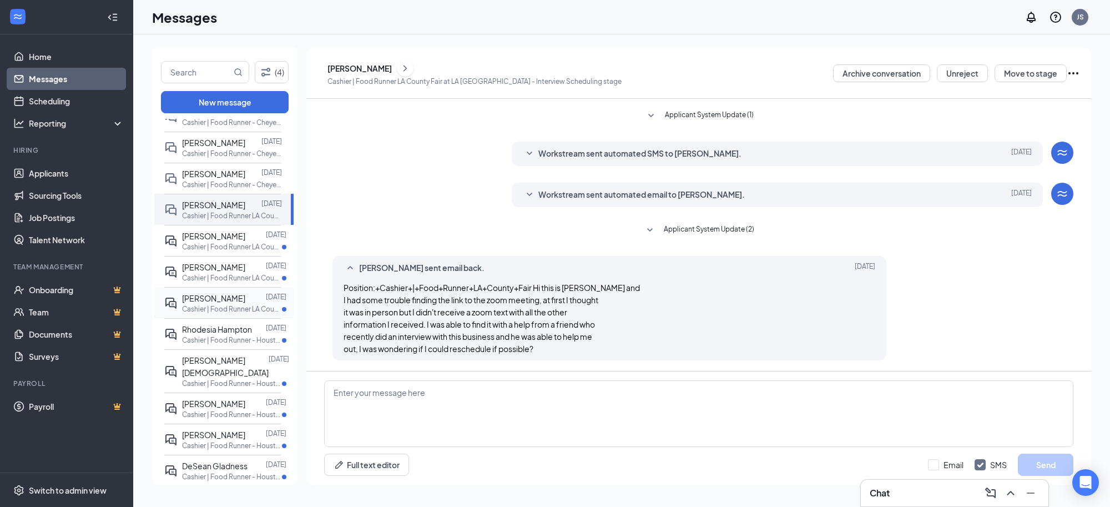
scroll to position [278, 0]
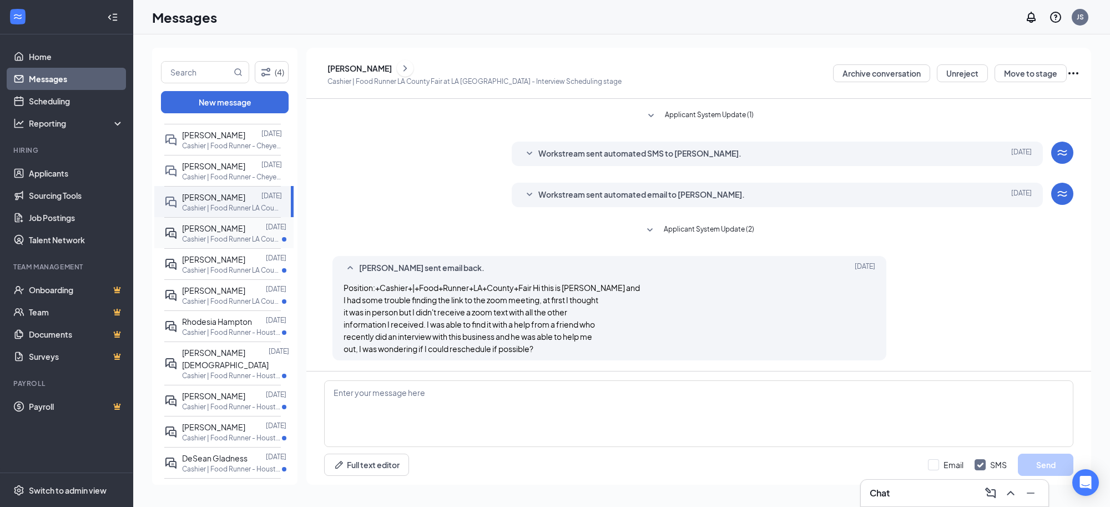
click at [245, 222] on div at bounding box center [255, 228] width 21 height 12
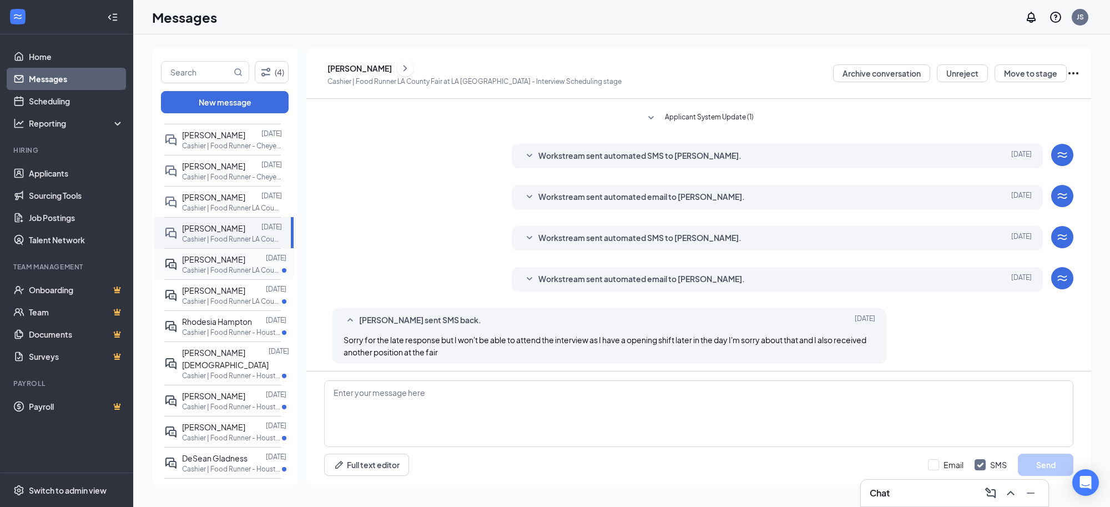
scroll to position [165, 0]
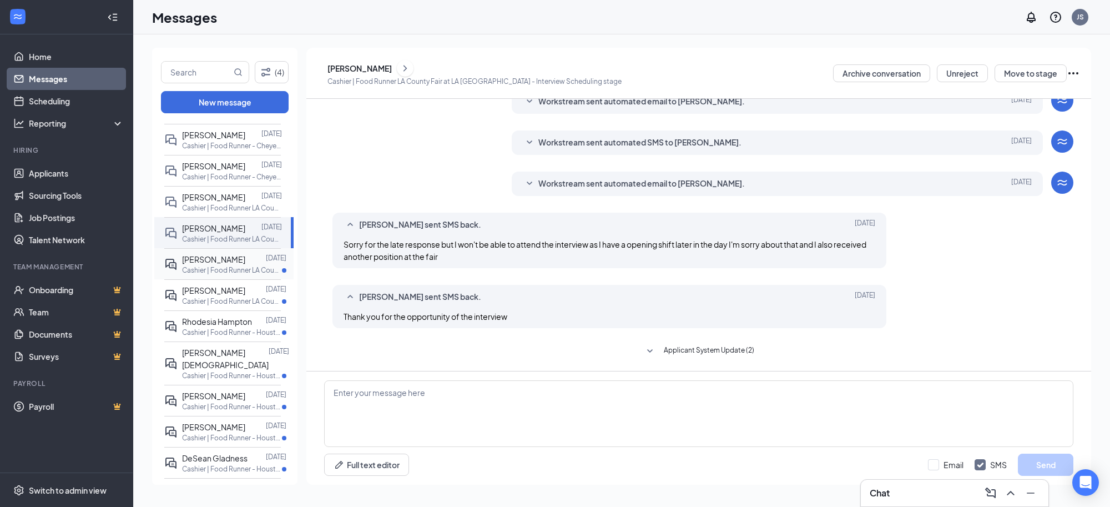
click at [228, 254] on span "Irwin Rodriguez" at bounding box center [213, 259] width 63 height 10
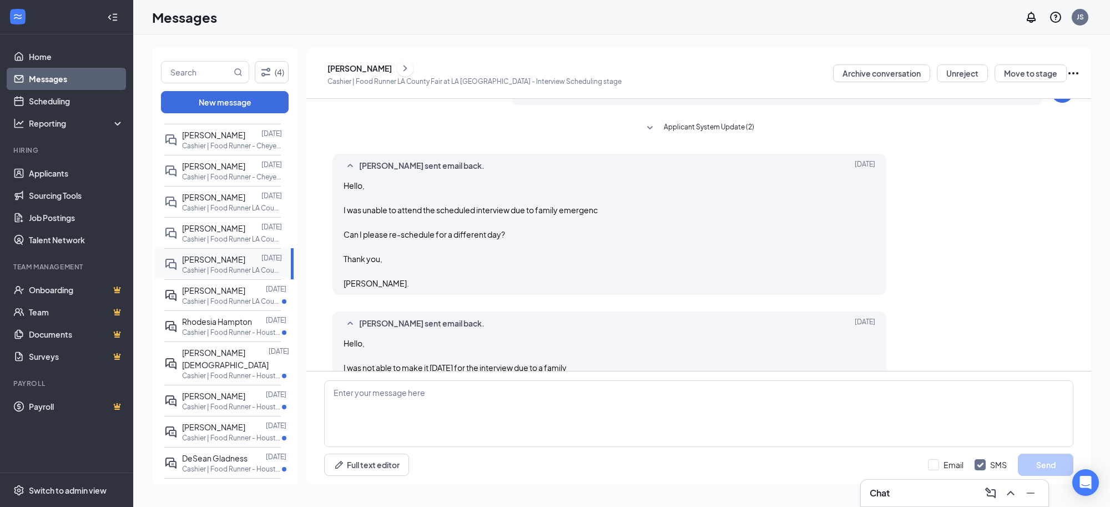
scroll to position [351, 0]
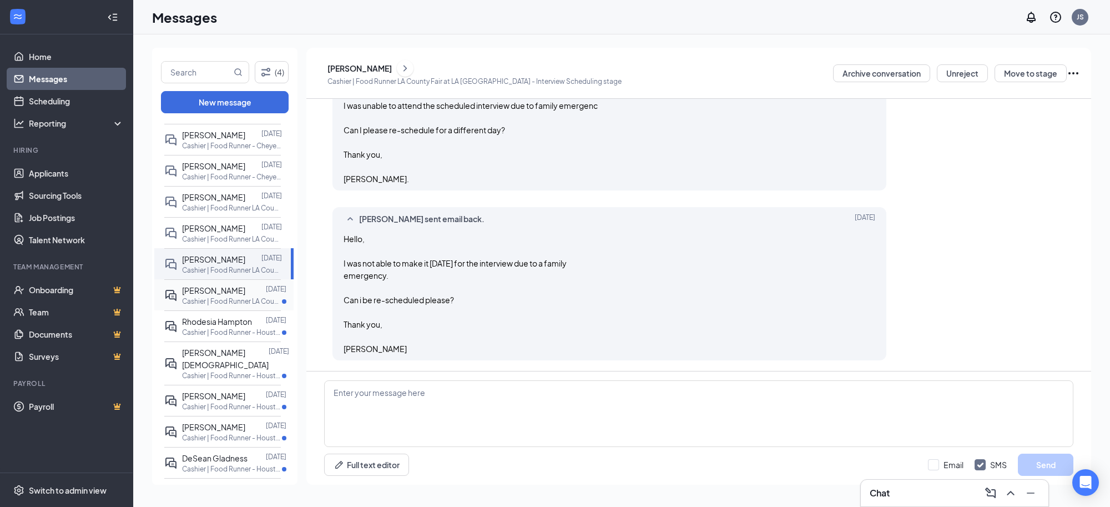
click at [228, 285] on span "Diego Estrada" at bounding box center [213, 290] width 63 height 10
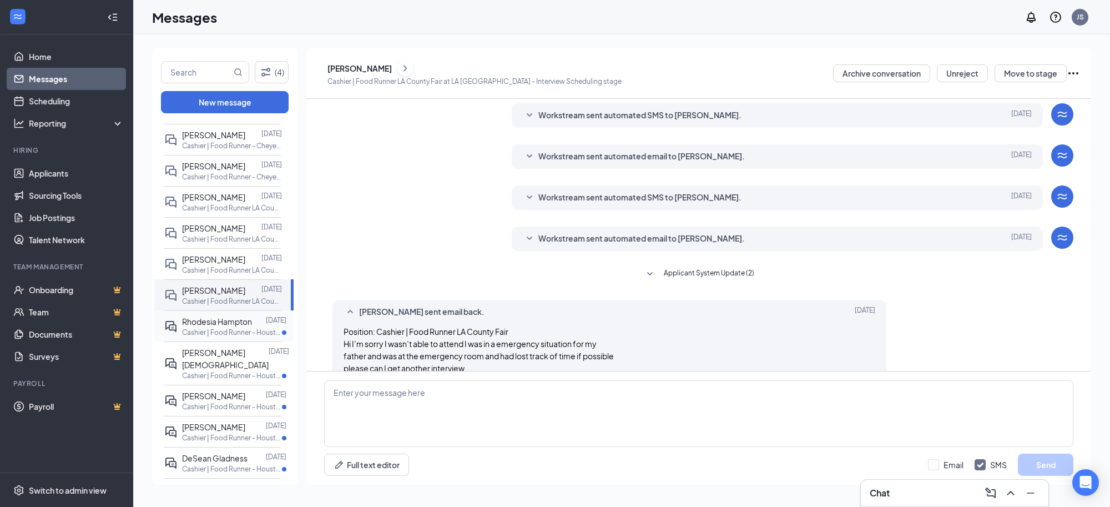
scroll to position [170, 0]
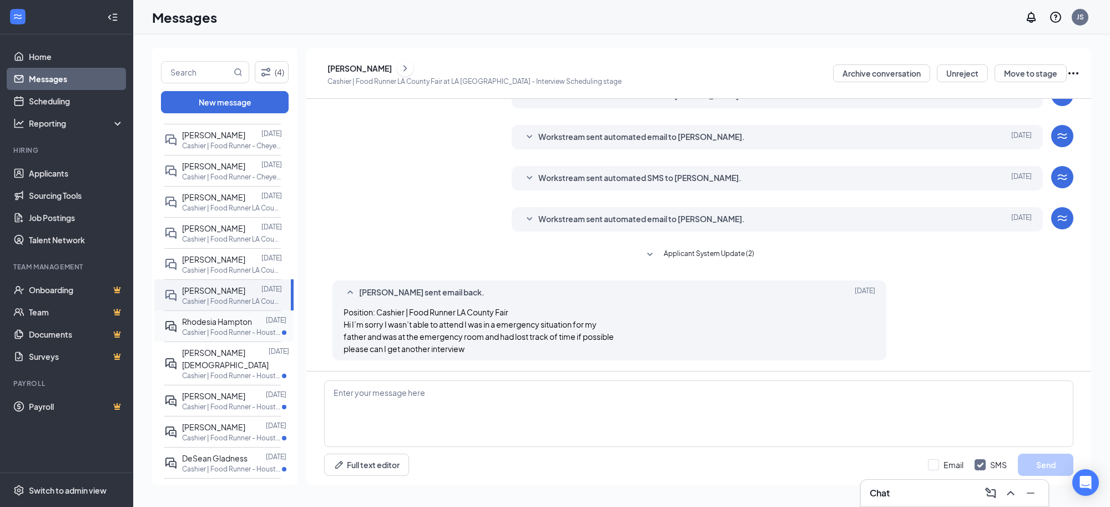
click at [239, 316] on span "Rhodesia Hampton" at bounding box center [217, 321] width 70 height 10
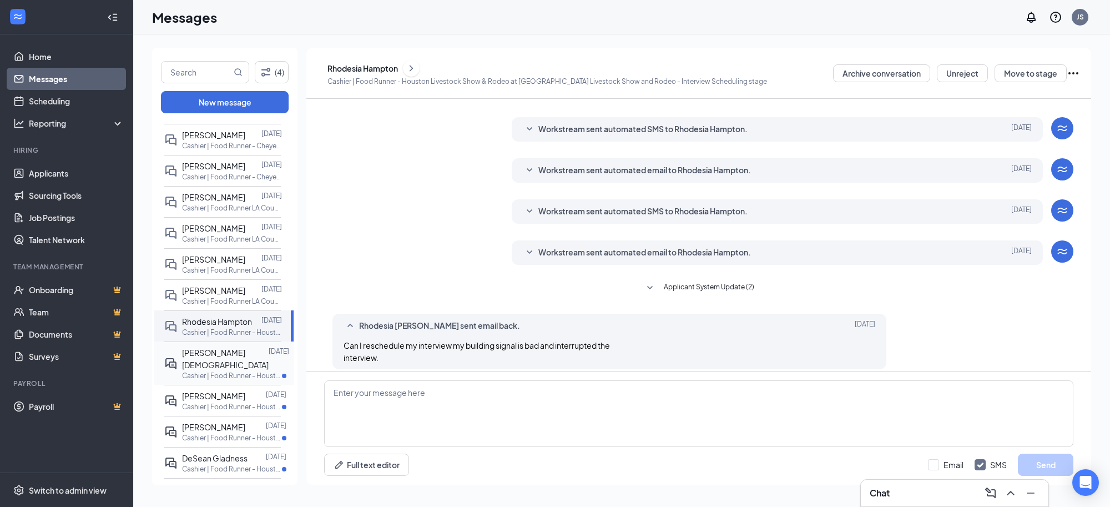
scroll to position [146, 0]
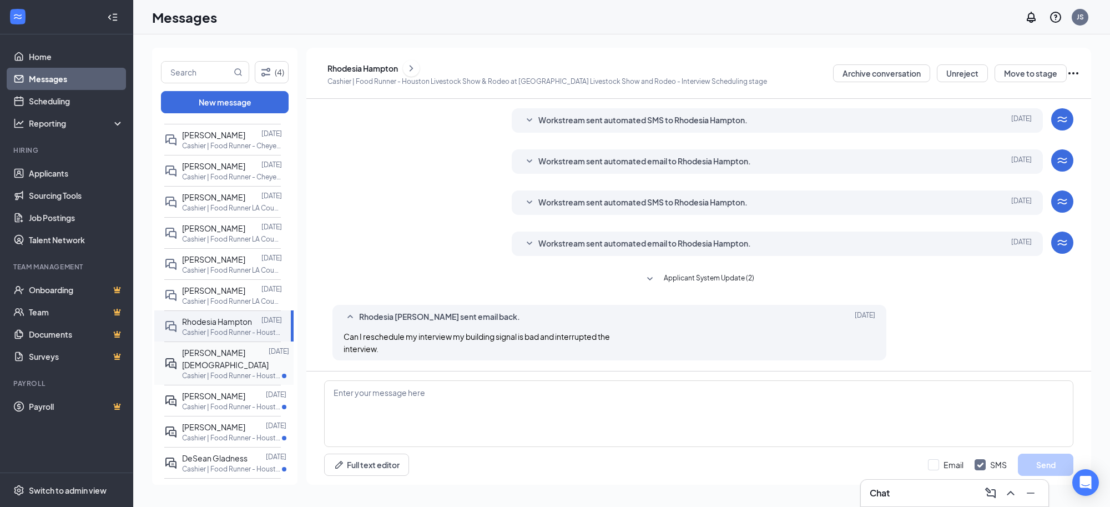
click at [233, 348] on span "Shanice Christian" at bounding box center [225, 359] width 87 height 22
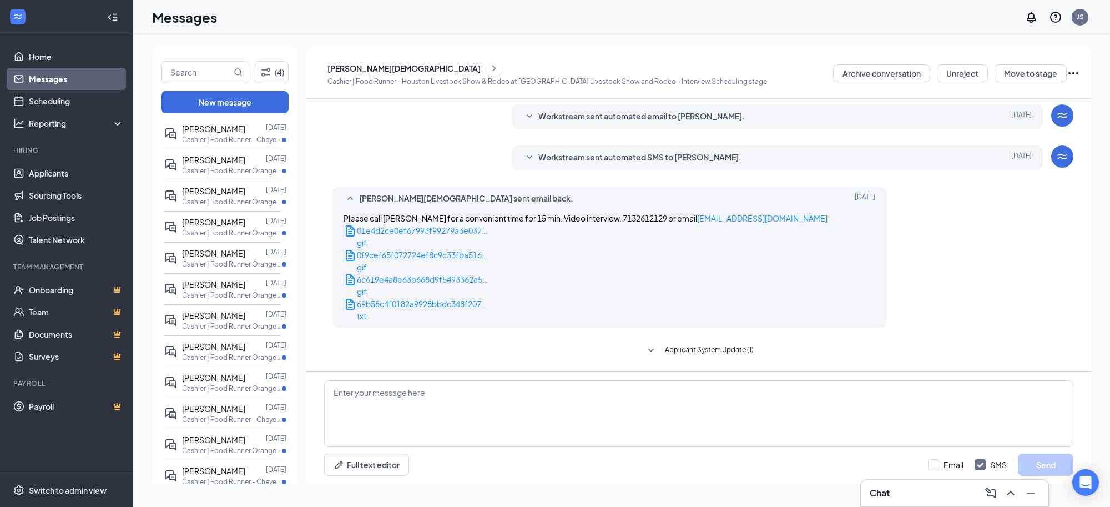
scroll to position [1878, 0]
drag, startPoint x: 289, startPoint y: 268, endPoint x: 213, endPoint y: 450, distance: 198.1
click at [213, 450] on div "Unread messages Fionna Burns Jul 22 Cashier | Food Runner - Cheyenne Frontier D…" at bounding box center [224, 303] width 145 height 368
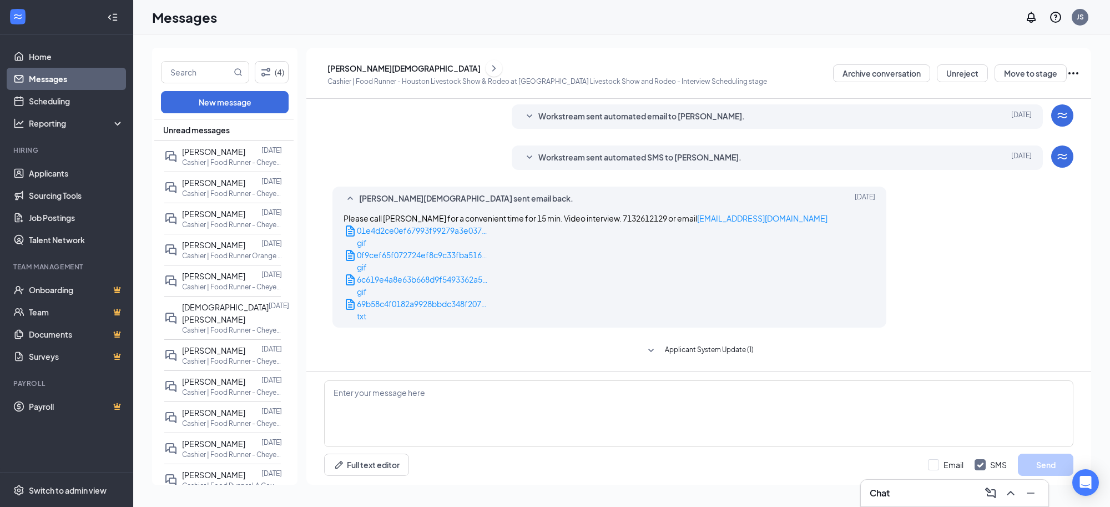
scroll to position [347, 0]
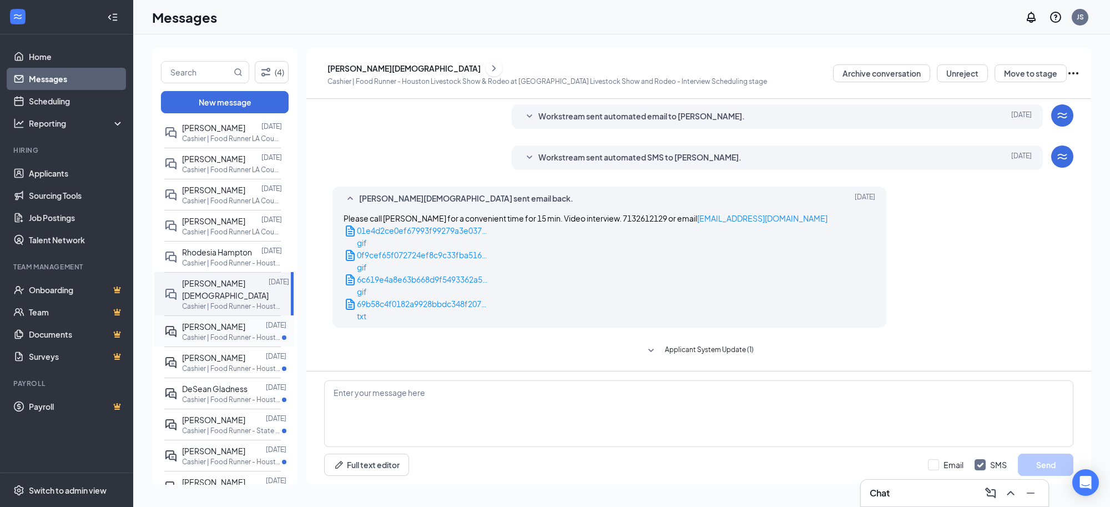
click at [232, 333] on p "Cashier | Food Runner - Houston Livestock Show & Rodeo at Houston Livestock Sho…" at bounding box center [232, 337] width 100 height 9
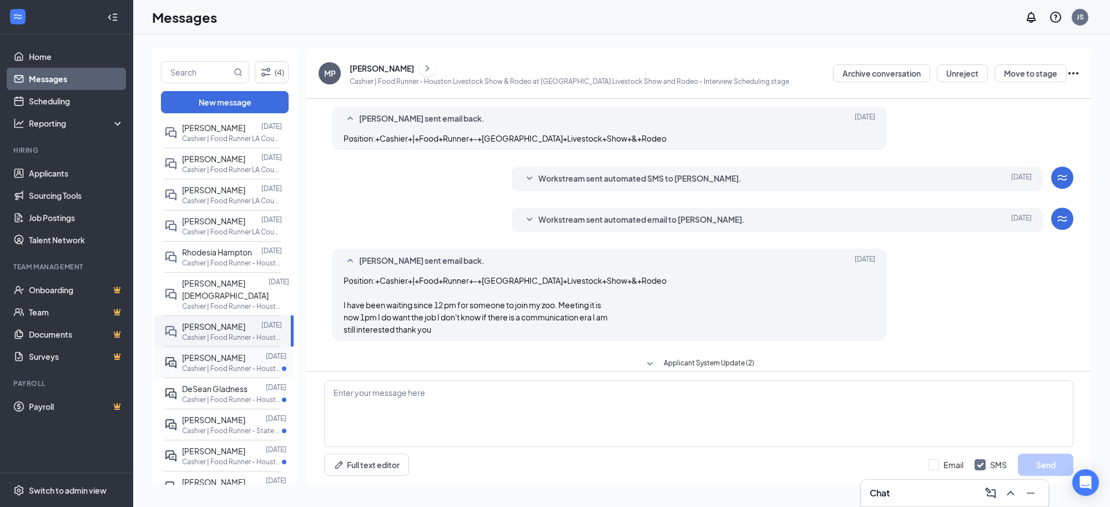
scroll to position [202, 0]
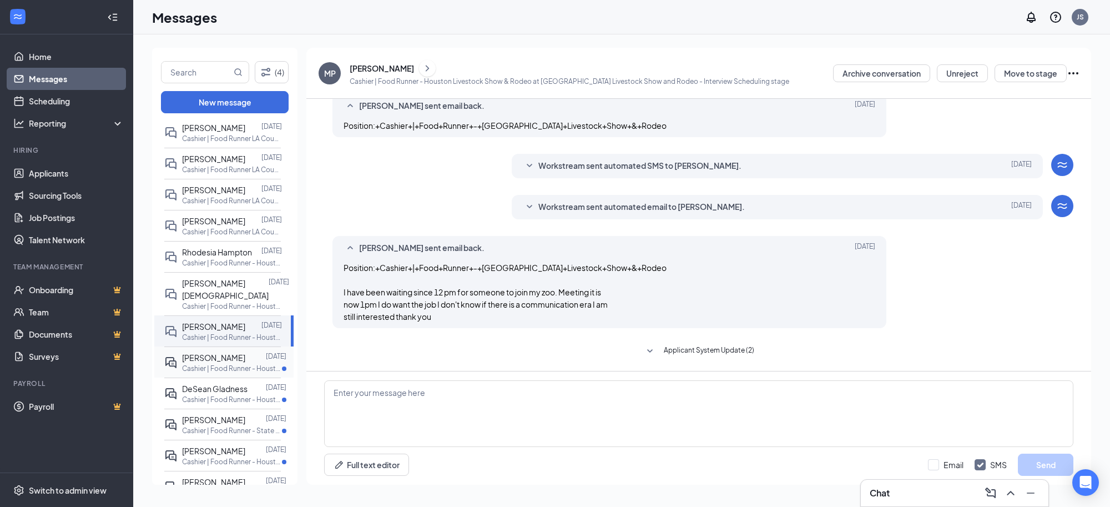
click at [229, 353] on span "Rodrette Hughey" at bounding box center [213, 358] width 63 height 10
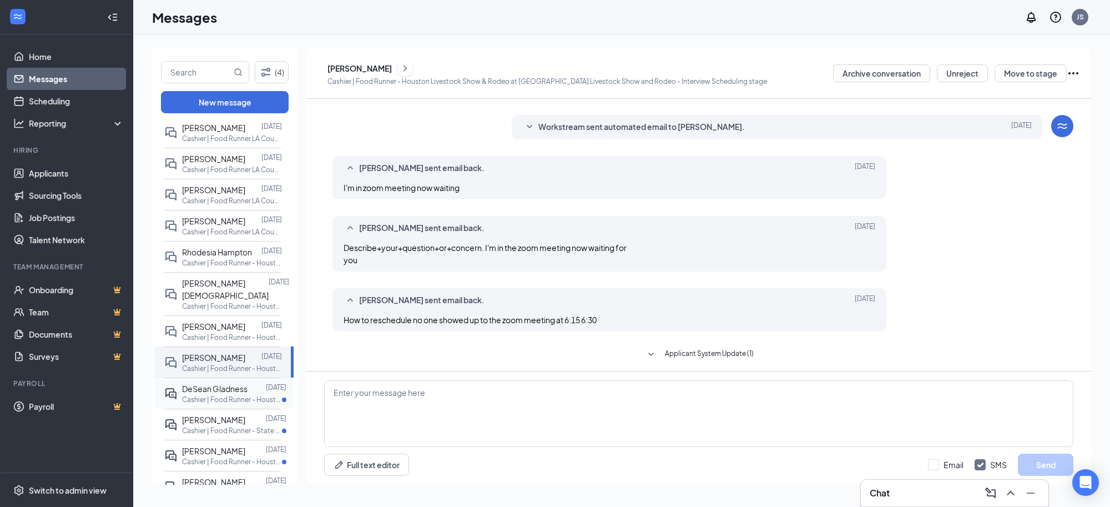
scroll to position [217, 0]
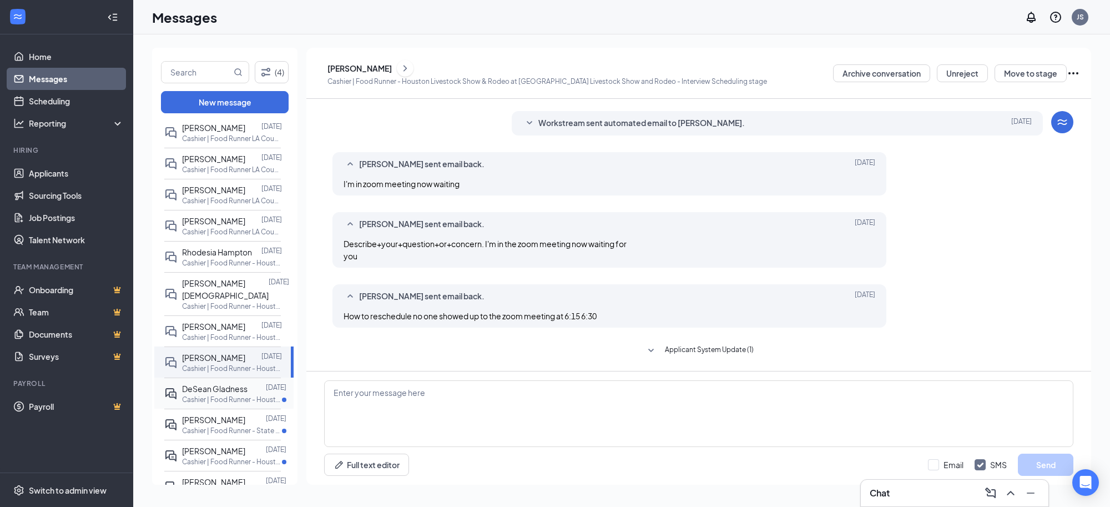
click at [225, 395] on p "Cashier | Food Runner - Houston Livestock Show & Rodeo at Houston Livestock Sho…" at bounding box center [232, 399] width 100 height 9
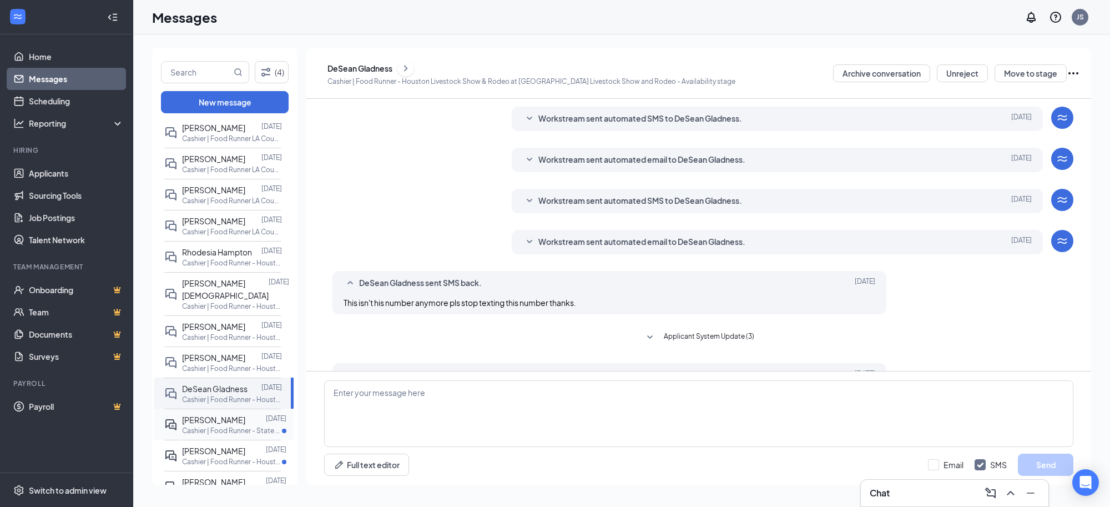
scroll to position [112, 0]
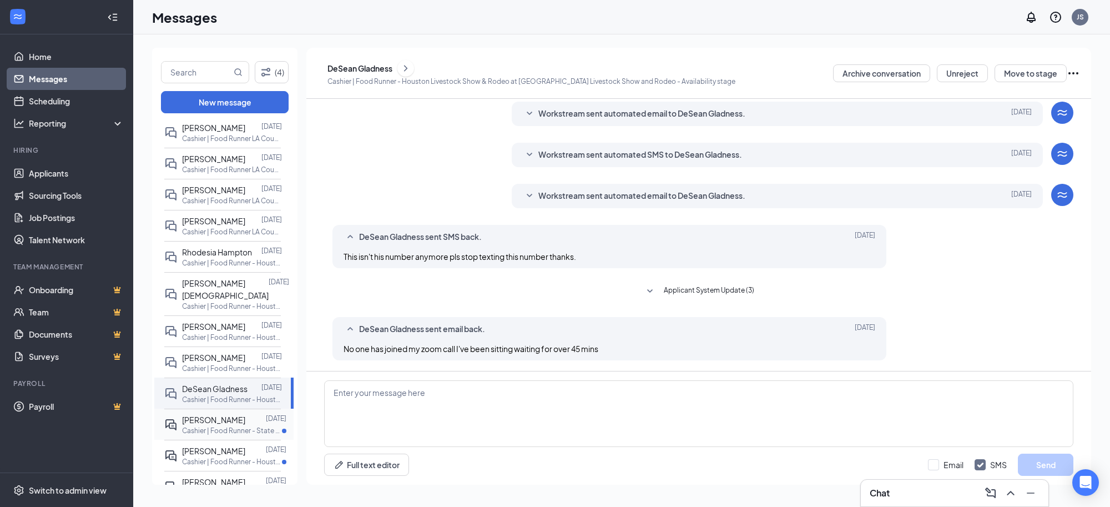
click at [217, 415] on span "Dwight Smith" at bounding box center [213, 420] width 63 height 10
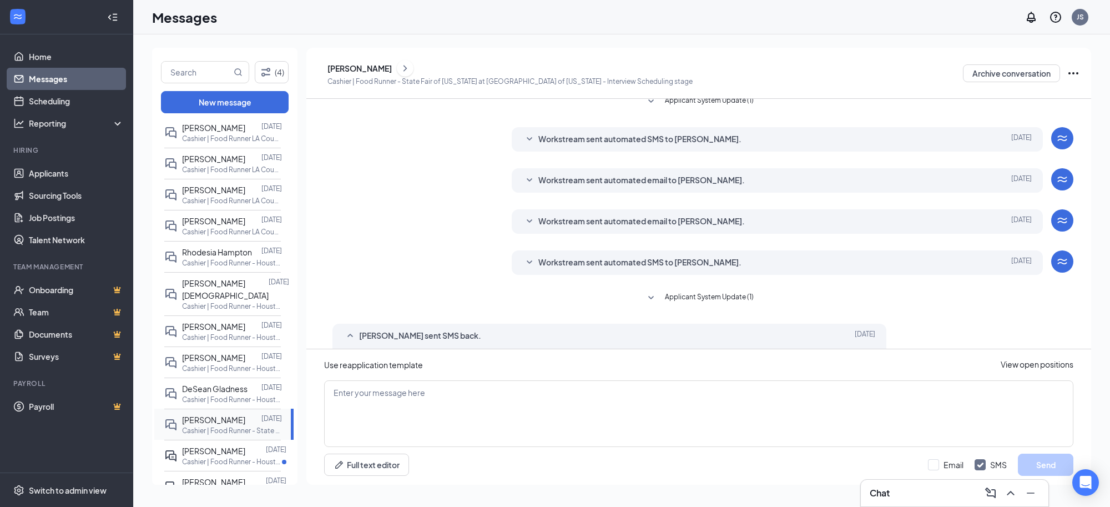
scroll to position [189, 0]
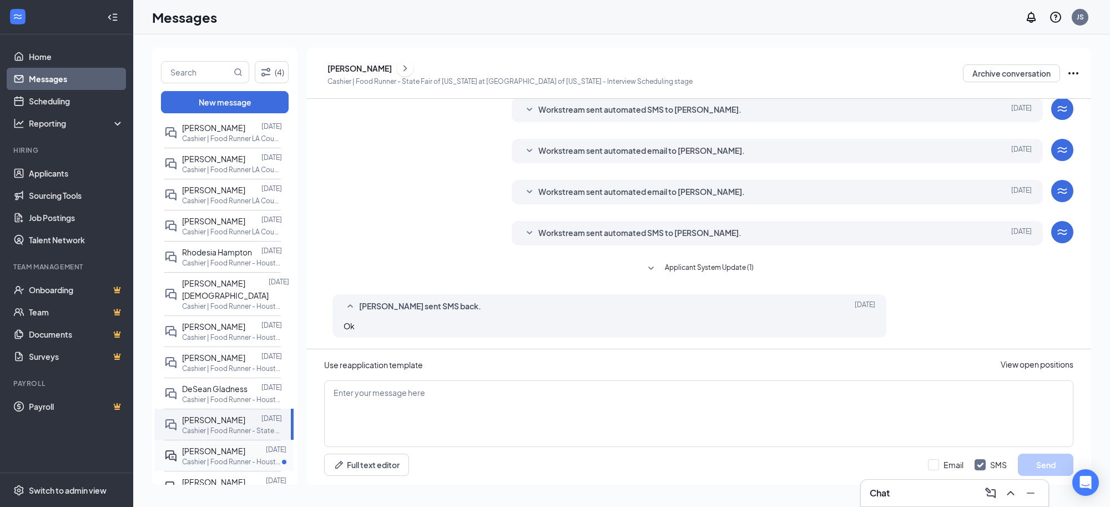
click at [227, 446] on span "Nakitta Burrell" at bounding box center [213, 451] width 63 height 10
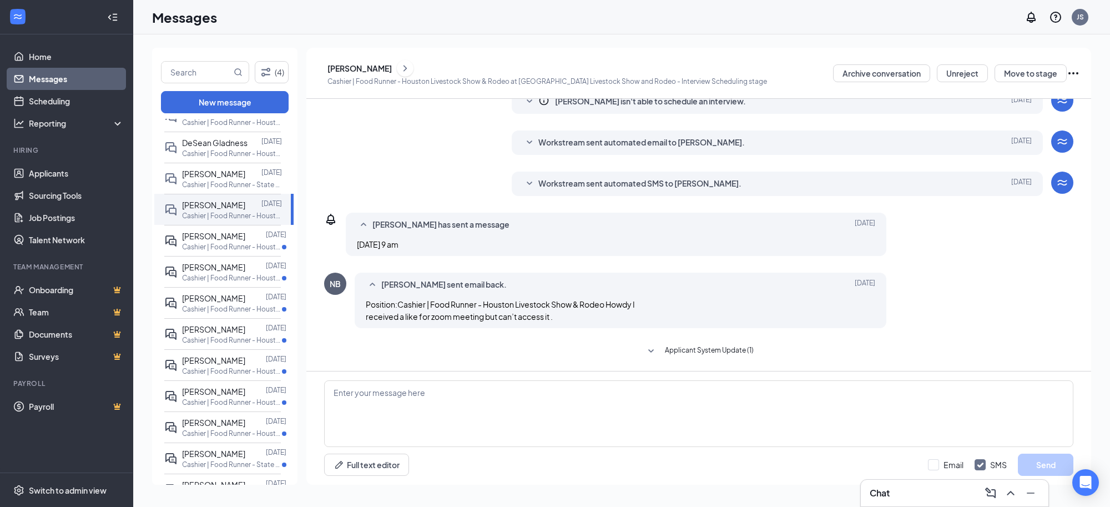
scroll to position [597, 0]
click at [234, 238] on p "Cashier | Food Runner - Houston Livestock Show & Rodeo at Houston Livestock Sho…" at bounding box center [232, 242] width 100 height 9
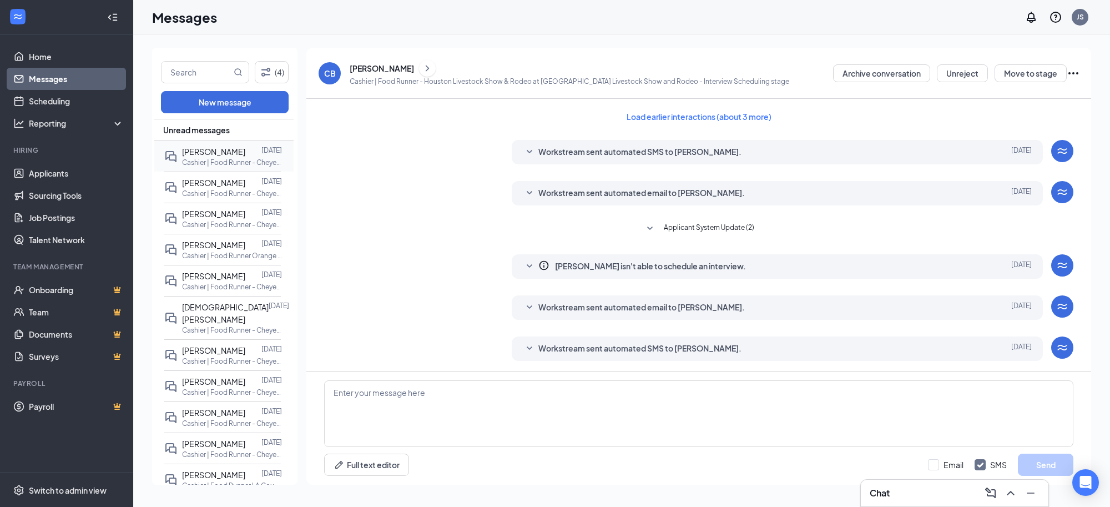
click at [245, 156] on div at bounding box center [253, 151] width 16 height 12
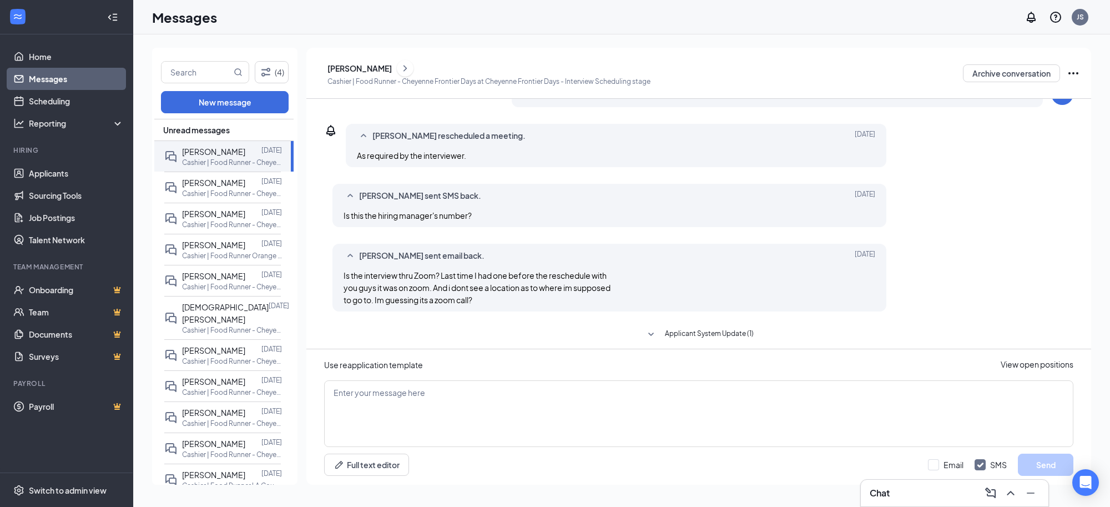
click at [1071, 73] on icon "Ellipses" at bounding box center [1073, 73] width 13 height 13
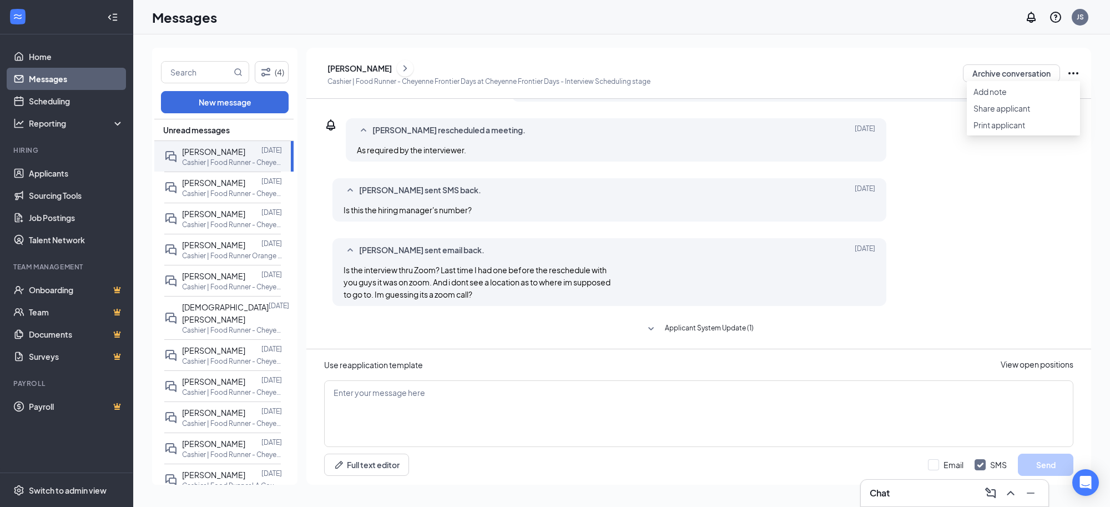
click at [876, 73] on div "FB Fionna Burns Cashier | Food Runner - Cheyenne Frontier Days at Cheyenne Fron…" at bounding box center [700, 73] width 762 height 28
click at [985, 76] on button "Archive conversation" at bounding box center [1011, 73] width 97 height 18
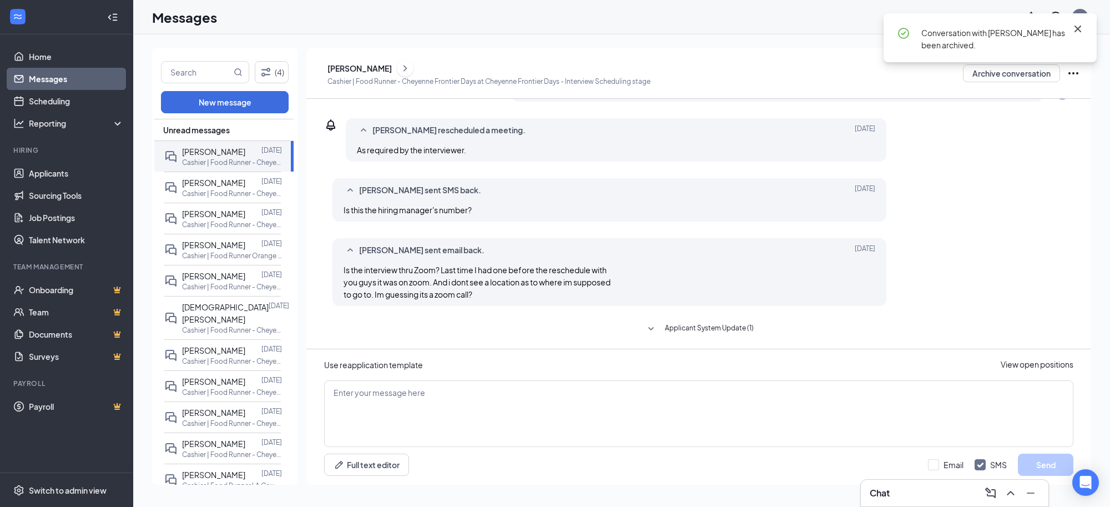
click at [1076, 32] on icon "Cross" at bounding box center [1077, 28] width 13 height 13
click at [276, 79] on button "(4)" at bounding box center [272, 72] width 34 height 22
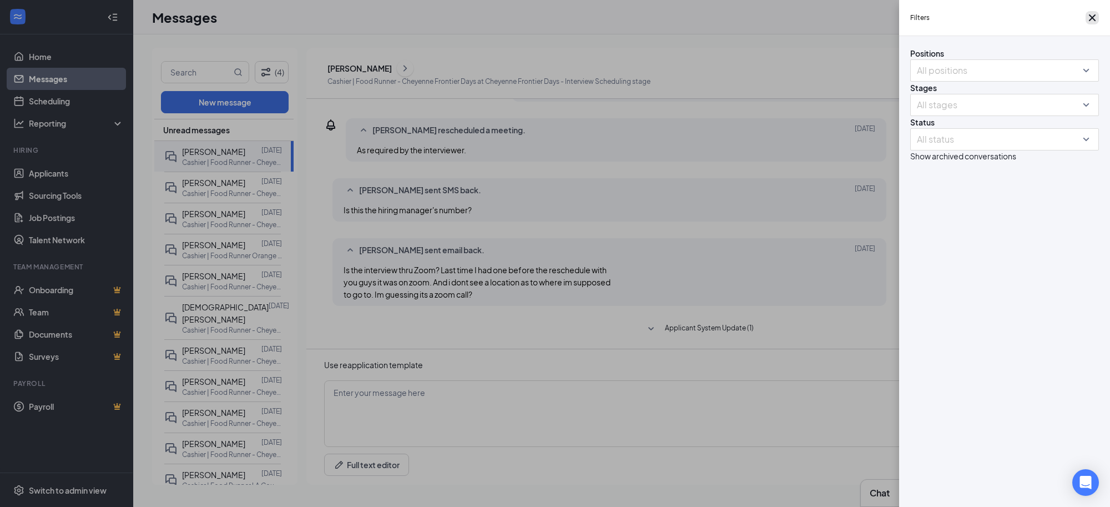
click at [1088, 23] on icon "Cross" at bounding box center [1092, 17] width 13 height 13
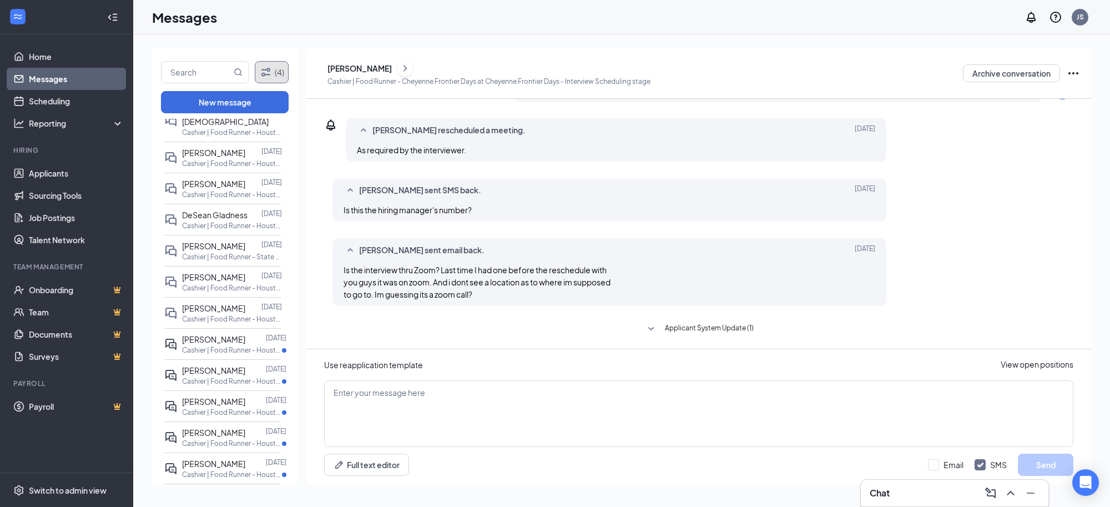
scroll to position [694, 0]
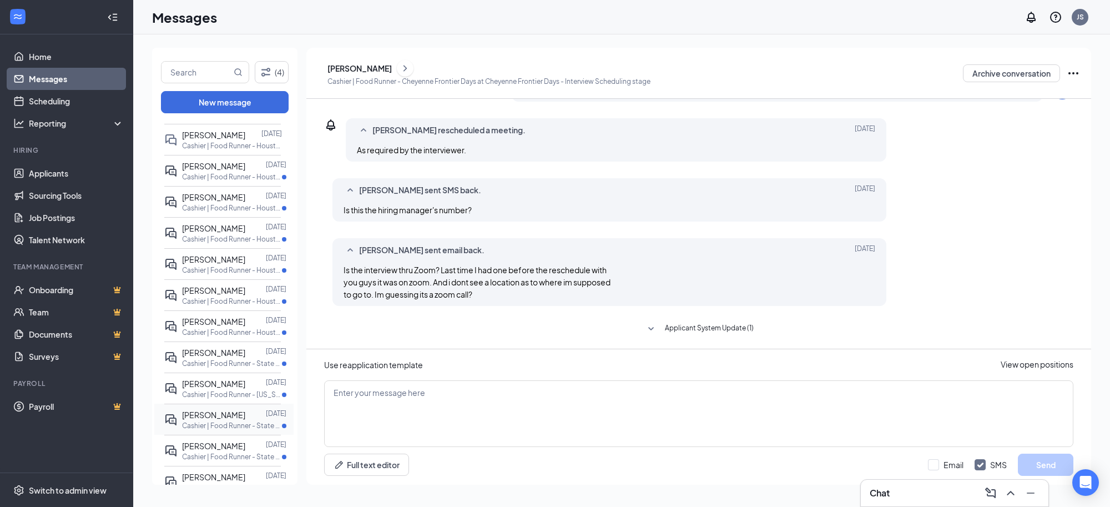
click at [213, 410] on span "Brionica Allen" at bounding box center [213, 415] width 63 height 10
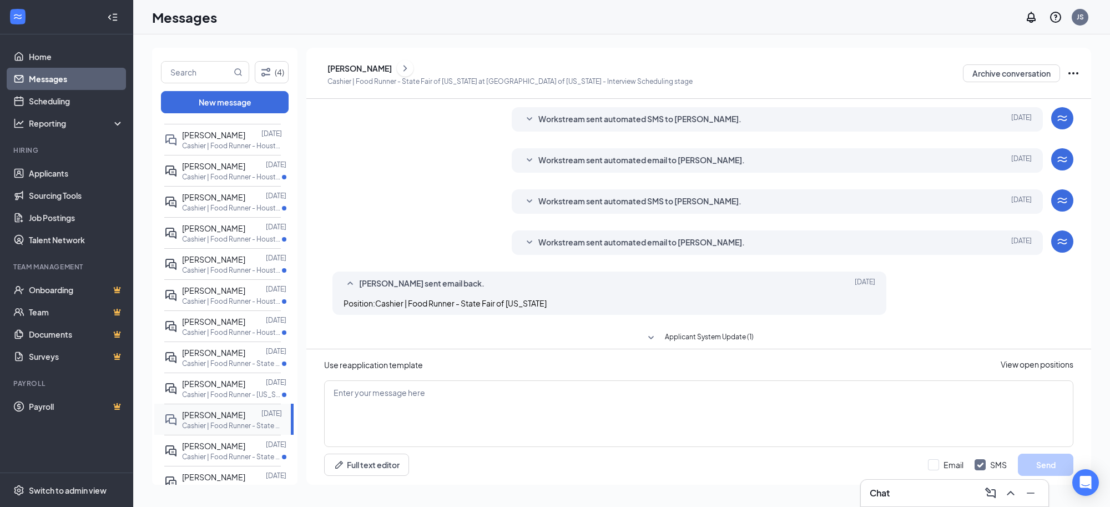
scroll to position [189, 0]
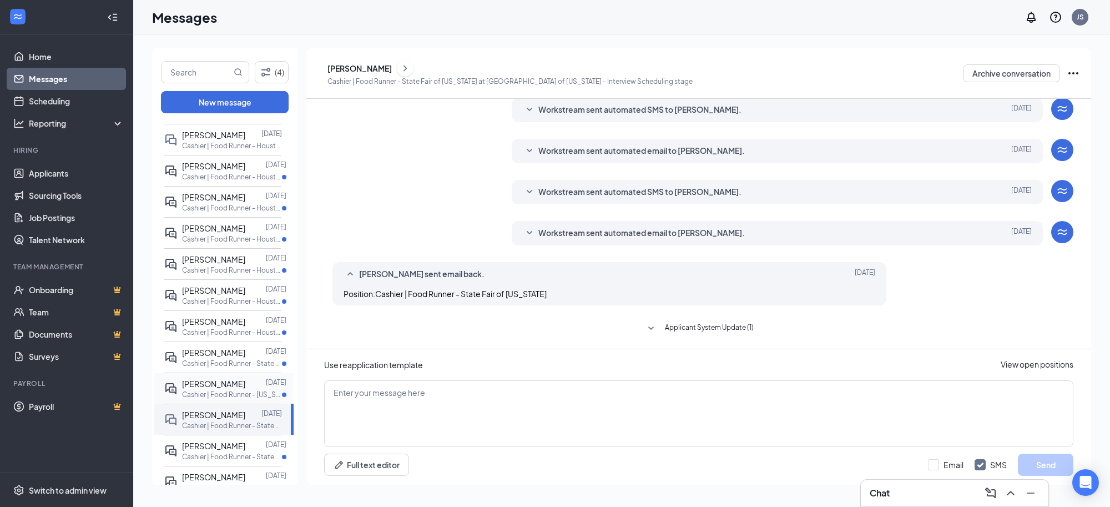
click at [215, 390] on p "Cashier | Food Runner - Arizona State Fair at Arizona State Fair" at bounding box center [232, 394] width 100 height 9
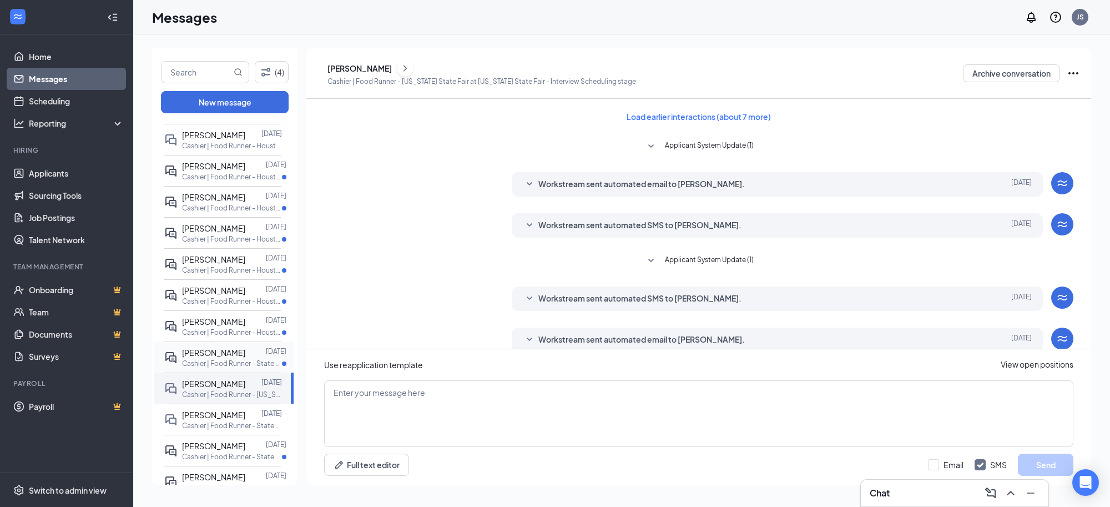
click at [211, 348] on span "KaNeil Dickson" at bounding box center [213, 353] width 63 height 10
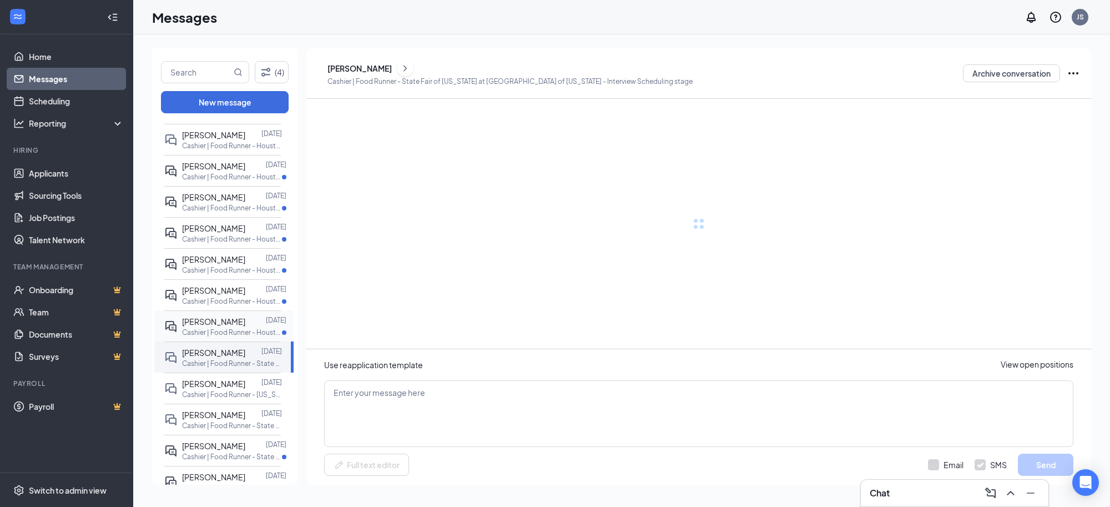
click at [214, 328] on p "Cashier | Food Runner - Houston Livestock Show & Rodeo at Houston Livestock Sho…" at bounding box center [232, 332] width 100 height 9
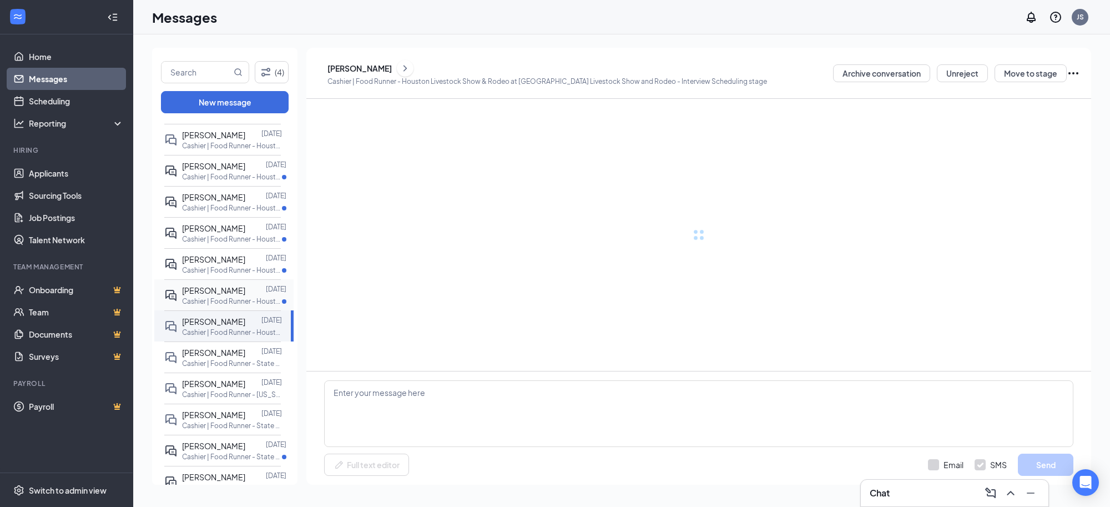
click at [217, 296] on p "Cashier | Food Runner - Houston Livestock Show & Rodeo at Houston Livestock Sho…" at bounding box center [232, 300] width 100 height 9
click at [225, 265] on p "Cashier | Food Runner - Houston Livestock Show & Rodeo at Houston Livestock Sho…" at bounding box center [232, 269] width 100 height 9
click at [224, 234] on p "Cashier | Food Runner - Houston Livestock Show & Rodeo at Houston Livestock Sho…" at bounding box center [232, 238] width 100 height 9
click at [213, 192] on span "Patrick Woo" at bounding box center [213, 197] width 63 height 10
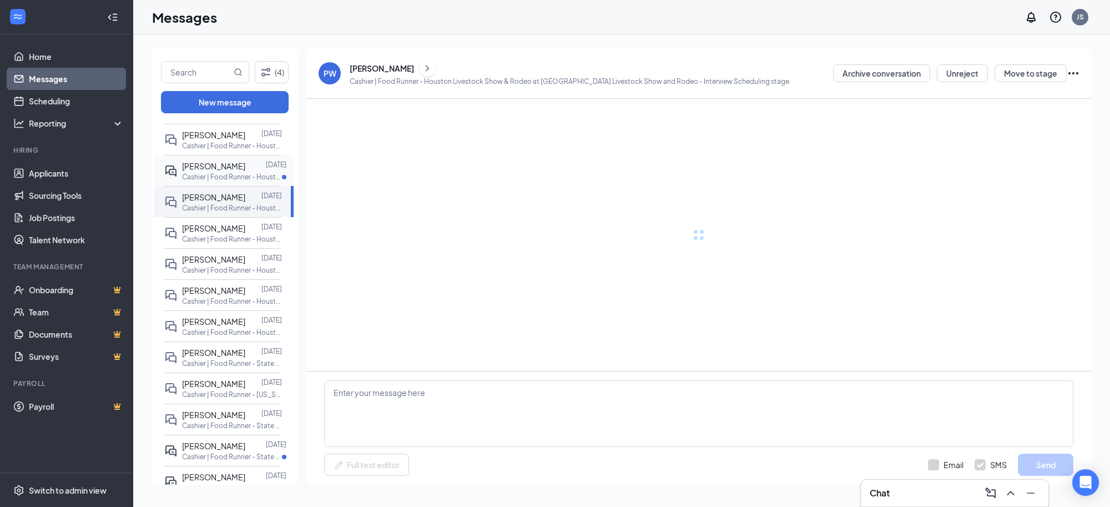
click at [225, 161] on span "Mariza Gutierrrez" at bounding box center [213, 166] width 63 height 10
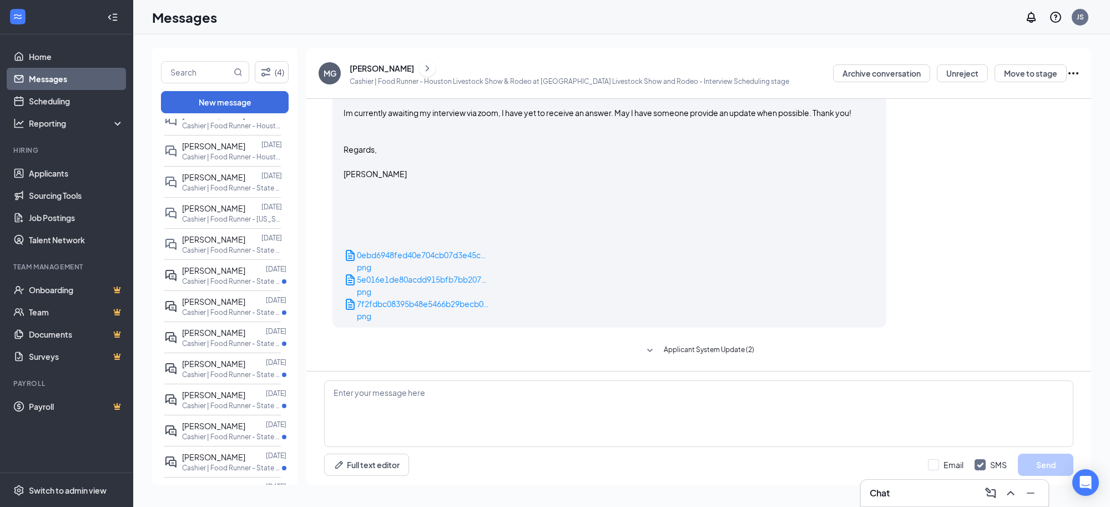
scroll to position [902, 0]
click at [228, 263] on div "Ramona Torres Mercado" at bounding box center [213, 269] width 63 height 12
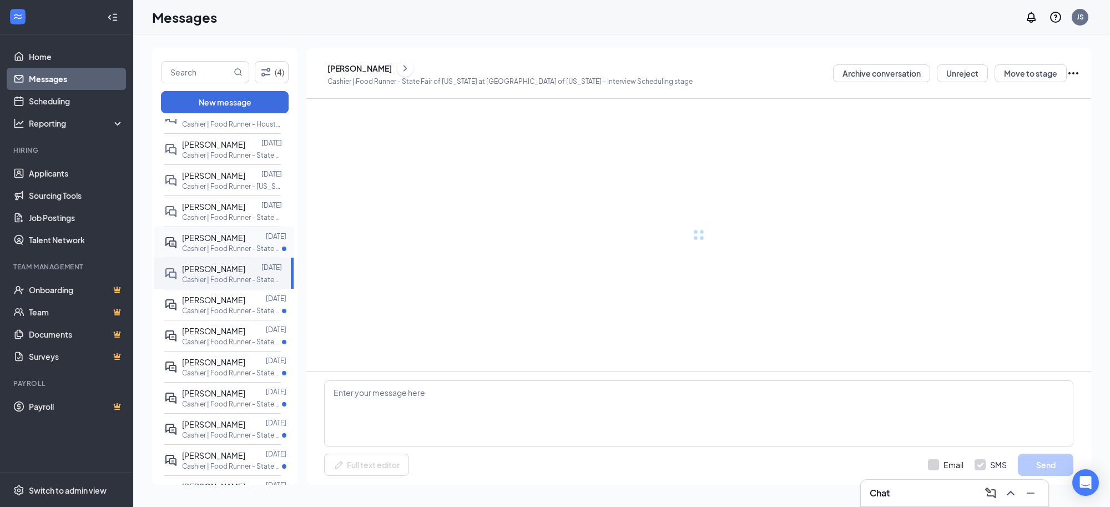
click at [233, 233] on span "Michelle Harley" at bounding box center [213, 238] width 63 height 10
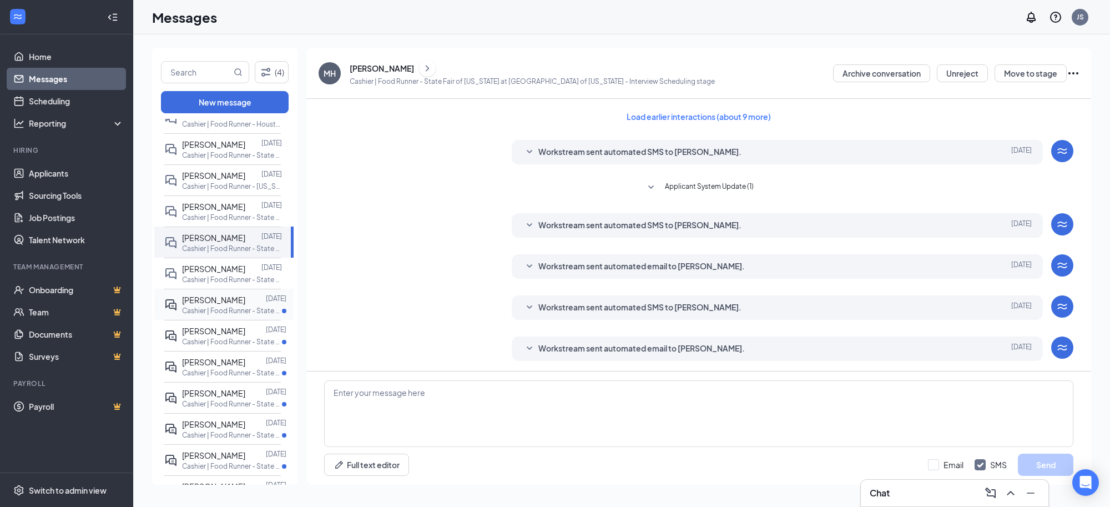
click at [228, 295] on span "Robert Patterson" at bounding box center [213, 300] width 63 height 10
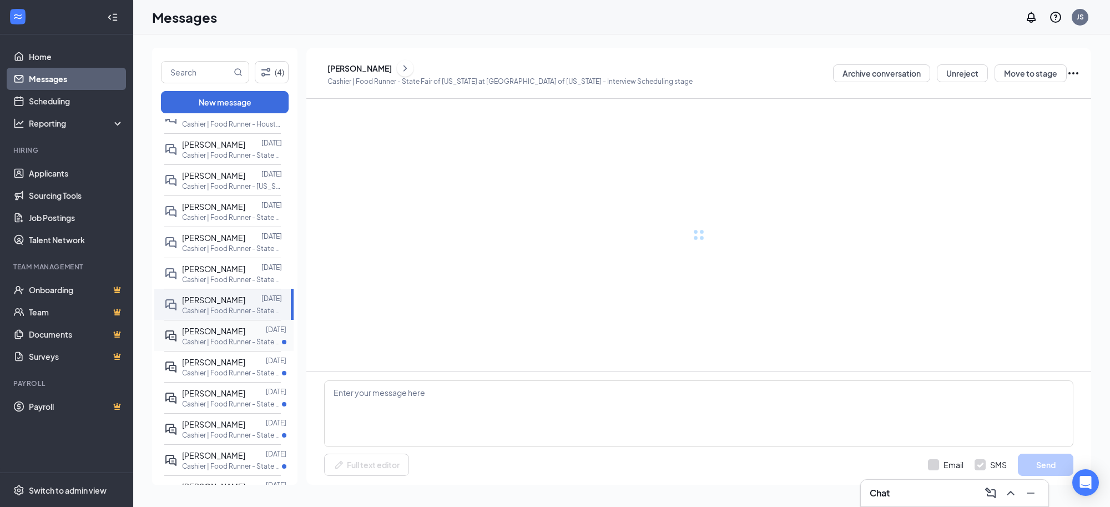
click at [233, 340] on p "Cashier | Food Runner - State Fair of [US_STATE] at [GEOGRAPHIC_DATA] of [US_ST…" at bounding box center [232, 341] width 100 height 9
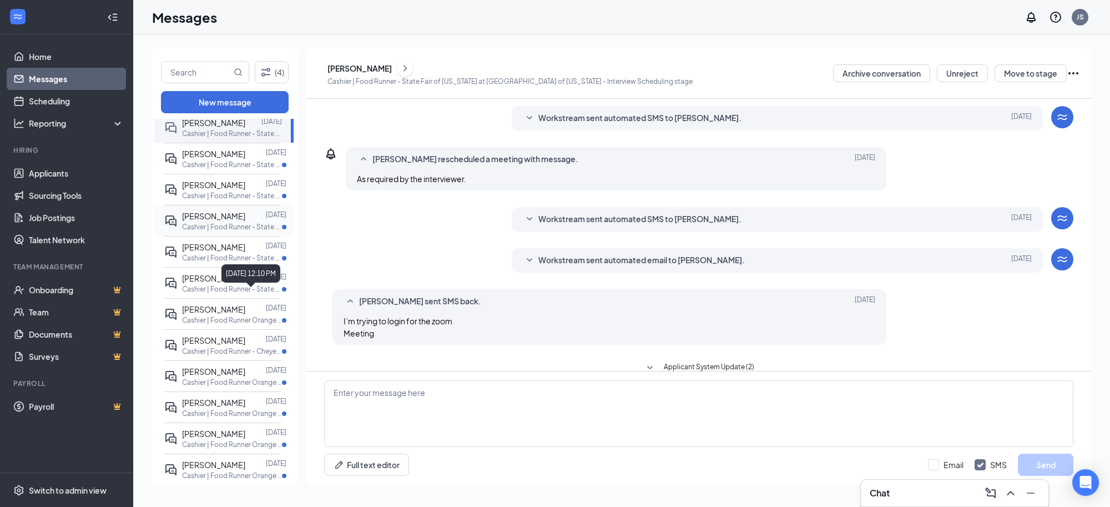
scroll to position [165, 0]
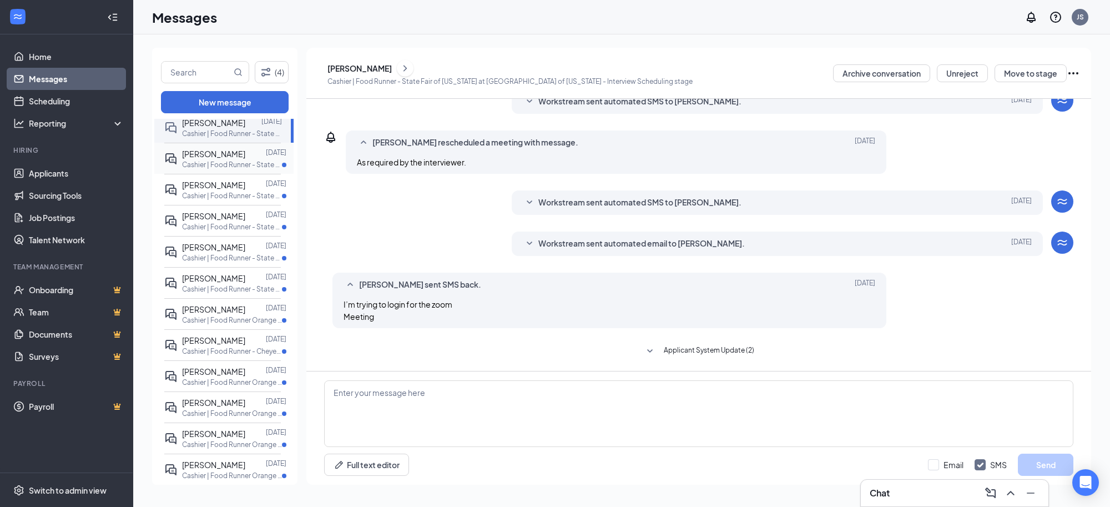
click at [198, 160] on div "Chalena Clark" at bounding box center [213, 154] width 63 height 12
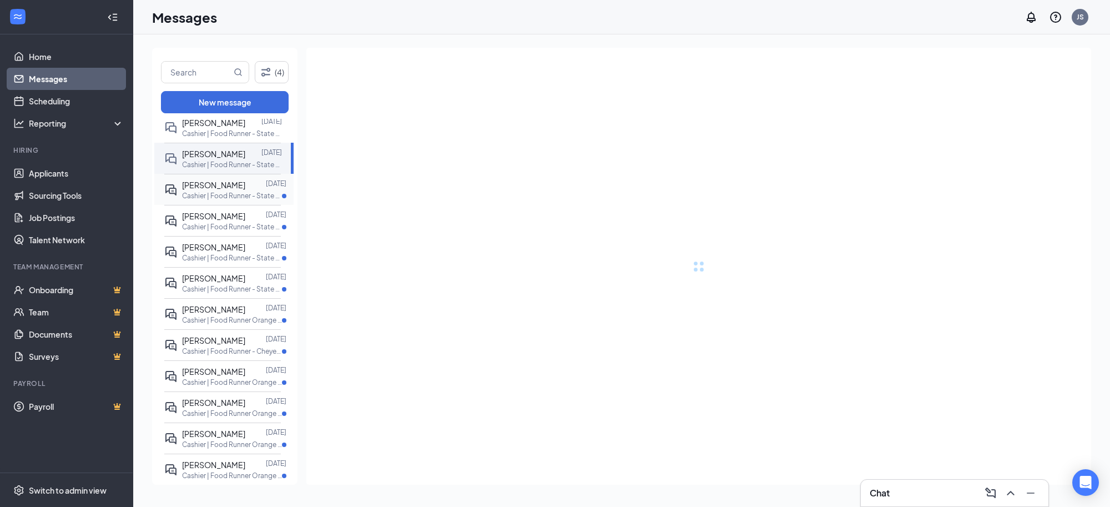
click at [207, 198] on p "Cashier | Food Runner - State Fair of [US_STATE] at [GEOGRAPHIC_DATA] of [US_ST…" at bounding box center [232, 195] width 100 height 9
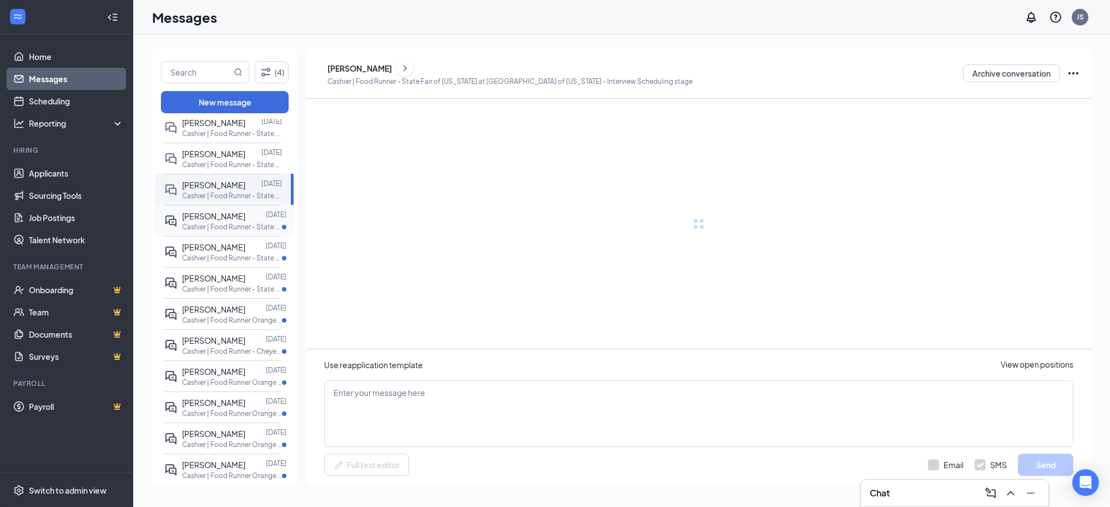
click at [205, 220] on span "Jacqueline Shaw" at bounding box center [213, 216] width 63 height 10
click at [214, 252] on span "Jocelyn Contreras" at bounding box center [213, 247] width 63 height 10
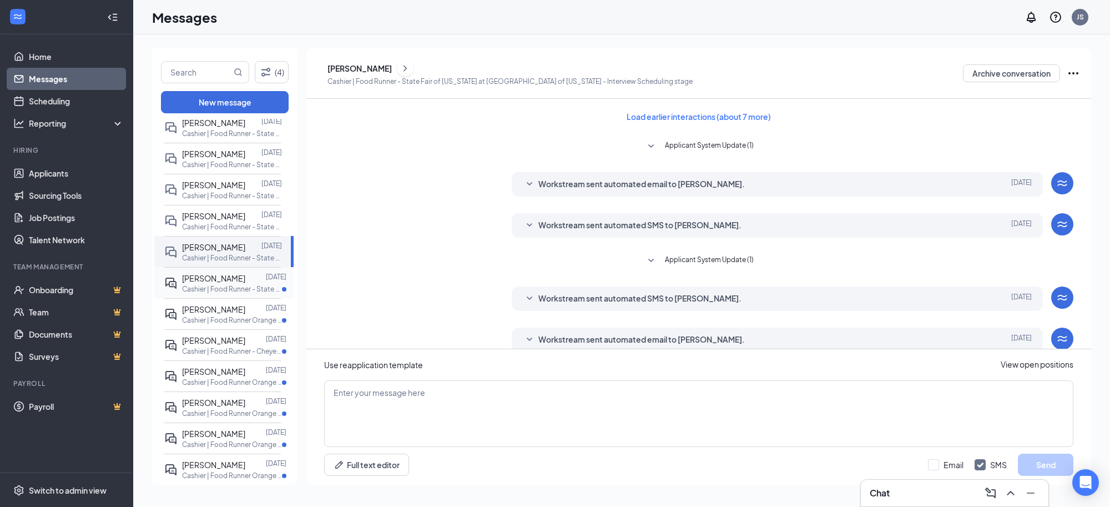
click at [218, 294] on p "Cashier | Food Runner - State Fair of [US_STATE] at [GEOGRAPHIC_DATA] of [US_ST…" at bounding box center [232, 288] width 100 height 9
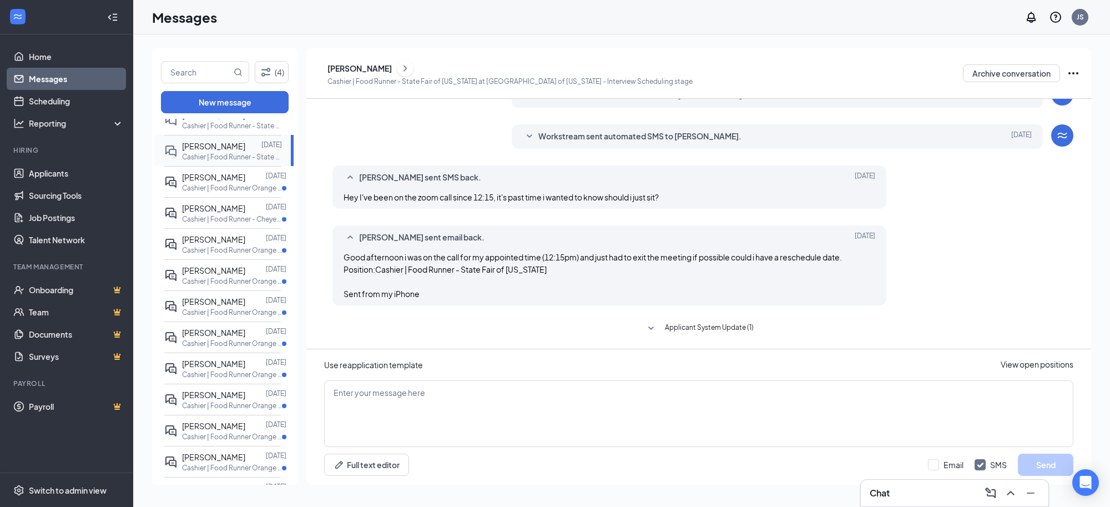
scroll to position [1249, 0]
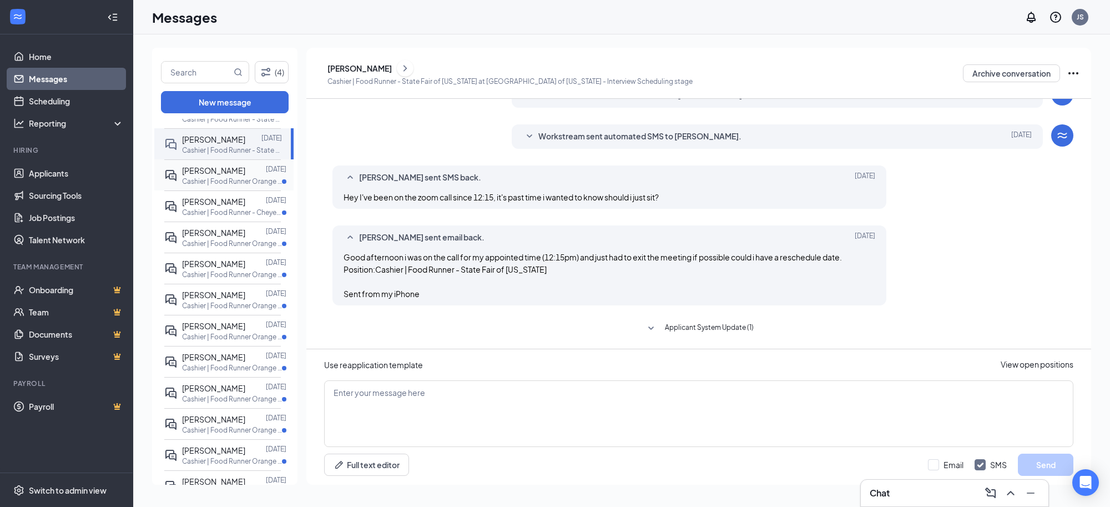
click at [221, 186] on p "Cashier | Food Runner Orange County Fair at Orange County Fair" at bounding box center [232, 181] width 100 height 9
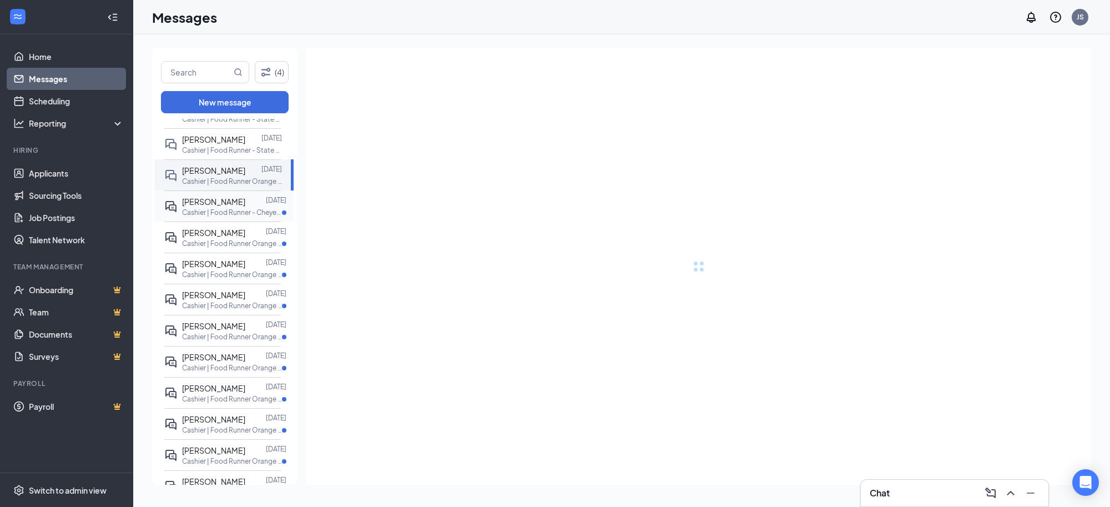
click at [215, 207] on span "Coye Rasmusson" at bounding box center [213, 202] width 63 height 10
click at [223, 248] on p "Cashier | Food Runner Orange County Fair at Orange County Fair" at bounding box center [232, 243] width 100 height 9
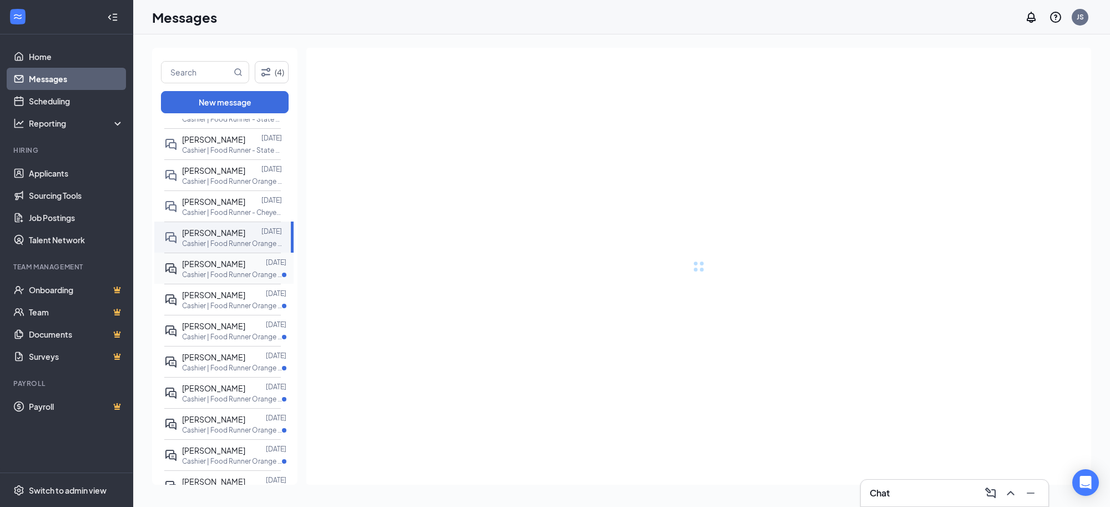
click at [226, 279] on p "Cashier | Food Runner Orange County Fair at Orange County Fair" at bounding box center [232, 274] width 100 height 9
click at [245, 301] on div at bounding box center [255, 295] width 21 height 12
click at [223, 341] on p "Cashier | Food Runner Orange County Fair at Orange County Fair" at bounding box center [232, 336] width 100 height 9
click at [245, 363] on div at bounding box center [255, 357] width 21 height 12
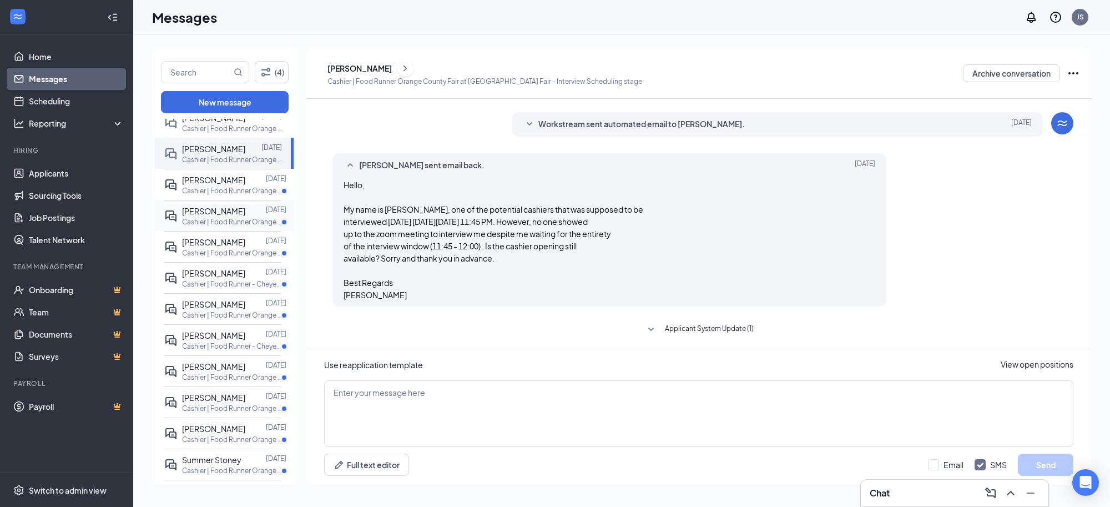
scroll to position [298, 0]
click at [221, 195] on p "Cashier | Food Runner Orange County Fair at Orange County Fair" at bounding box center [232, 190] width 100 height 9
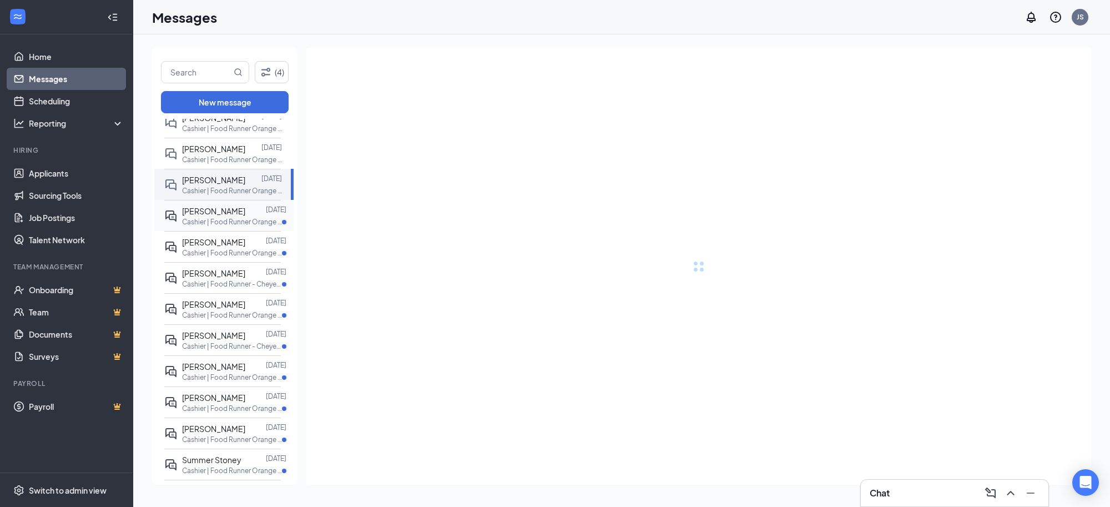
click at [218, 216] on span "Eduardo Mondragon" at bounding box center [213, 211] width 63 height 10
click at [222, 248] on div "Bryan Velasquez" at bounding box center [213, 242] width 63 height 12
click at [224, 279] on div "Autumn Wright" at bounding box center [213, 273] width 63 height 12
click at [245, 310] on div at bounding box center [255, 304] width 21 height 12
click at [220, 340] on span "Tyson Gutierrez" at bounding box center [213, 335] width 63 height 10
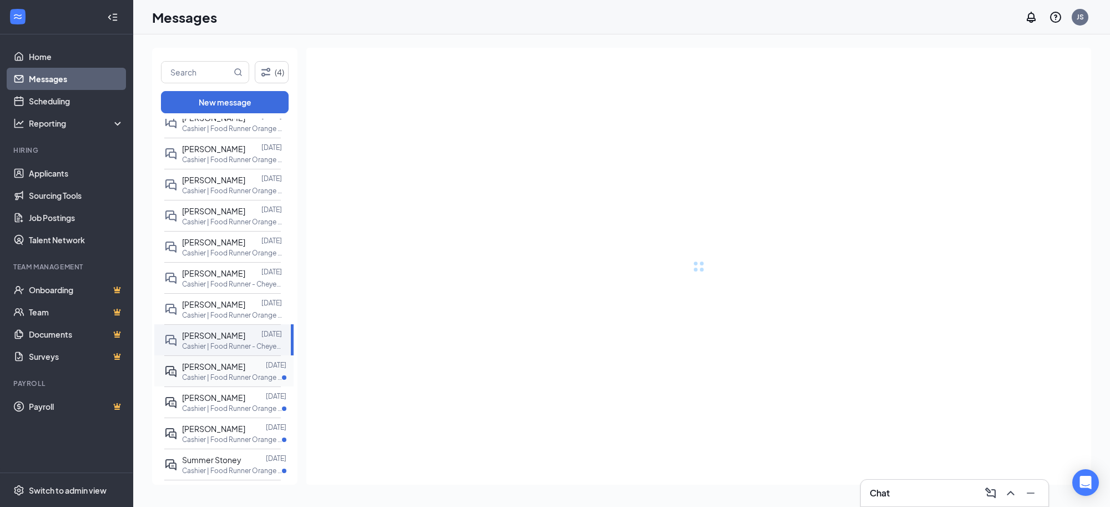
click at [223, 382] on p "Cashier | Food Runner Orange County Fair at Orange County Fair" at bounding box center [232, 377] width 100 height 9
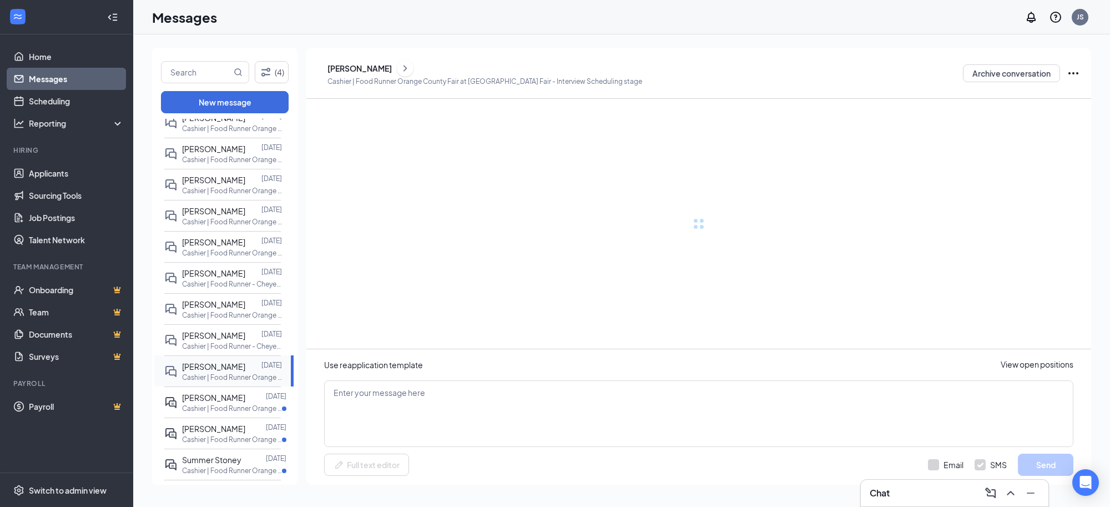
drag, startPoint x: 221, startPoint y: 453, endPoint x: 240, endPoint y: 410, distance: 47.5
click at [223, 404] on div "Alondra Camacho-Tay" at bounding box center [213, 397] width 63 height 12
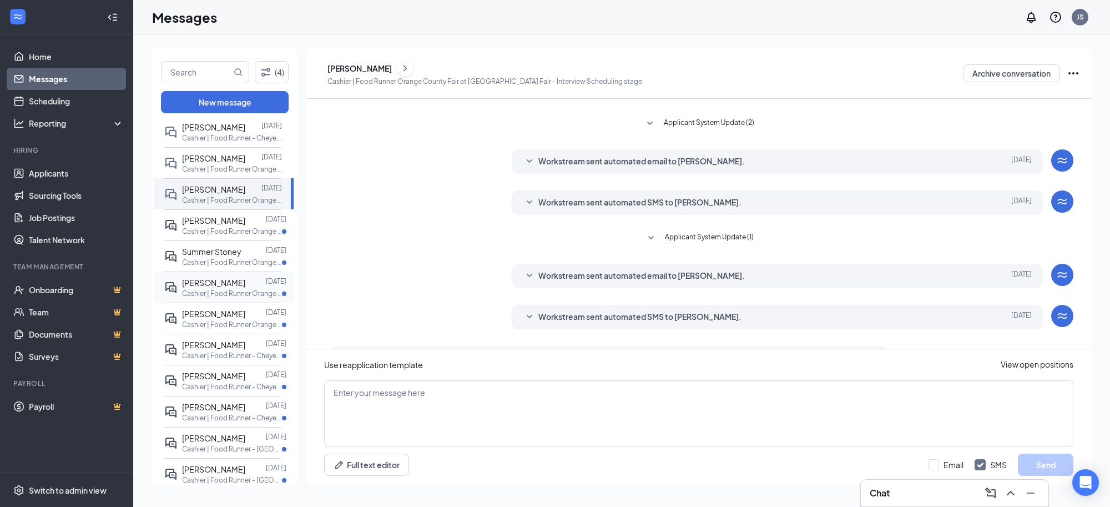
scroll to position [215, 0]
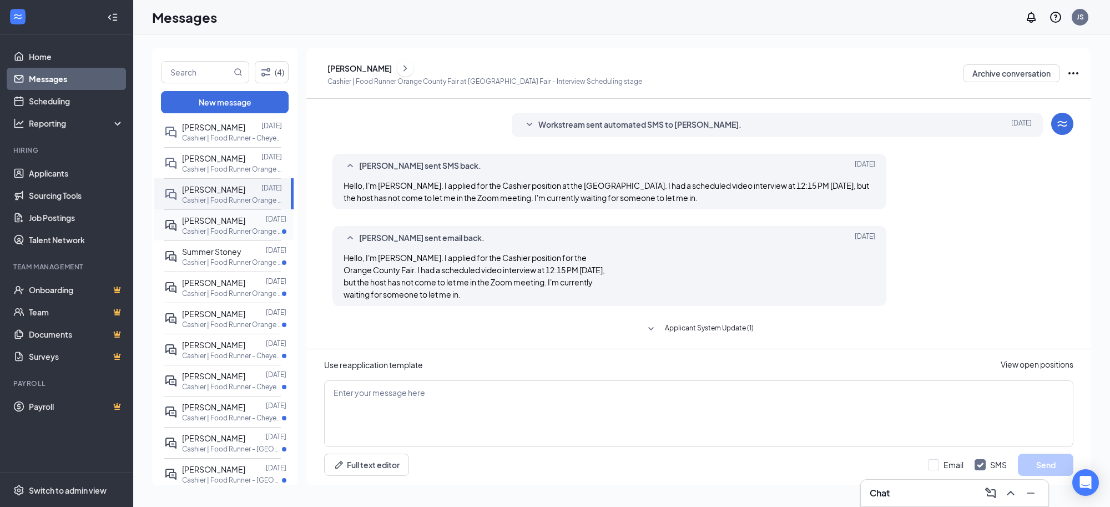
click at [223, 236] on p "Cashier | Food Runner Orange County Fair at Orange County Fair" at bounding box center [232, 231] width 100 height 9
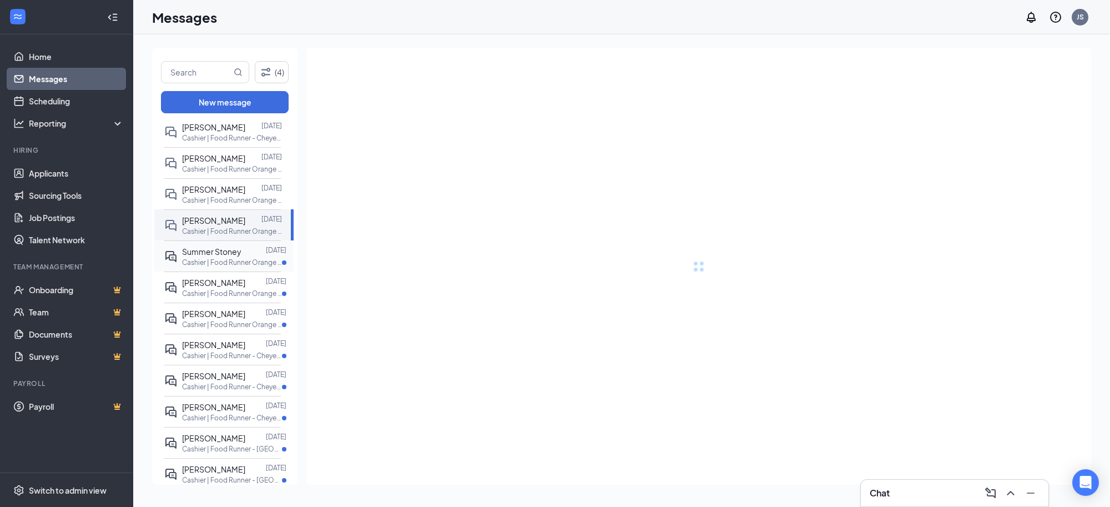
click at [214, 267] on p "Cashier | Food Runner Orange County Fair at Orange County Fair" at bounding box center [232, 262] width 100 height 9
click at [215, 288] on span "Giselle Lopez" at bounding box center [213, 283] width 63 height 10
click at [217, 329] on p "Cashier | Food Runner Orange County Fair at Orange County Fair" at bounding box center [232, 324] width 100 height 9
click at [219, 350] on span "Deanne Walls" at bounding box center [213, 345] width 63 height 10
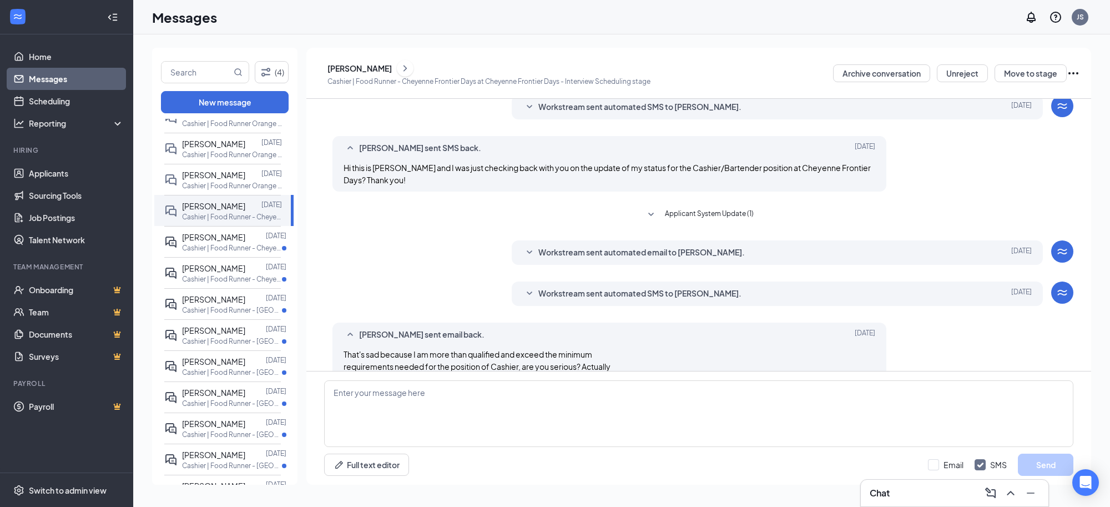
scroll to position [261, 0]
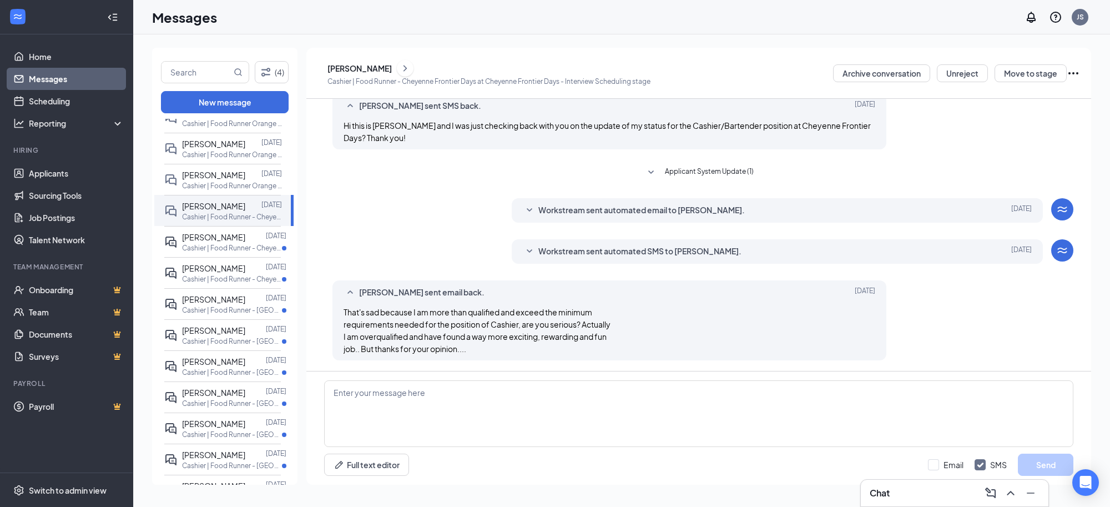
click at [526, 253] on icon "SmallChevronDown" at bounding box center [529, 251] width 13 height 13
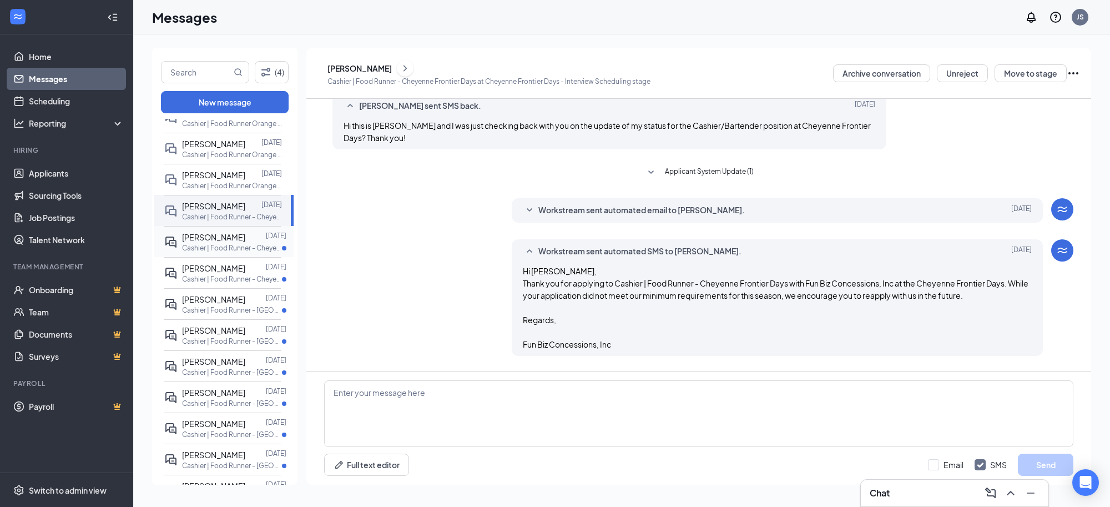
click at [215, 242] on span "Richard Daniel" at bounding box center [213, 237] width 63 height 10
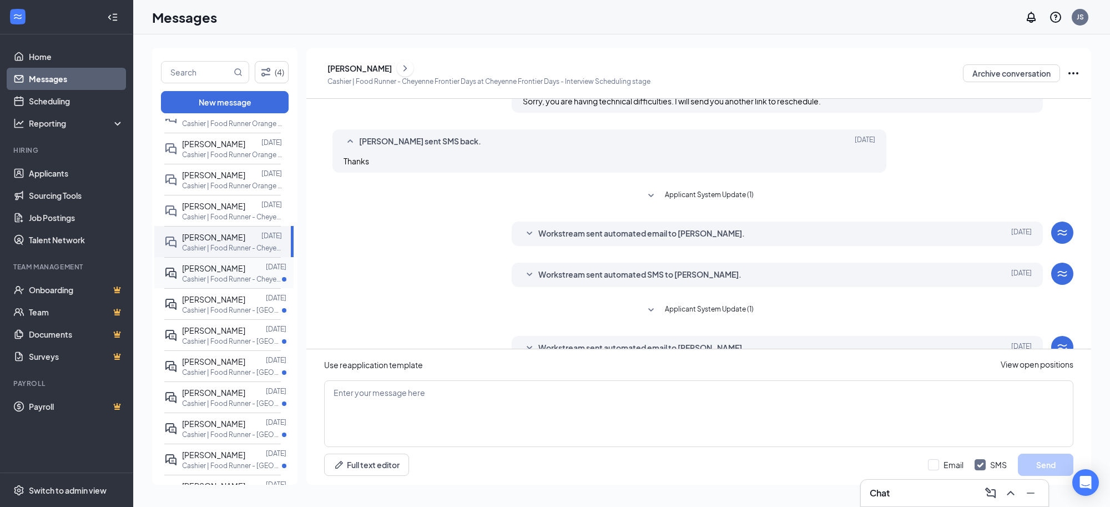
scroll to position [203, 0]
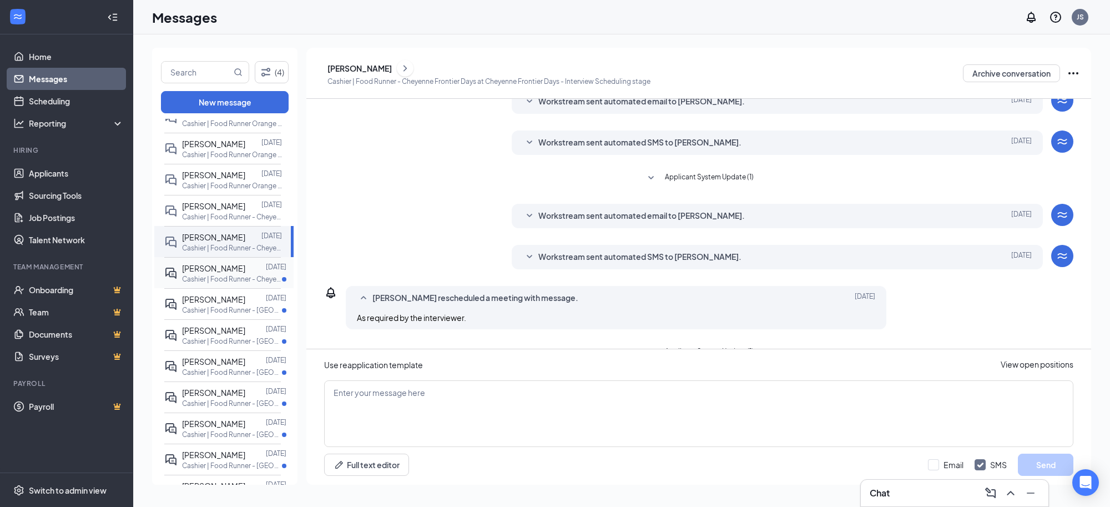
click at [215, 273] on span "Yaritza Guzman" at bounding box center [213, 268] width 63 height 10
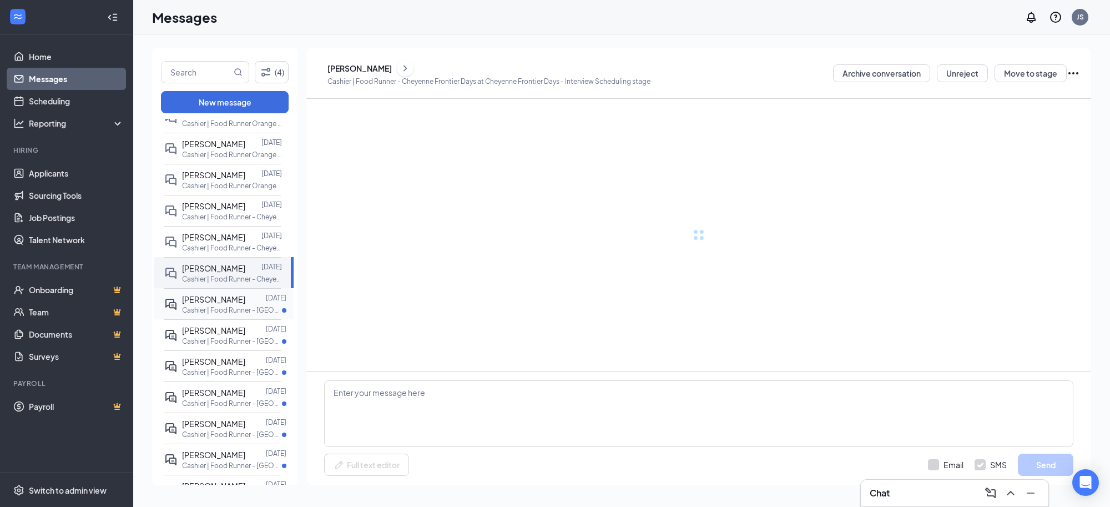
click at [212, 304] on span "Nico Shukla" at bounding box center [213, 299] width 63 height 10
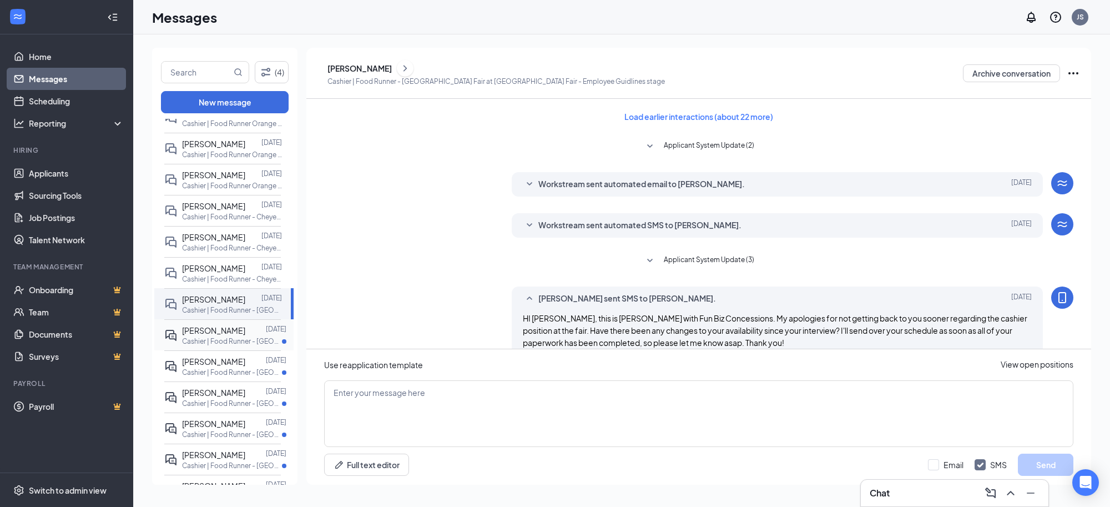
click at [212, 335] on span "Richard Song" at bounding box center [213, 330] width 63 height 10
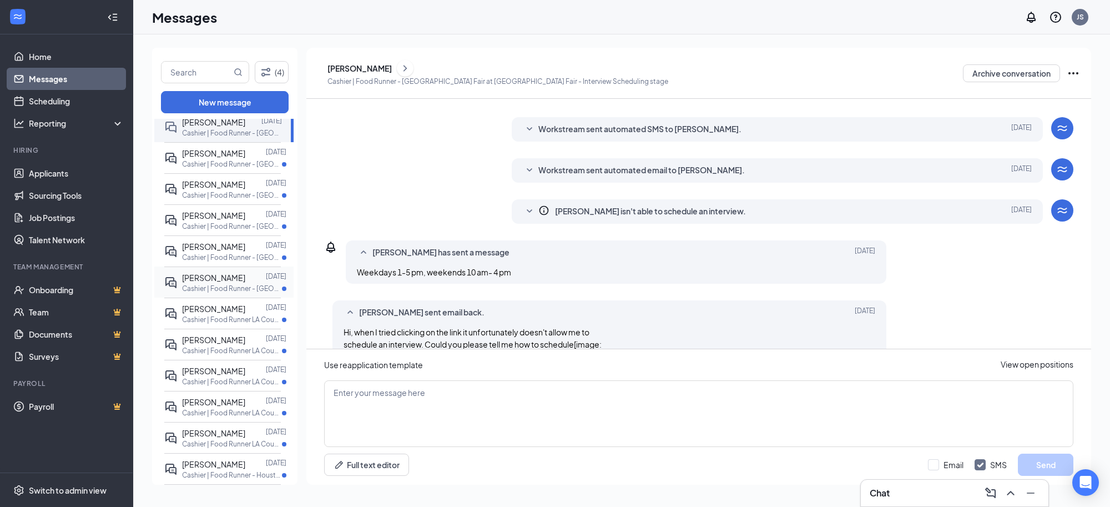
scroll to position [256, 0]
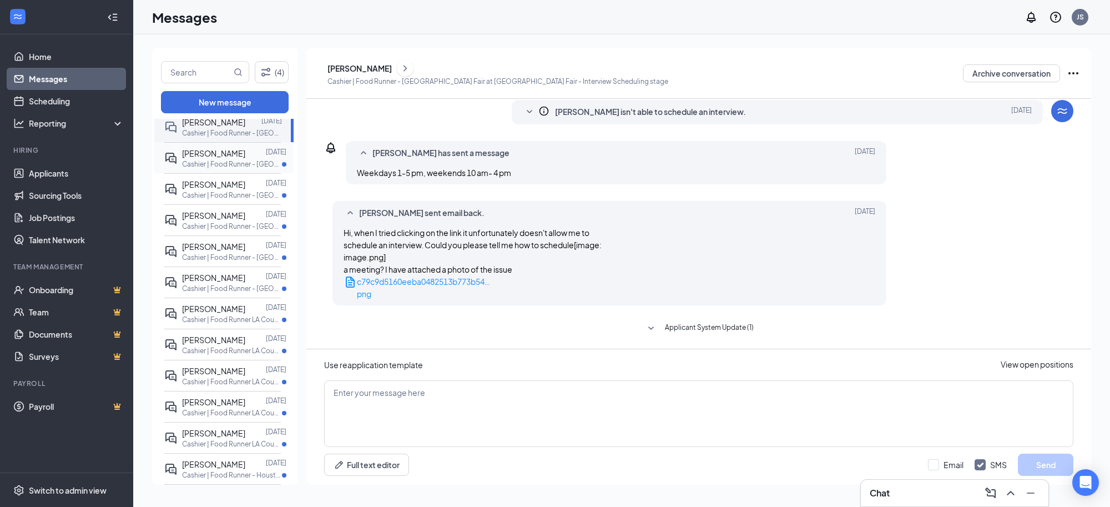
click at [218, 158] on span "Dillon Holmes" at bounding box center [213, 153] width 63 height 10
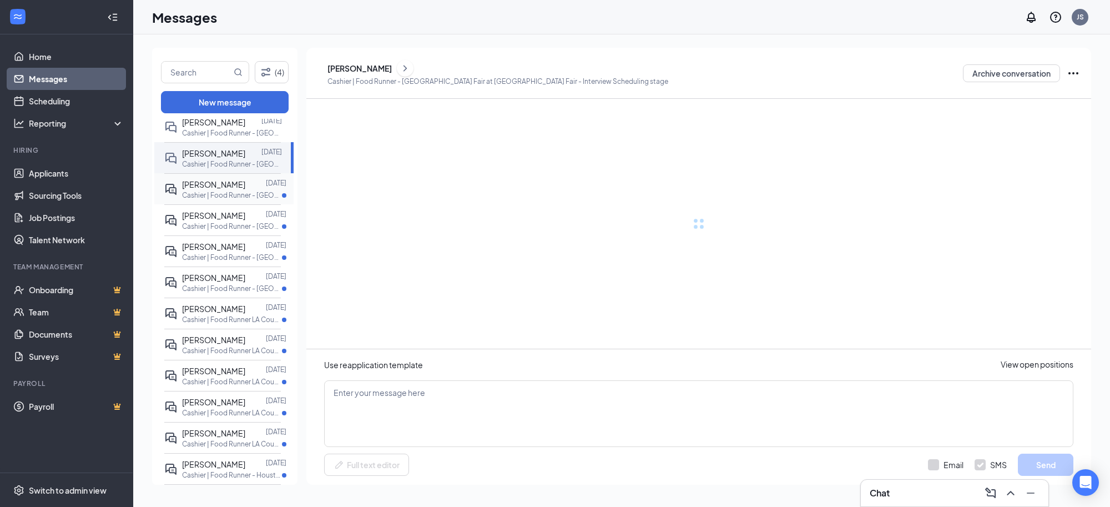
click at [213, 189] on span "Kathryn Olson" at bounding box center [213, 184] width 63 height 10
click at [217, 231] on p "Cashier | Food Runner - San Diego County Fair at San Diego County Fair" at bounding box center [232, 226] width 100 height 9
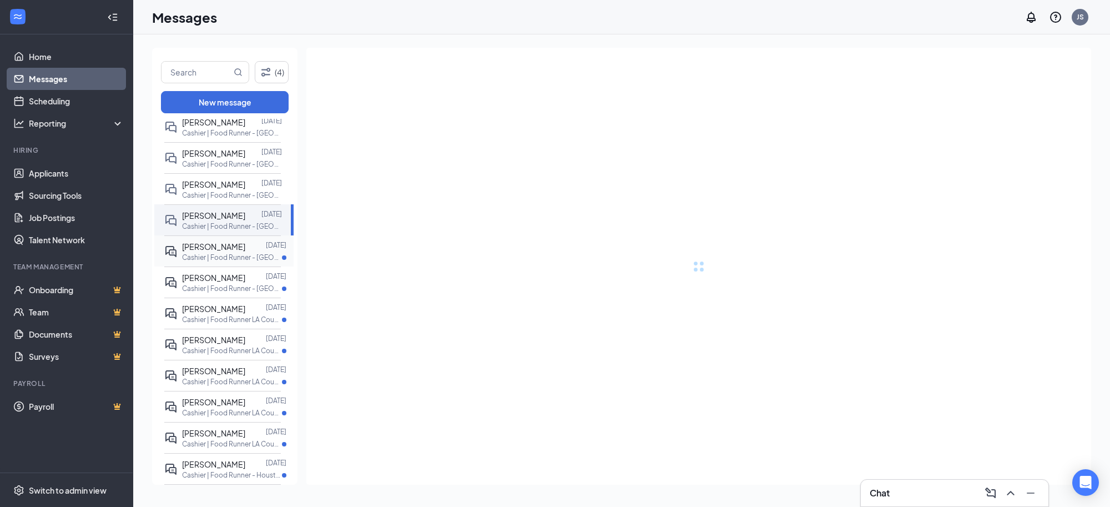
click at [245, 253] on div at bounding box center [255, 246] width 21 height 12
click at [221, 283] on span "Jenna Grider" at bounding box center [213, 278] width 63 height 10
click at [218, 314] on span "JUAN Ortiz" at bounding box center [213, 309] width 63 height 10
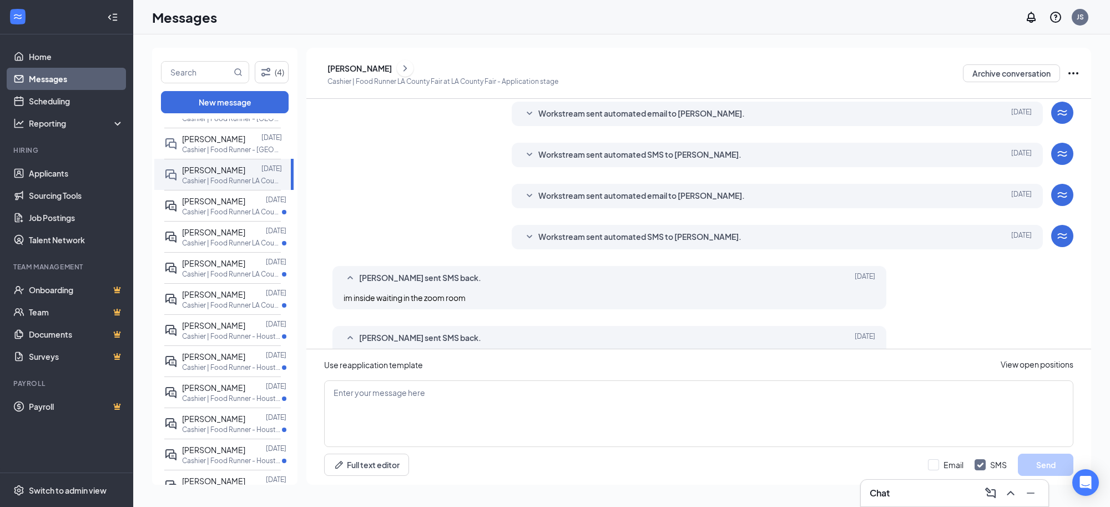
scroll to position [292, 0]
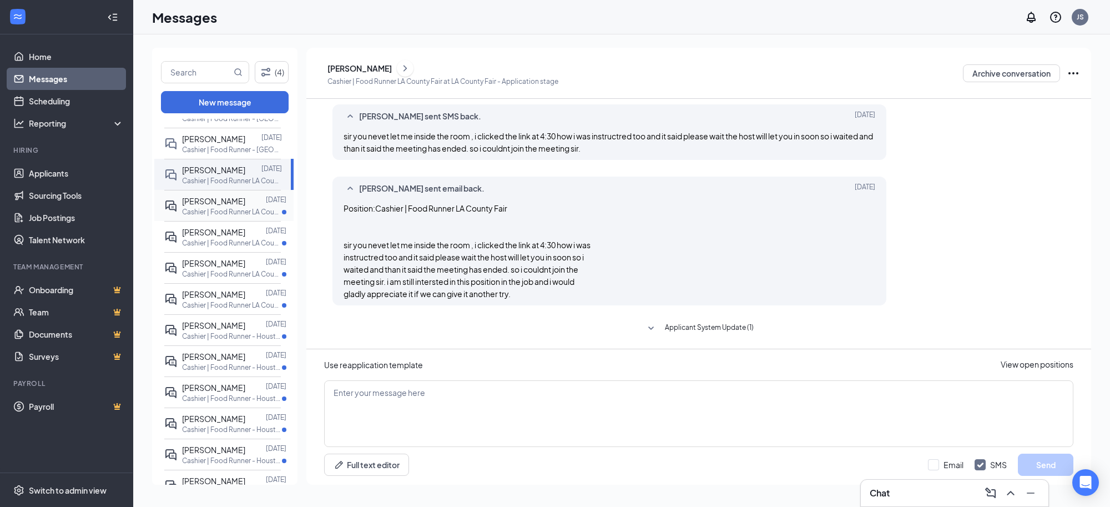
click at [212, 206] on span "Jordyn Miller" at bounding box center [213, 201] width 63 height 10
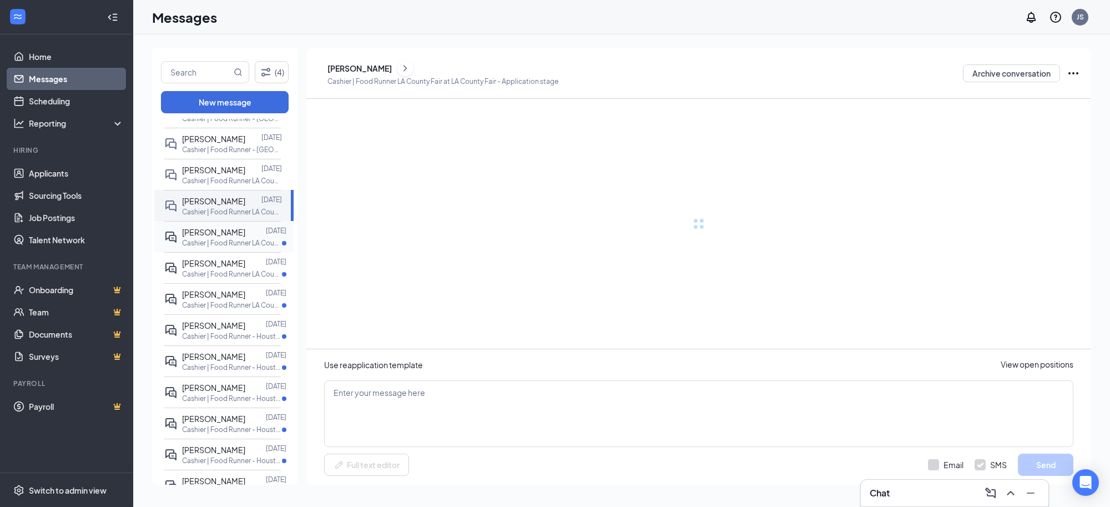
click at [214, 237] on span "Isaac Higareda" at bounding box center [213, 232] width 63 height 10
click at [245, 269] on div at bounding box center [255, 263] width 21 height 12
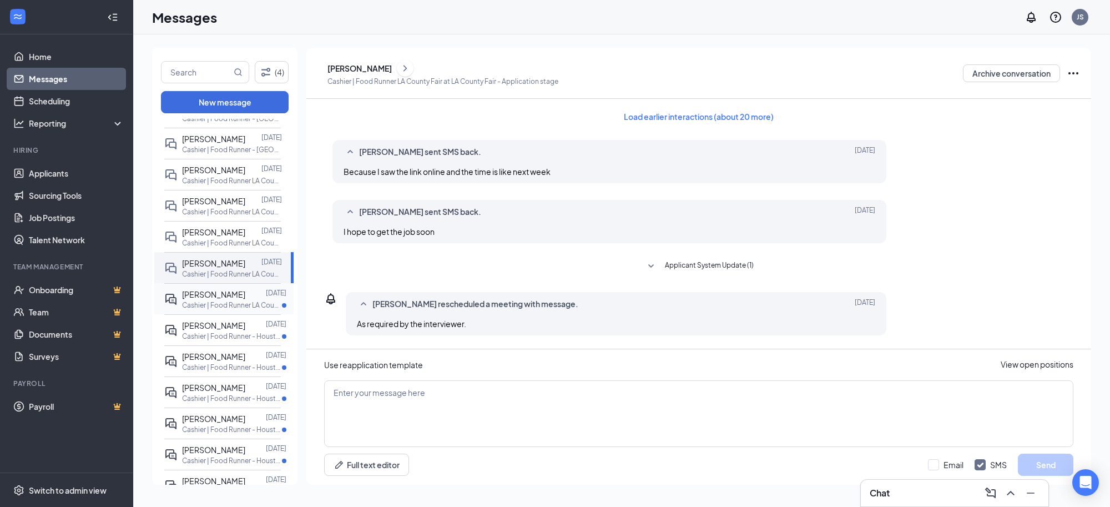
scroll to position [36, 0]
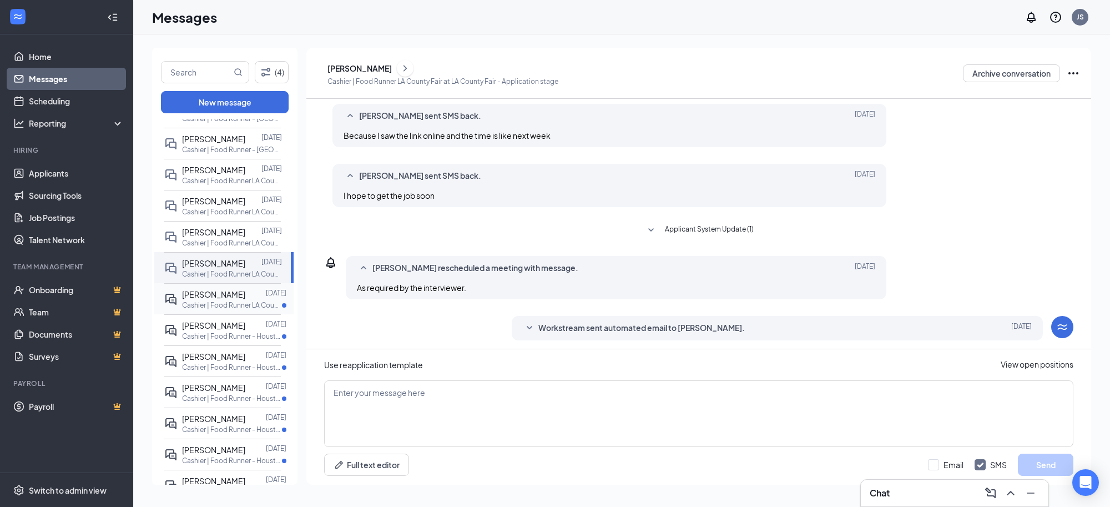
click at [245, 300] on div at bounding box center [255, 294] width 21 height 12
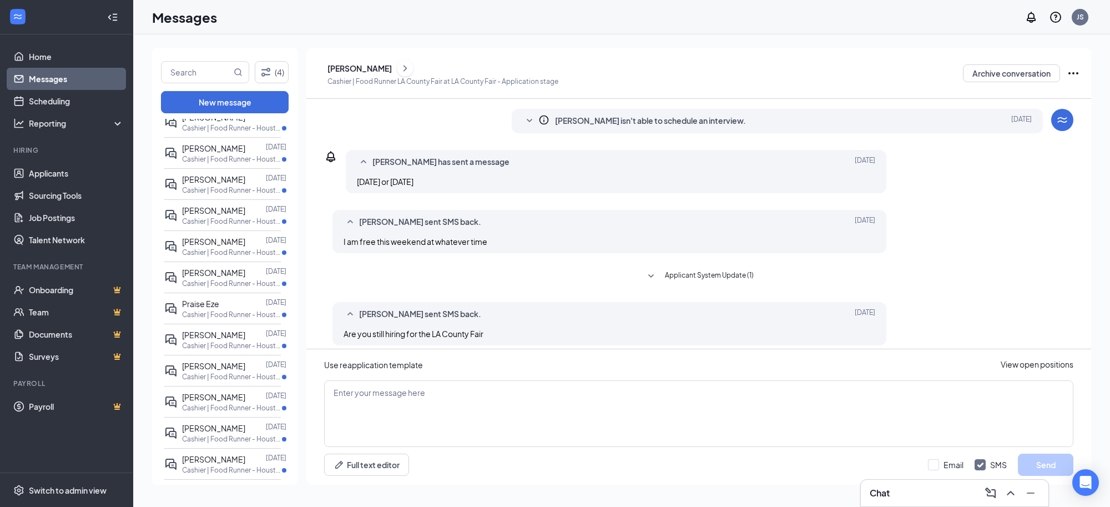
scroll to position [185, 0]
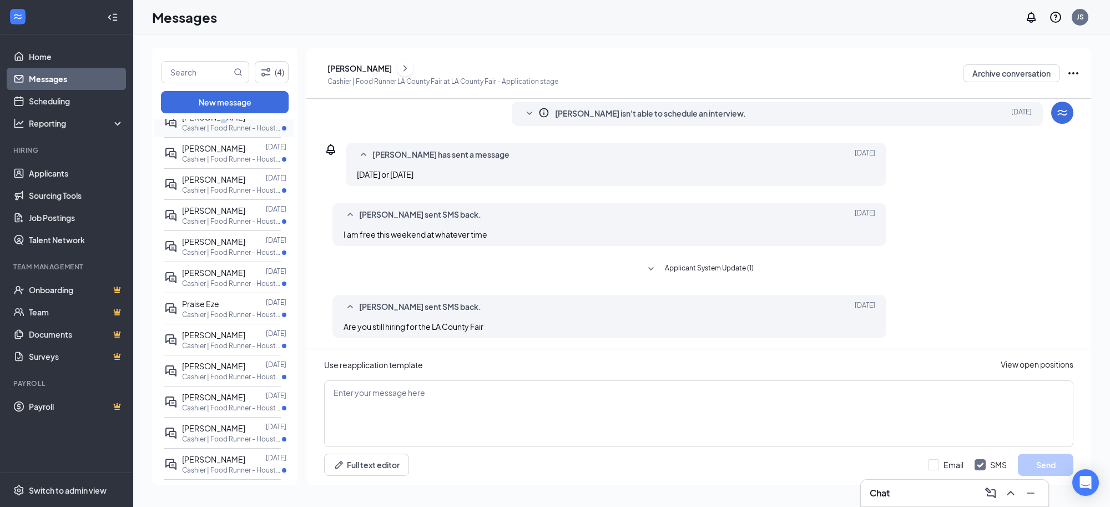
click at [215, 122] on span "Adrian DelCid" at bounding box center [213, 117] width 63 height 10
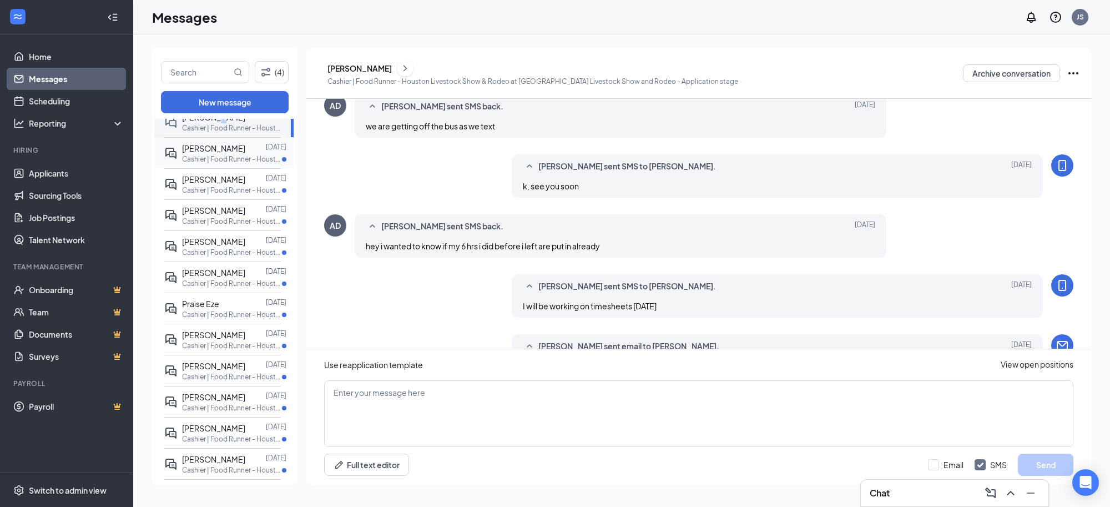
scroll to position [418, 0]
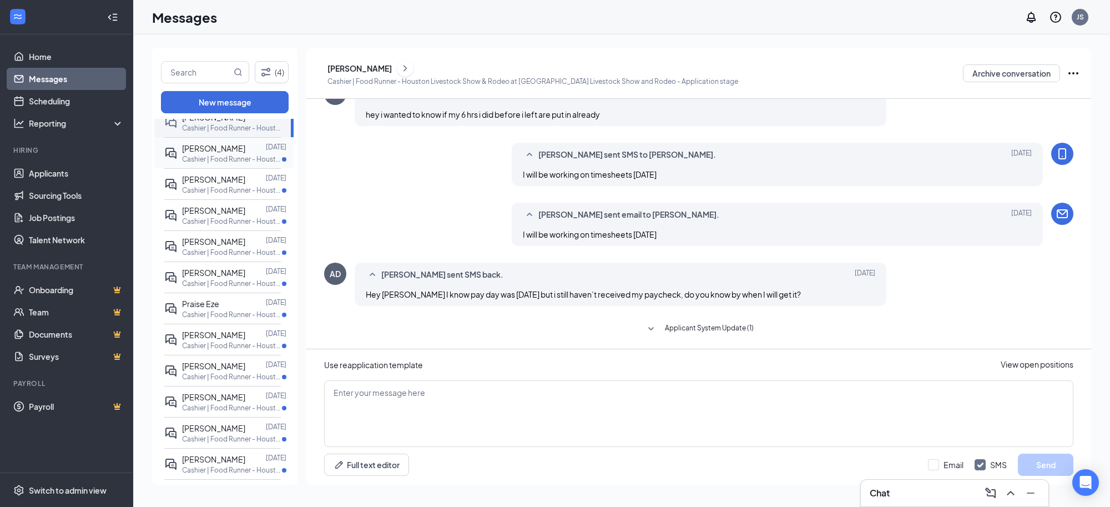
click at [214, 153] on span "Ammy Villalobos" at bounding box center [213, 148] width 63 height 10
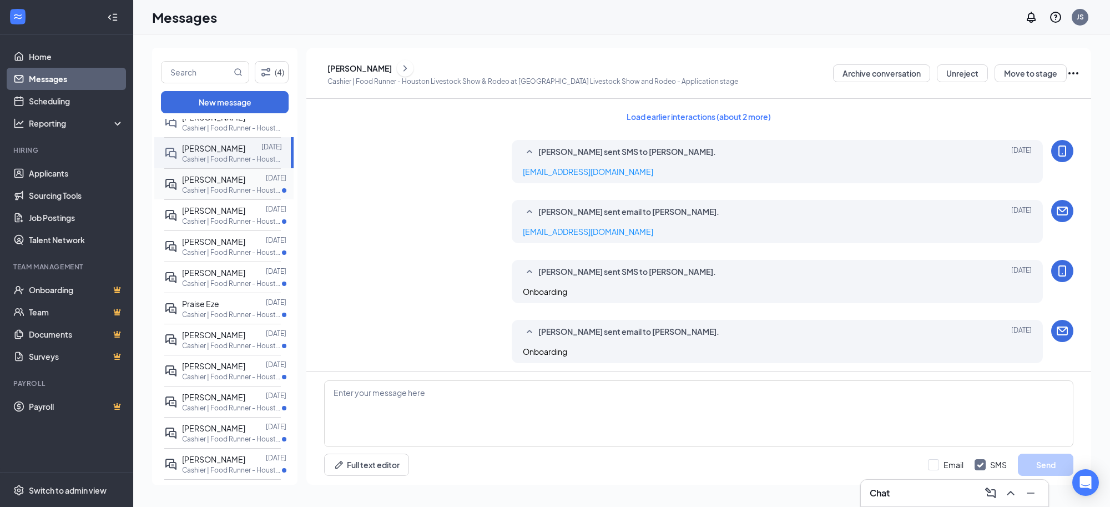
click at [218, 184] on span "Billy Harris" at bounding box center [213, 179] width 63 height 10
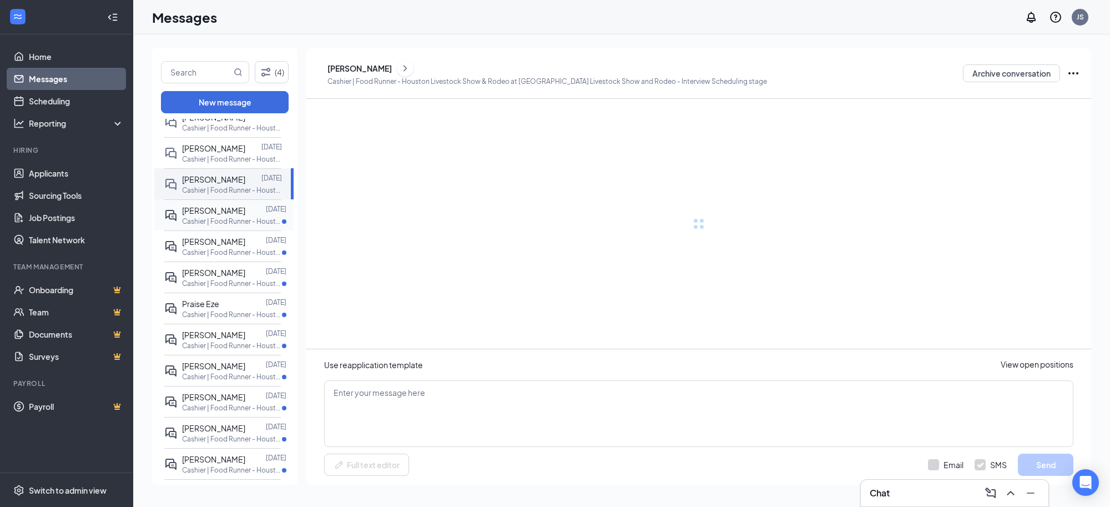
click at [245, 217] on div at bounding box center [255, 210] width 21 height 12
drag, startPoint x: 226, startPoint y: 314, endPoint x: 233, endPoint y: 339, distance: 26.0
click at [227, 247] on span "Satchel Gilmore" at bounding box center [213, 242] width 63 height 10
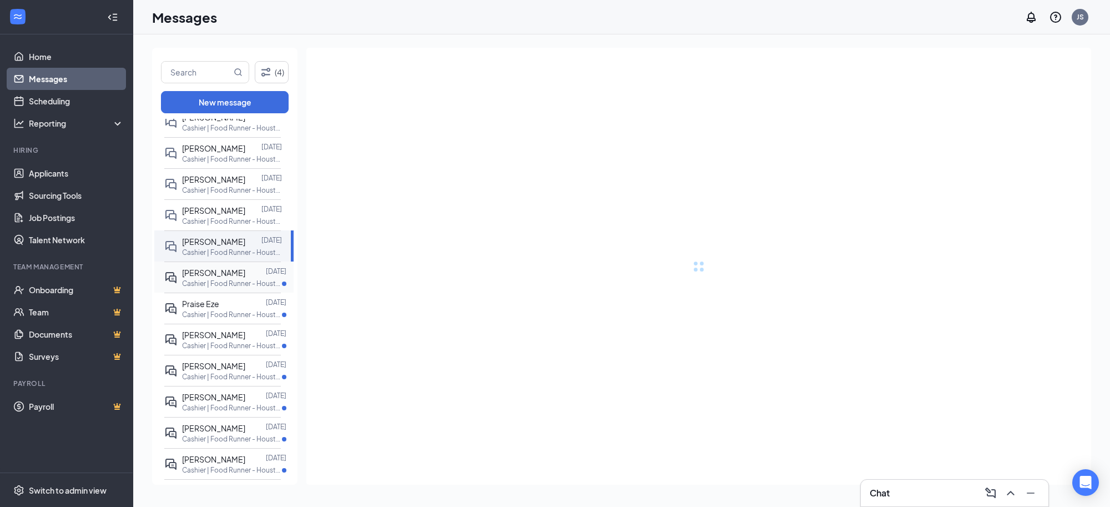
drag, startPoint x: 234, startPoint y: 347, endPoint x: 234, endPoint y: 353, distance: 5.6
click at [234, 288] on div "Rachel Olayinka Mar 2, 2024 Cashier | Food Runner - Houston Livestock Show & Ro…" at bounding box center [234, 277] width 104 height 22
click at [219, 310] on div at bounding box center [242, 304] width 47 height 12
click at [217, 340] on span "Miguel Elbrid" at bounding box center [213, 335] width 63 height 10
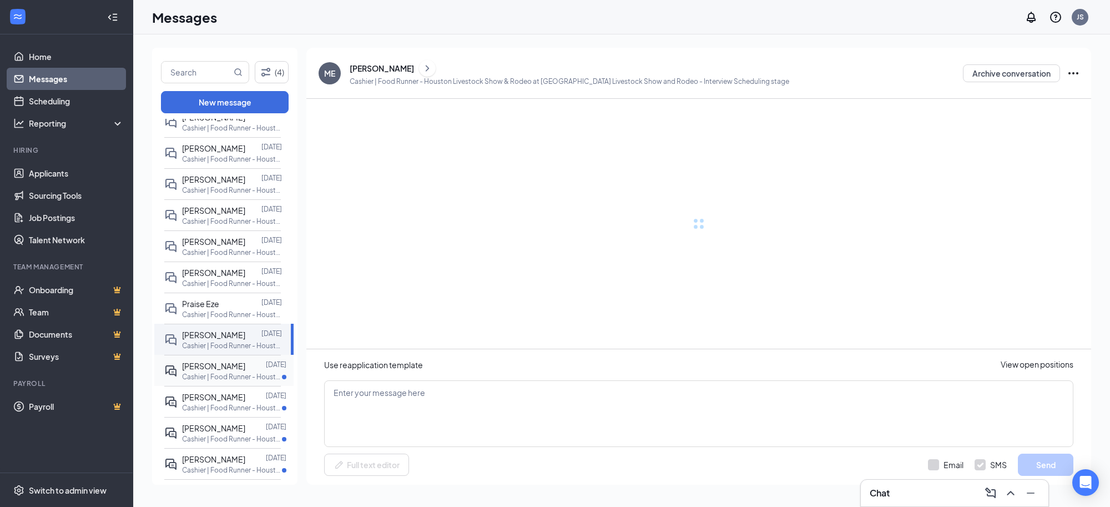
click at [228, 371] on span "Asthon Jones" at bounding box center [213, 366] width 63 height 10
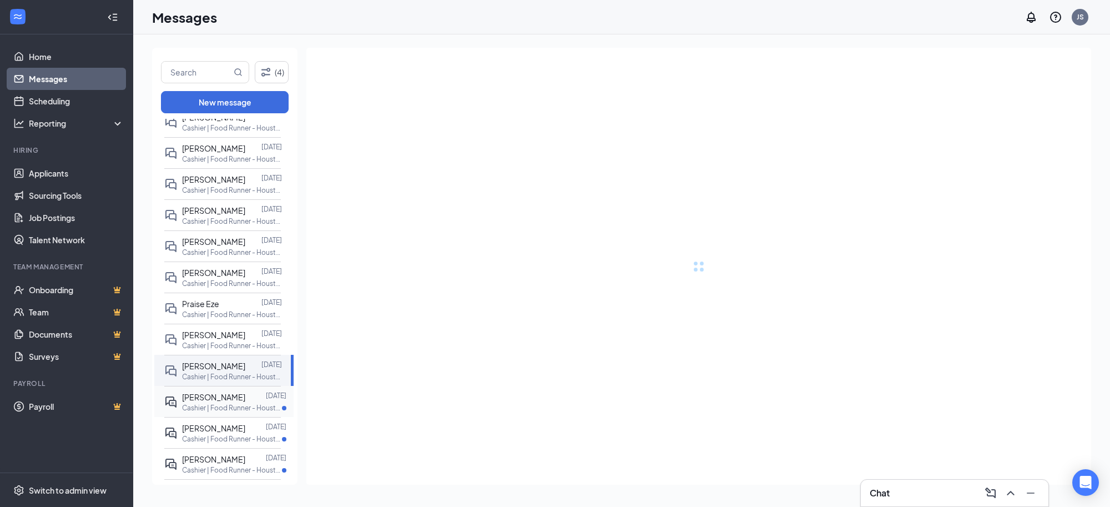
click at [223, 402] on span "Leslie Walker" at bounding box center [213, 397] width 63 height 10
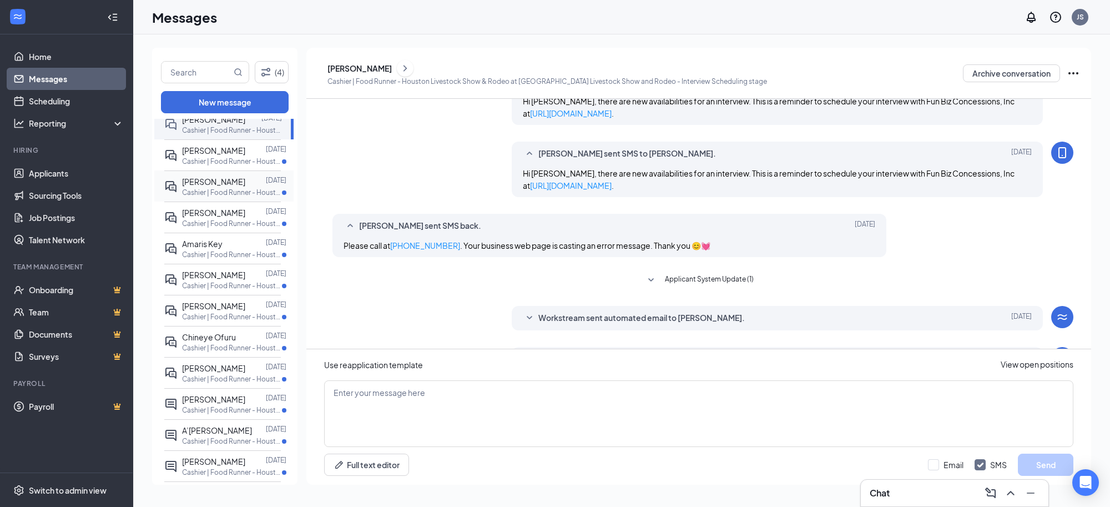
scroll to position [278, 0]
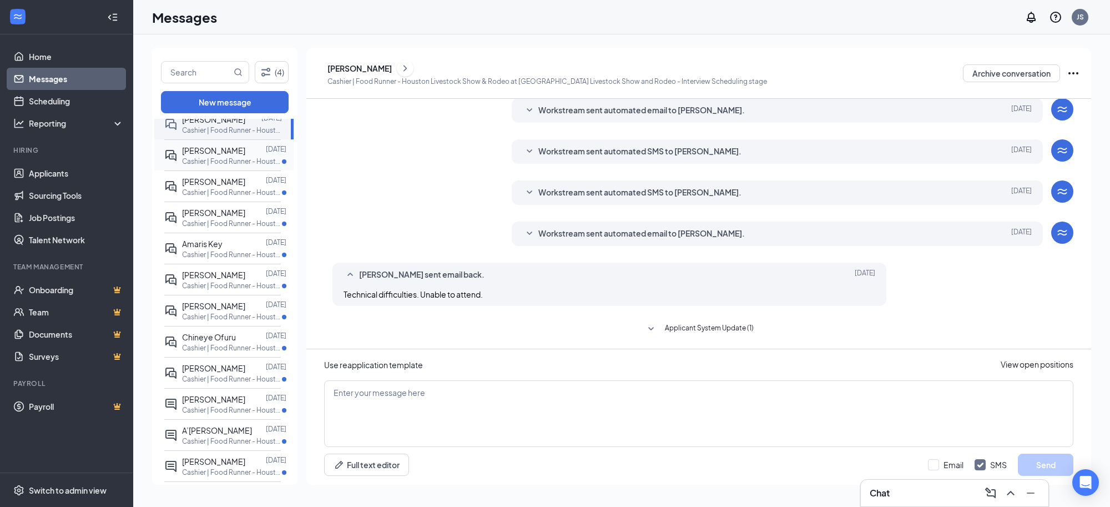
click at [218, 155] on span "Tonirae Martinez" at bounding box center [213, 150] width 63 height 10
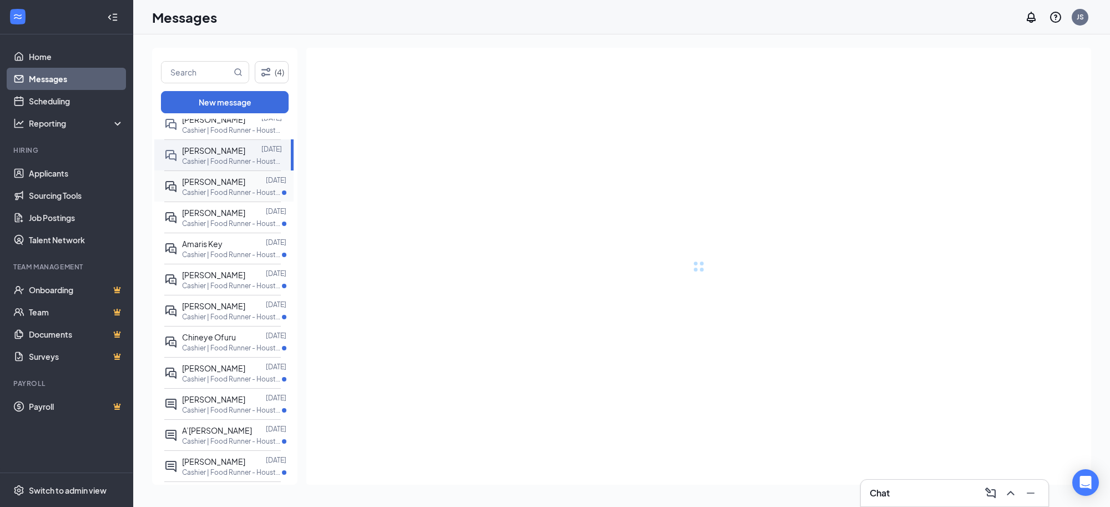
click at [212, 187] on span "Sheterra Johnson" at bounding box center [213, 182] width 63 height 10
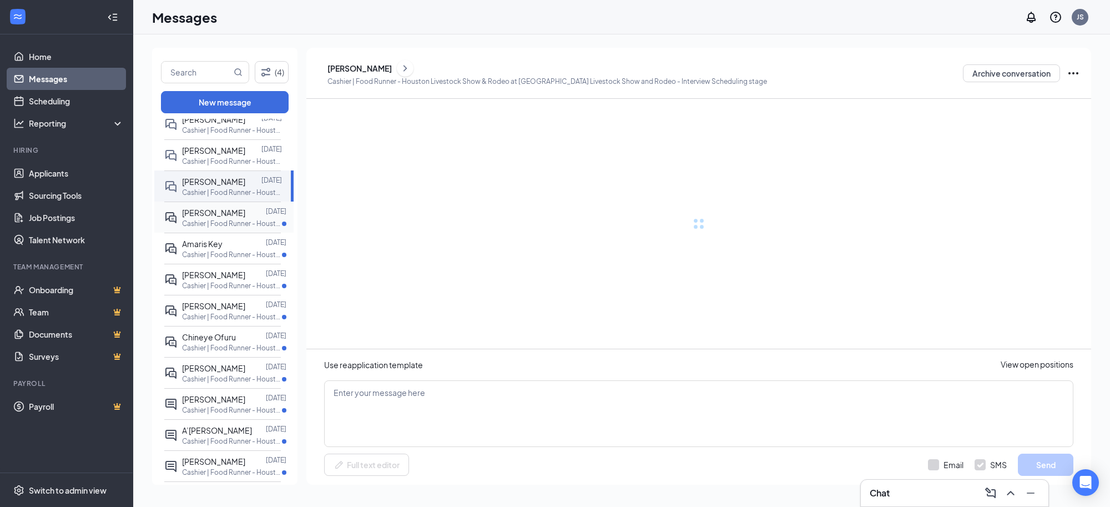
click at [207, 219] on div "Jennifer Zackery" at bounding box center [213, 213] width 63 height 12
click at [203, 249] on span "Amaris Key" at bounding box center [202, 244] width 41 height 10
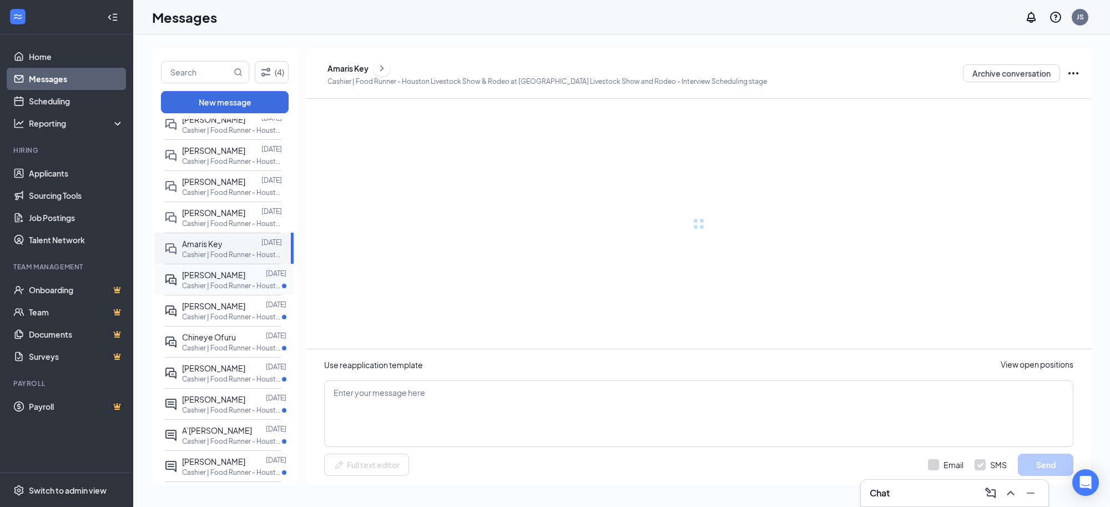
click at [203, 281] on div "Raymond Williams" at bounding box center [213, 275] width 63 height 12
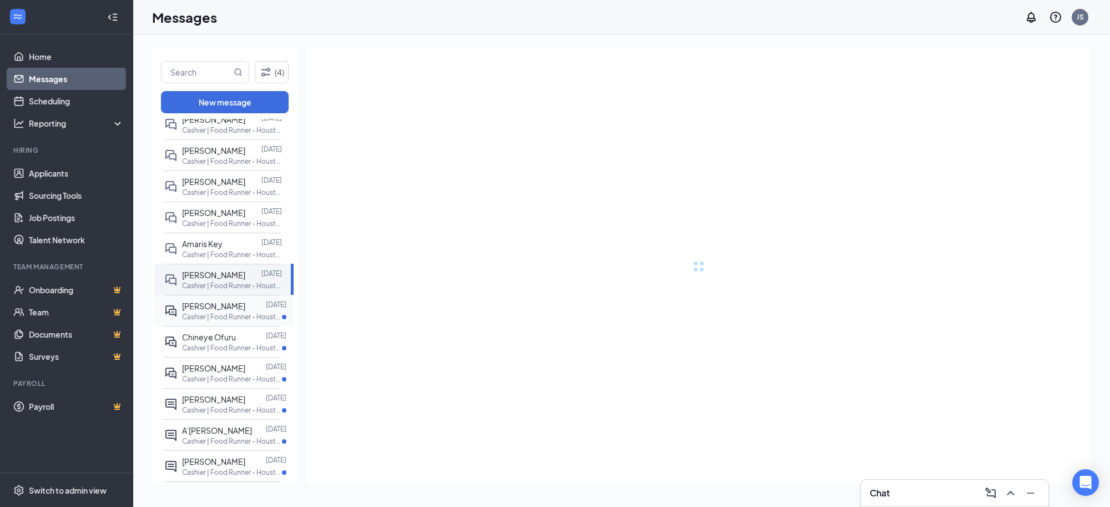
click at [203, 311] on span "Aiden Melchor" at bounding box center [213, 306] width 63 height 10
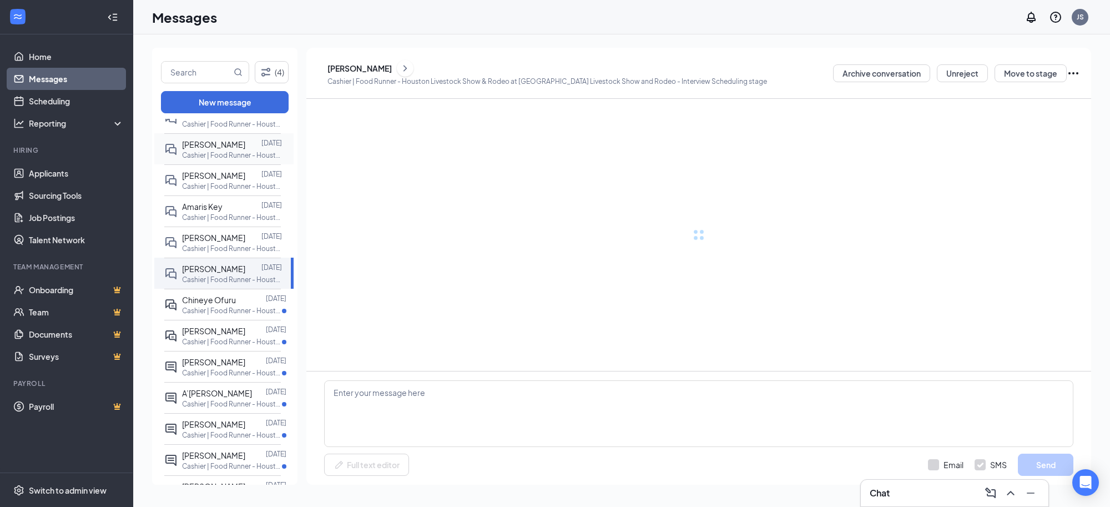
scroll to position [2718, 0]
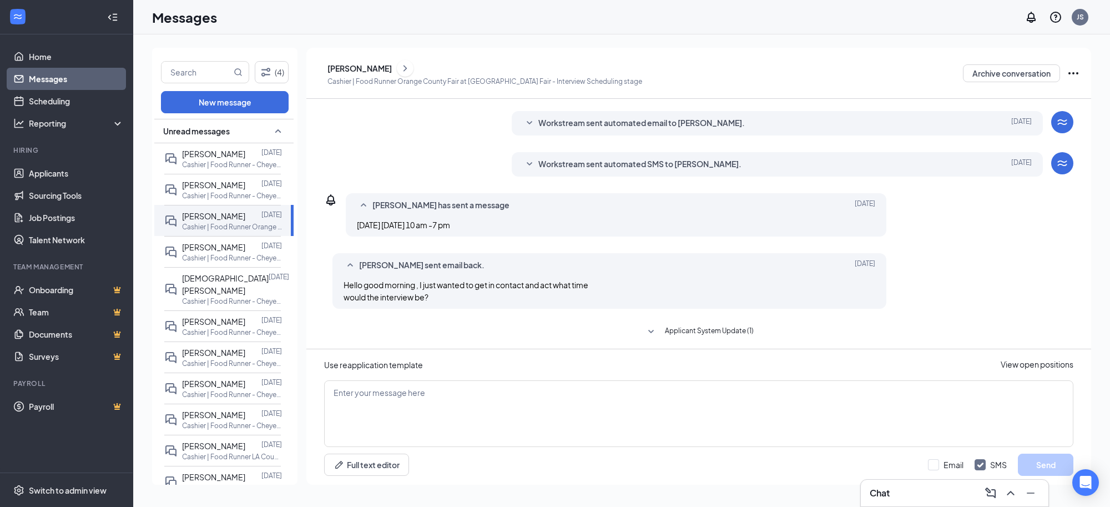
scroll to position [187, 0]
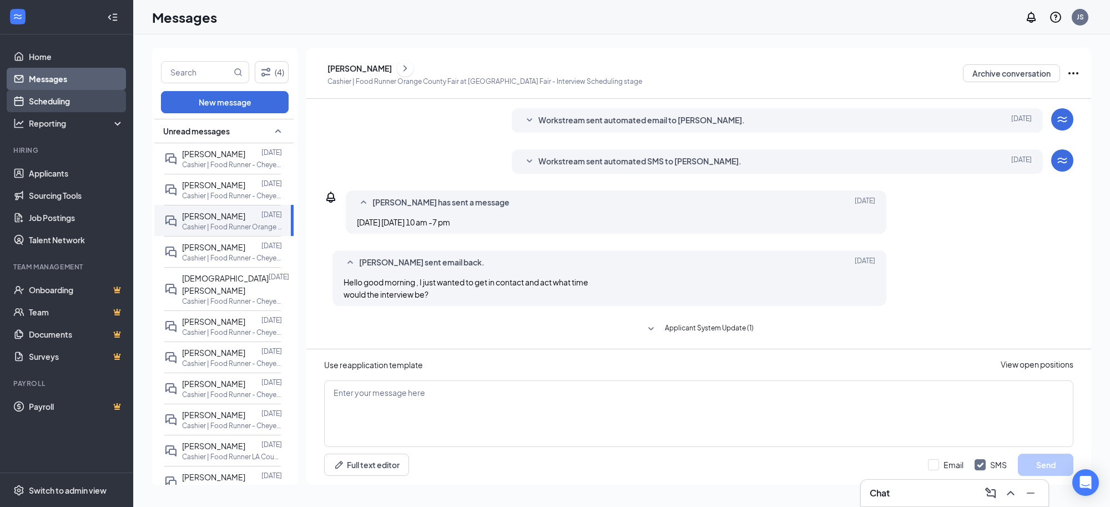
click at [73, 98] on link "Scheduling" at bounding box center [76, 101] width 95 height 22
click at [71, 77] on link "Messages" at bounding box center [76, 79] width 95 height 22
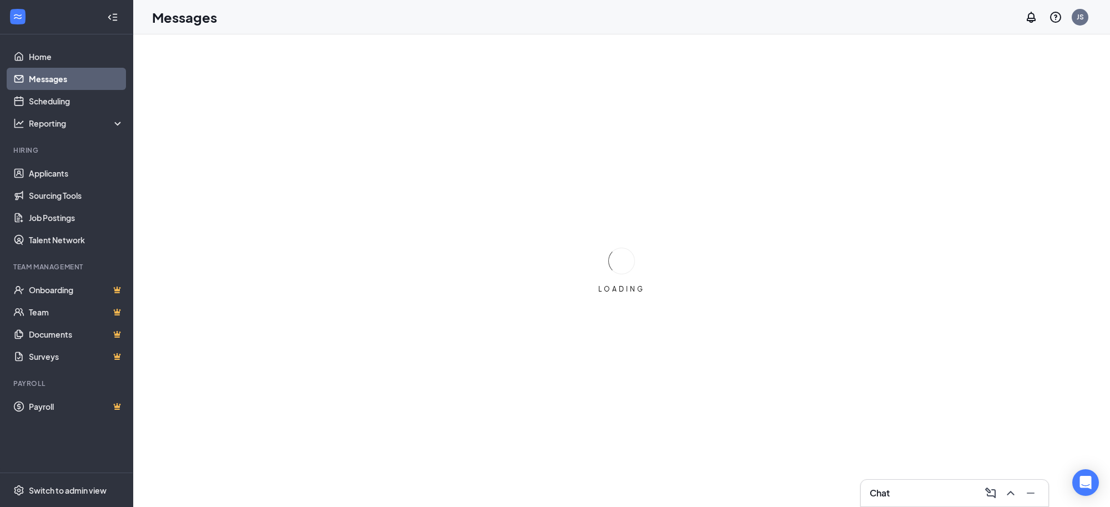
click at [36, 76] on link "Messages" at bounding box center [76, 79] width 95 height 22
click at [1009, 492] on icon "ChevronUp" at bounding box center [1010, 492] width 13 height 13
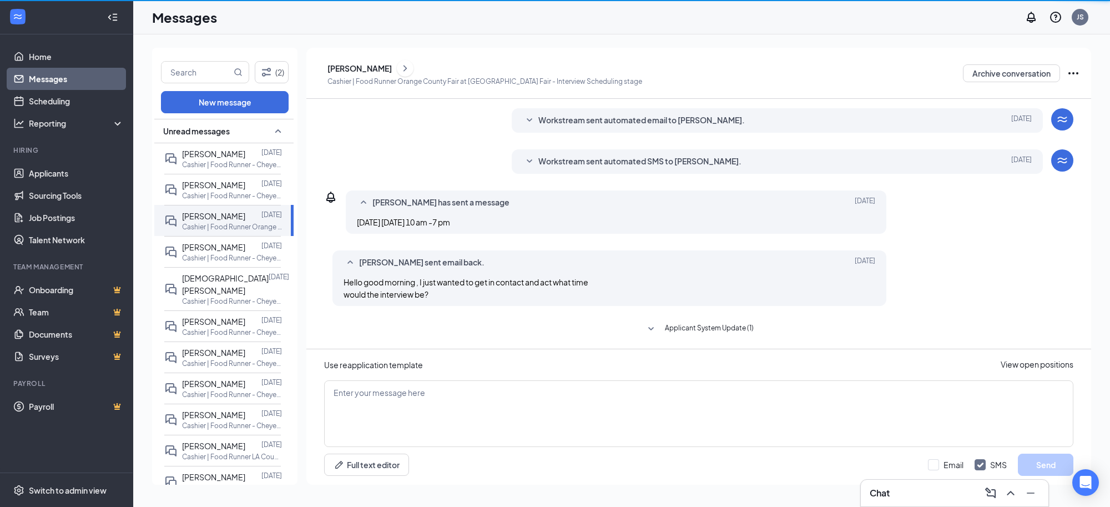
click at [1014, 490] on icon "ChevronUp" at bounding box center [1010, 492] width 13 height 13
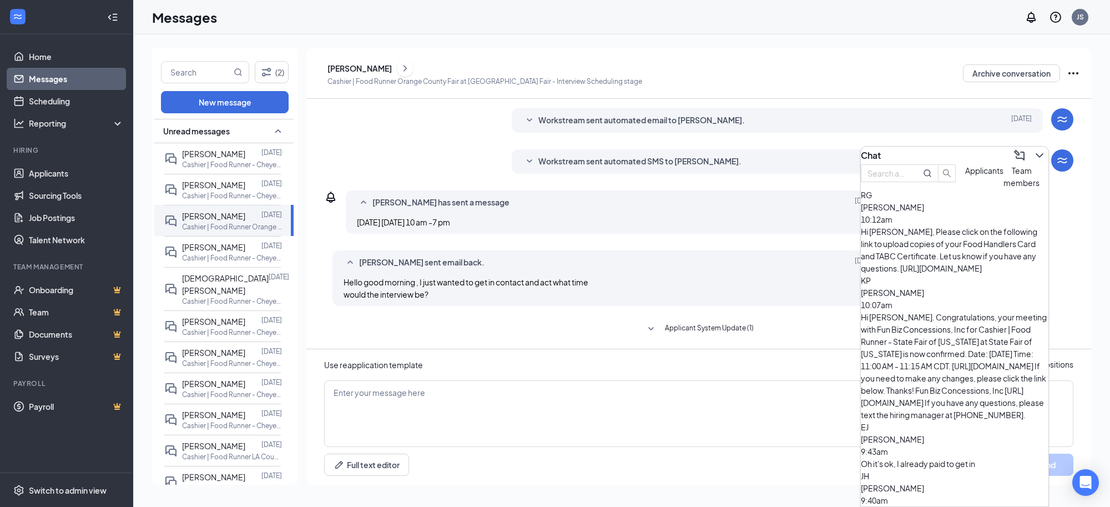
click at [271, 129] on icon "SmallChevronUp" at bounding box center [277, 130] width 13 height 13
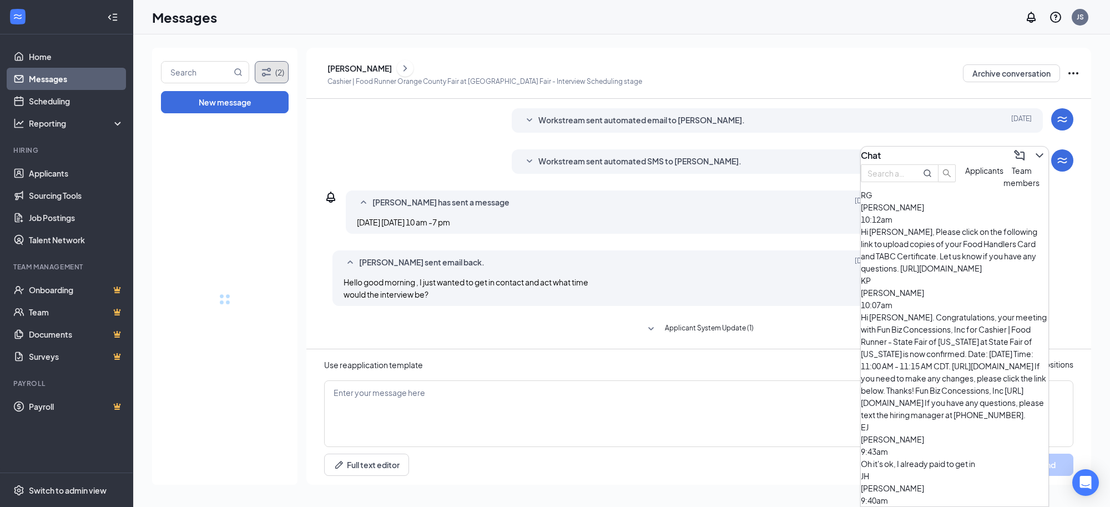
click at [275, 72] on button "(2)" at bounding box center [272, 72] width 34 height 22
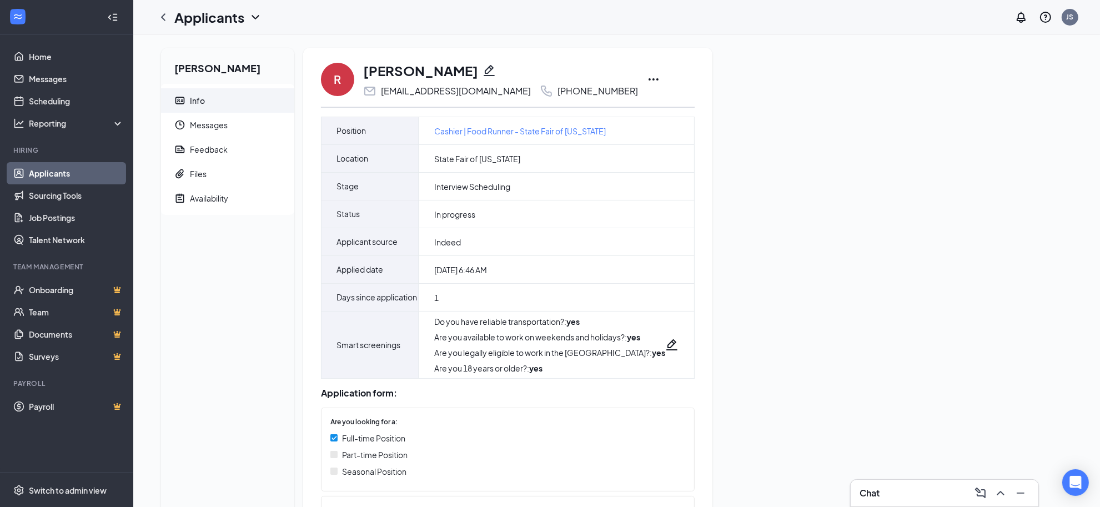
click at [647, 83] on icon "Ellipses" at bounding box center [653, 79] width 13 height 13
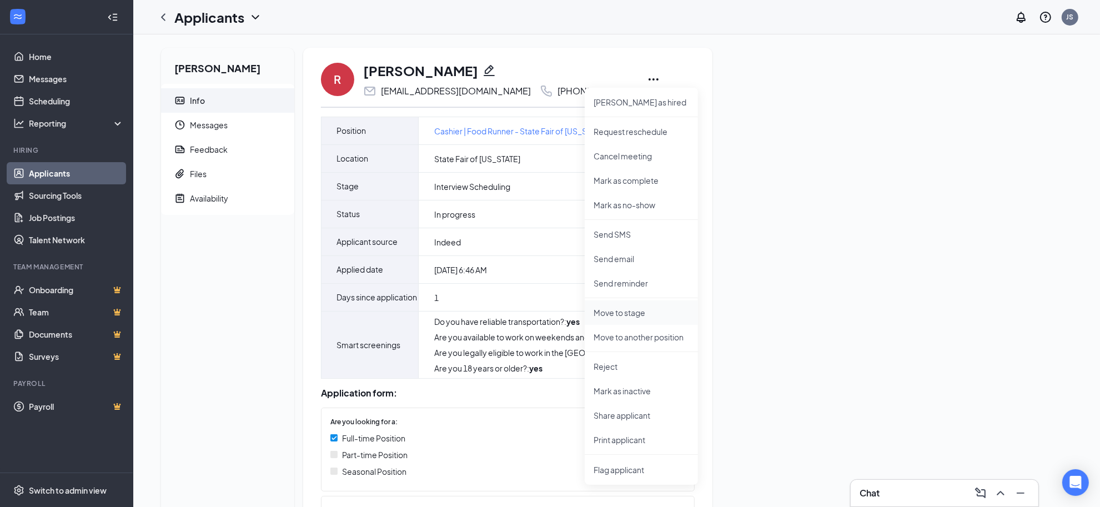
click at [623, 309] on p "Move to stage" at bounding box center [640, 312] width 95 height 11
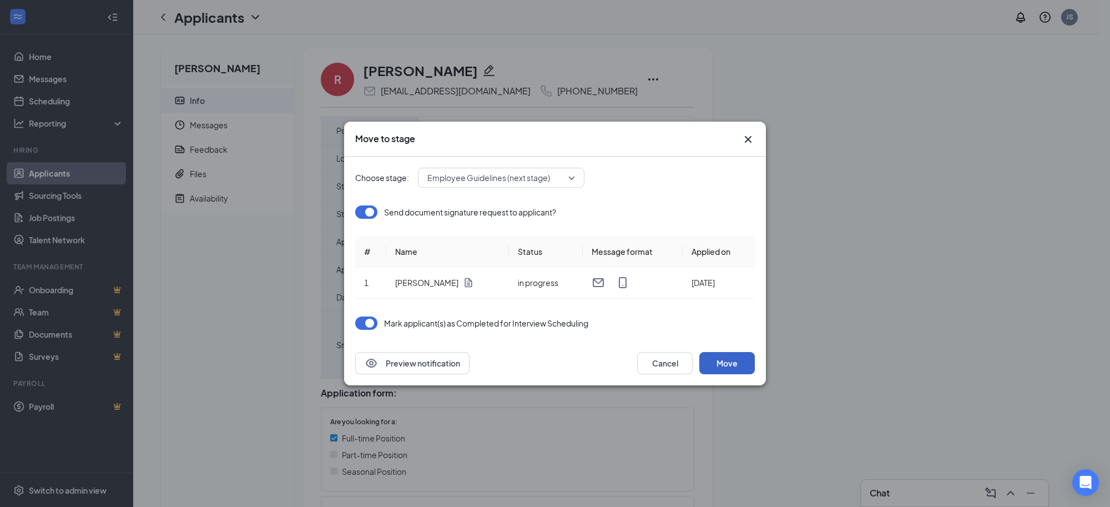
click at [726, 369] on button "Move" at bounding box center [728, 363] width 56 height 22
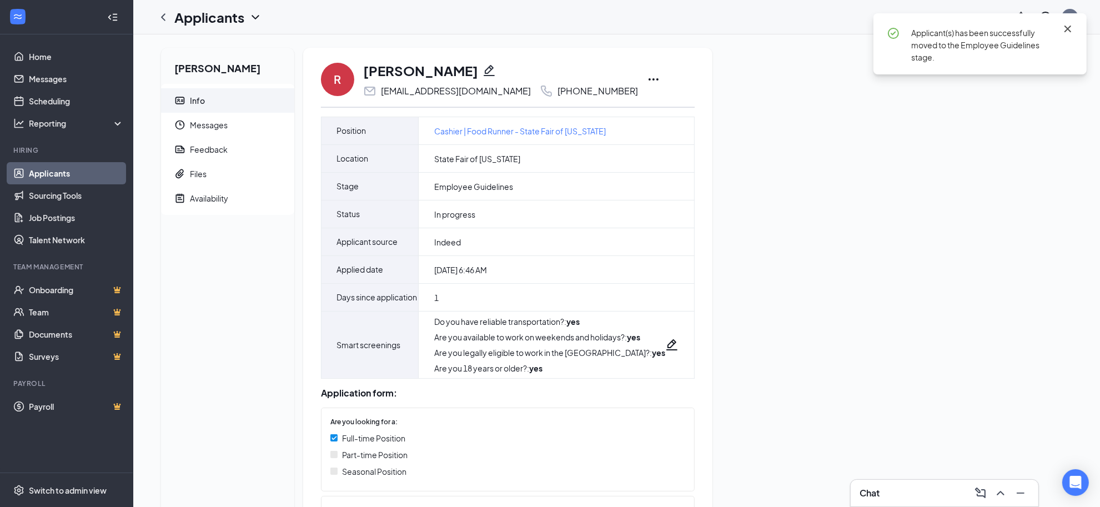
click at [1069, 29] on icon "Cross" at bounding box center [1067, 28] width 13 height 13
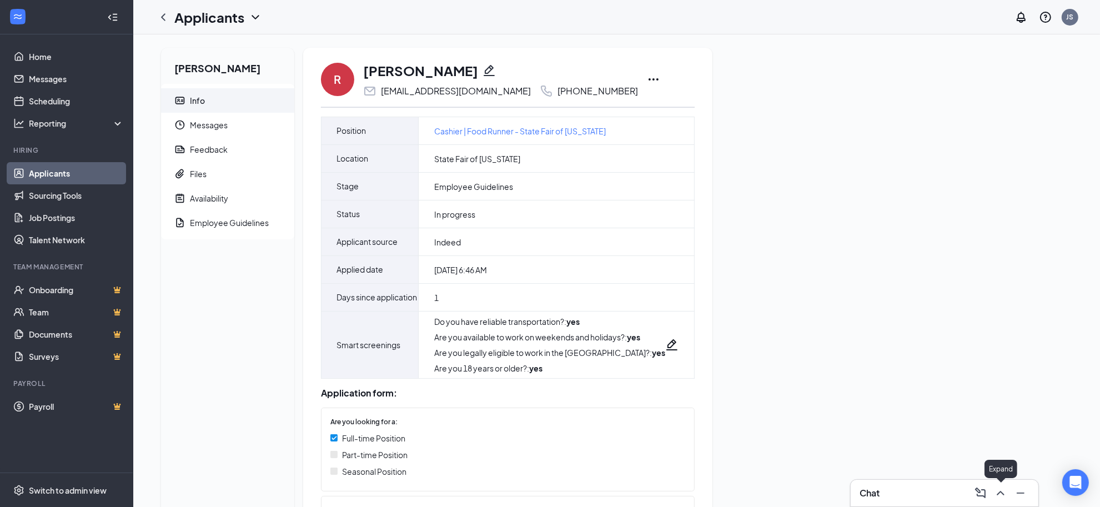
click at [999, 497] on icon "ChevronUp" at bounding box center [1000, 492] width 13 height 13
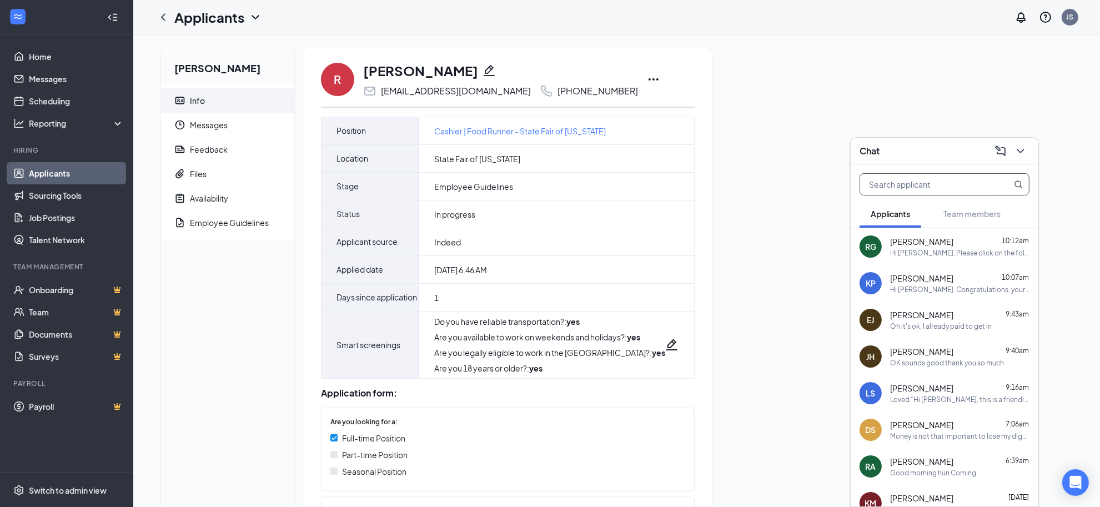
click at [906, 183] on input "text" at bounding box center [926, 184] width 132 height 21
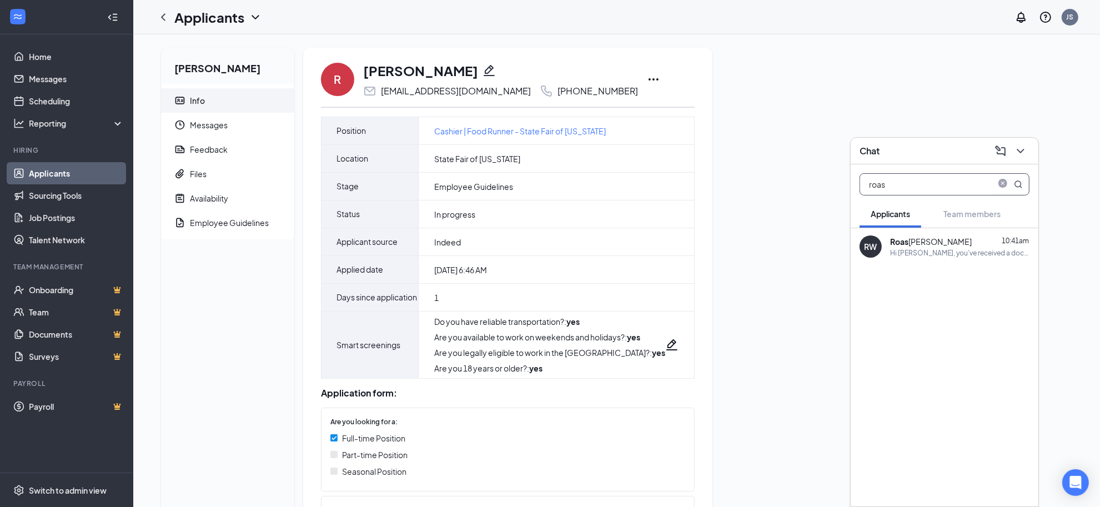
type input "roas"
click at [917, 239] on div "Roas [PERSON_NAME]" at bounding box center [931, 241] width 82 height 11
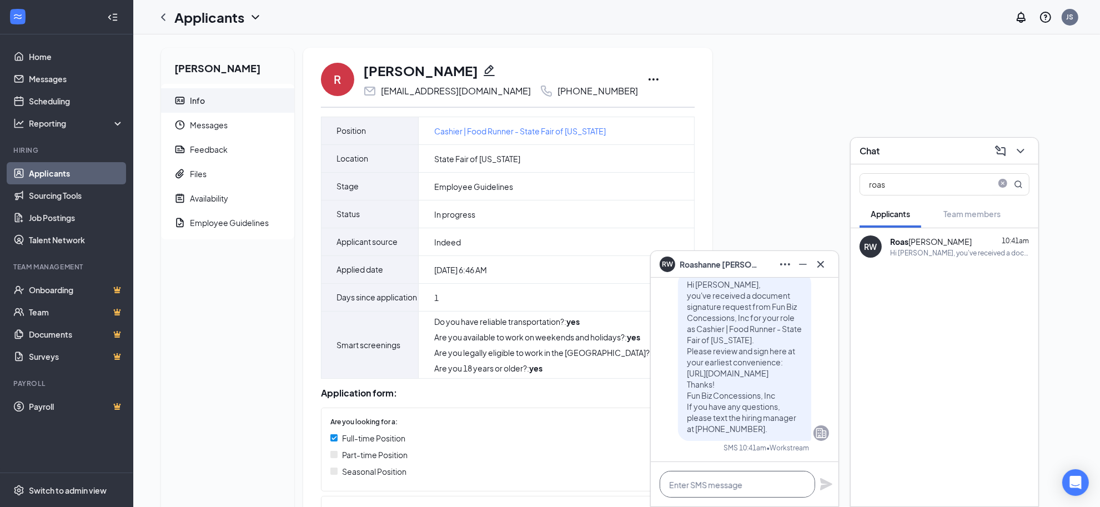
click at [737, 479] on textarea at bounding box center [737, 484] width 155 height 27
paste textarea "[URL][DOMAIN_NAME][US_STATE]"
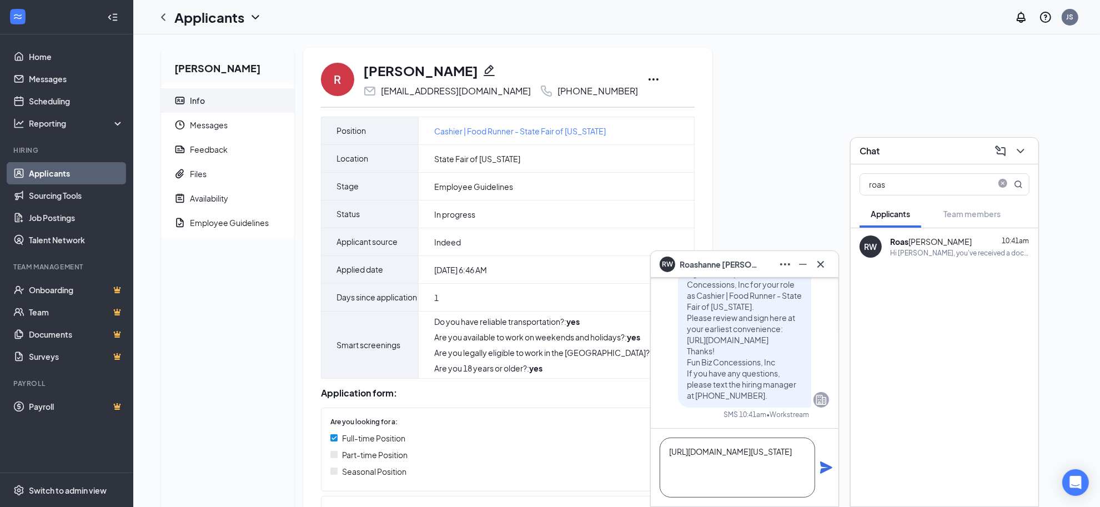
scroll to position [23, 0]
type textarea "https://www.360training.com/learn2serve/search?keys=Texas+Food+Handlers+%2B+TAB…"
click at [826, 465] on icon "Plane" at bounding box center [826, 467] width 12 height 12
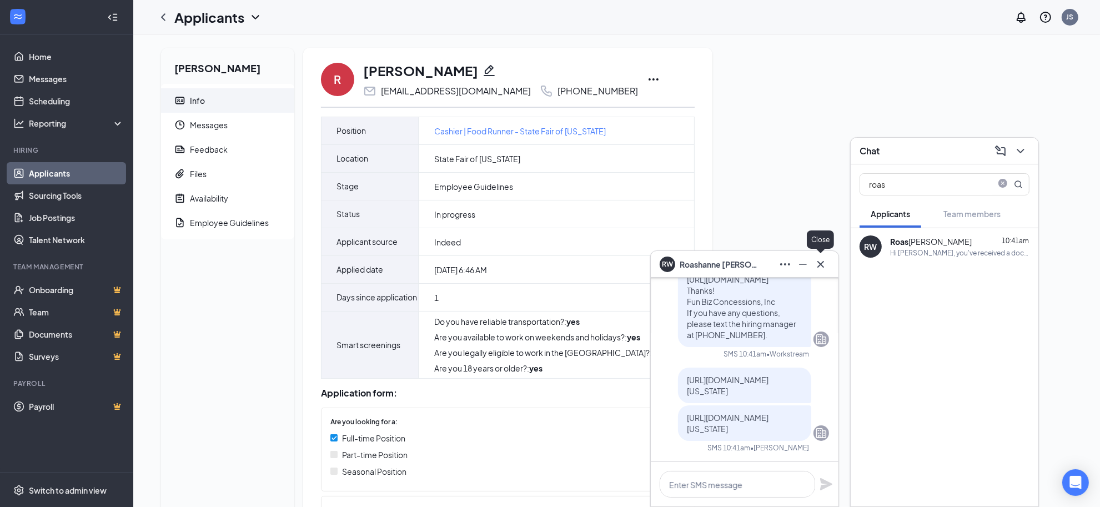
click at [821, 262] on icon "Cross" at bounding box center [820, 264] width 13 height 13
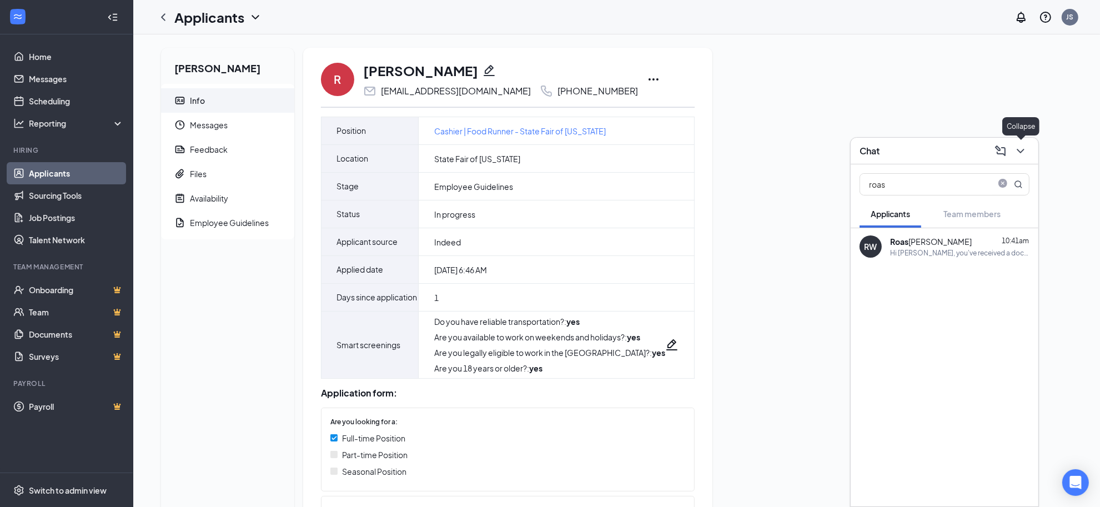
click at [1019, 154] on icon "ChevronDown" at bounding box center [1020, 150] width 13 height 13
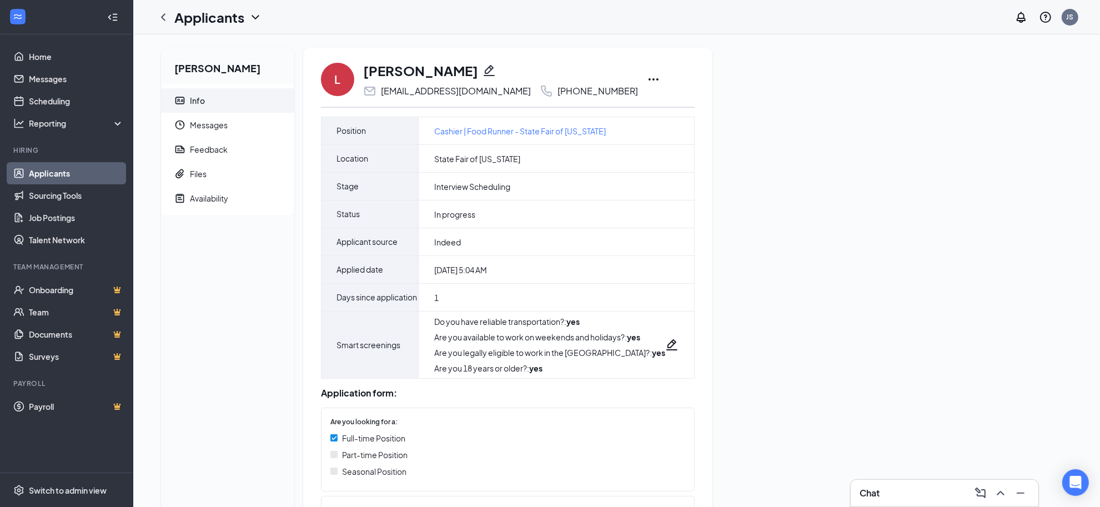
click at [647, 81] on icon "Ellipses" at bounding box center [653, 79] width 13 height 13
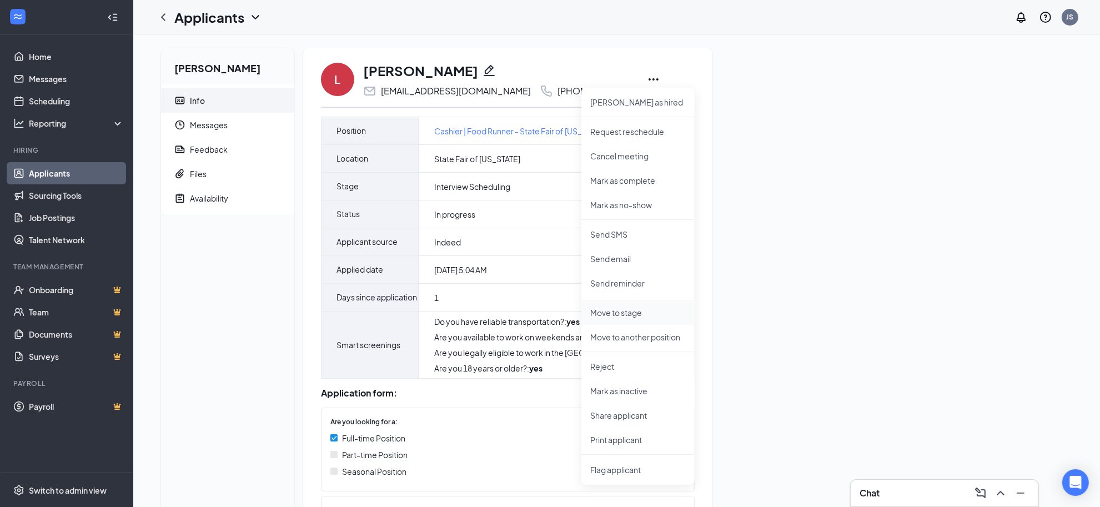
click at [634, 307] on p "Move to stage" at bounding box center [637, 312] width 95 height 11
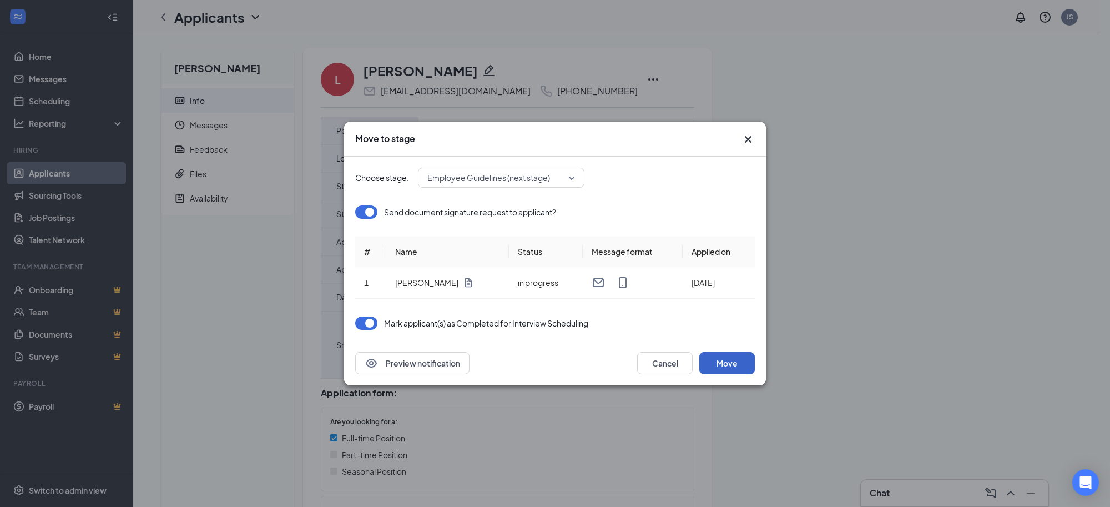
click at [715, 364] on button "Move" at bounding box center [728, 363] width 56 height 22
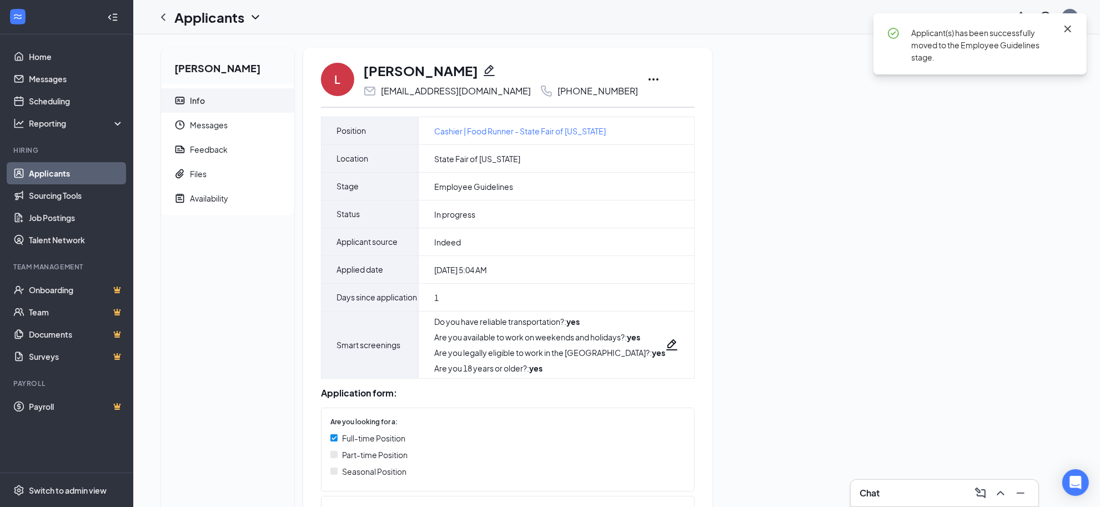
click at [1069, 28] on icon "Cross" at bounding box center [1067, 29] width 7 height 7
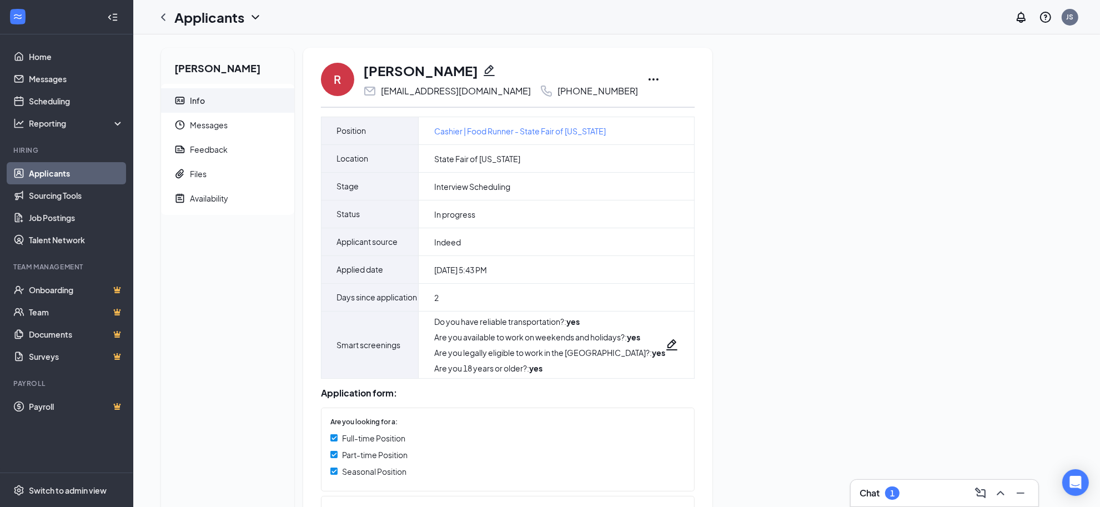
click at [647, 78] on icon "Ellipses" at bounding box center [653, 79] width 13 height 13
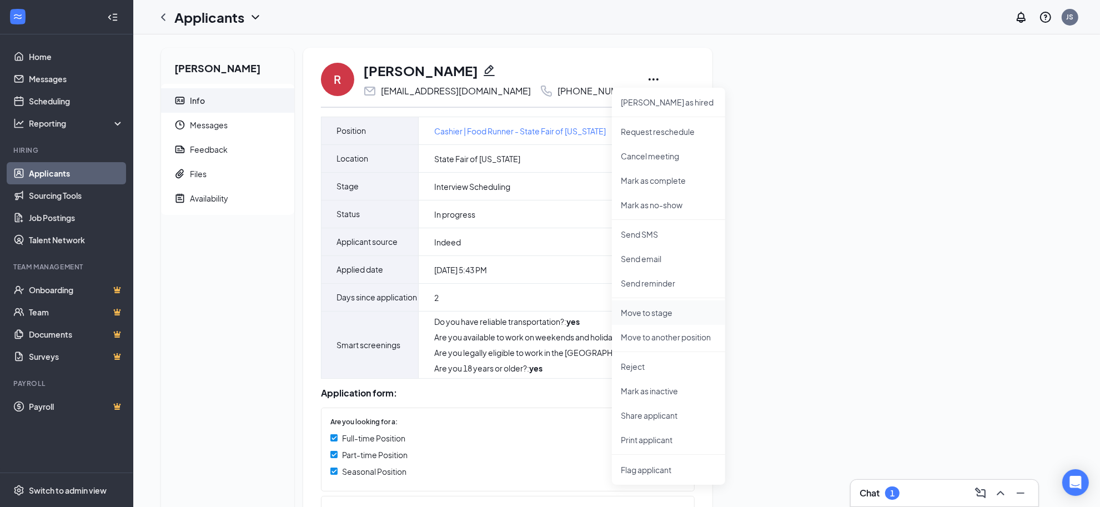
click at [651, 309] on p "Move to stage" at bounding box center [668, 312] width 95 height 11
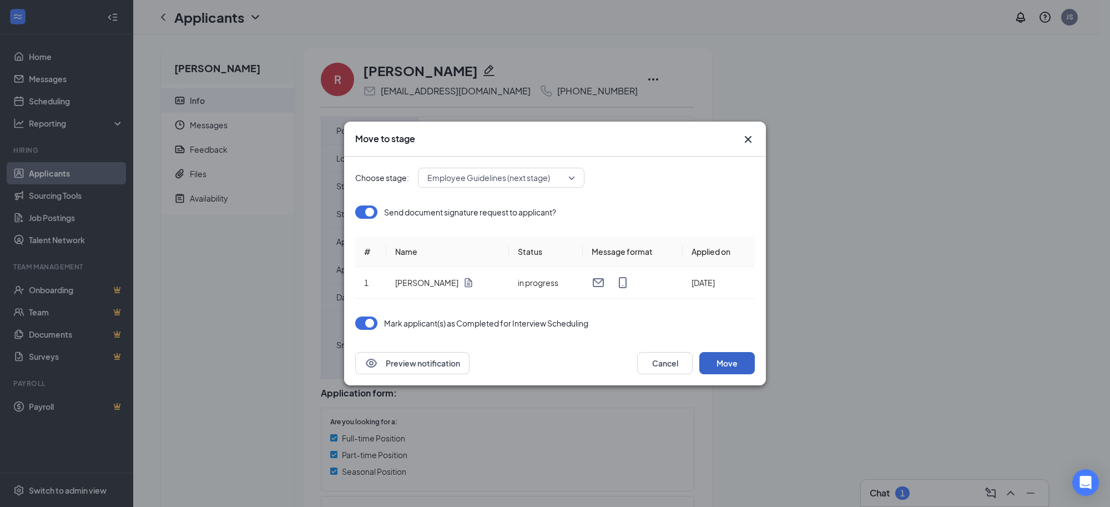
click at [729, 367] on button "Move" at bounding box center [728, 363] width 56 height 22
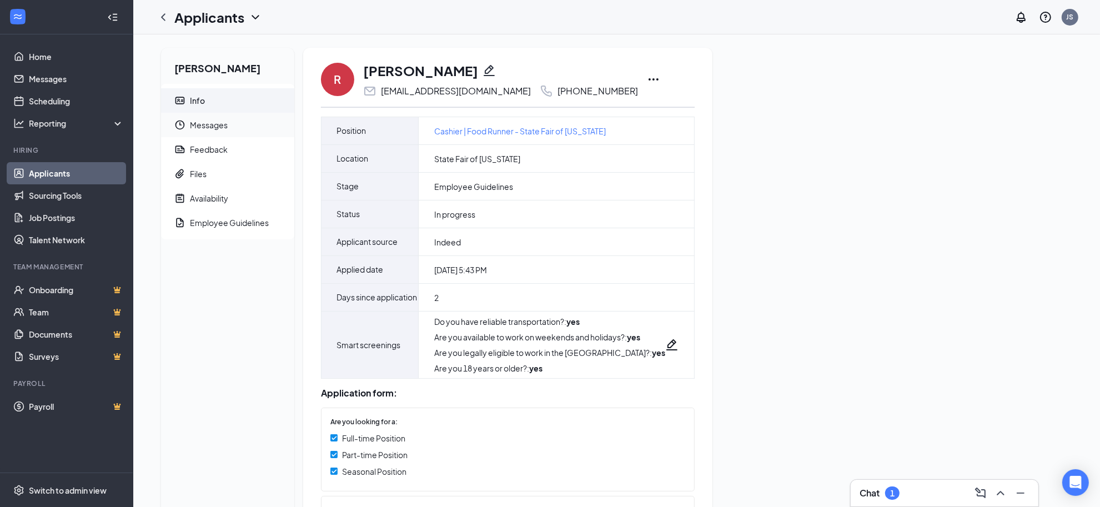
click at [240, 123] on span "Messages" at bounding box center [237, 125] width 95 height 24
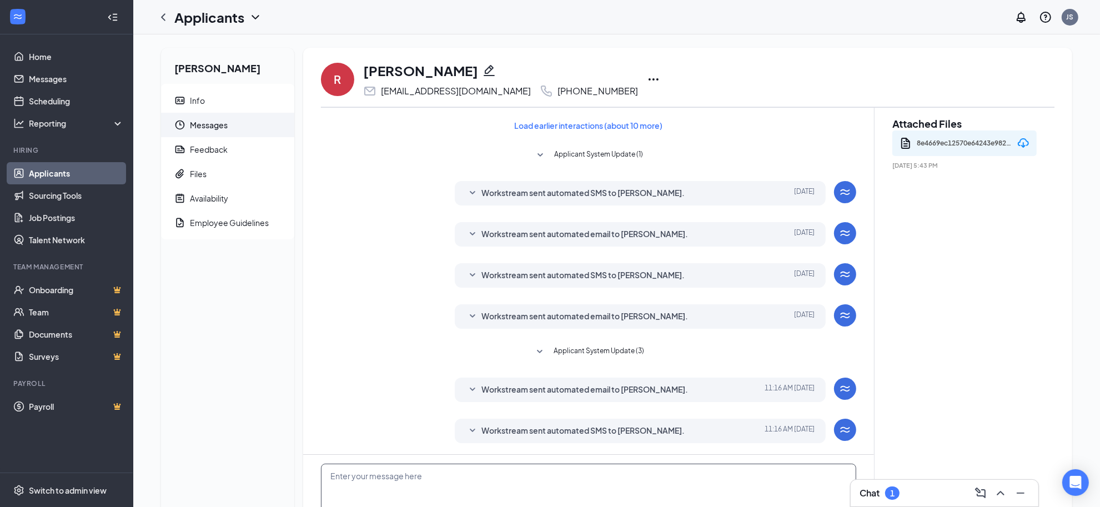
click at [408, 476] on textarea at bounding box center [588, 497] width 535 height 67
paste textarea "https://www.360training.com/learn2serve/search?keys=Texas+Food+Handlers+%2B+TAB…"
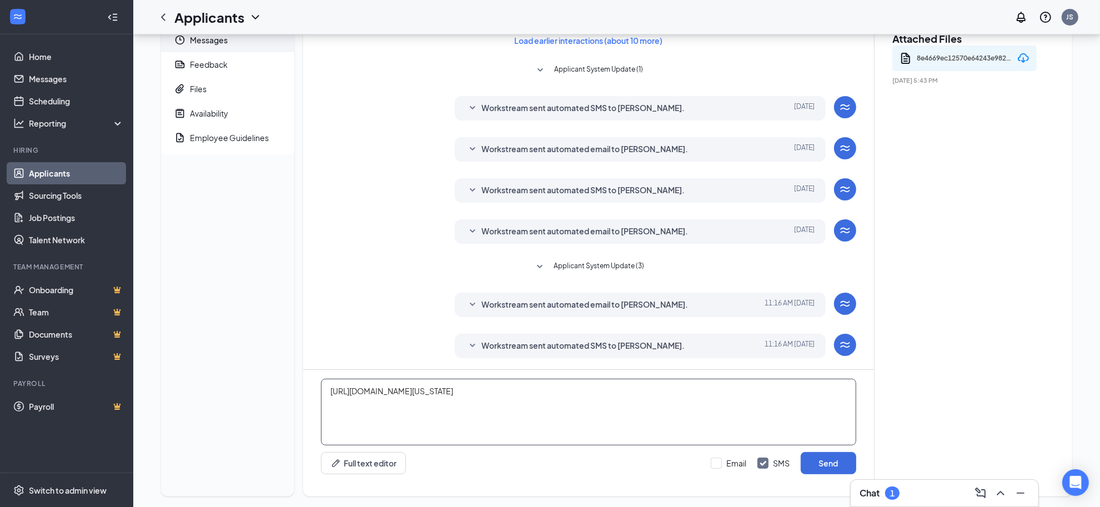
scroll to position [96, 0]
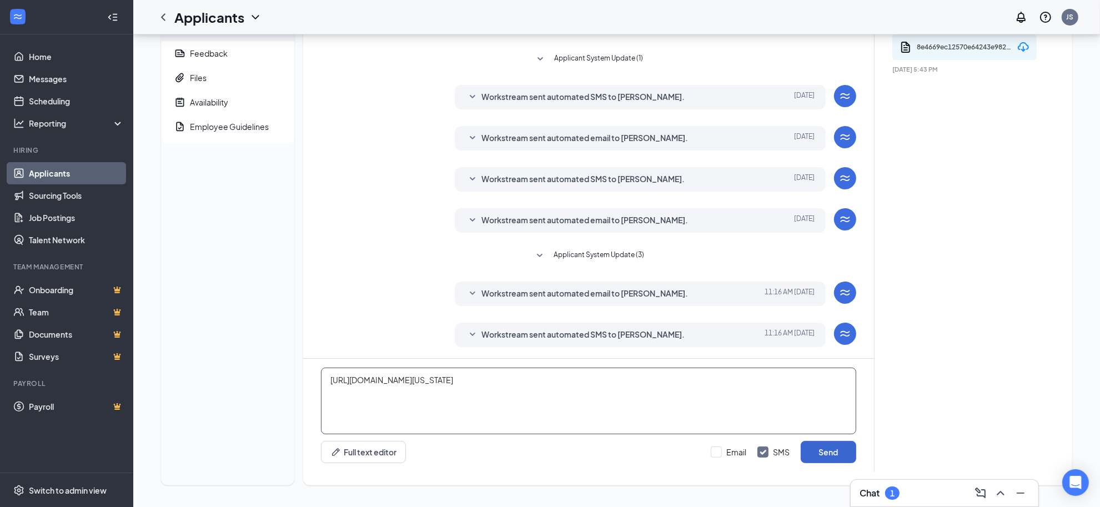
type textarea "https://www.360training.com/learn2serve/search?keys=Texas+Food+Handlers+%2B+TAB…"
click at [834, 447] on button "Send" at bounding box center [829, 452] width 56 height 22
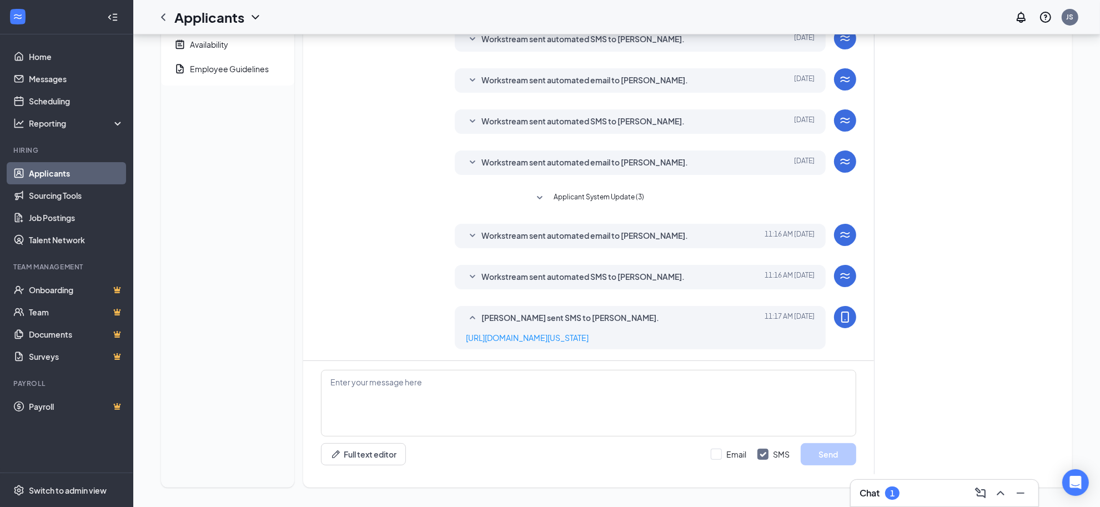
scroll to position [168, 0]
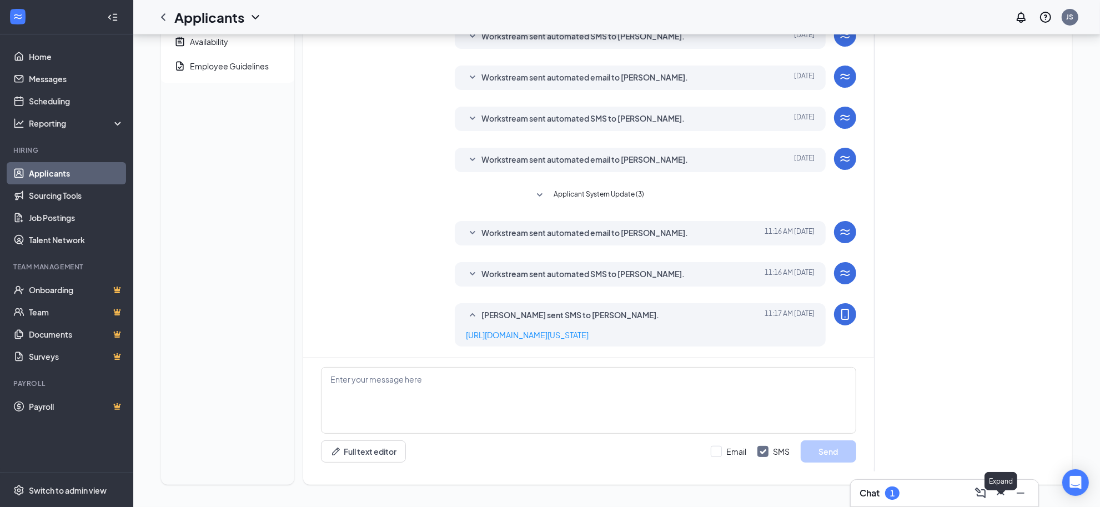
click at [1004, 492] on icon "ChevronUp" at bounding box center [1000, 492] width 13 height 13
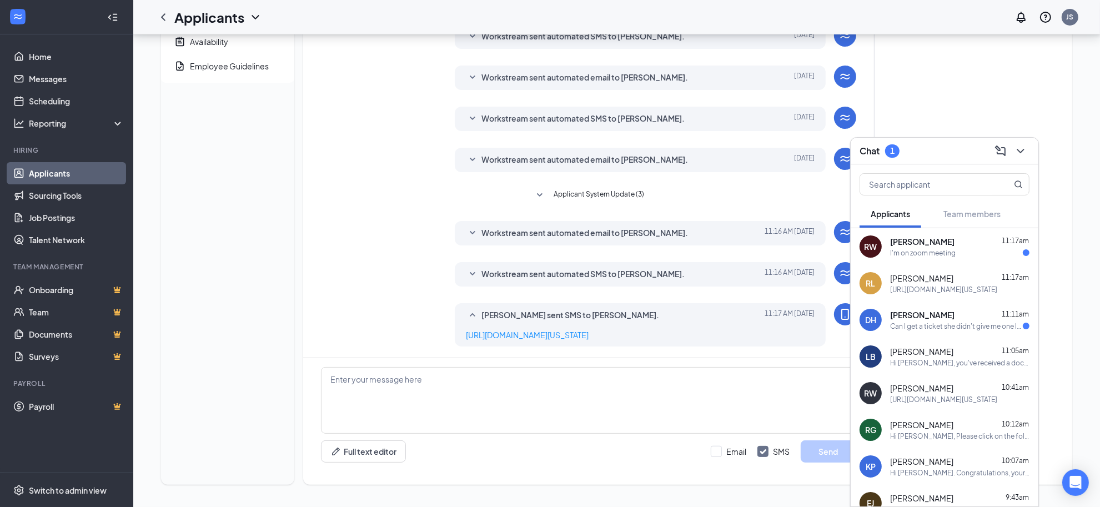
click at [958, 104] on div "Attached Files 8e4669ec12570e64243e9826f6d84a3c.pdf Aug 24, 2025 5:43 PM" at bounding box center [964, 211] width 180 height 520
click at [1000, 70] on div "Attached Files 8e4669ec12570e64243e9826f6d84a3c.pdf Aug 24, 2025 5:43 PM" at bounding box center [964, 211] width 180 height 520
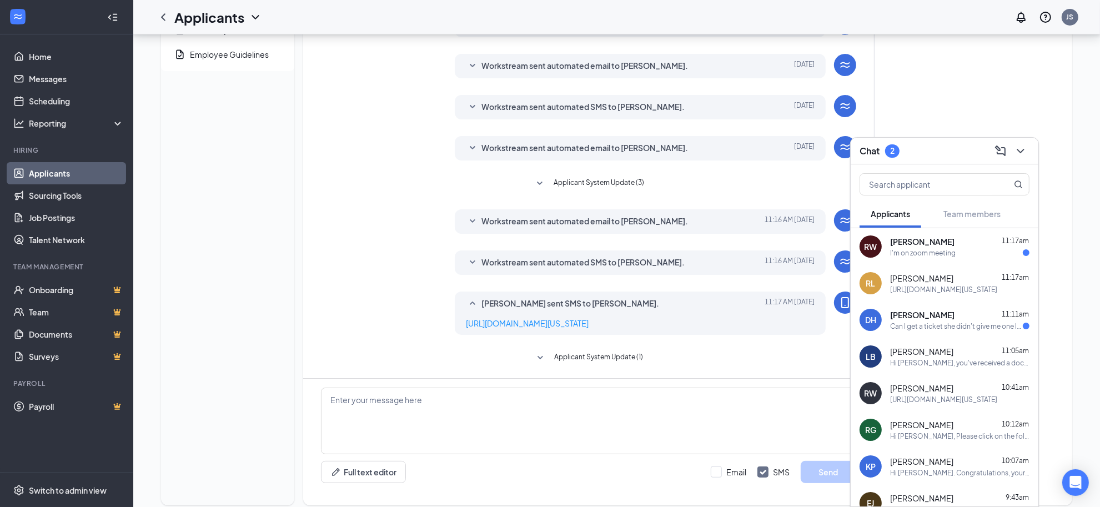
scroll to position [200, 0]
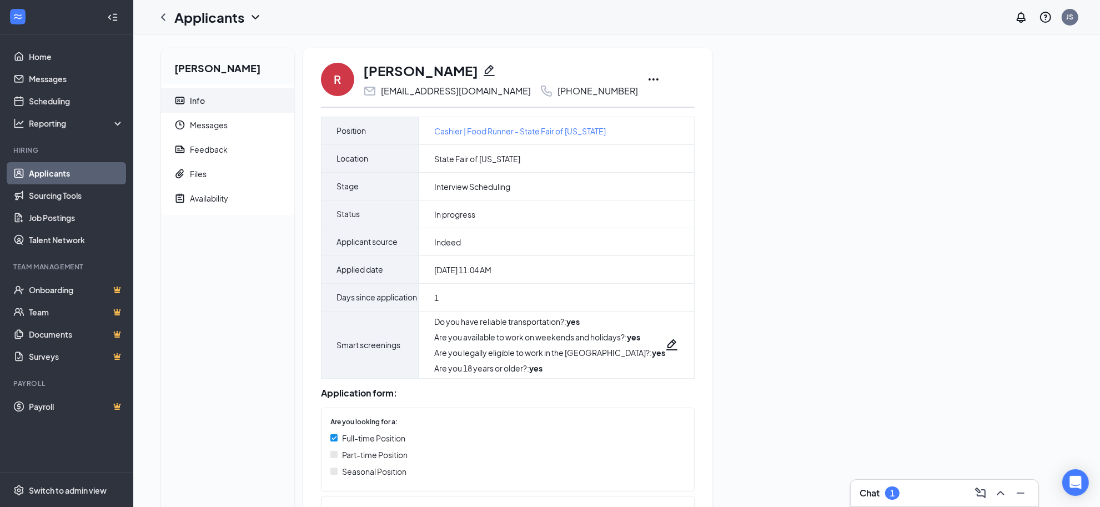
click at [647, 81] on icon "Ellipses" at bounding box center [653, 79] width 13 height 13
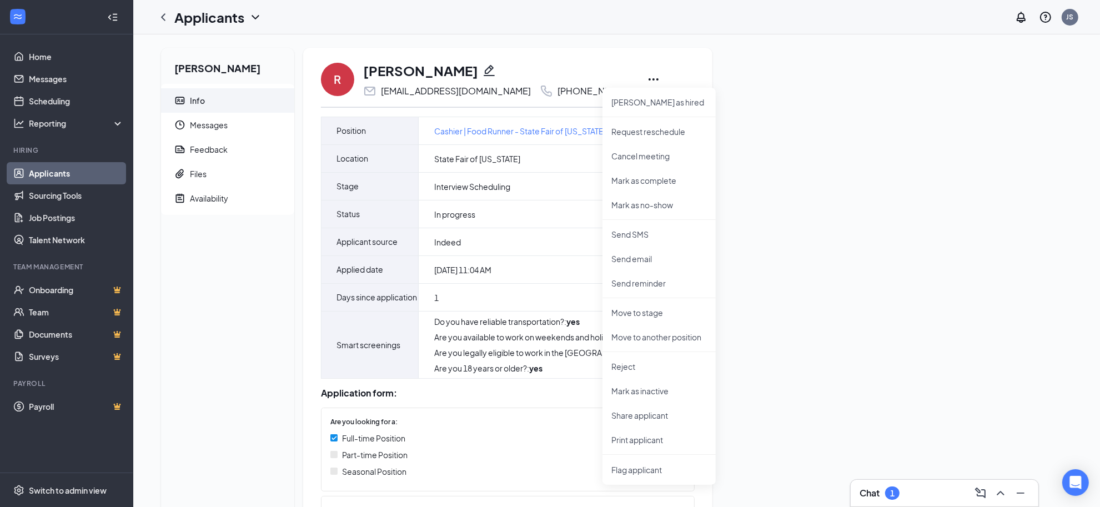
click at [484, 71] on icon "Pencil" at bounding box center [489, 70] width 11 height 11
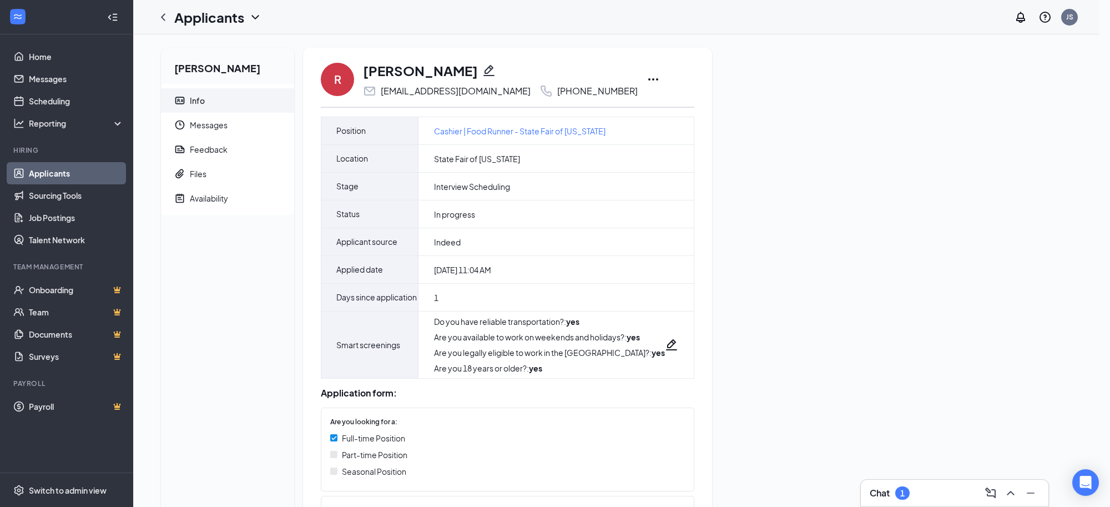
type input "[PHONE_NUMBER]"
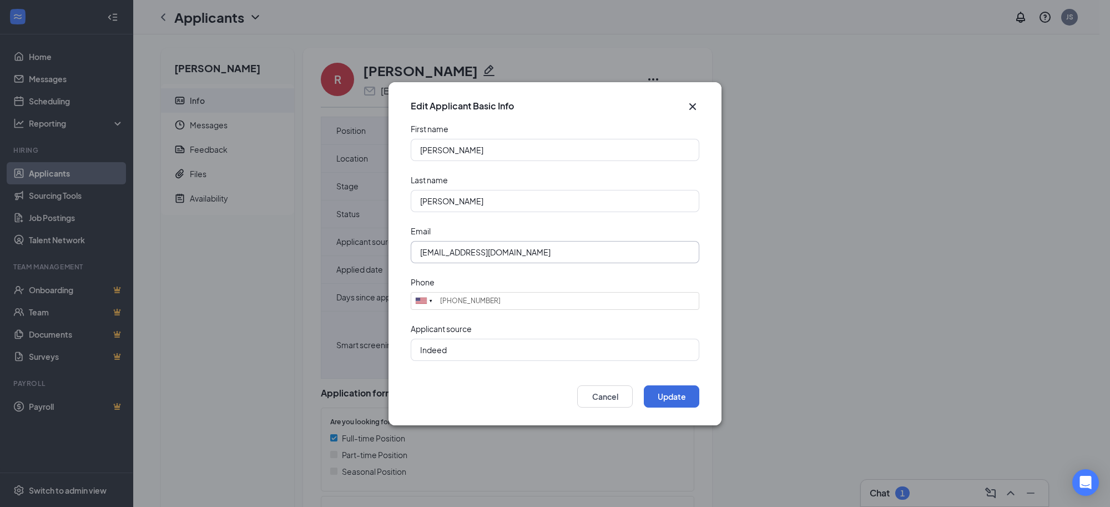
drag, startPoint x: 469, startPoint y: 250, endPoint x: 401, endPoint y: 251, distance: 67.8
click at [401, 251] on form "First name [PERSON_NAME] Last name [PERSON_NAME] Email [EMAIL_ADDRESS][DOMAIN_N…" at bounding box center [555, 248] width 333 height 251
type input "[EMAIL_ADDRESS][DOMAIN_NAME]"
click at [663, 395] on button "Update" at bounding box center [672, 396] width 56 height 22
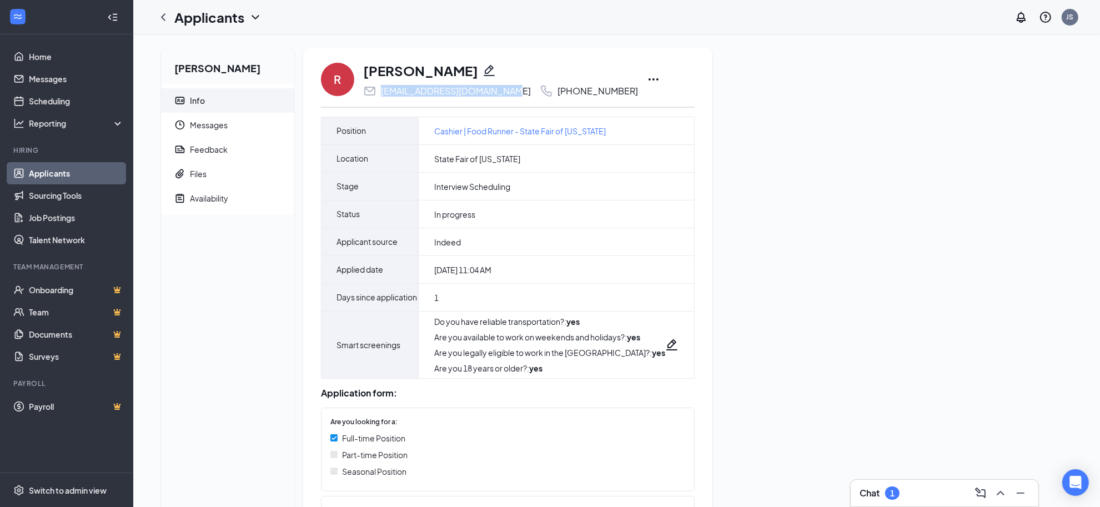
drag, startPoint x: 509, startPoint y: 94, endPoint x: 381, endPoint y: 98, distance: 128.3
click at [381, 98] on div "R [PERSON_NAME] [EMAIL_ADDRESS][DOMAIN_NAME] [PHONE_NUMBER] Mark as hired Reque…" at bounding box center [508, 339] width 374 height 557
copy div "[EMAIL_ADDRESS][DOMAIN_NAME]"
drag, startPoint x: 610, startPoint y: 93, endPoint x: 545, endPoint y: 90, distance: 65.0
click at [557, 90] on div "[PHONE_NUMBER]" at bounding box center [597, 90] width 81 height 11
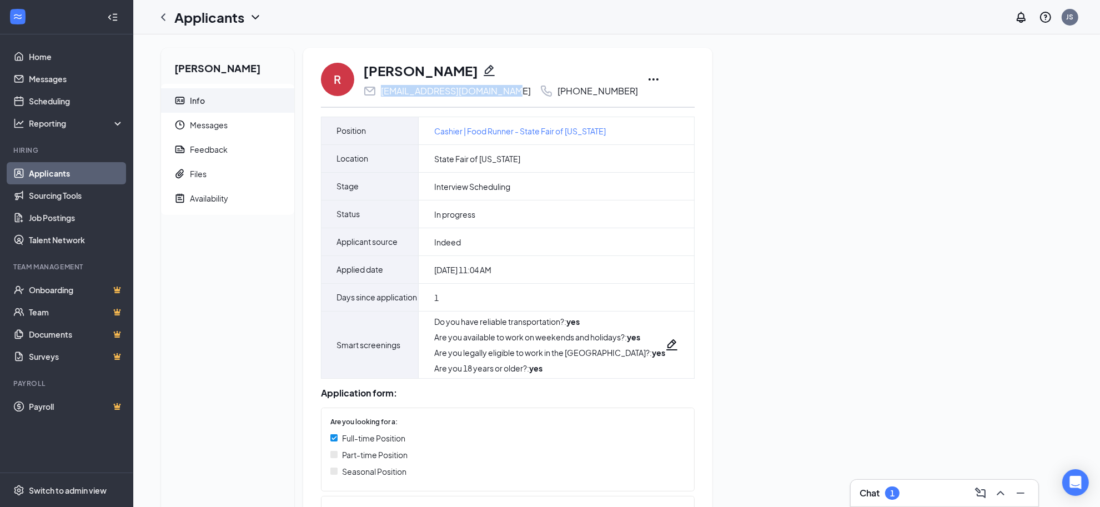
copy div "[PHONE_NUMBER]"
click at [647, 81] on icon "Ellipses" at bounding box center [653, 79] width 13 height 13
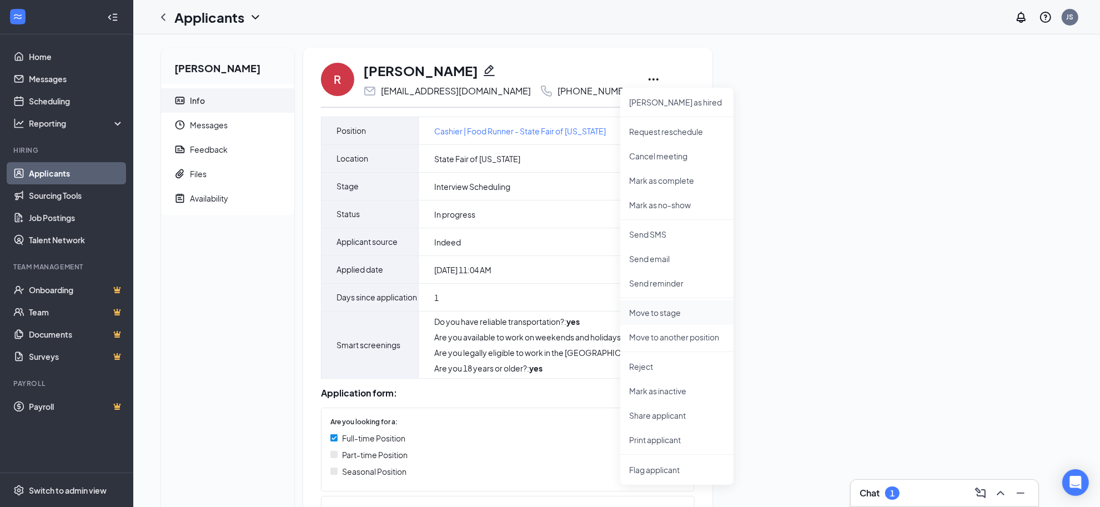
click at [656, 308] on p "Move to stage" at bounding box center [676, 312] width 95 height 11
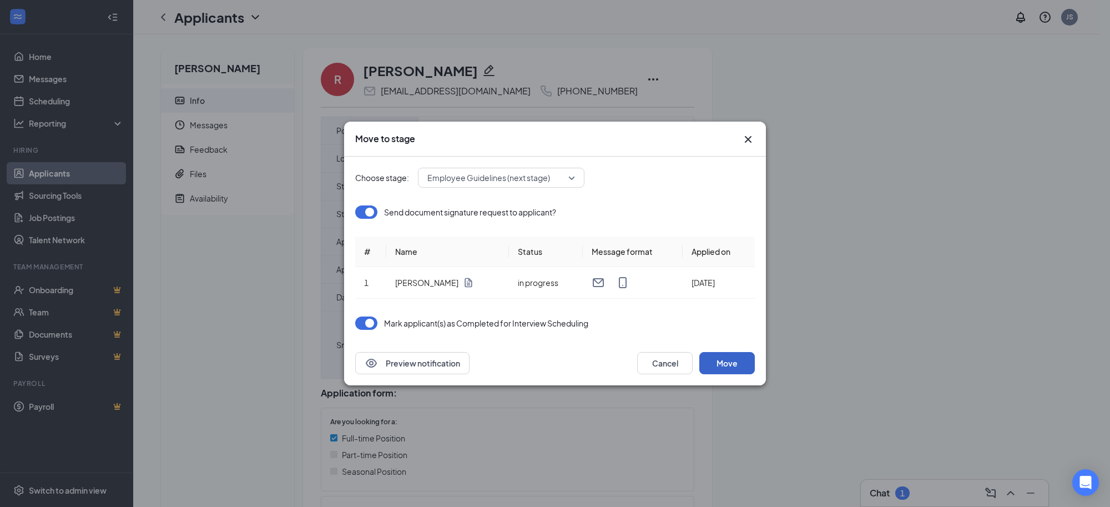
click at [722, 364] on button "Move" at bounding box center [728, 363] width 56 height 22
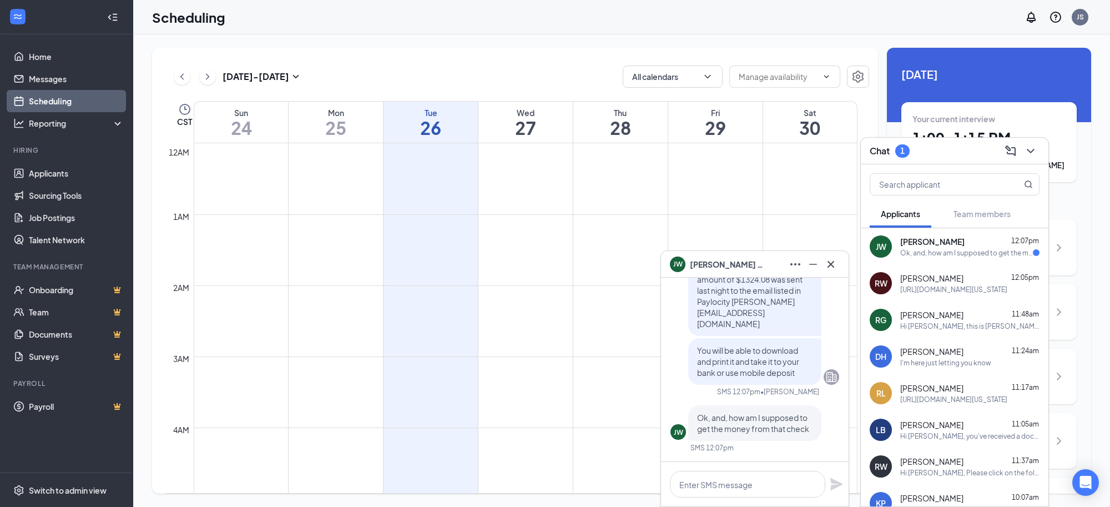
scroll to position [545, 0]
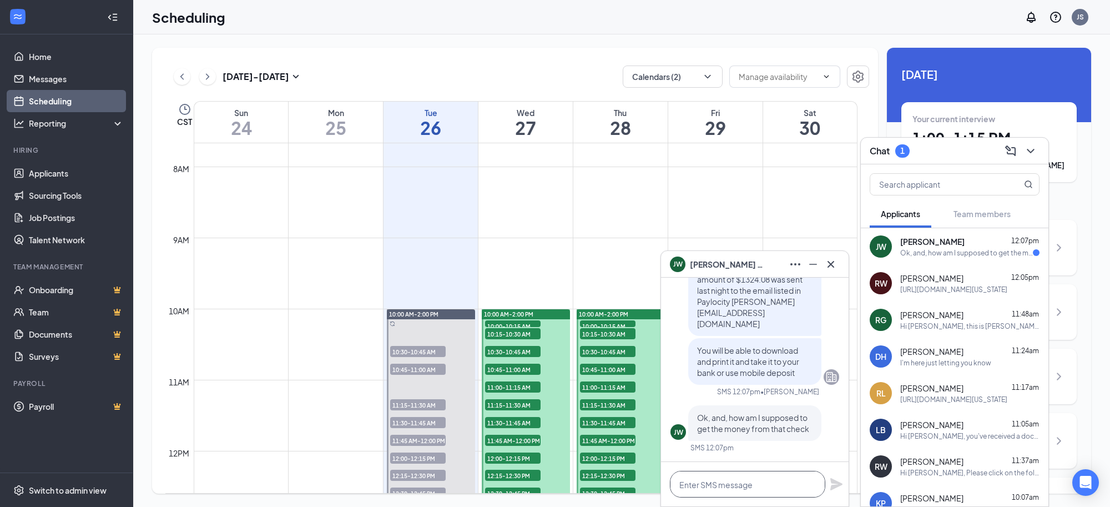
click at [727, 489] on textarea at bounding box center [747, 484] width 155 height 27
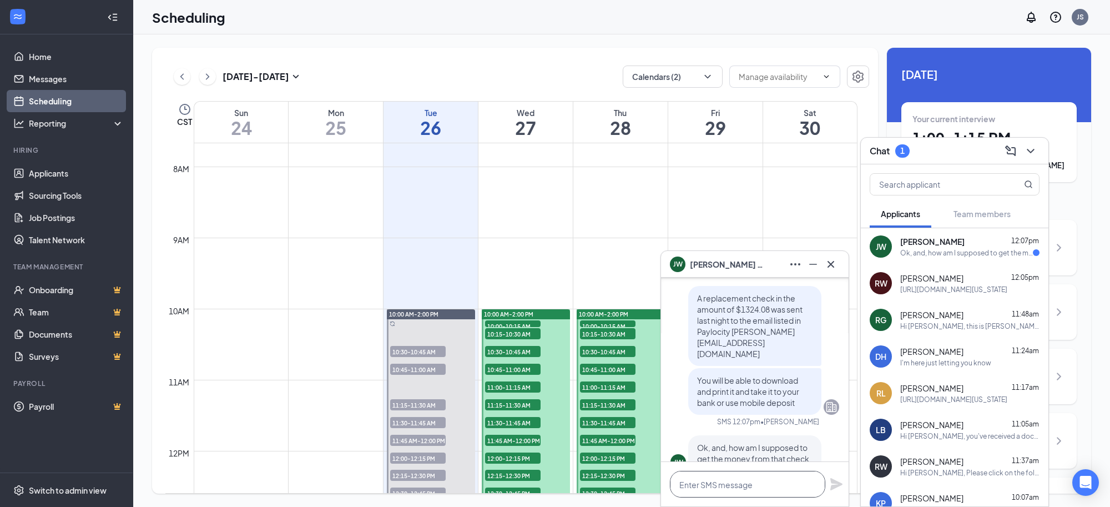
scroll to position [0, 0]
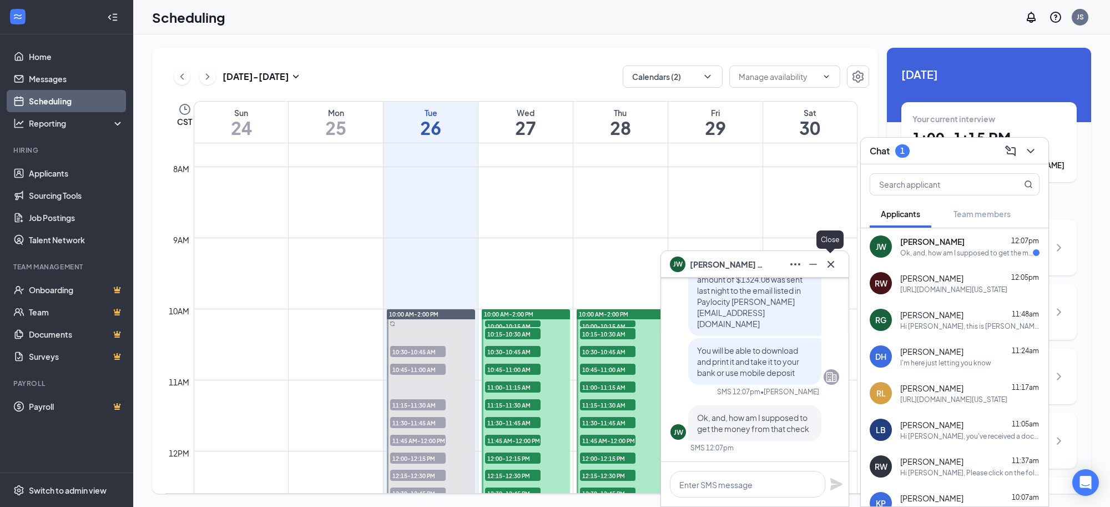
click at [827, 264] on icon "Cross" at bounding box center [830, 264] width 13 height 13
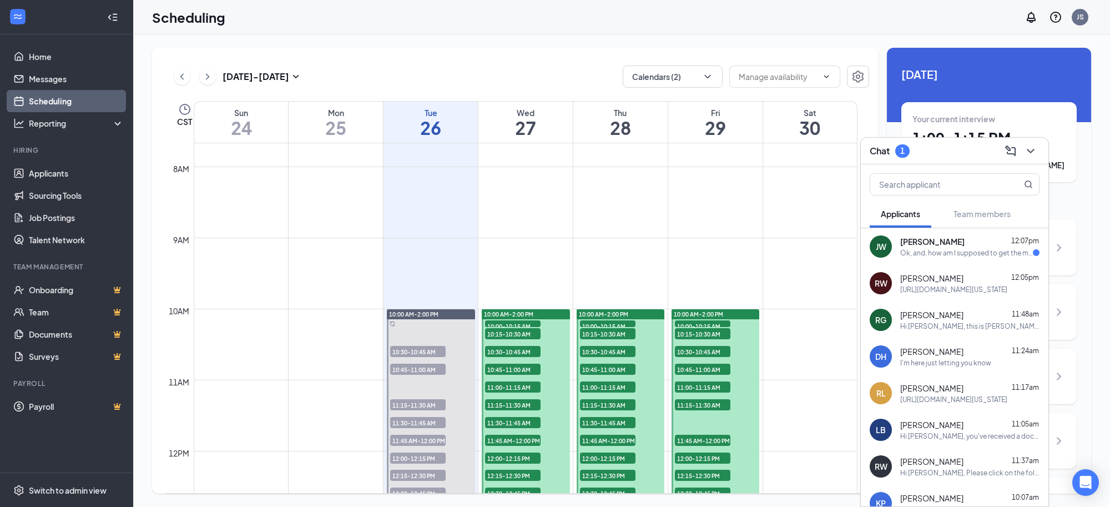
click at [933, 256] on div "Ok, and, how am I supposed to get the money from that check" at bounding box center [967, 252] width 133 height 9
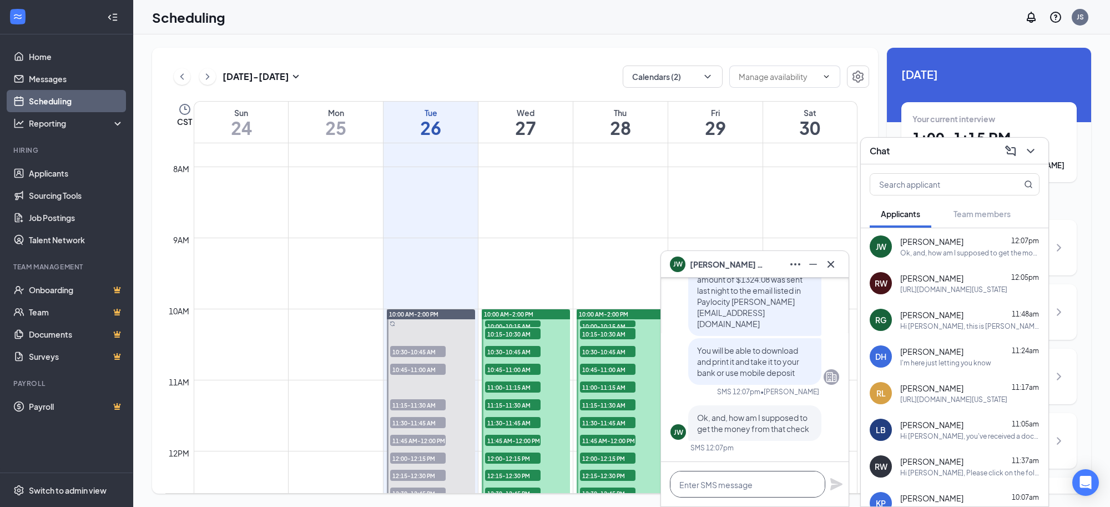
click at [740, 482] on textarea at bounding box center [747, 484] width 155 height 27
click at [830, 271] on button at bounding box center [831, 264] width 18 height 18
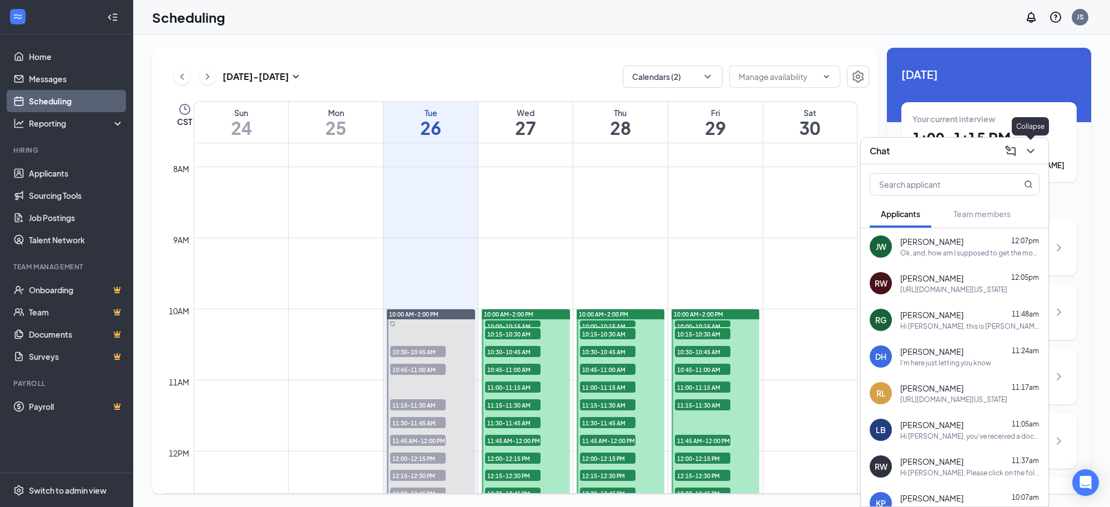
click at [1030, 154] on icon "ChevronDown" at bounding box center [1030, 150] width 13 height 13
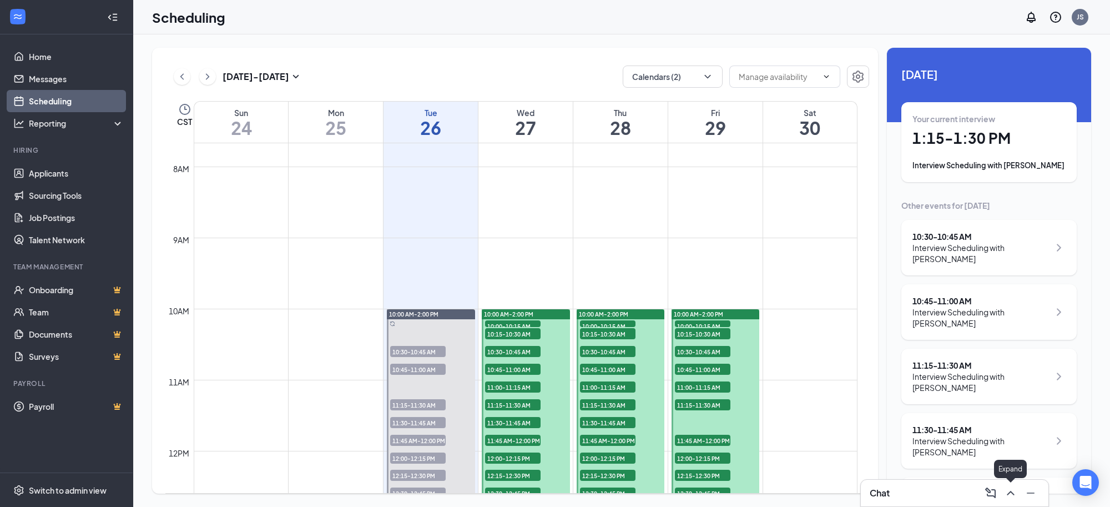
click at [1014, 495] on icon "ChevronUp" at bounding box center [1010, 492] width 13 height 13
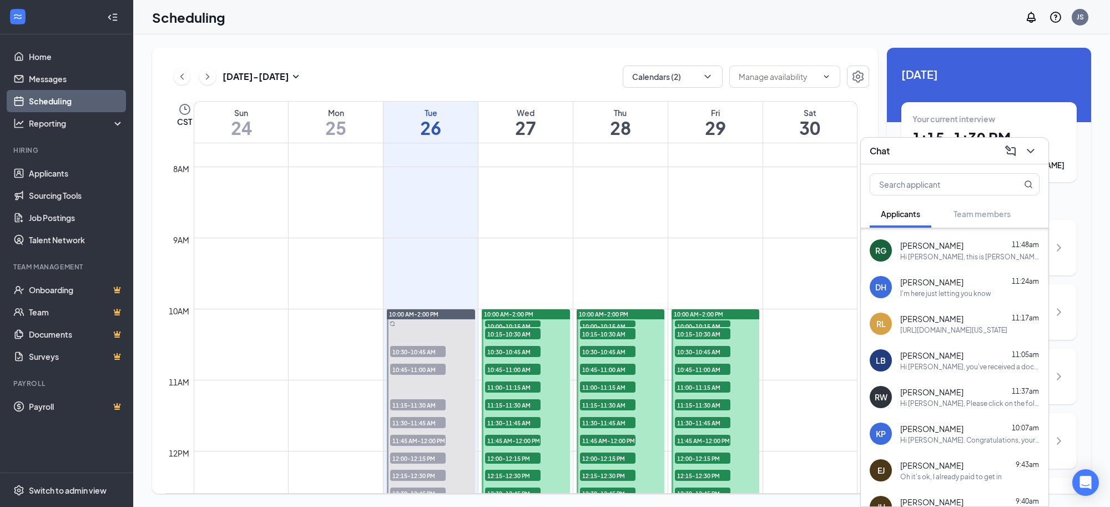
scroll to position [143, 0]
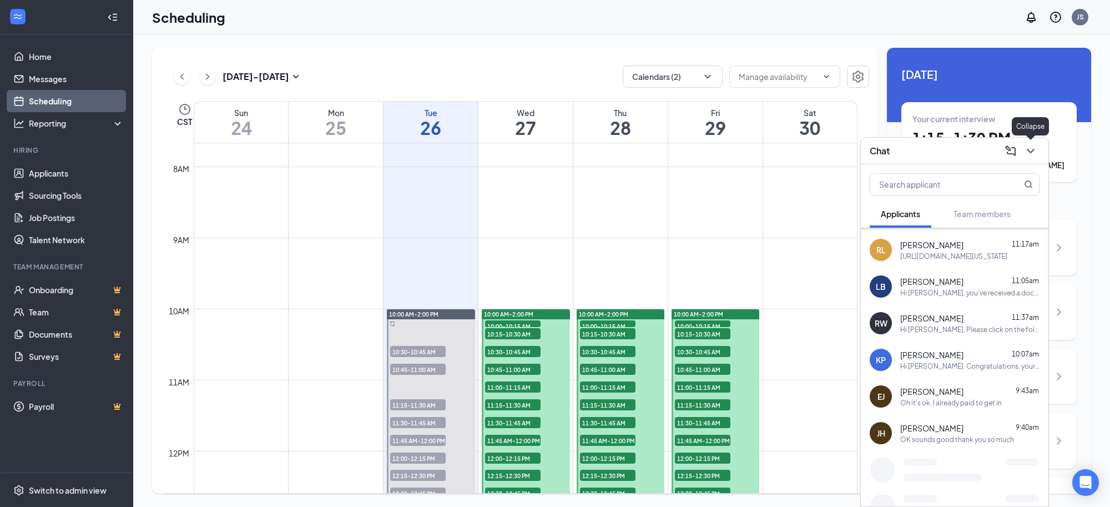
click at [1026, 155] on icon "ChevronDown" at bounding box center [1030, 150] width 13 height 13
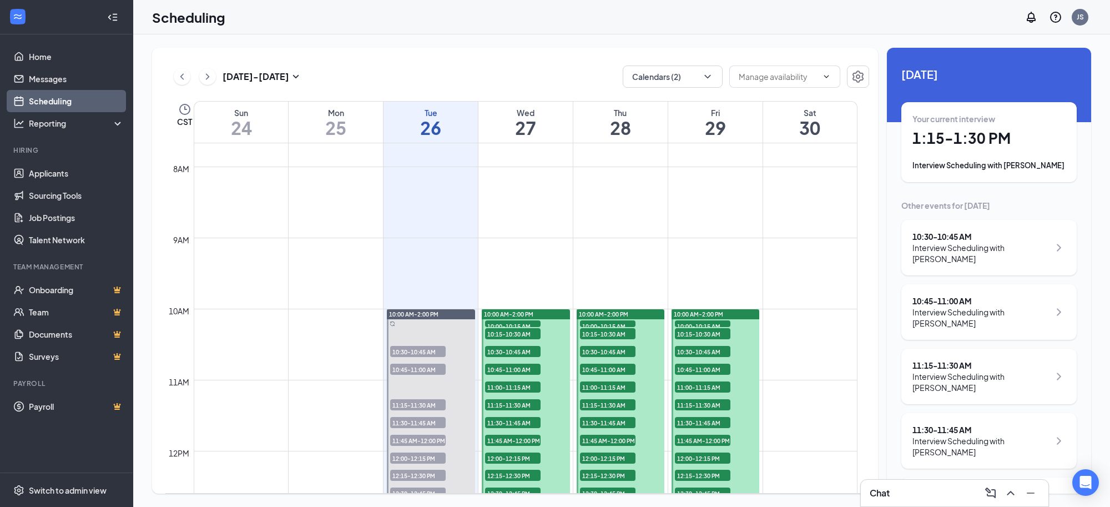
scroll to position [0, 0]
click at [46, 82] on link "Messages" at bounding box center [76, 79] width 95 height 22
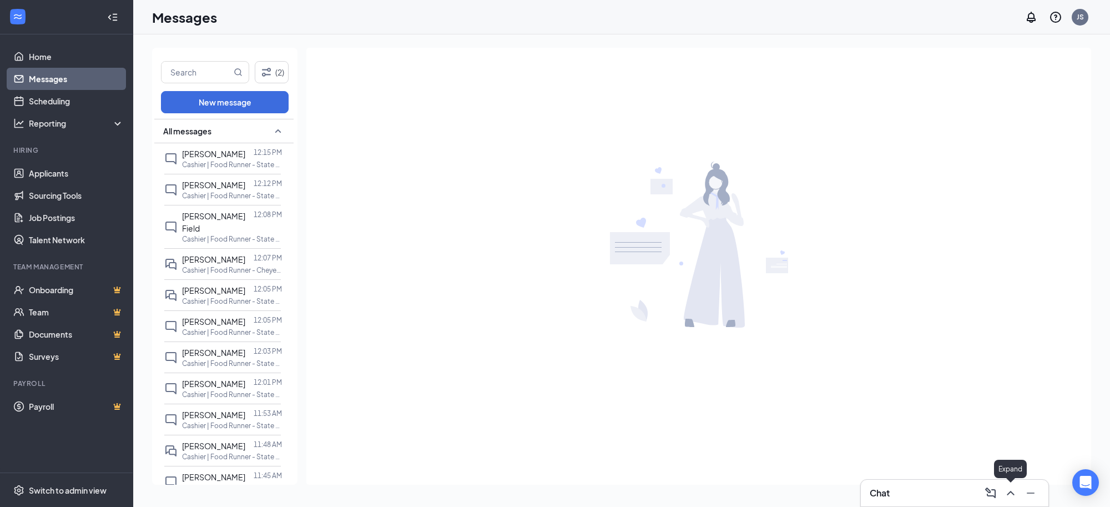
click at [1010, 495] on icon "ChevronUp" at bounding box center [1010, 492] width 13 height 13
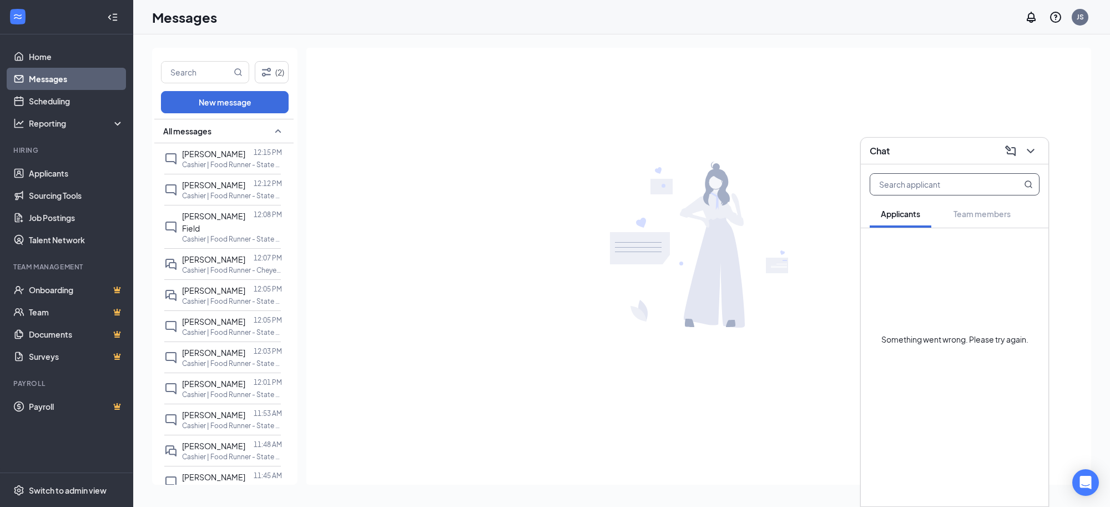
click at [915, 184] on input "text" at bounding box center [937, 184] width 132 height 21
type input "[PERSON_NAME]"
click at [1030, 152] on icon "ChevronDown" at bounding box center [1030, 151] width 7 height 4
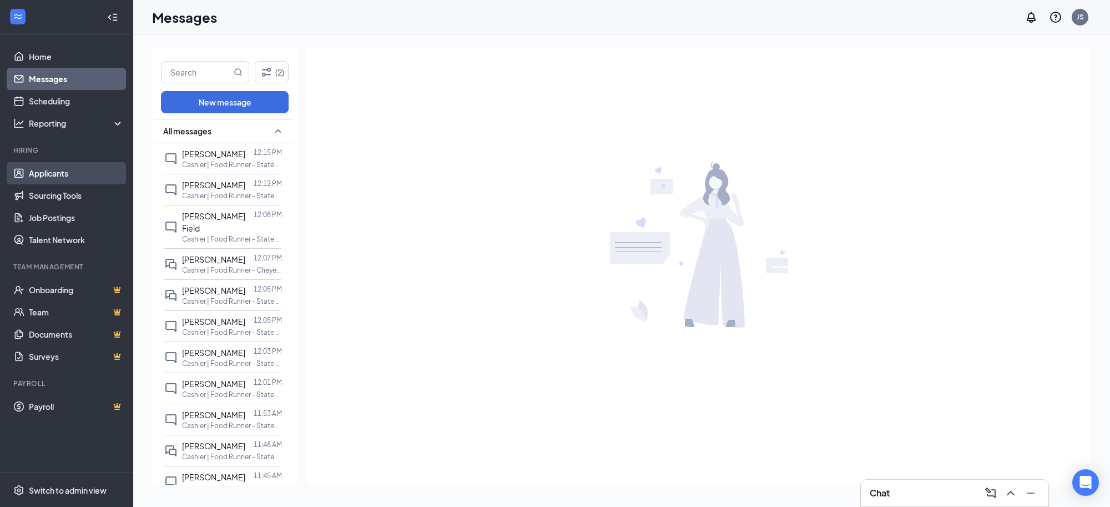
click at [32, 181] on link "Applicants" at bounding box center [76, 173] width 95 height 22
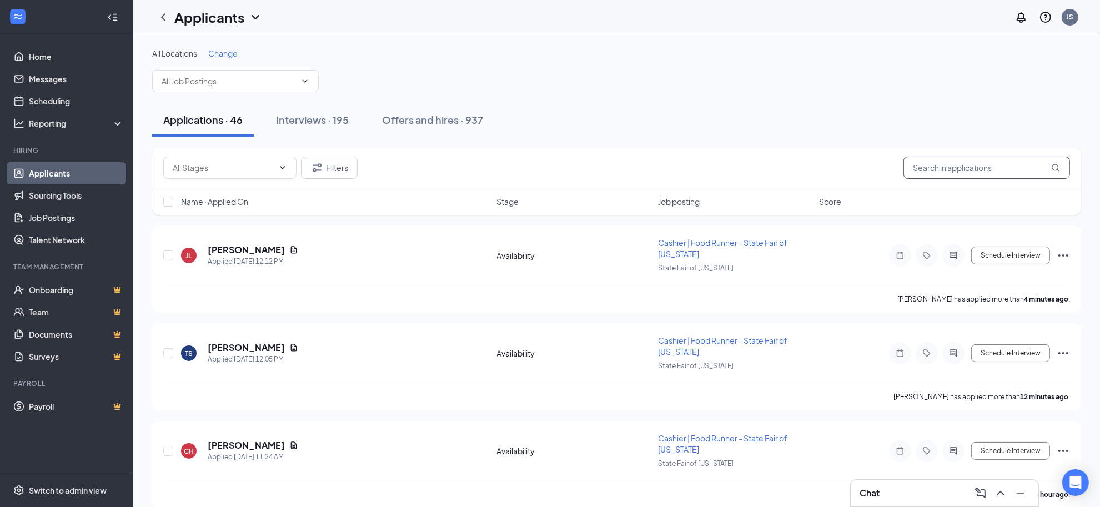
click at [943, 162] on input "text" at bounding box center [986, 168] width 167 height 22
type input "[PERSON_NAME]"
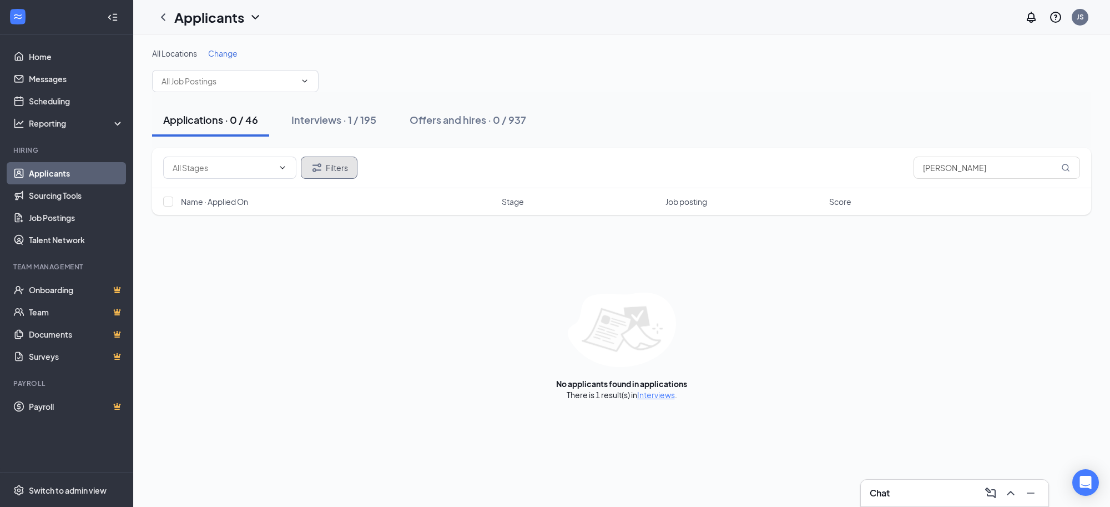
click at [340, 168] on button "Filters" at bounding box center [329, 168] width 57 height 22
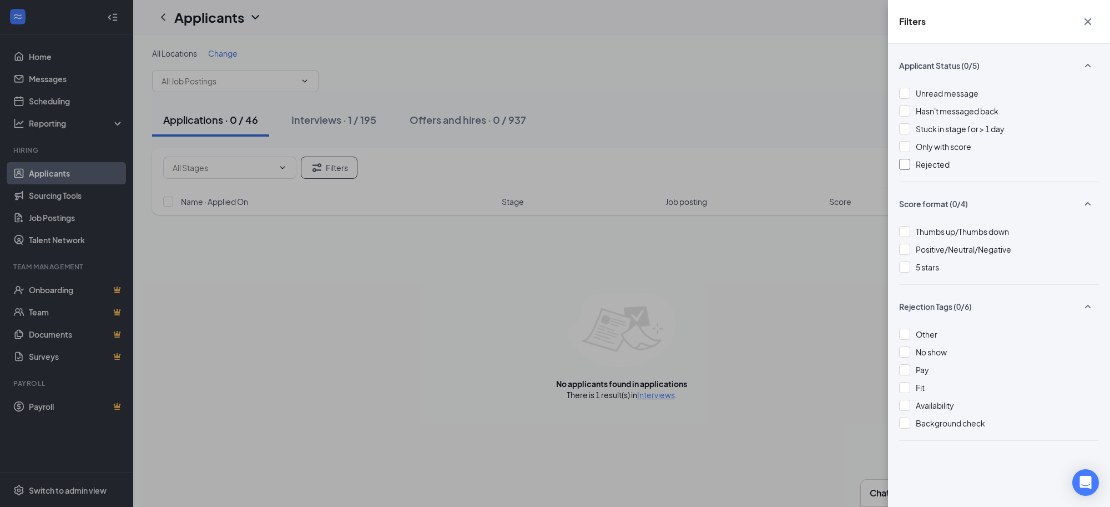
click at [904, 162] on div at bounding box center [904, 164] width 11 height 11
click at [696, 127] on div "Filters Applicant Status (1/5) Unread message Hasn't messaged back Stuck in sta…" at bounding box center [555, 253] width 1110 height 507
click at [1086, 24] on icon "Cross" at bounding box center [1087, 21] width 13 height 13
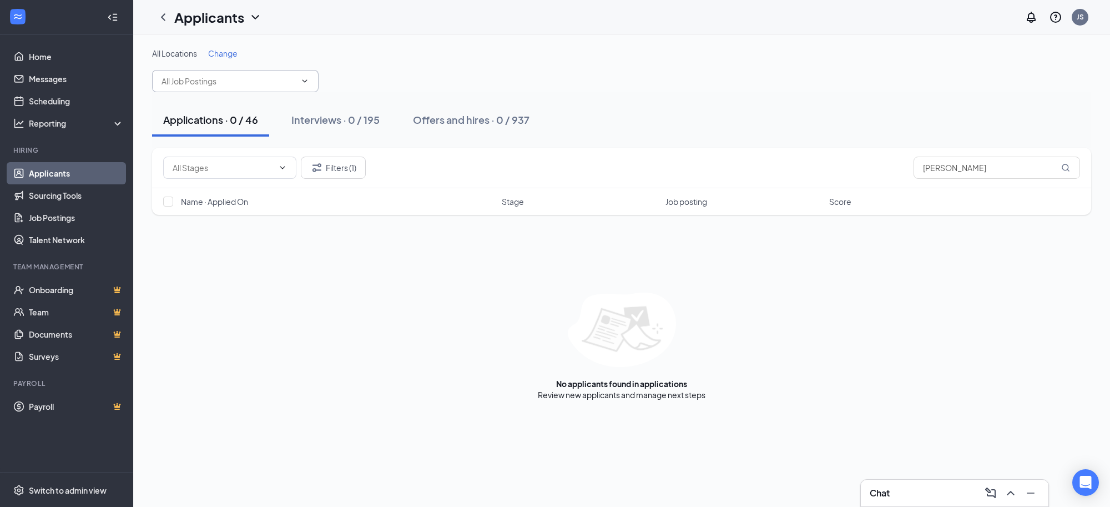
click at [257, 84] on input "text" at bounding box center [229, 81] width 134 height 12
type input "[PERSON_NAME]"
drag, startPoint x: 220, startPoint y: 85, endPoint x: 137, endPoint y: 81, distance: 82.8
click at [137, 81] on div "All Locations Change [PERSON_NAME] Applications · 0 / 46 Interviews · 0 / 195 O…" at bounding box center [621, 223] width 977 height 379
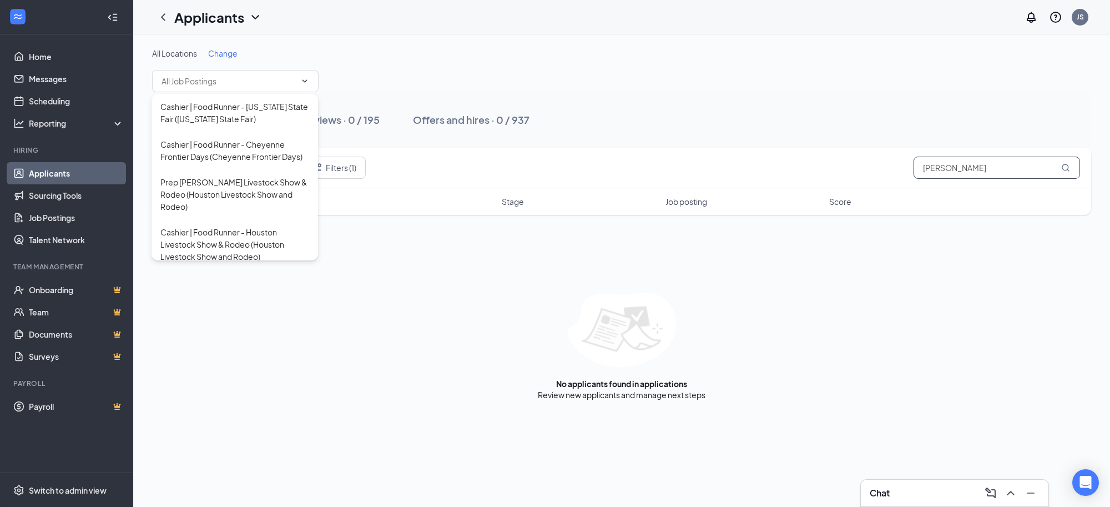
click at [972, 168] on input "[PERSON_NAME]" at bounding box center [997, 168] width 167 height 22
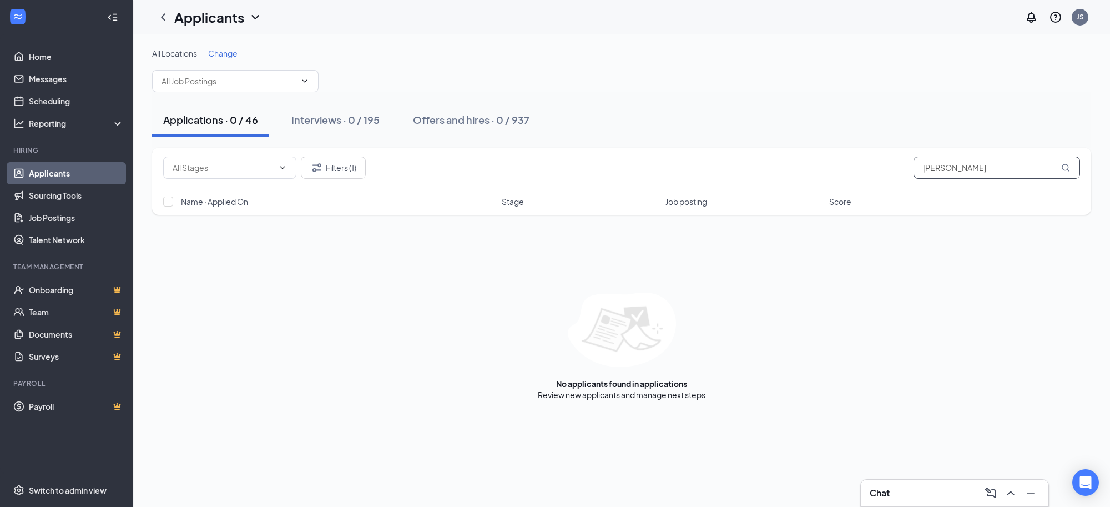
click at [1069, 165] on icon "MagnifyingGlass" at bounding box center [1066, 167] width 9 height 9
click at [1066, 167] on icon "MagnifyingGlass" at bounding box center [1066, 167] width 9 height 9
drag, startPoint x: 961, startPoint y: 168, endPoint x: 887, endPoint y: 173, distance: 74.6
click at [887, 173] on div "Filters (1) [PERSON_NAME]" at bounding box center [621, 168] width 917 height 22
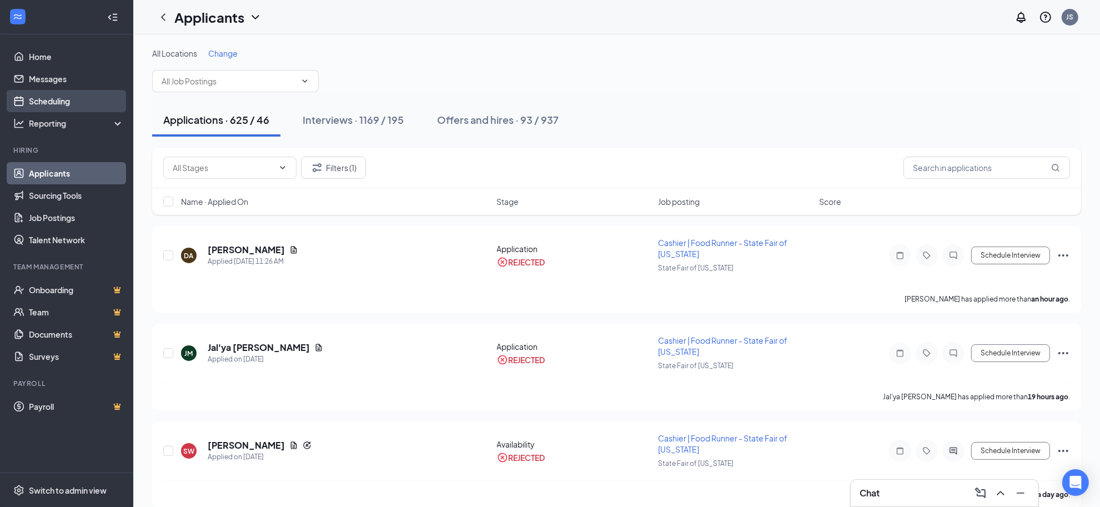
drag, startPoint x: 58, startPoint y: 96, endPoint x: 118, endPoint y: 102, distance: 60.2
click at [59, 97] on link "Scheduling" at bounding box center [76, 101] width 95 height 22
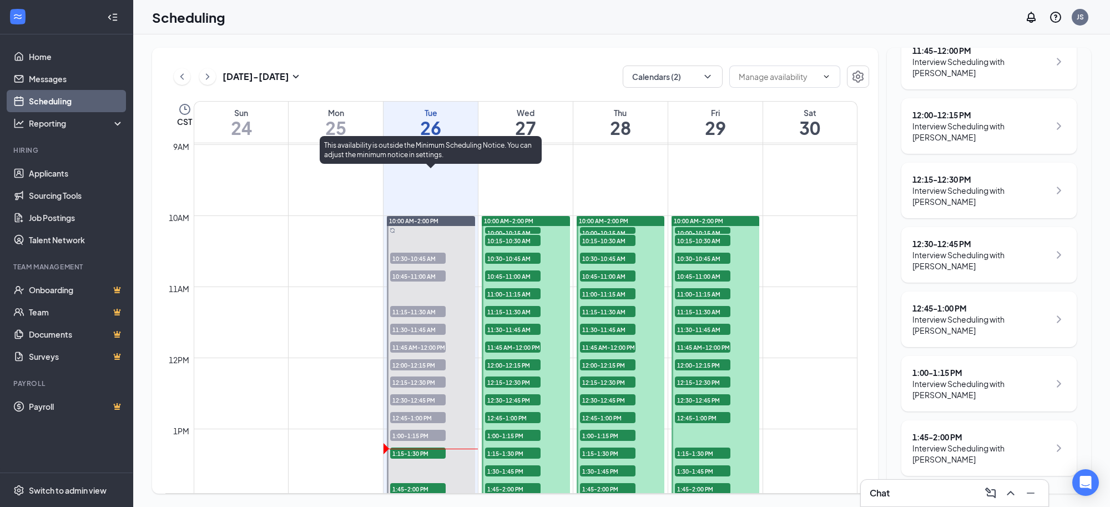
scroll to position [615, 0]
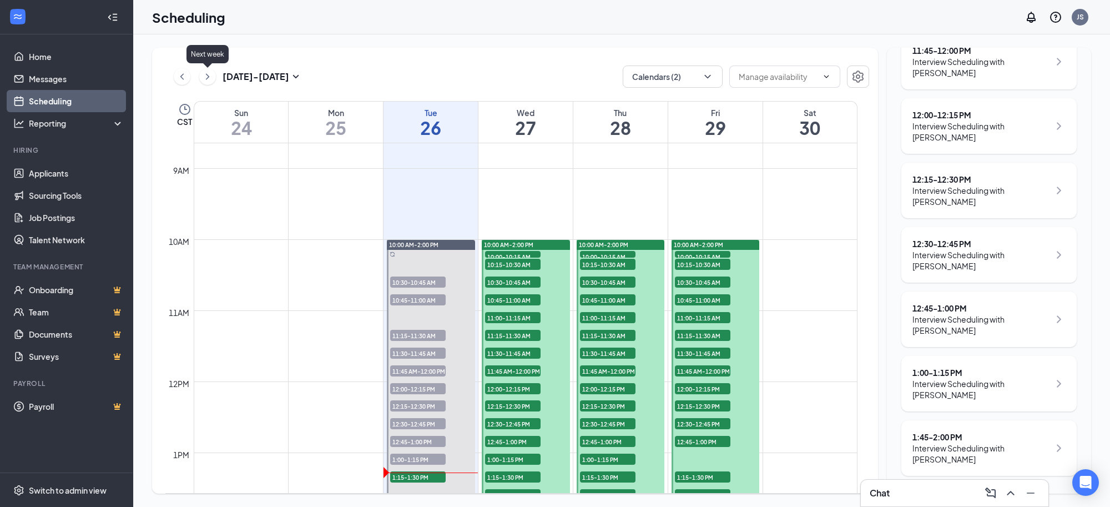
click at [205, 79] on icon "ChevronRight" at bounding box center [207, 76] width 11 height 13
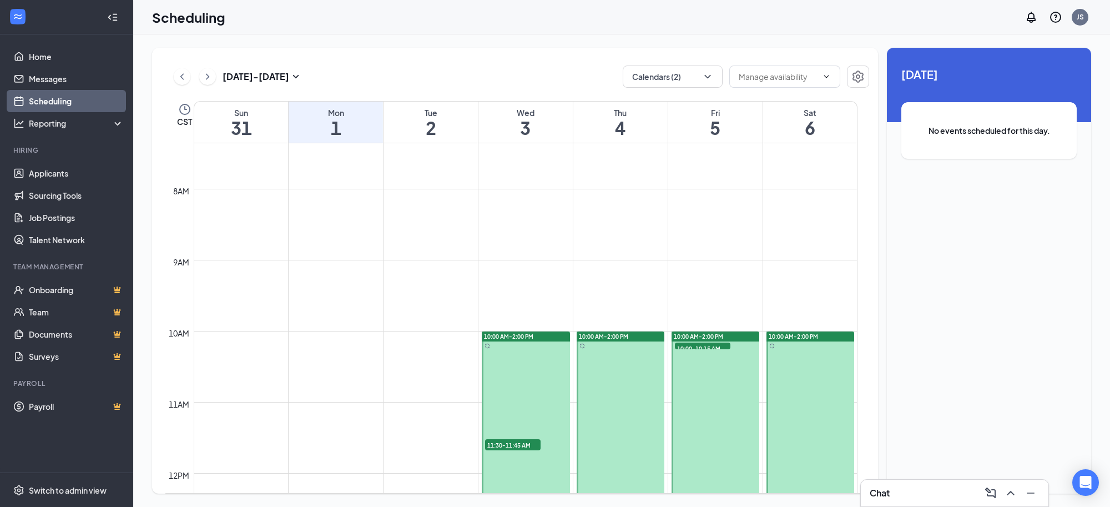
scroll to position [522, 0]
click at [181, 78] on icon "ChevronLeft" at bounding box center [182, 76] width 11 height 13
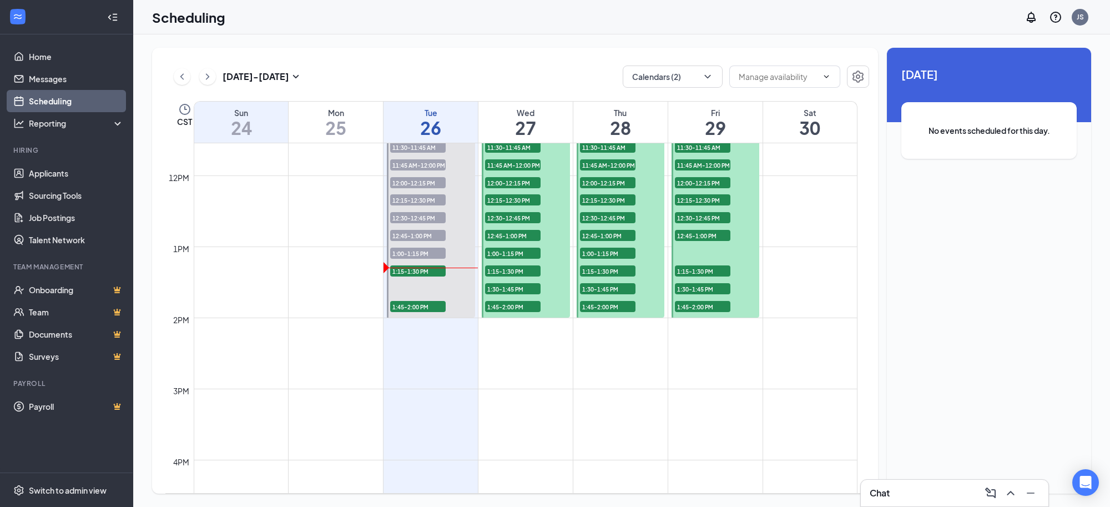
scroll to position [892, 0]
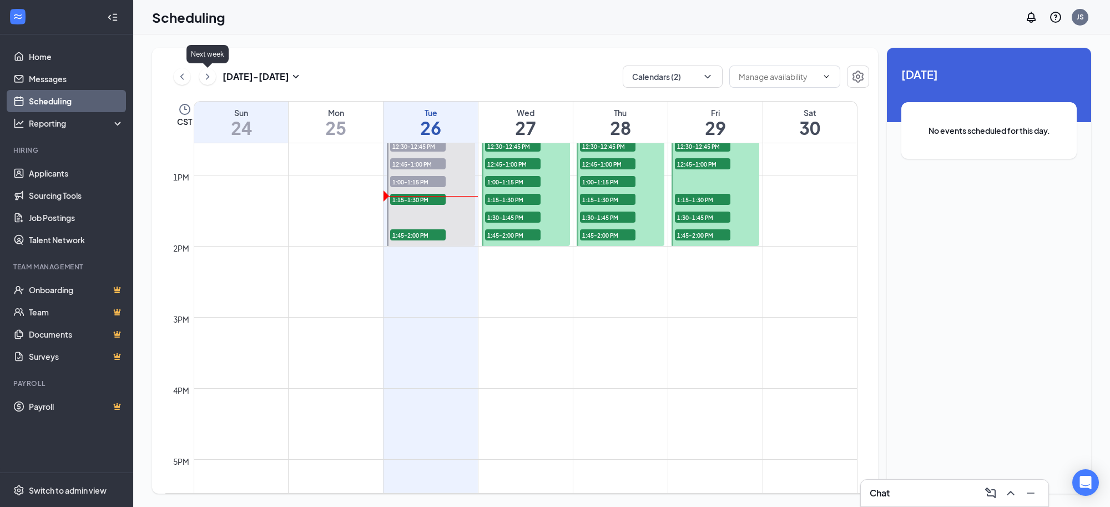
click at [207, 81] on icon "ChevronRight" at bounding box center [207, 76] width 11 height 13
click at [209, 79] on icon "ChevronRight" at bounding box center [207, 76] width 11 height 13
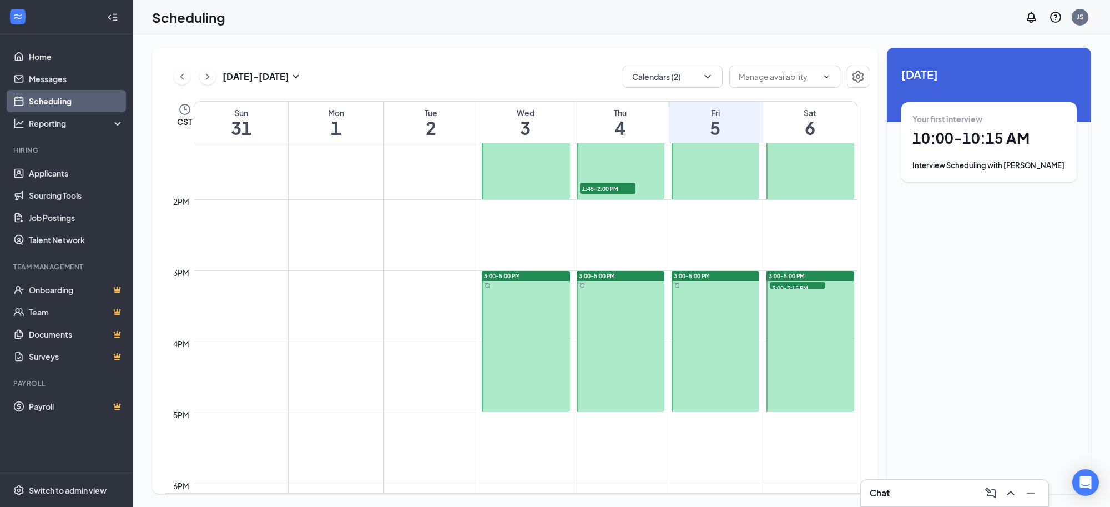
scroll to position [869, 0]
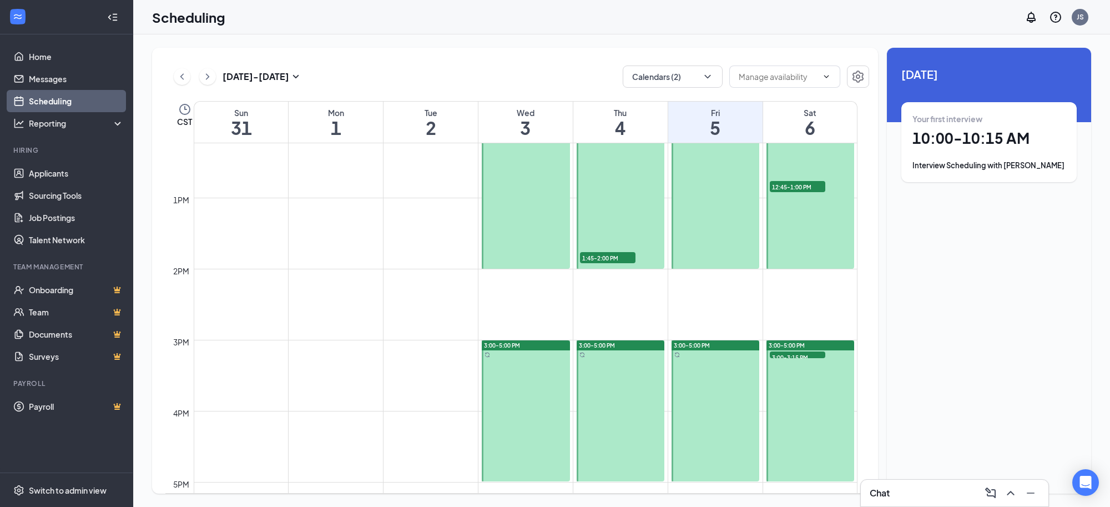
click at [981, 153] on div "Your first interview 10:00 - 10:15 AM Interview Scheduling with [PERSON_NAME]" at bounding box center [989, 142] width 153 height 58
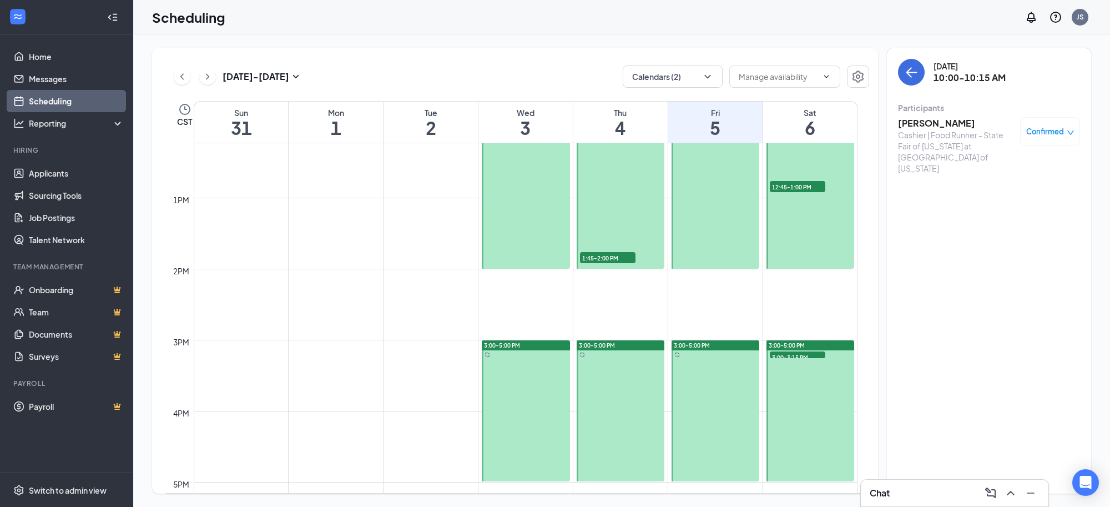
click at [920, 120] on h3 "[PERSON_NAME]" at bounding box center [956, 123] width 117 height 12
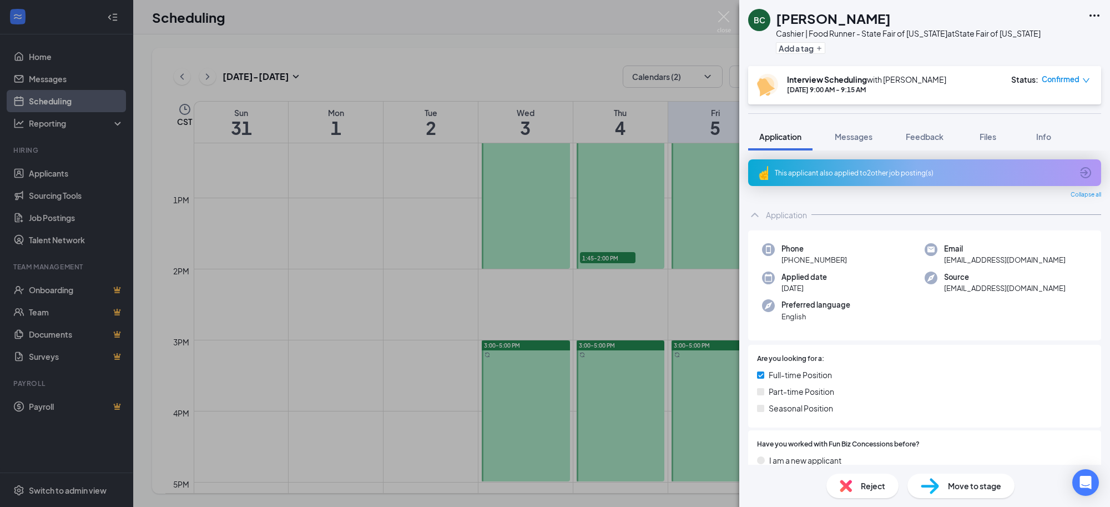
click at [1084, 81] on icon "down" at bounding box center [1087, 81] width 8 height 8
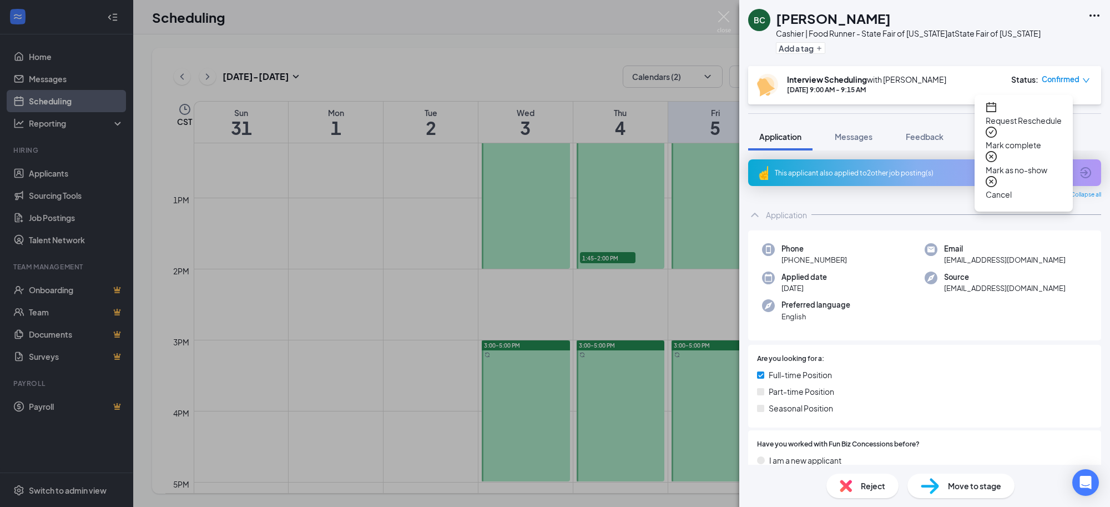
click at [1016, 188] on span "Cancel" at bounding box center [1024, 194] width 76 height 12
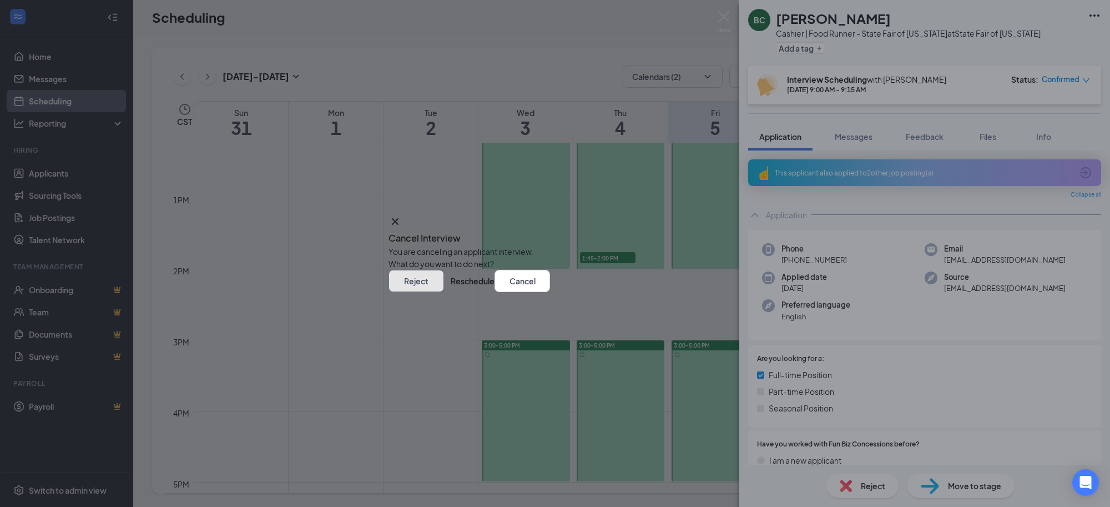
click at [444, 292] on button "Reject" at bounding box center [417, 281] width 56 height 22
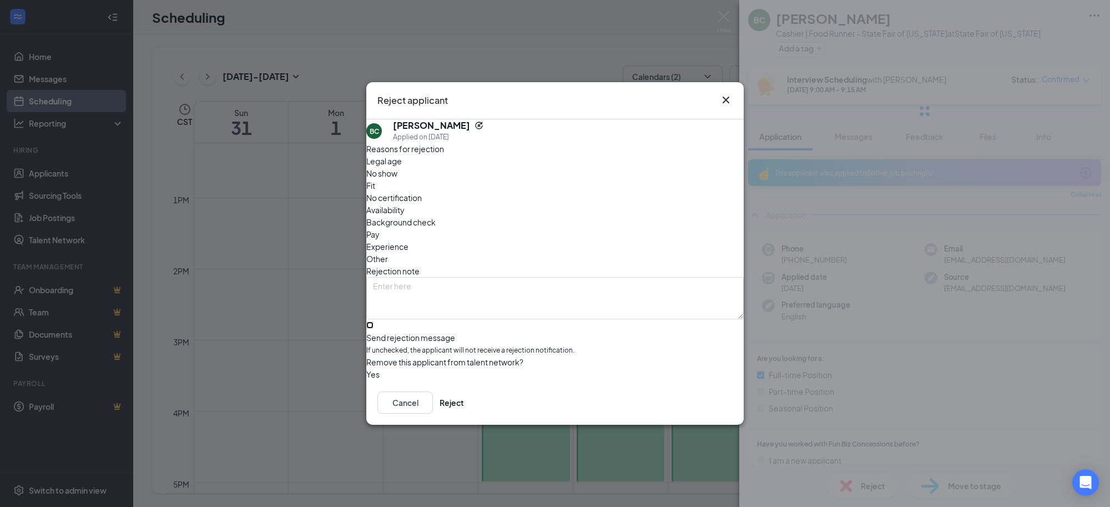
click at [374, 321] on input "Send rejection message If unchecked, the applicant will not receive a rejection…" at bounding box center [369, 324] width 7 height 7
checkbox input "true"
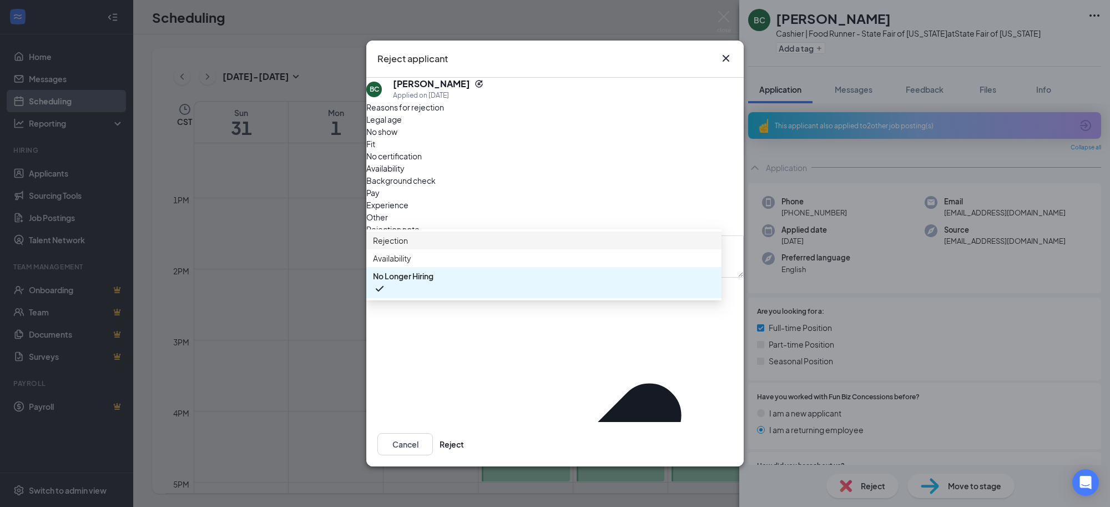
click at [424, 247] on span "Rejection" at bounding box center [544, 240] width 342 height 12
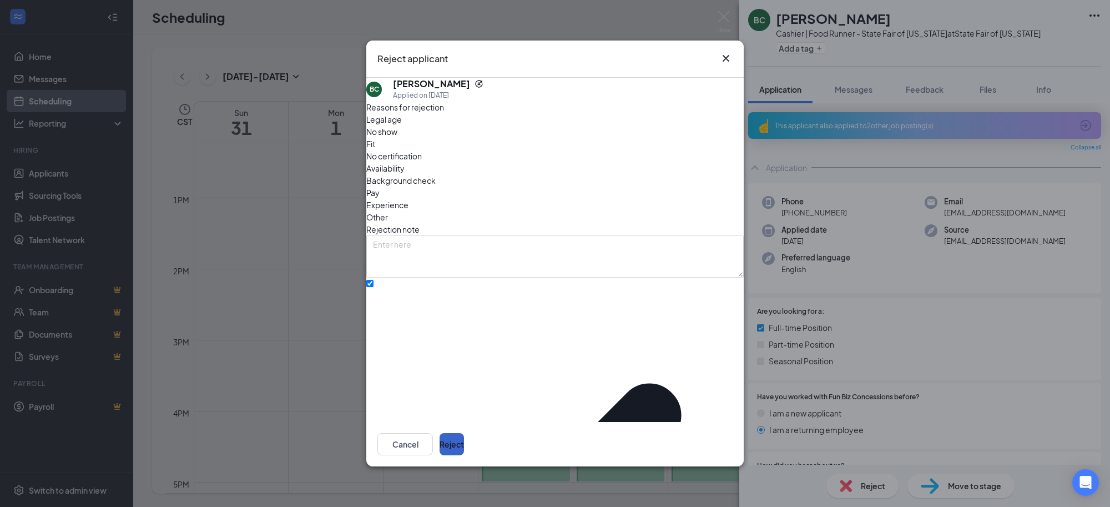
click at [464, 433] on button "Reject" at bounding box center [452, 444] width 24 height 22
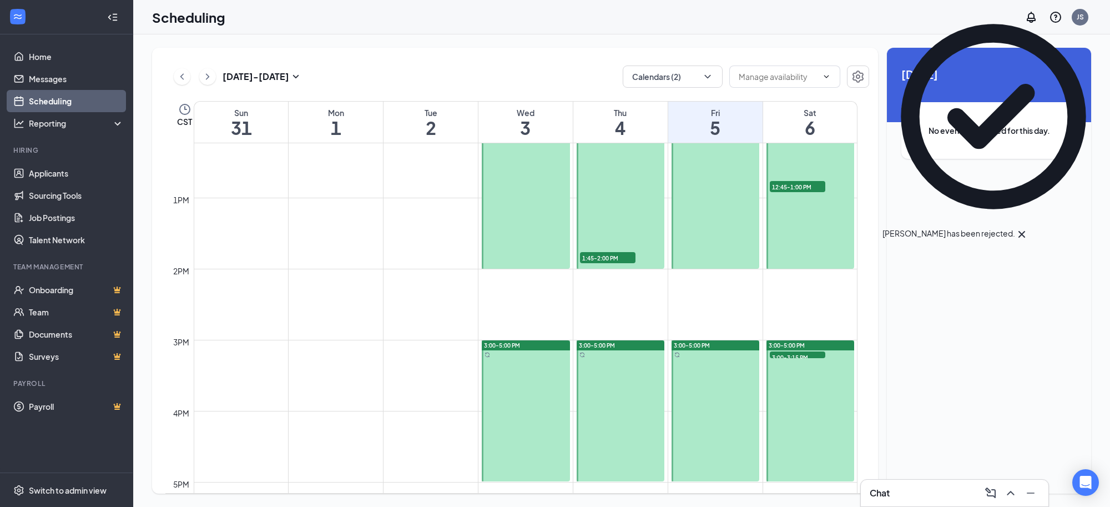
click at [1029, 228] on icon "Cross" at bounding box center [1021, 234] width 13 height 13
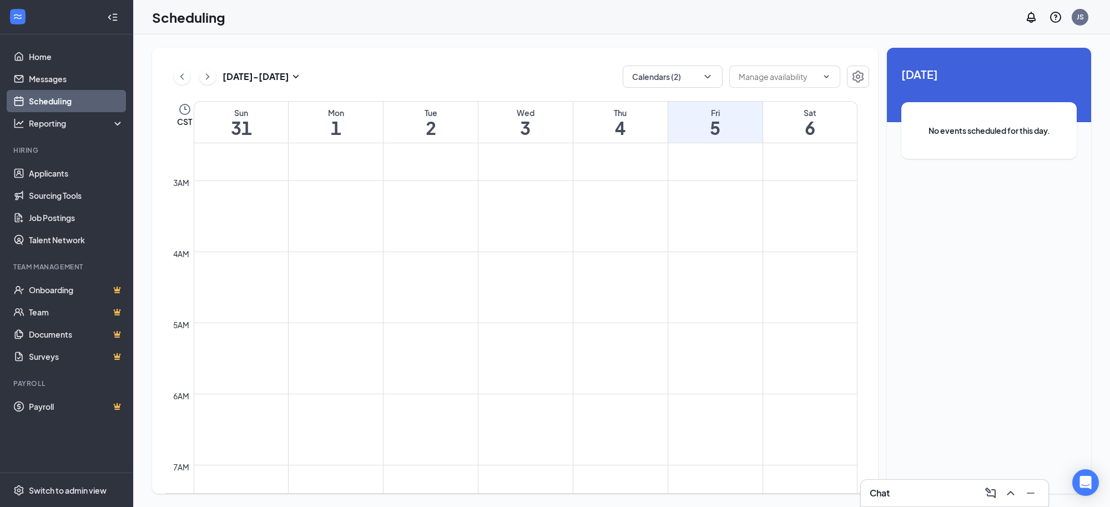
scroll to position [175, 0]
click at [179, 79] on icon "ChevronLeft" at bounding box center [182, 76] width 11 height 13
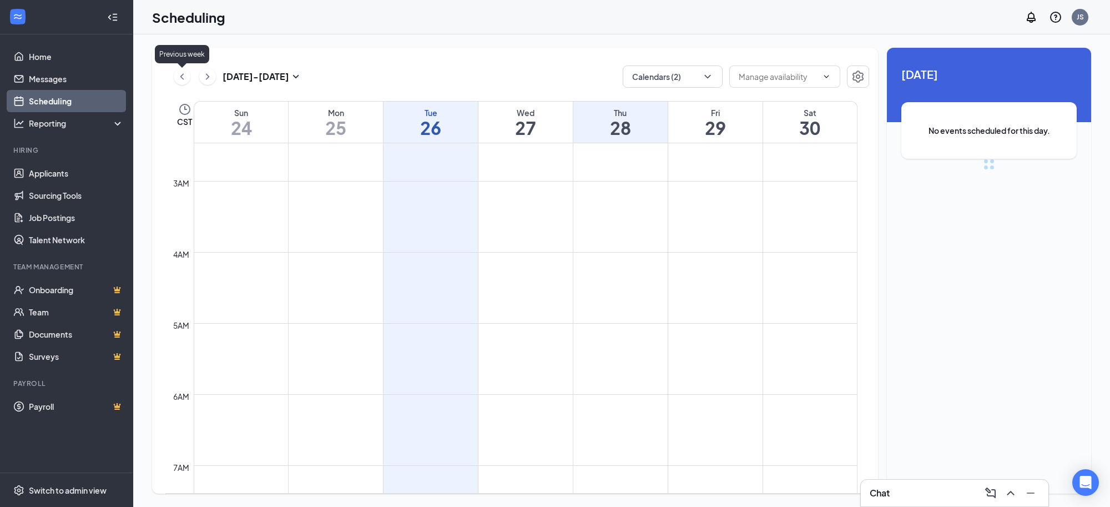
scroll to position [545, 0]
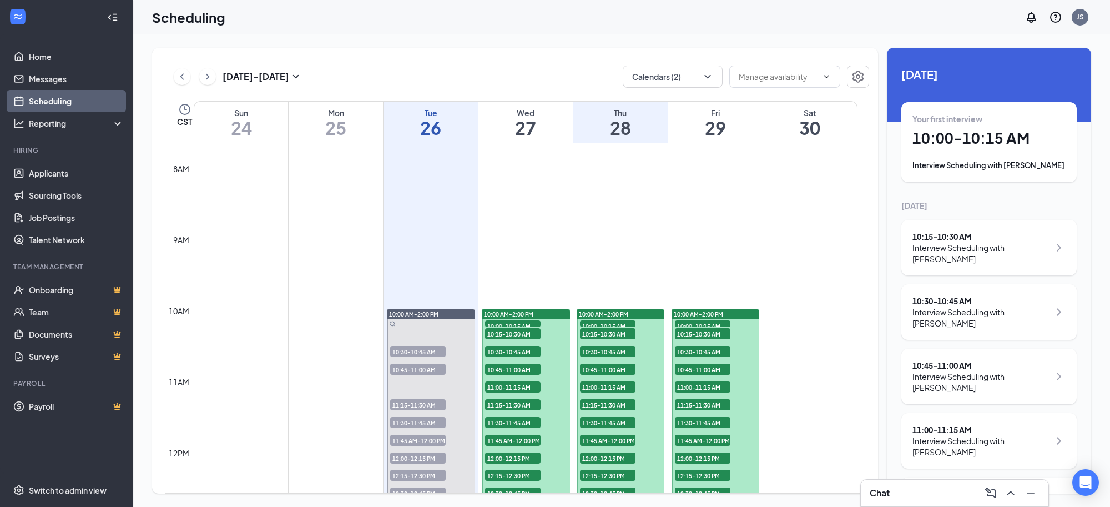
click at [532, 127] on h1 "27" at bounding box center [526, 127] width 94 height 19
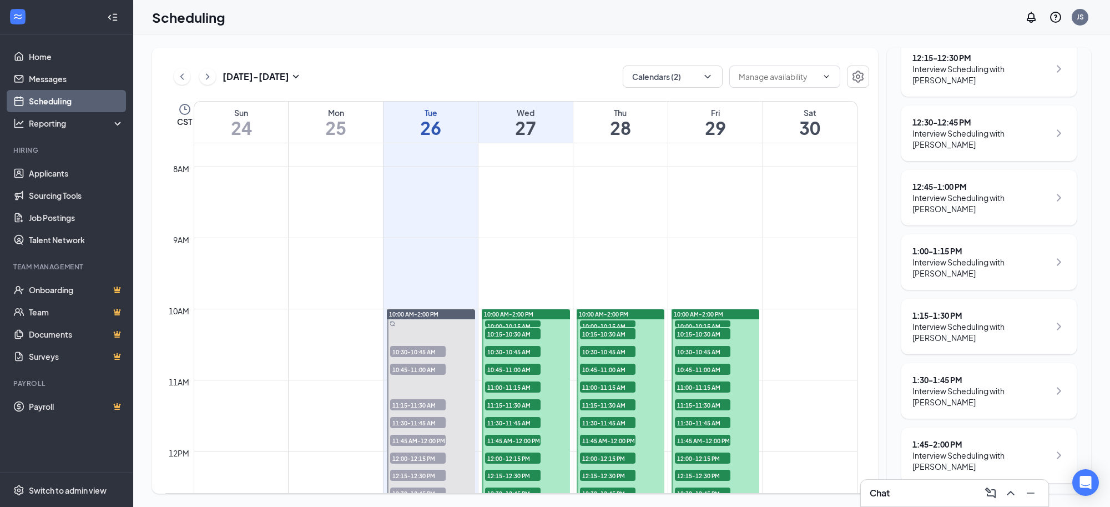
scroll to position [701, 0]
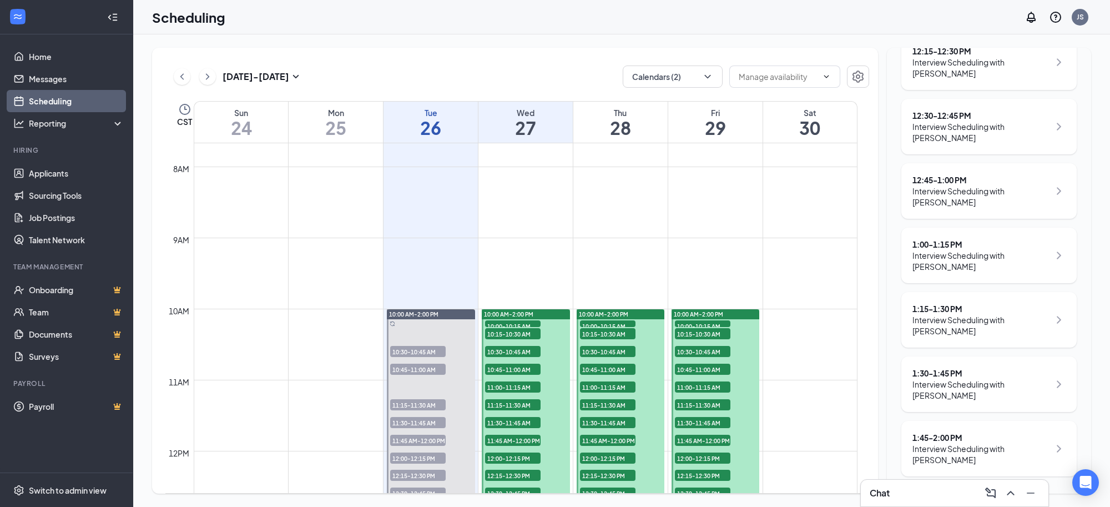
click at [546, 123] on h1 "27" at bounding box center [526, 127] width 94 height 19
click at [606, 124] on h1 "28" at bounding box center [621, 127] width 94 height 19
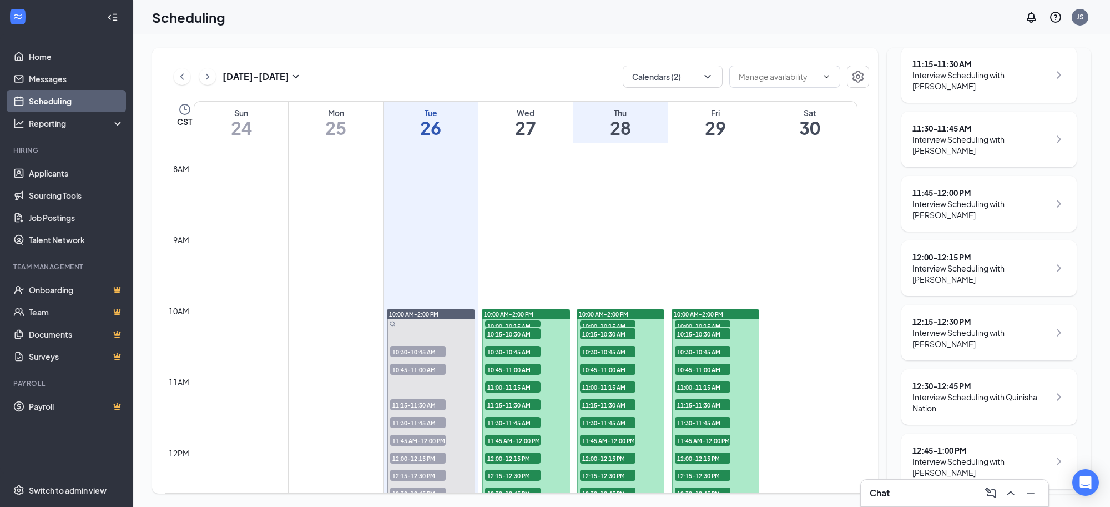
scroll to position [486, 0]
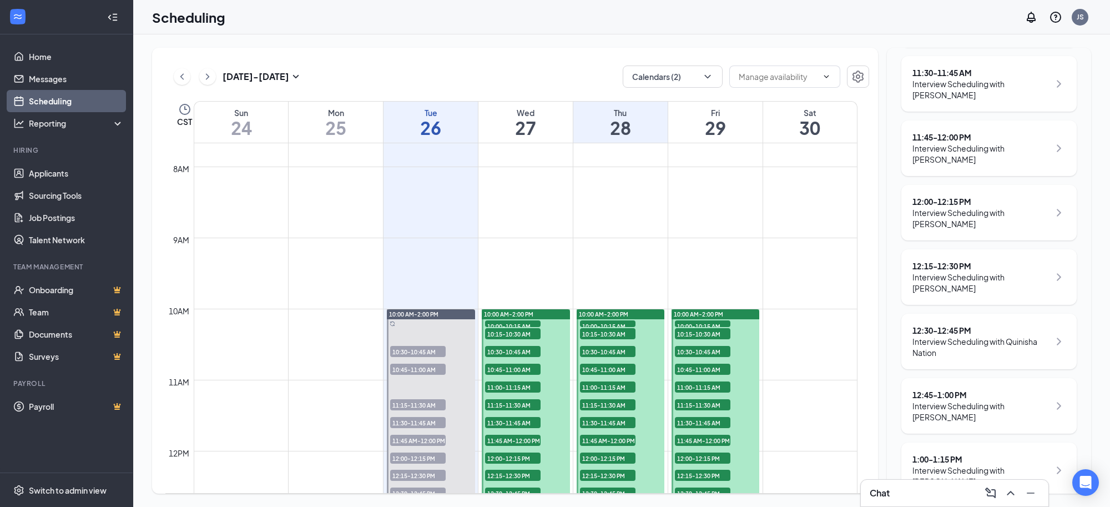
click at [1003, 283] on div "Interview Scheduling with [PERSON_NAME]" at bounding box center [981, 282] width 137 height 22
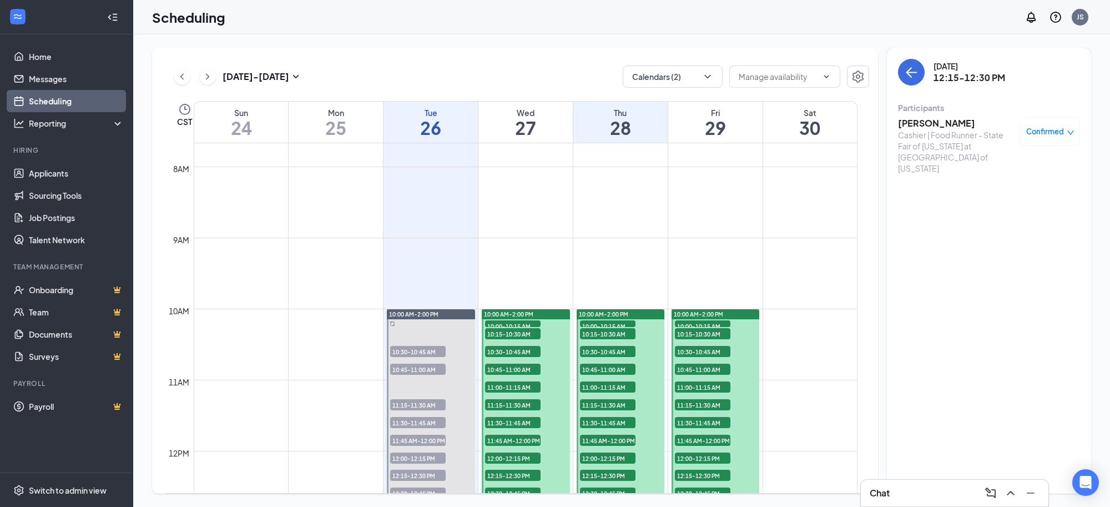
click at [1056, 129] on div "Confirmed" at bounding box center [1051, 131] width 48 height 11
click at [992, 240] on span "Cancel" at bounding box center [1000, 246] width 76 height 12
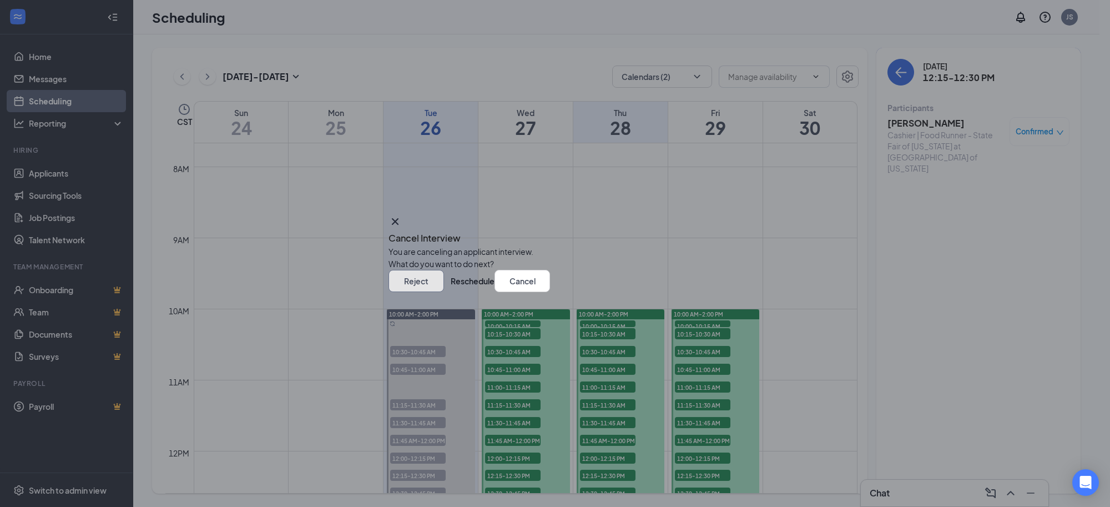
click at [444, 292] on button "Reject" at bounding box center [417, 281] width 56 height 22
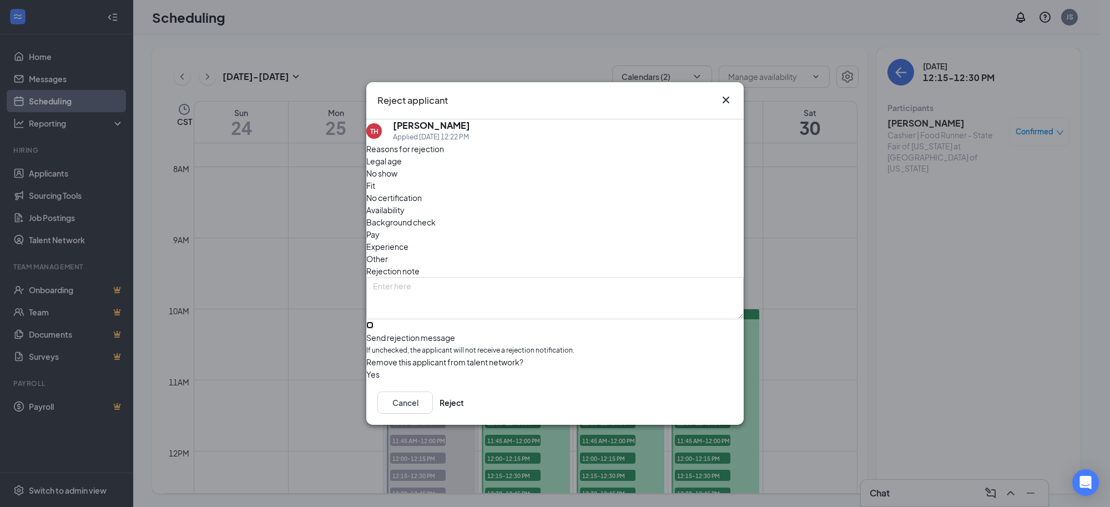
click at [374, 321] on input "Send rejection message If unchecked, the applicant will not receive a rejection…" at bounding box center [369, 324] width 7 height 7
checkbox input "true"
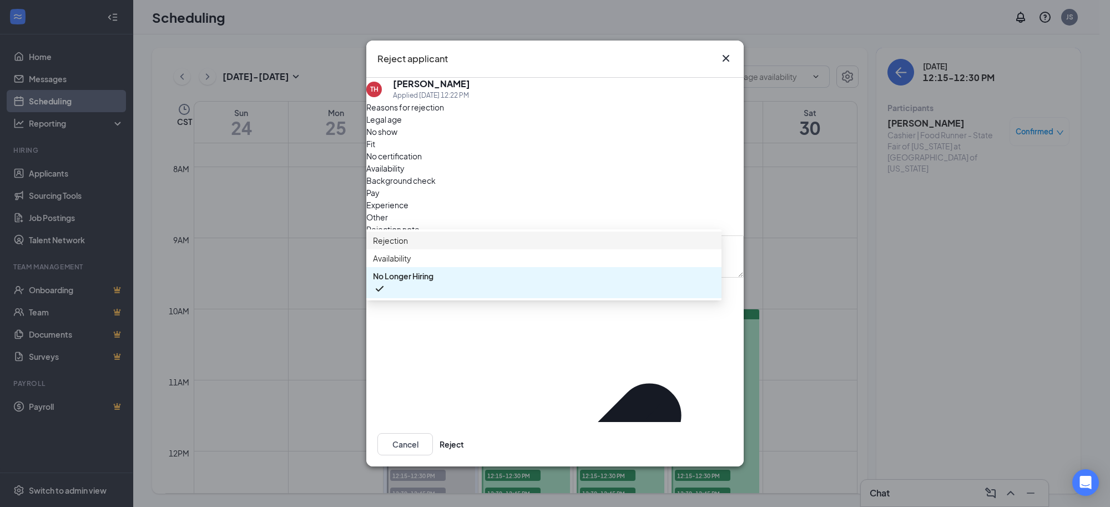
click at [427, 247] on span "Rejection" at bounding box center [544, 240] width 342 height 12
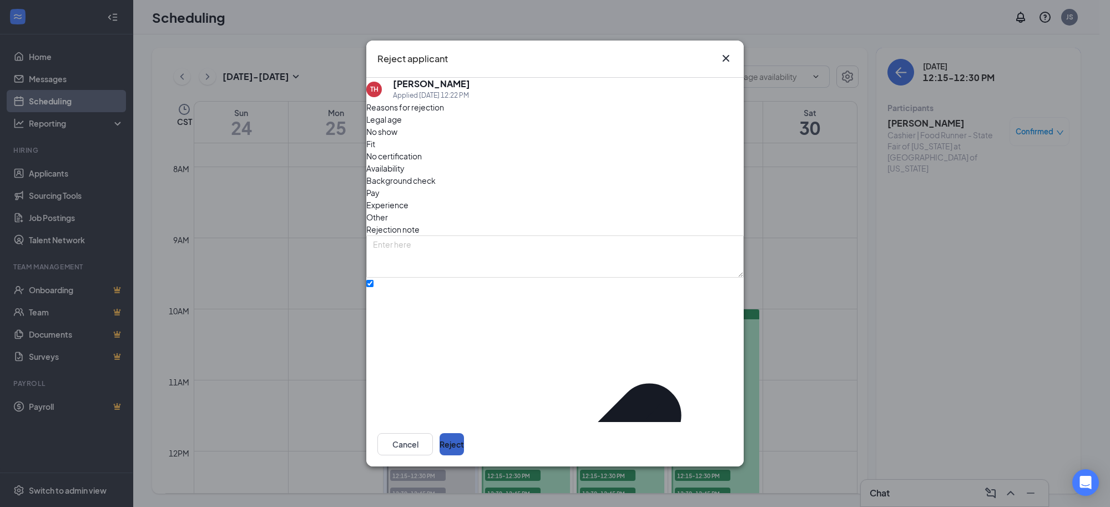
click at [464, 434] on button "Reject" at bounding box center [452, 444] width 24 height 22
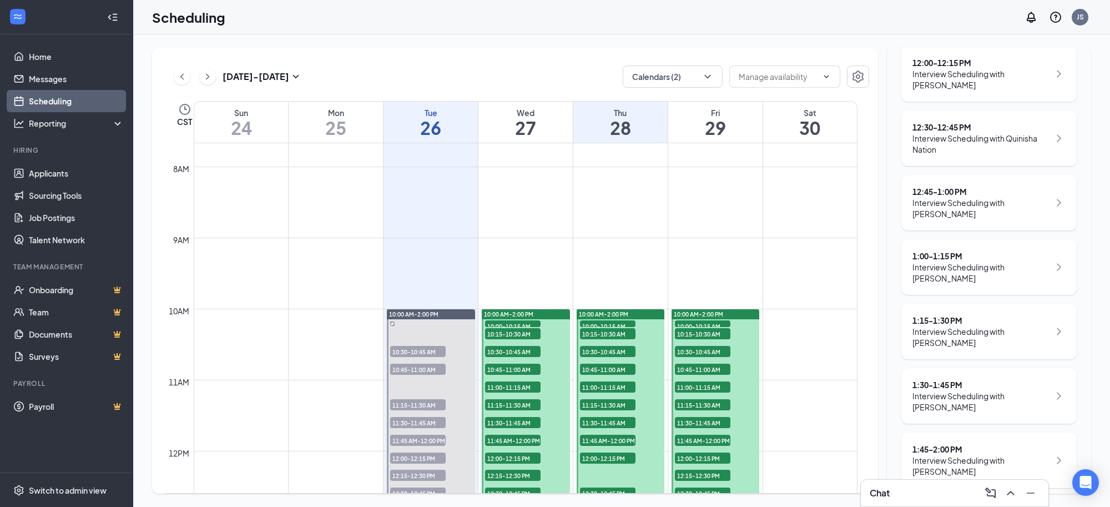
scroll to position [636, 0]
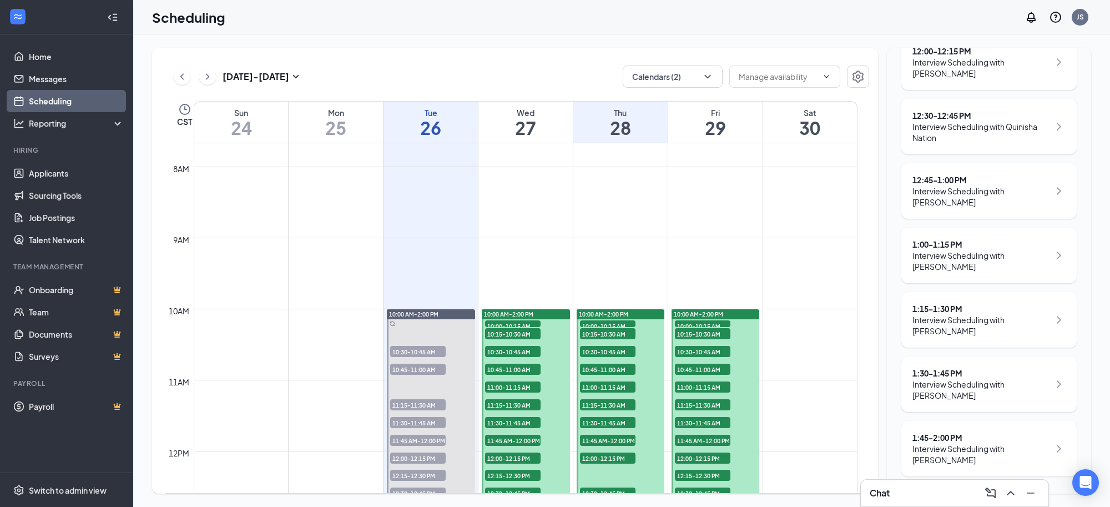
click at [708, 125] on h1 "29" at bounding box center [715, 127] width 94 height 19
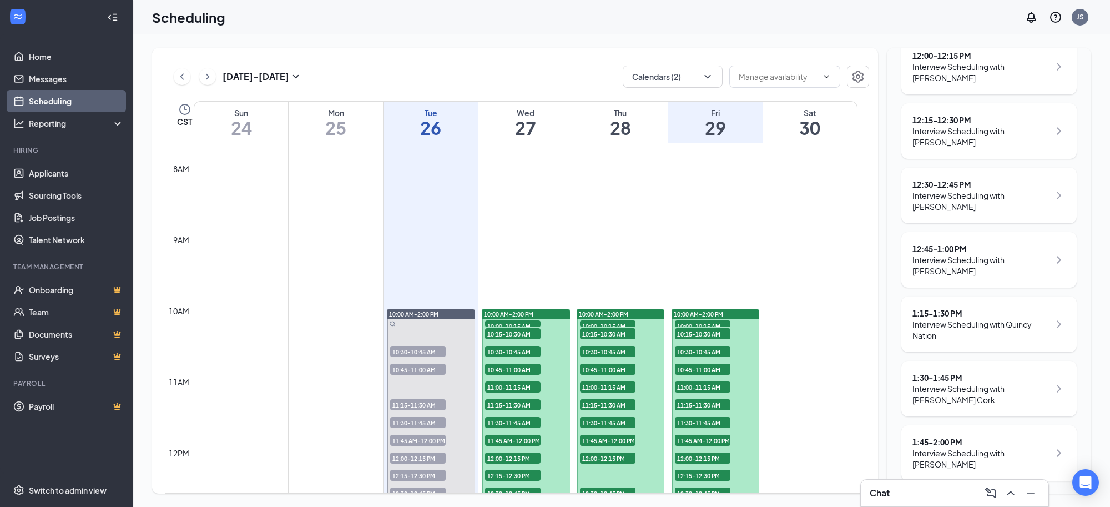
scroll to position [636, 0]
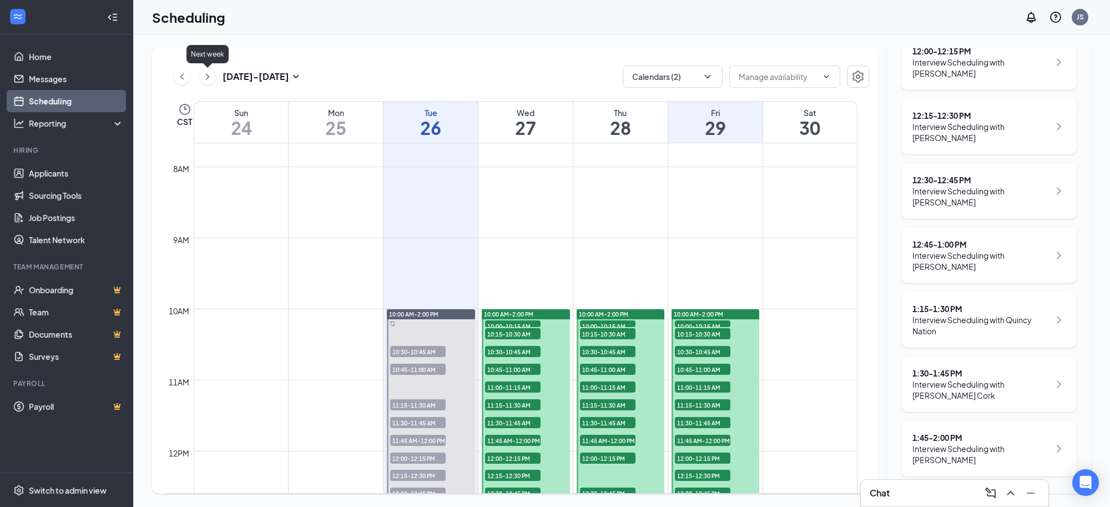
click at [203, 81] on icon "ChevronRight" at bounding box center [207, 76] width 11 height 13
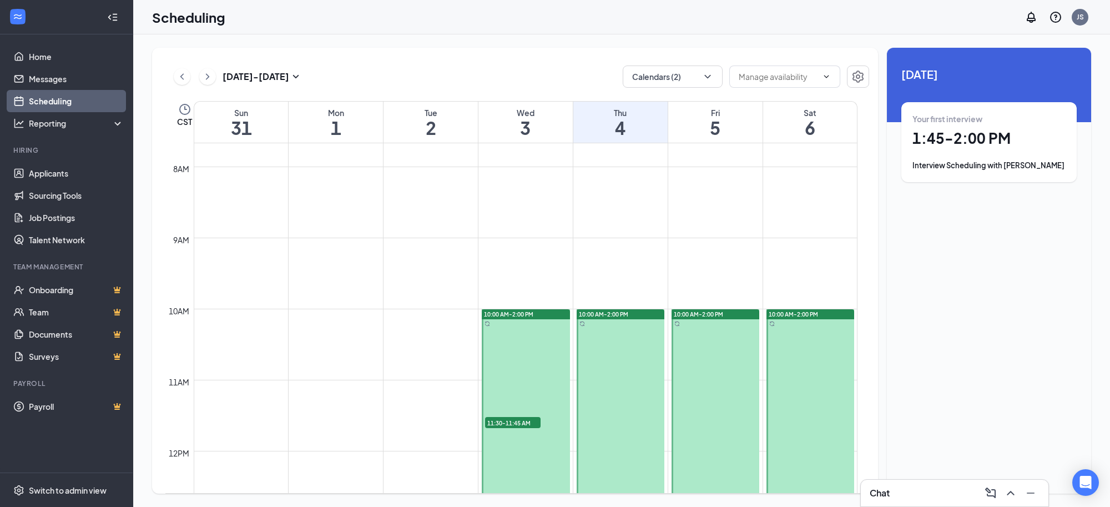
click at [537, 120] on h1 "3" at bounding box center [526, 127] width 94 height 19
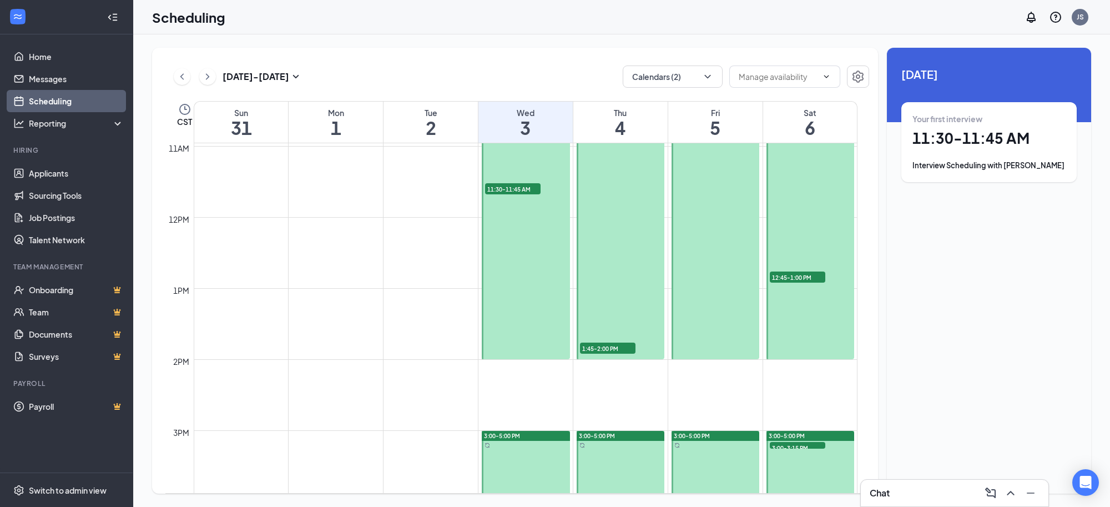
scroll to position [545, 0]
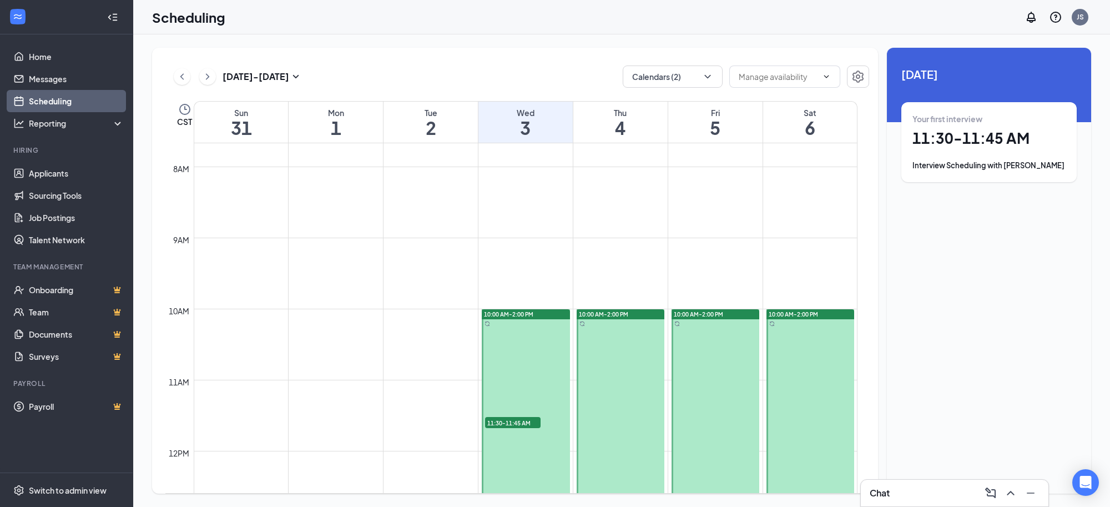
click at [619, 123] on h1 "4" at bounding box center [621, 127] width 94 height 19
click at [712, 124] on h1 "5" at bounding box center [715, 127] width 94 height 19
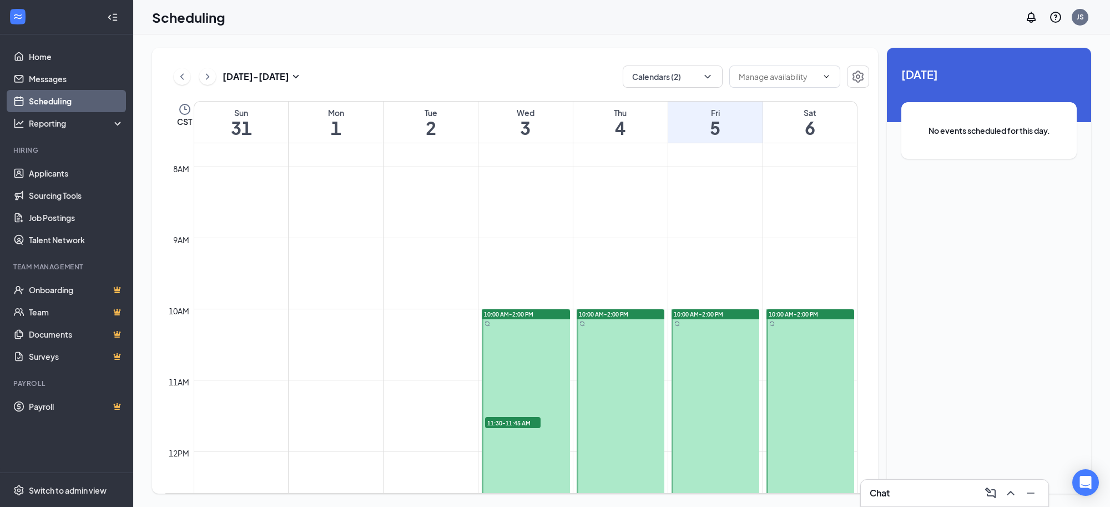
click at [811, 129] on h1 "6" at bounding box center [810, 127] width 94 height 19
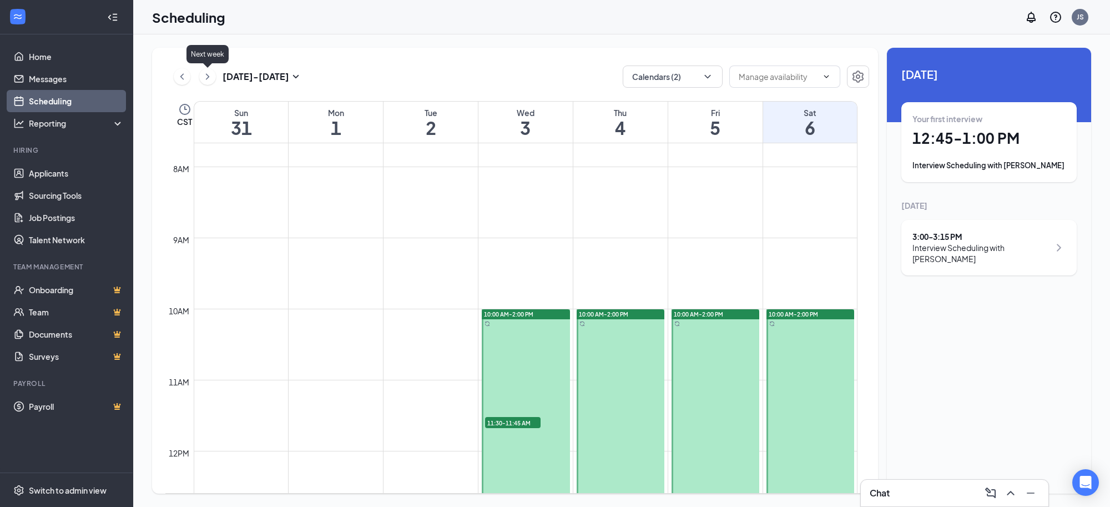
click at [206, 81] on icon "ChevronRight" at bounding box center [207, 76] width 11 height 13
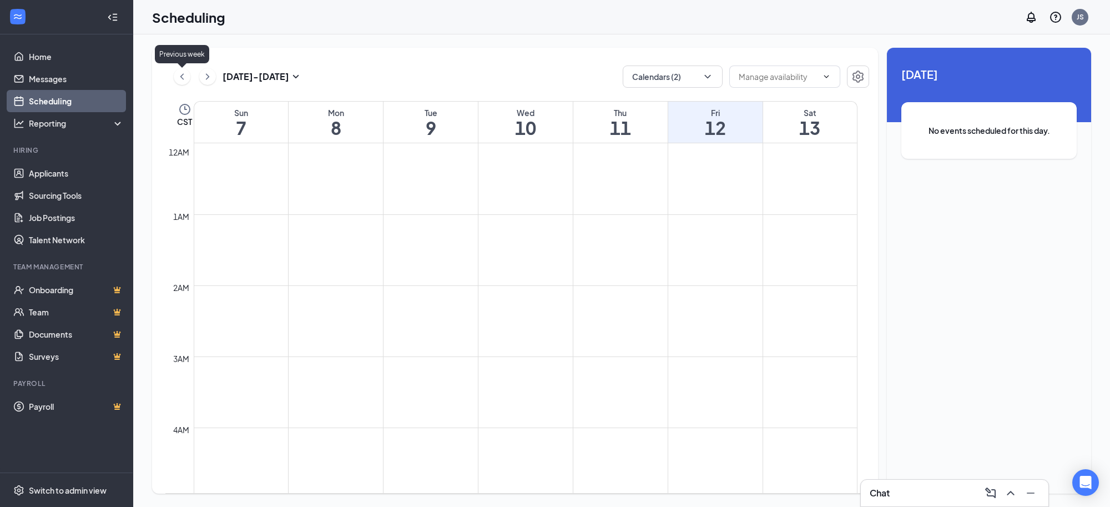
click at [187, 76] on icon "ChevronLeft" at bounding box center [182, 76] width 11 height 13
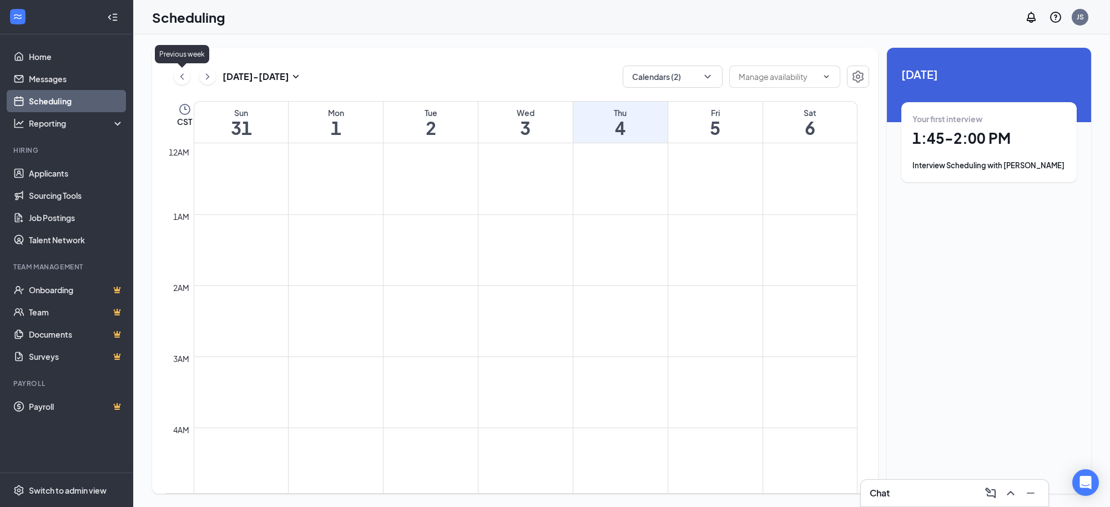
scroll to position [545, 0]
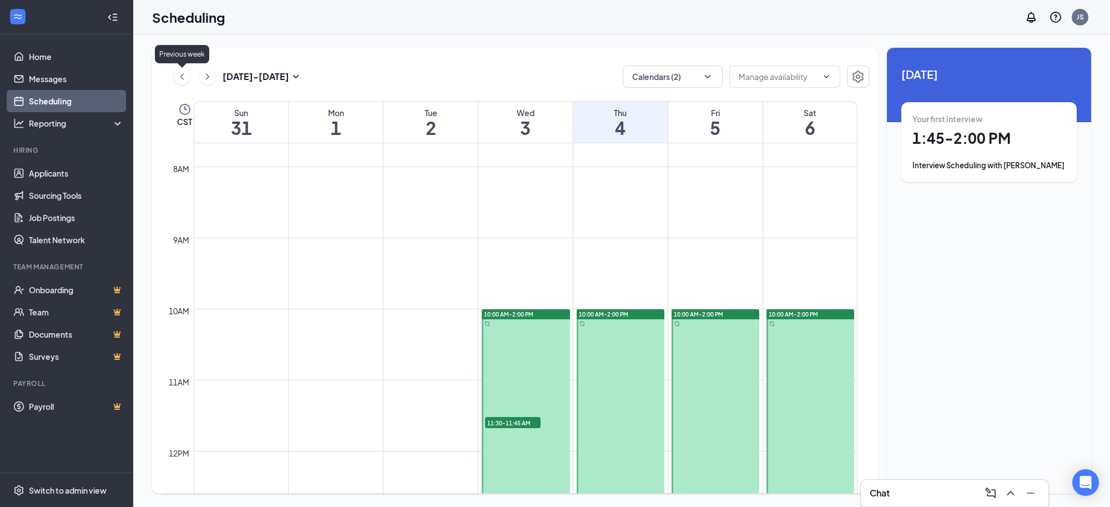
click at [179, 79] on icon "ChevronLeft" at bounding box center [182, 76] width 11 height 13
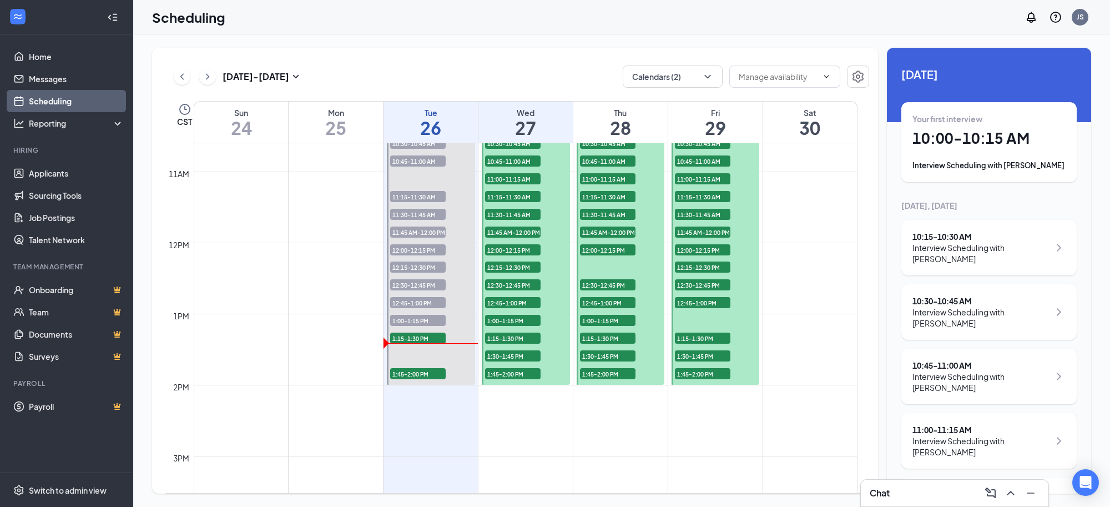
scroll to position [684, 0]
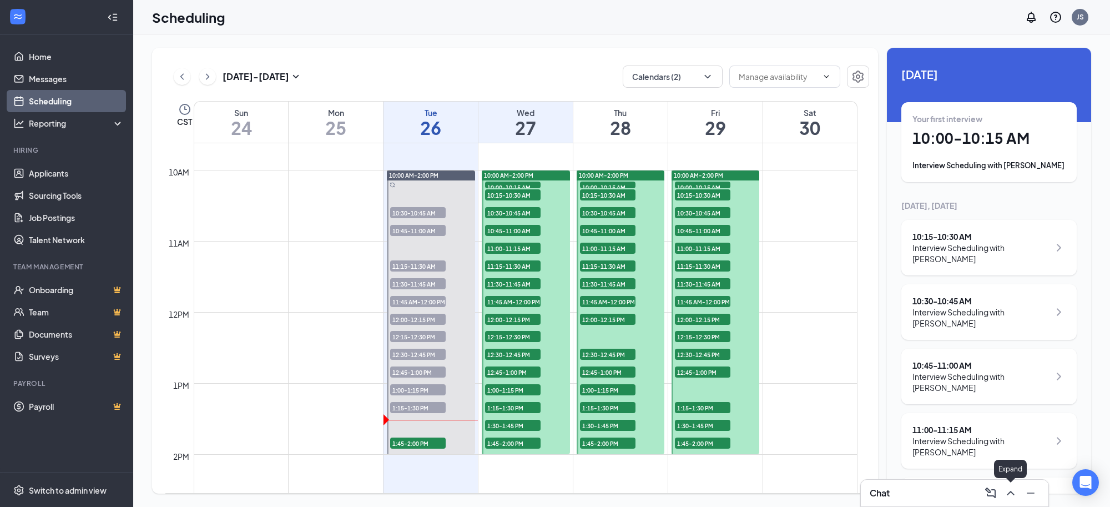
click at [1012, 491] on icon "ChevronUp" at bounding box center [1010, 492] width 13 height 13
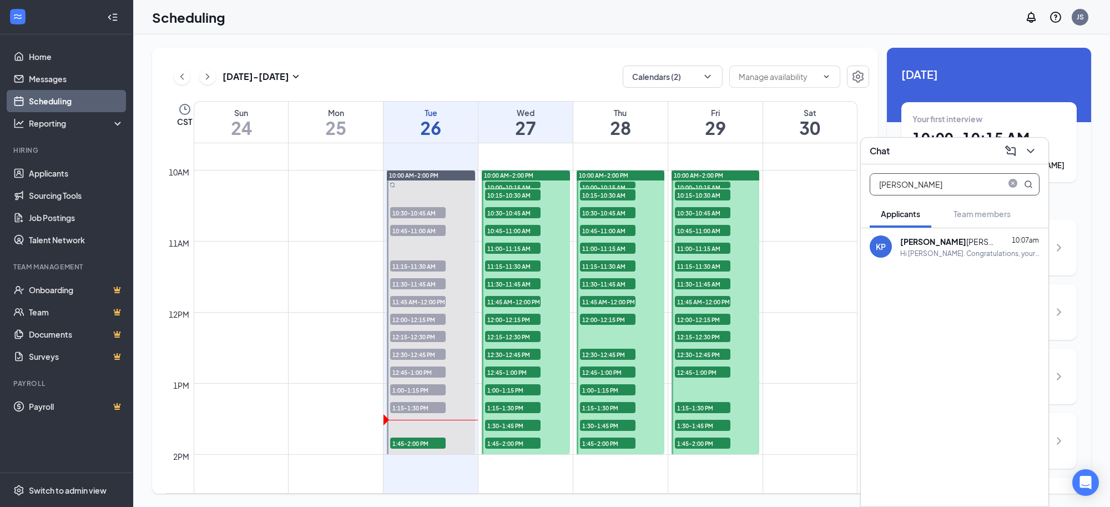
click at [916, 182] on input "[PERSON_NAME]" at bounding box center [937, 184] width 132 height 21
type input "lior"
click at [964, 249] on div "Fun Biz Concessions, Inc is so excited for you to join our team! Do you know an…" at bounding box center [959, 253] width 162 height 9
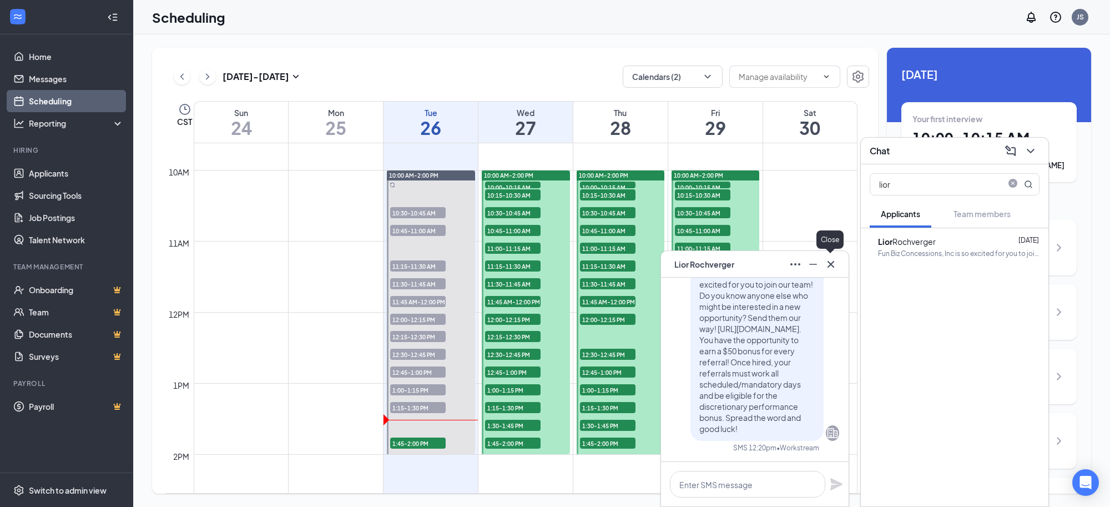
click at [829, 261] on icon "Cross" at bounding box center [830, 264] width 13 height 13
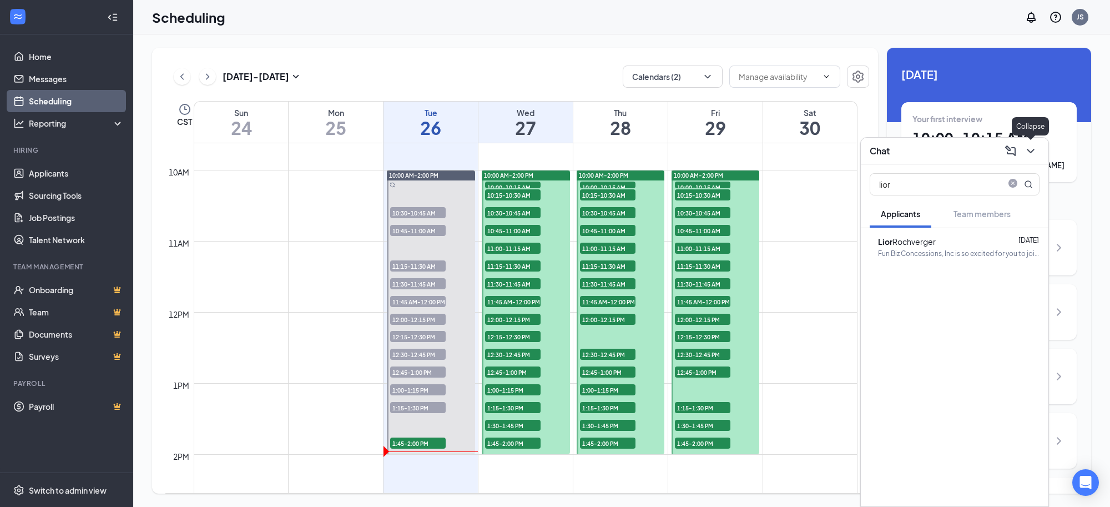
click at [1034, 153] on icon "ChevronDown" at bounding box center [1030, 150] width 13 height 13
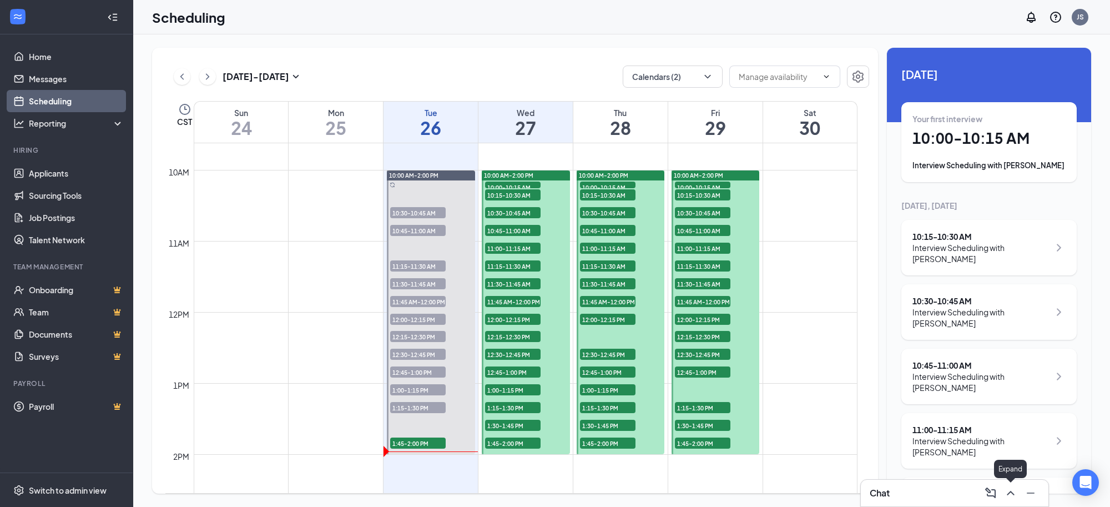
click at [1007, 493] on icon "ChevronUp" at bounding box center [1010, 492] width 13 height 13
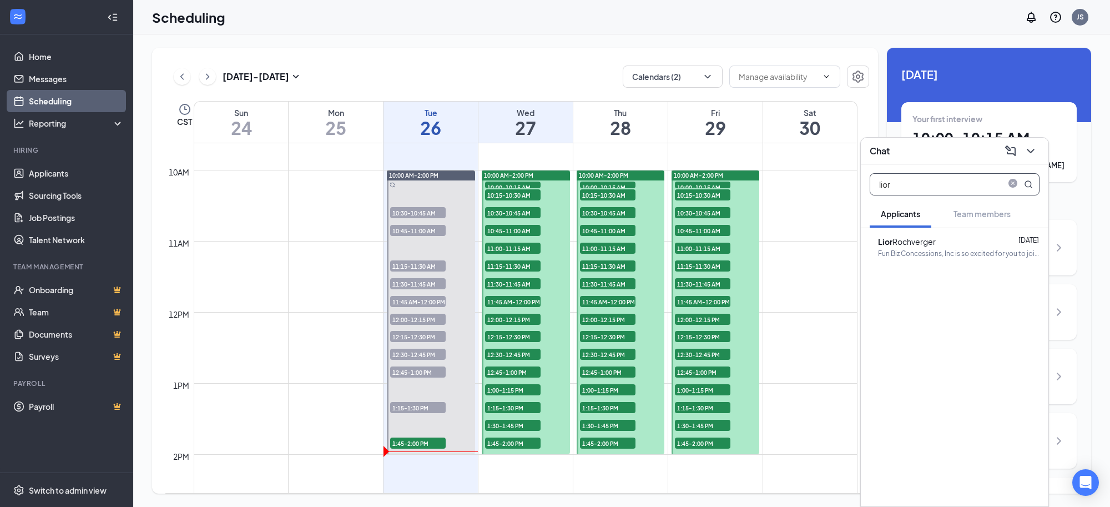
click at [909, 189] on input "lior" at bounding box center [937, 184] width 132 height 21
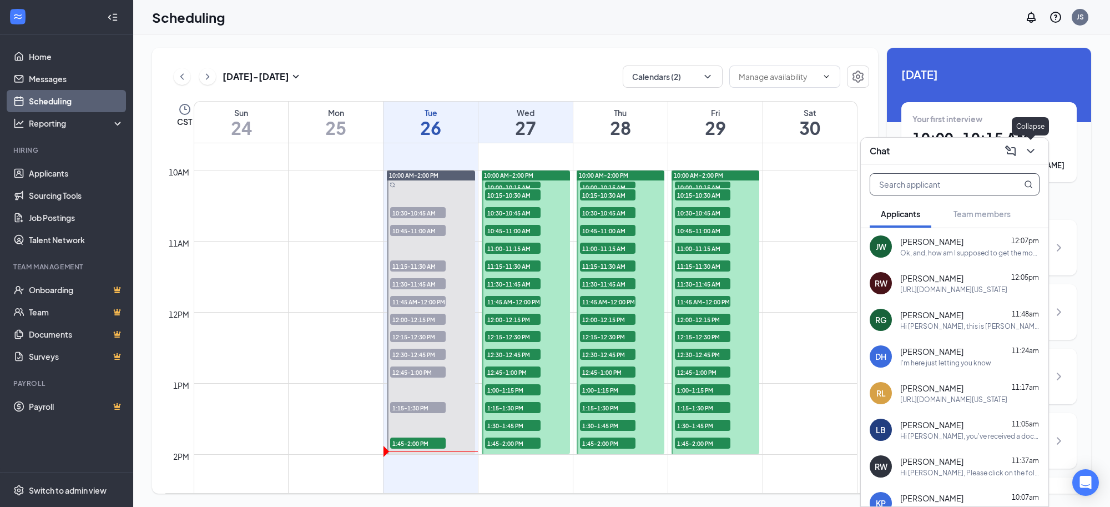
click at [1032, 151] on icon "ChevronDown" at bounding box center [1030, 151] width 7 height 4
